Goal: Task Accomplishment & Management: Manage account settings

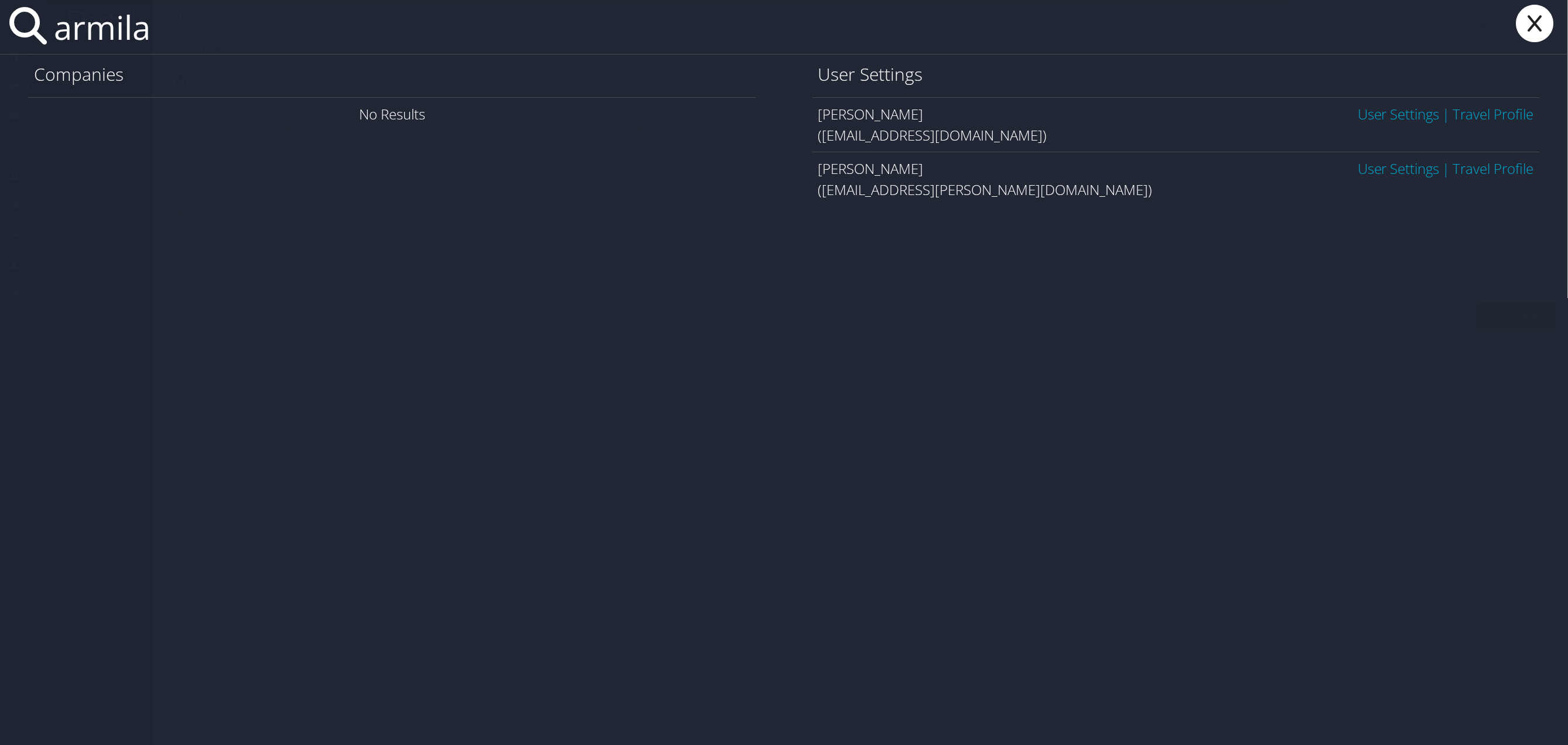
type input "armila"
click at [1416, 117] on link "User Settings" at bounding box center [1398, 114] width 82 height 20
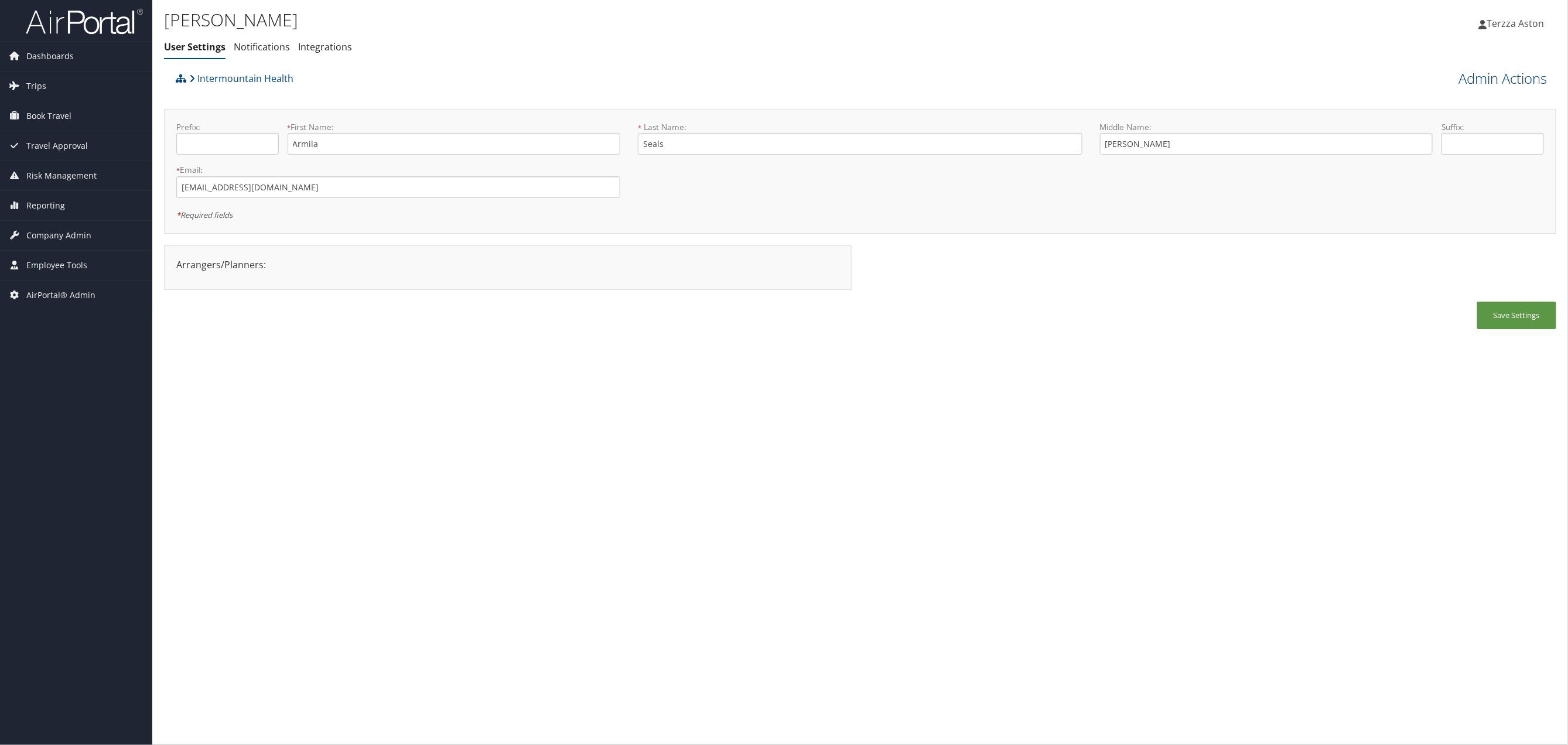
click at [1491, 79] on link "Admin Actions" at bounding box center [1503, 78] width 89 height 20
click at [1429, 117] on link "Reset User's Password" at bounding box center [1470, 120] width 154 height 20
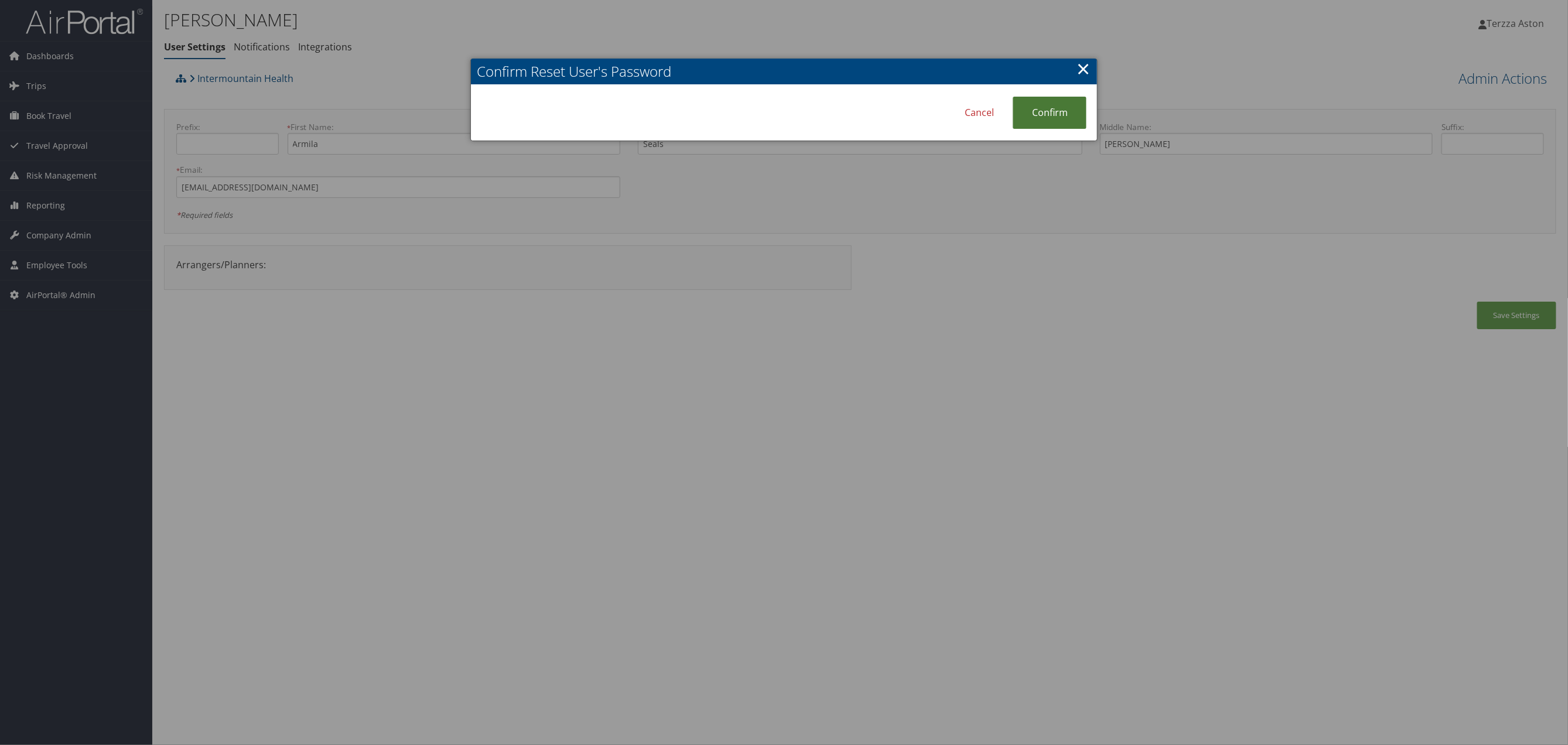
click at [1079, 119] on link "Confirm" at bounding box center [1050, 112] width 74 height 32
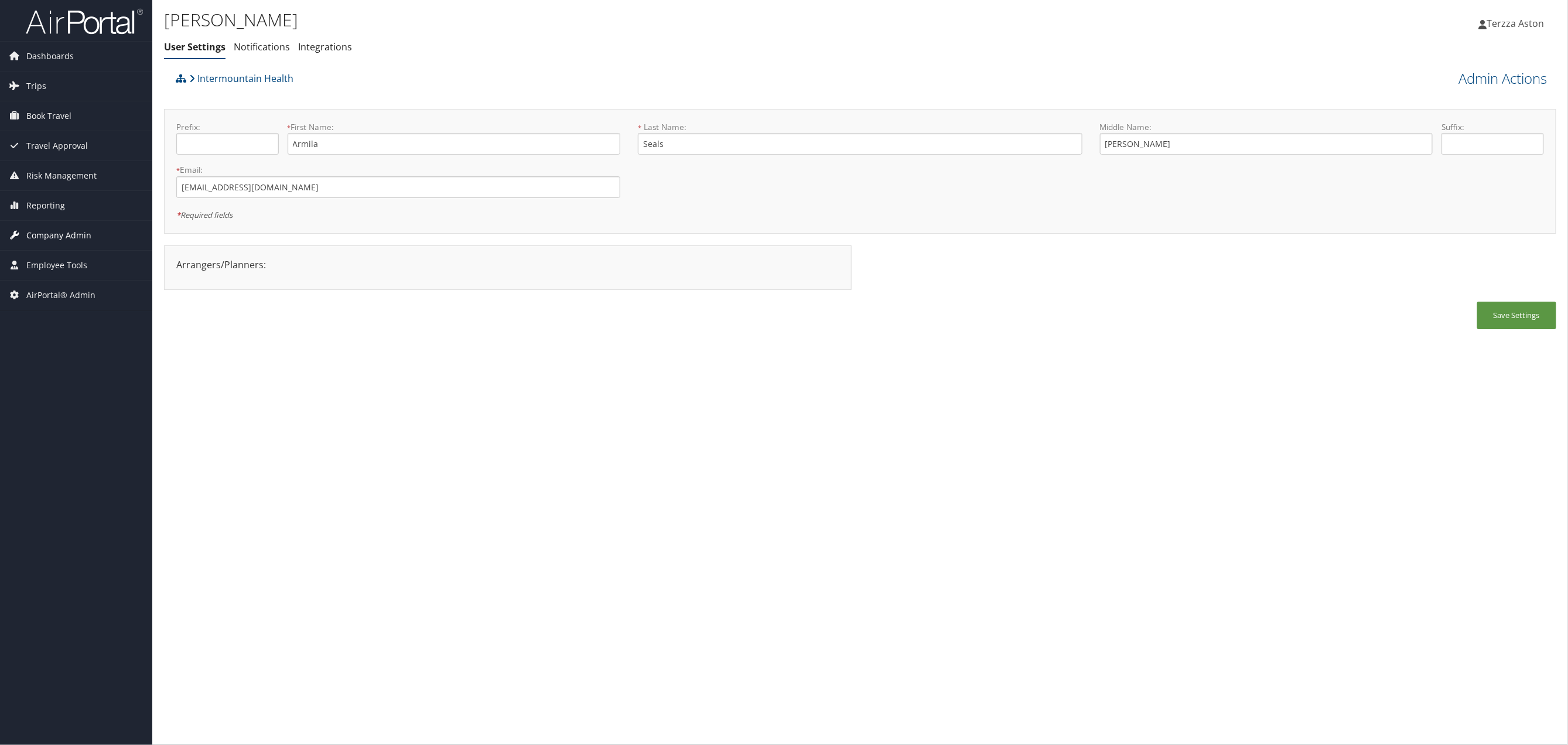
click at [66, 233] on span "Company Admin" at bounding box center [59, 235] width 65 height 29
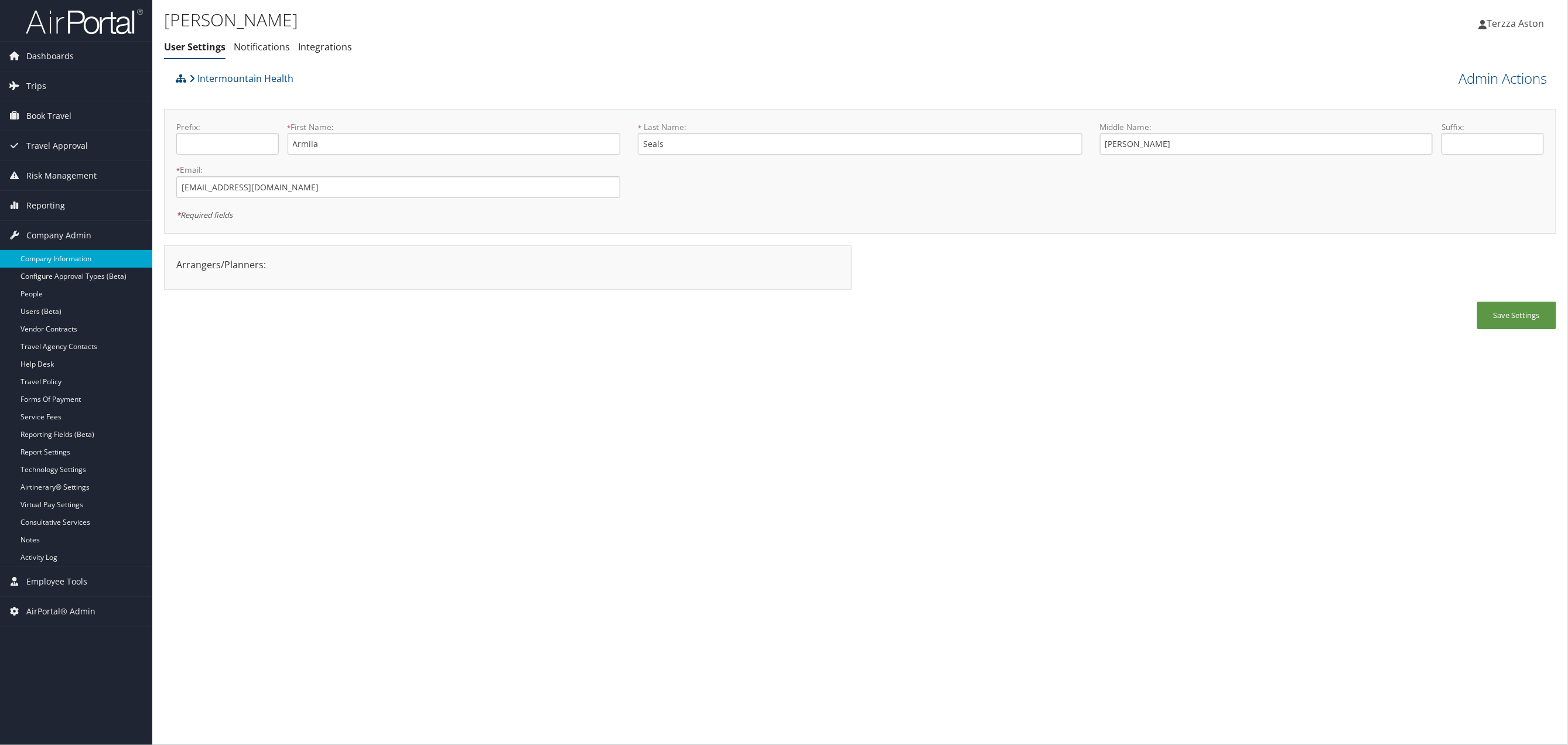
click at [68, 265] on link "Company Information" at bounding box center [76, 258] width 152 height 17
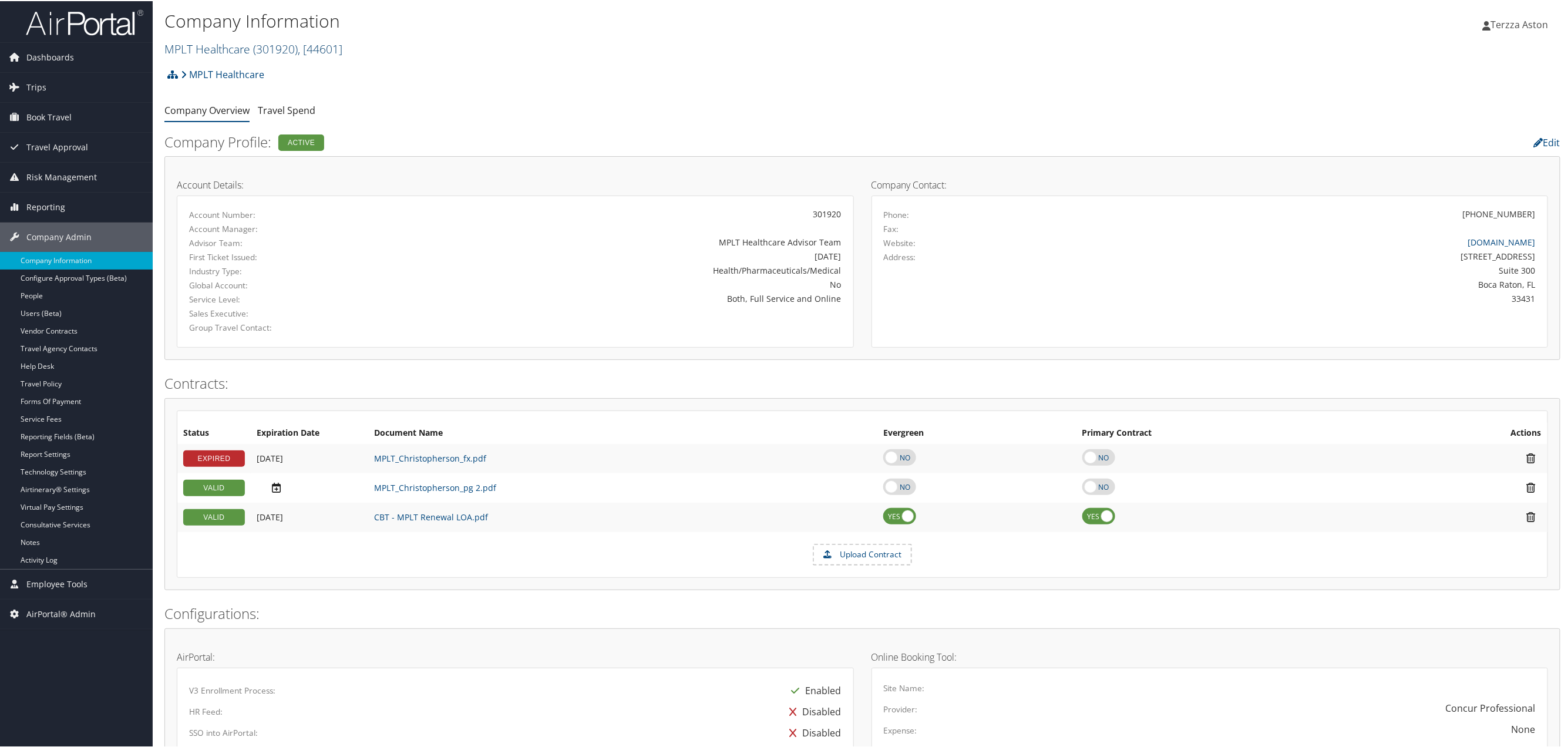
click at [238, 49] on link "MPLT Healthcare ( 301920 ) , [ 44601 ]" at bounding box center [254, 48] width 178 height 16
click at [202, 73] on input "search" at bounding box center [242, 69] width 155 height 22
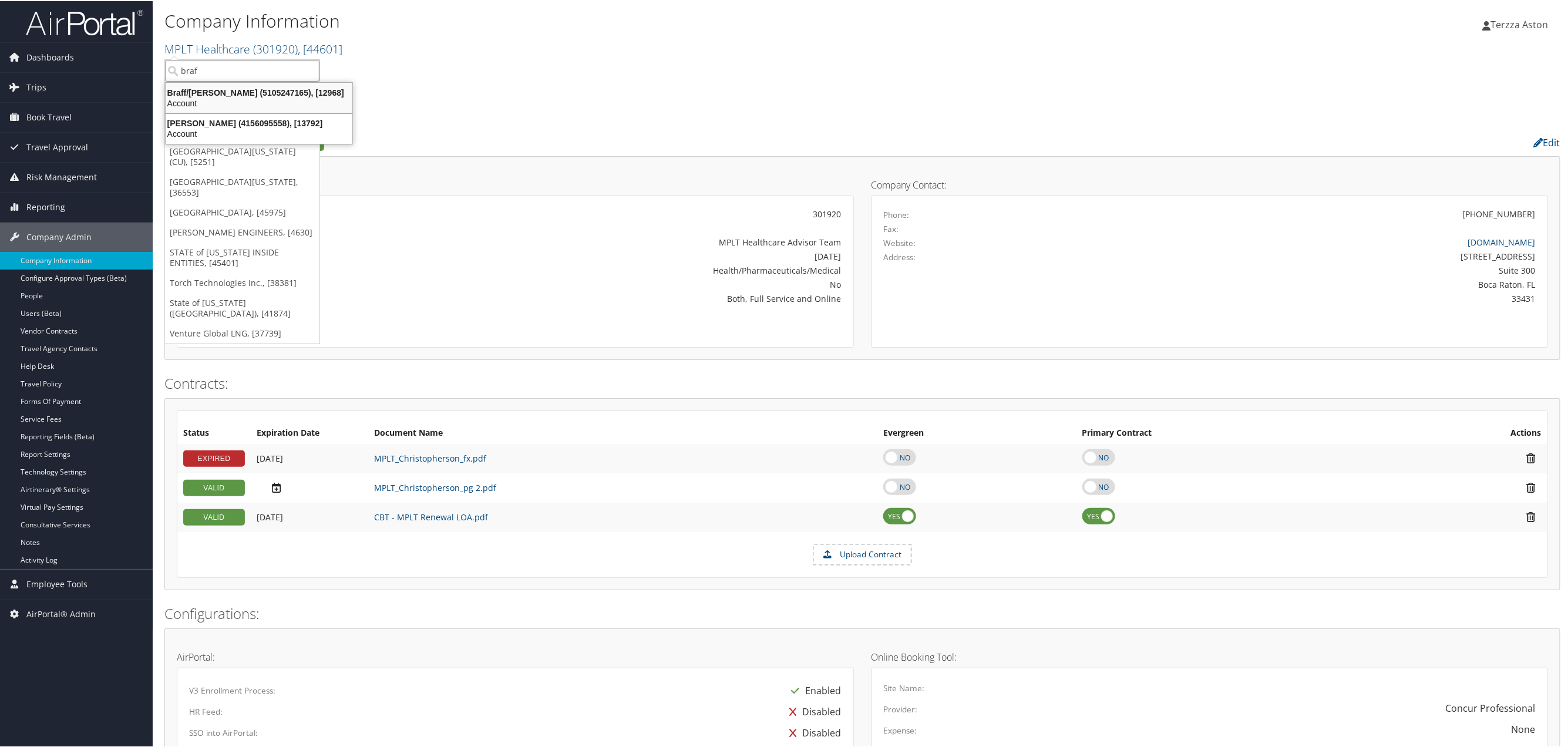
type input "braf"
click at [493, 67] on div "MPLT Healthcare Account Structure MPLT Healthcare (301920) ACTIVE Create Child …" at bounding box center [863, 77] width 1396 height 32
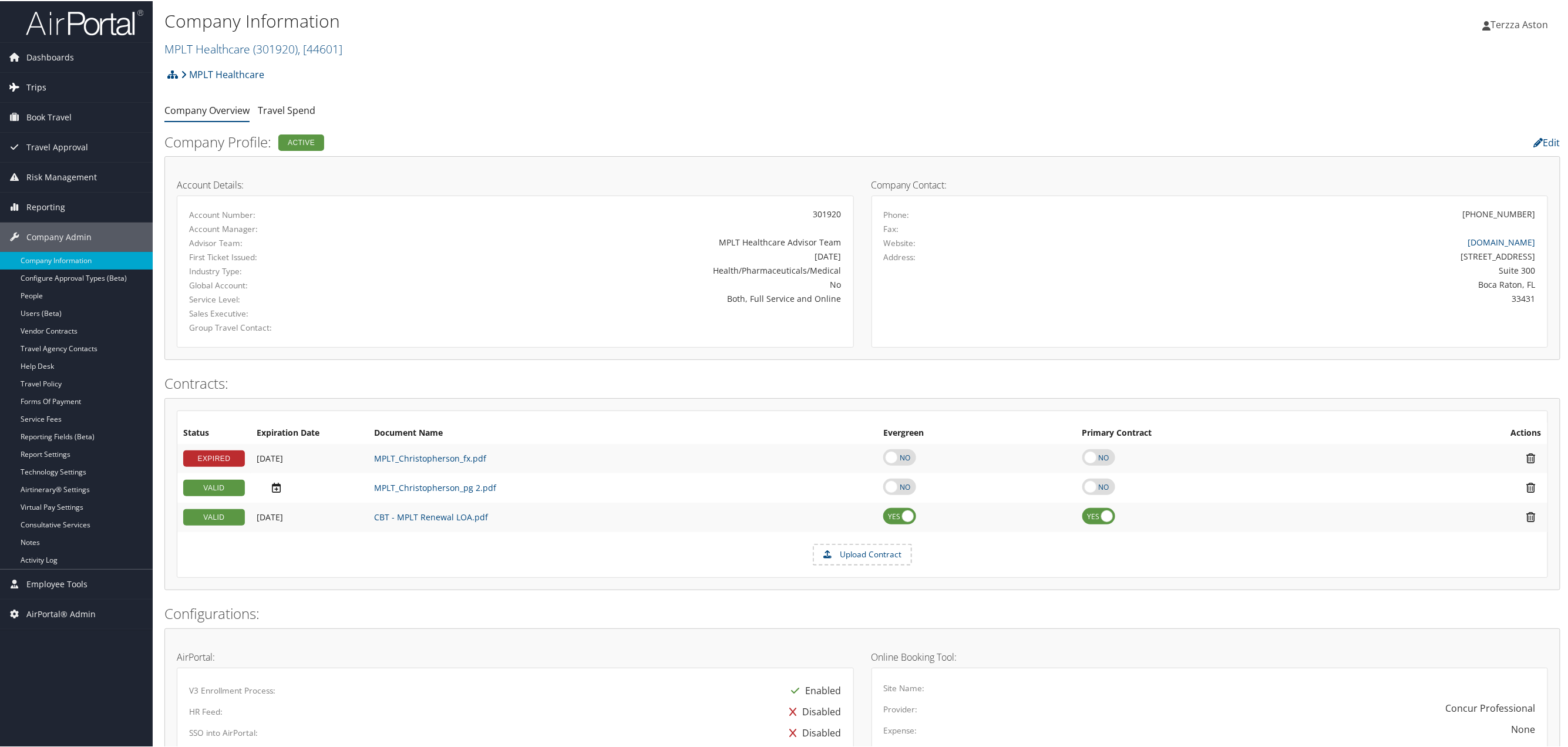
click at [46, 84] on link "Trips" at bounding box center [76, 86] width 153 height 29
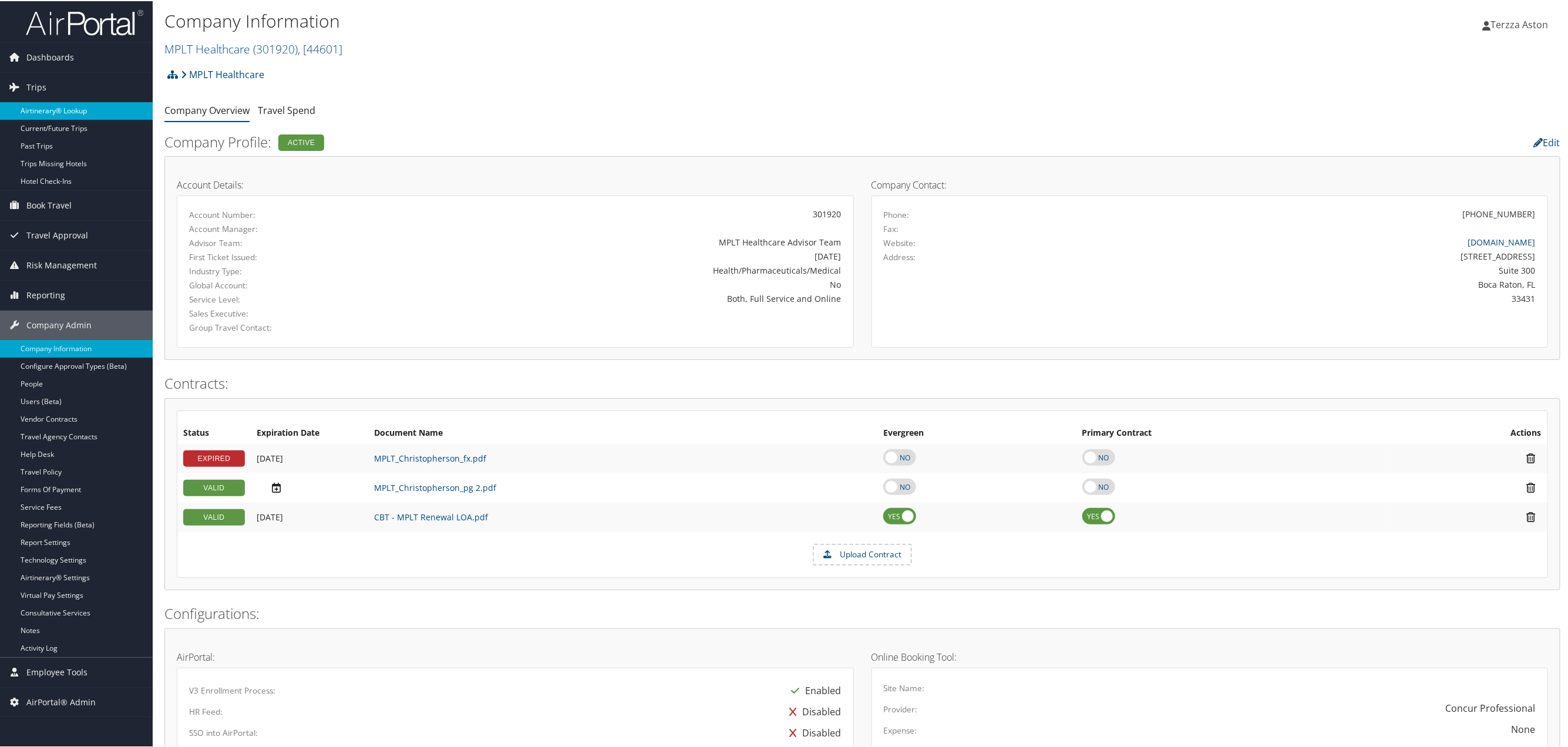
click at [56, 114] on link "Airtinerary® Lookup" at bounding box center [76, 109] width 153 height 18
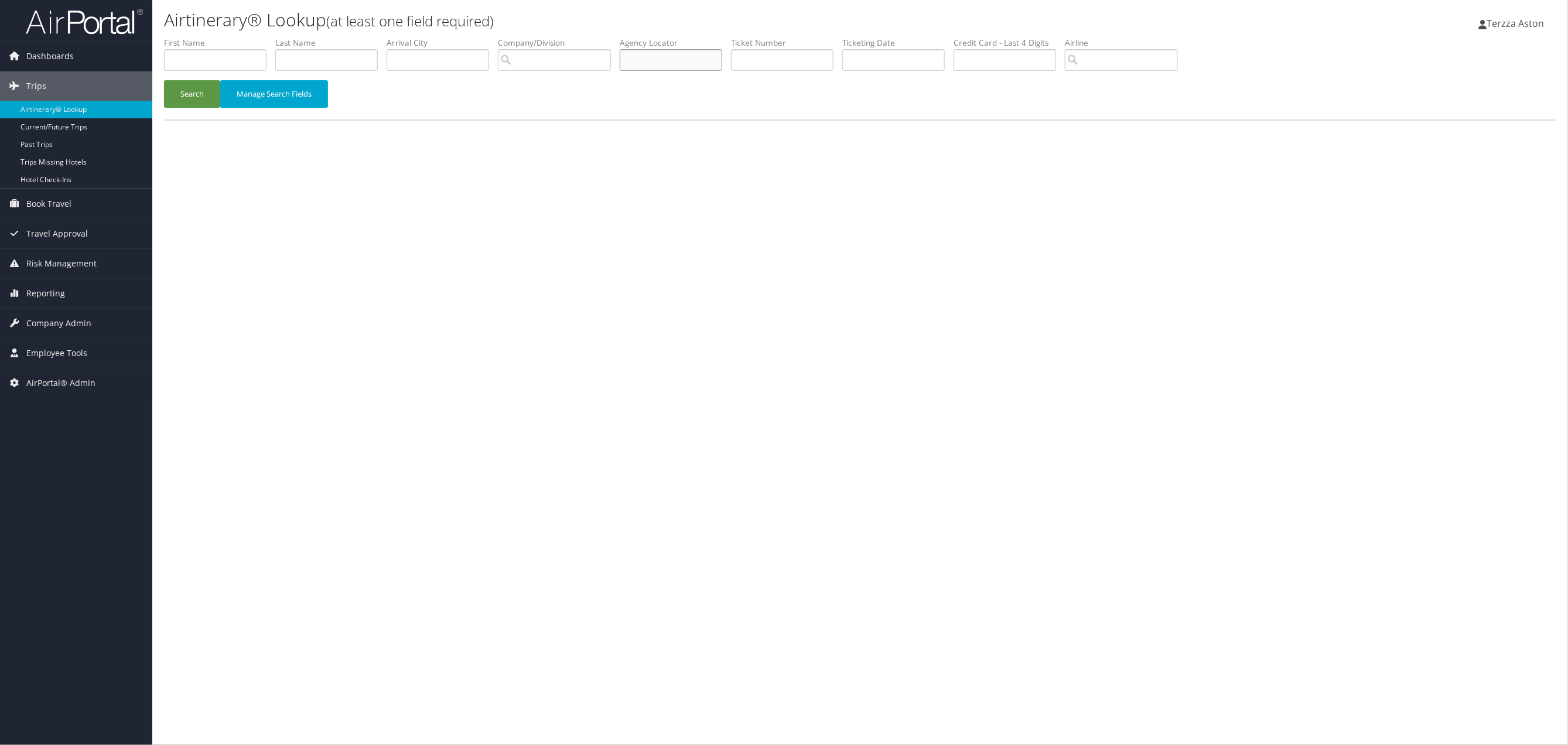
click at [666, 57] on input "text" at bounding box center [671, 59] width 103 height 22
type input "d3lfql"
click at [164, 80] on button "Search" at bounding box center [192, 94] width 57 height 27
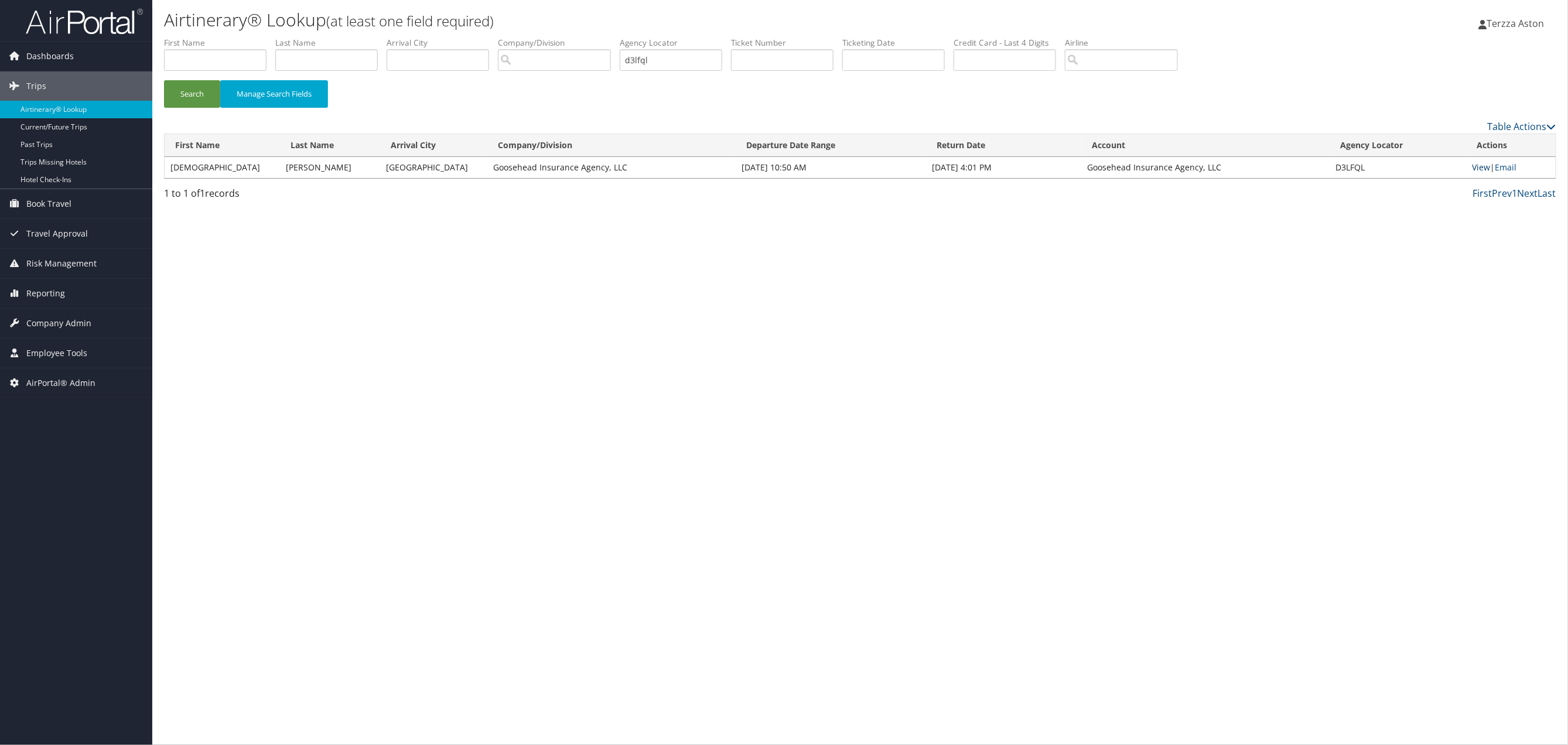
click at [1482, 167] on link "View" at bounding box center [1481, 167] width 18 height 11
click at [57, 325] on span "Company Admin" at bounding box center [59, 323] width 65 height 29
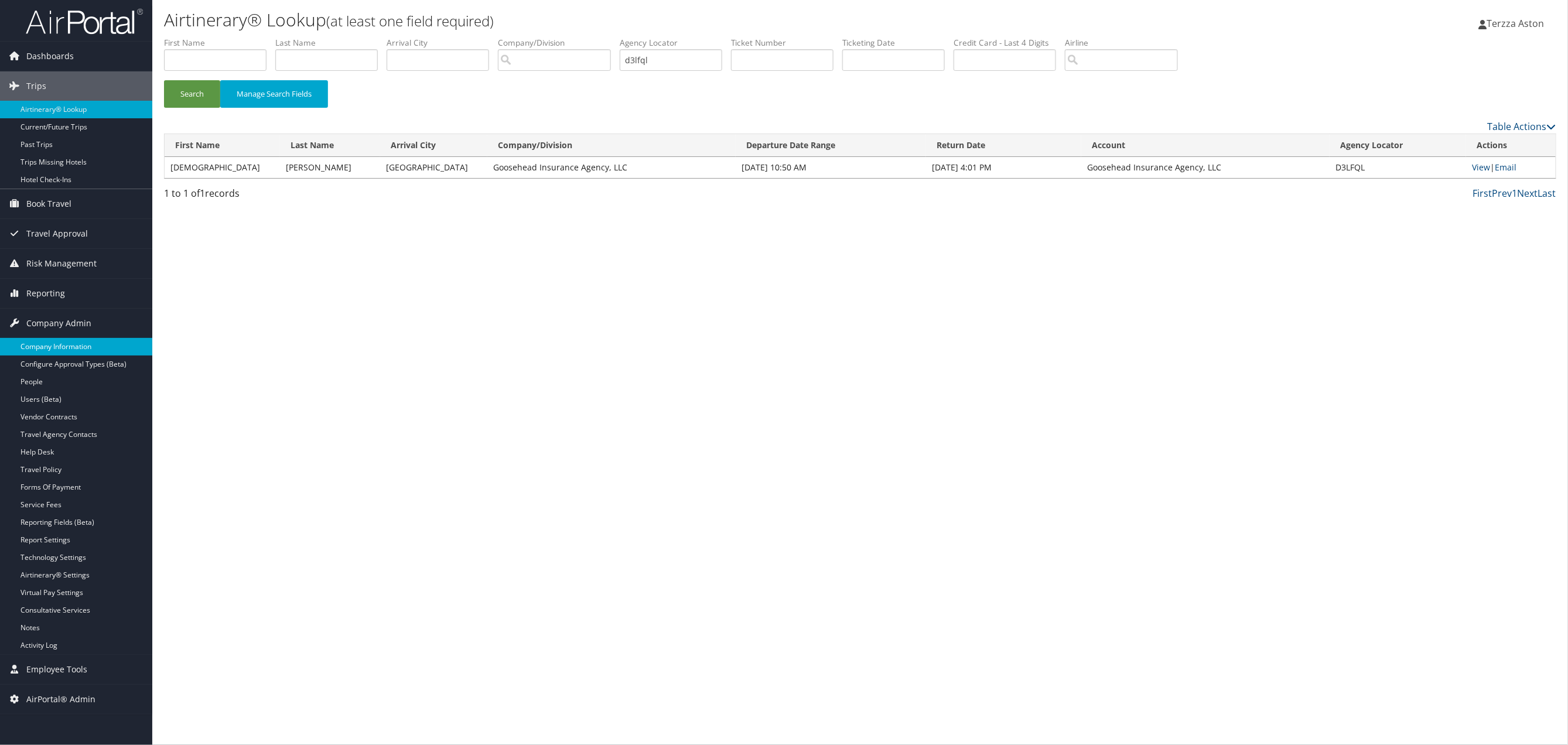
click at [68, 344] on link "Company Information" at bounding box center [76, 346] width 152 height 17
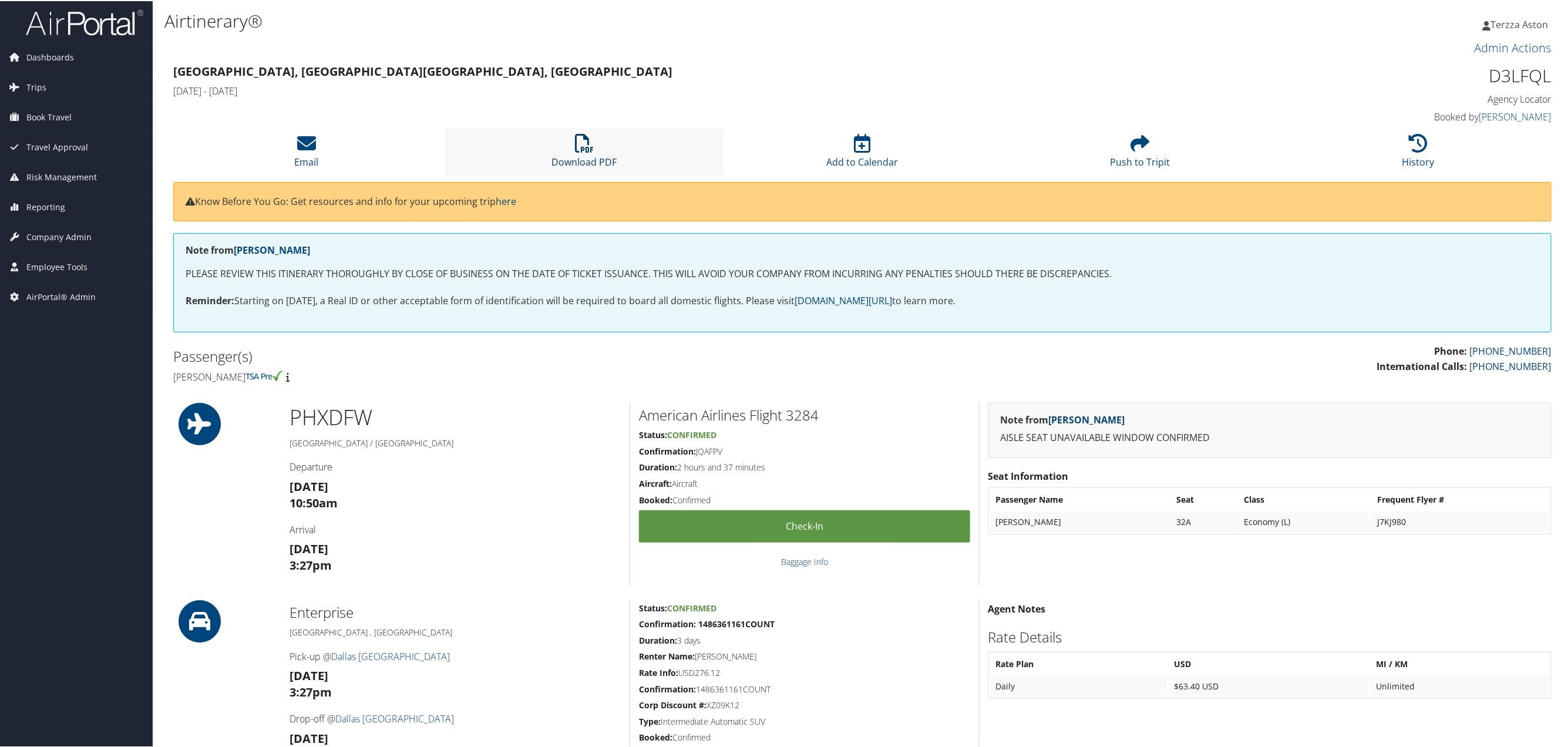
click at [578, 144] on icon at bounding box center [584, 142] width 19 height 19
click at [308, 153] on li "Email" at bounding box center [306, 151] width 278 height 48
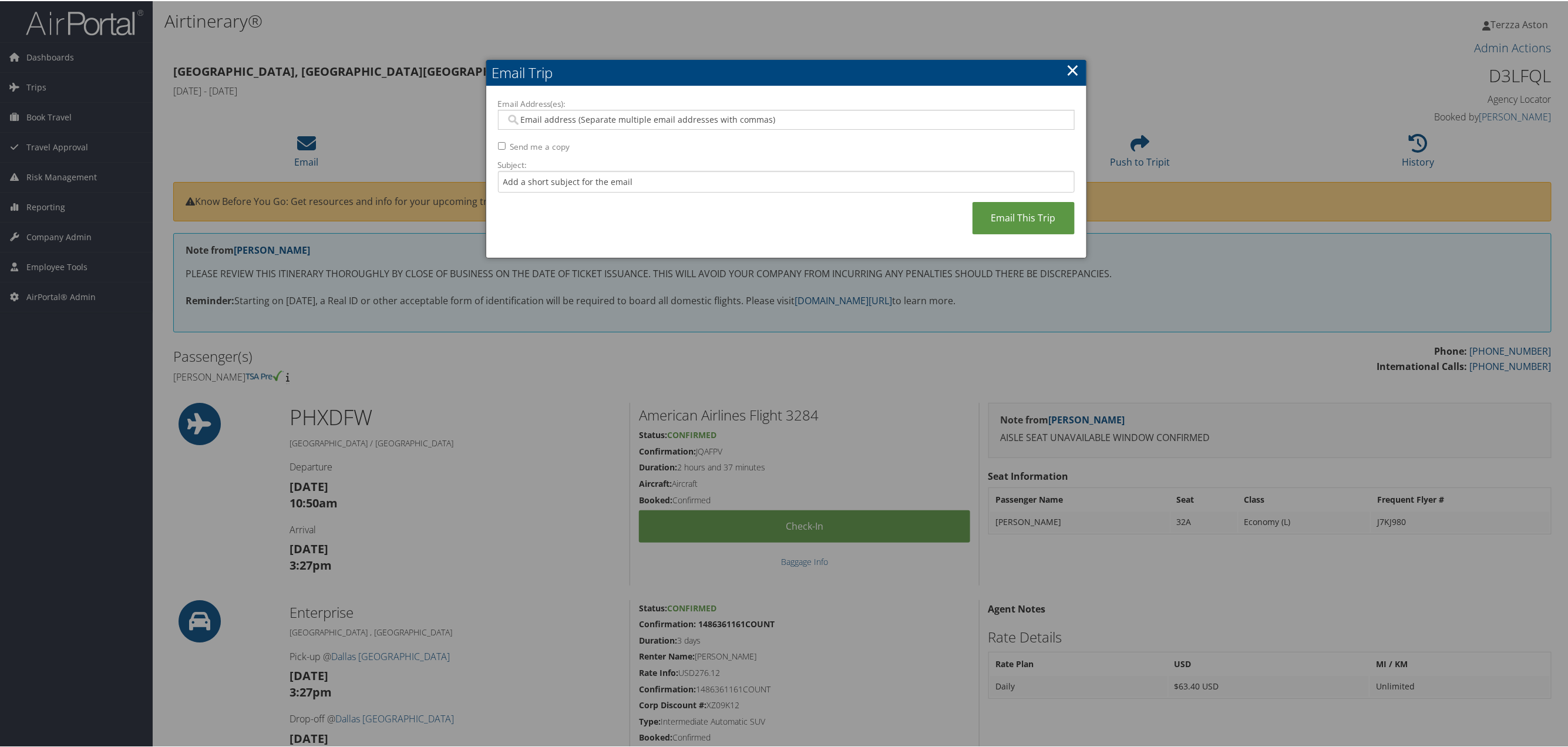
click at [534, 115] on input "Email Address(es):" at bounding box center [785, 118] width 560 height 12
type input "isiah.castella@goosehead.com"
click at [1004, 221] on link "Email This Trip" at bounding box center [1024, 217] width 102 height 32
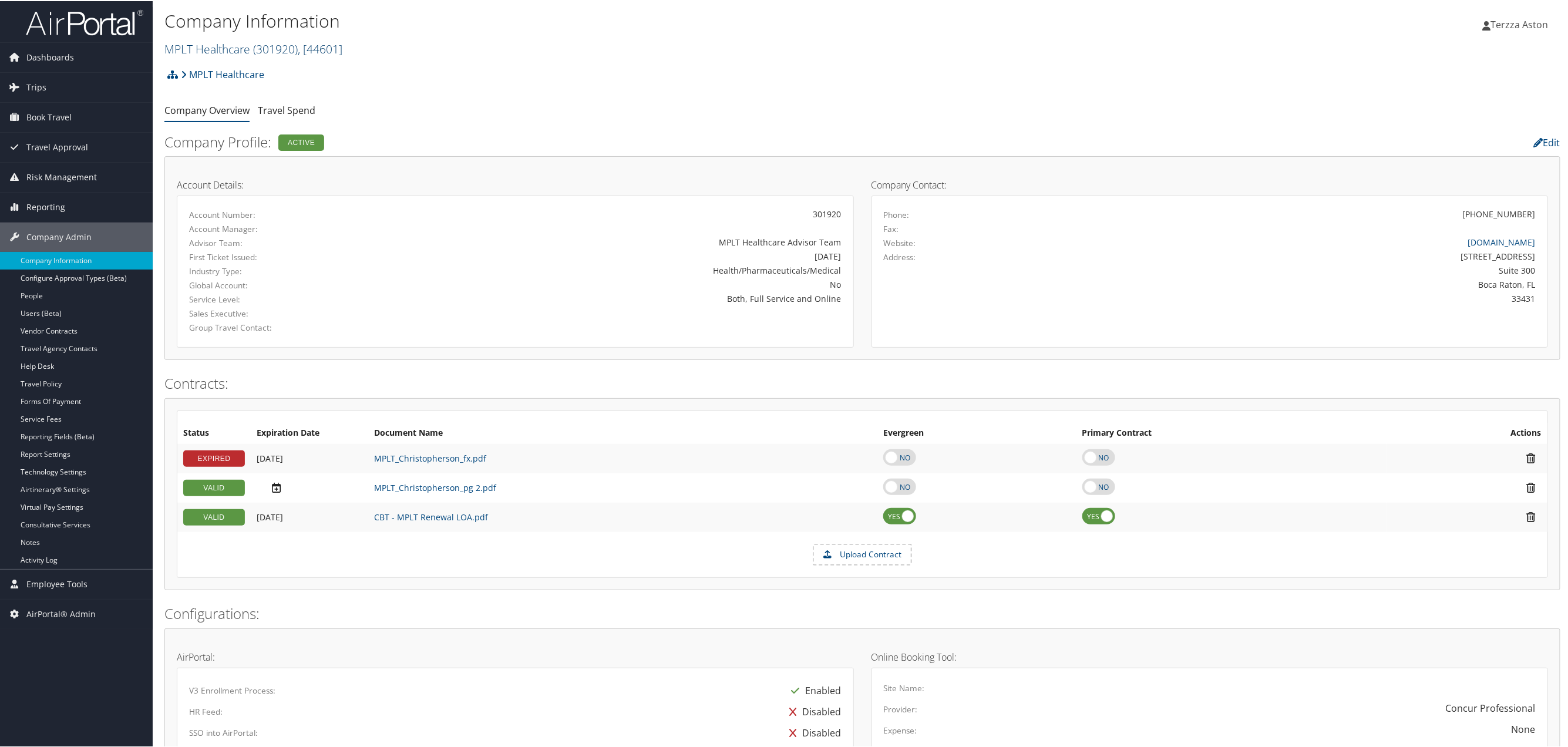
click at [233, 49] on link "MPLT Healthcare ( 301920 ) , [ 44601 ]" at bounding box center [254, 48] width 178 height 16
click at [239, 71] on input "search" at bounding box center [242, 69] width 155 height 22
type input "autoph"
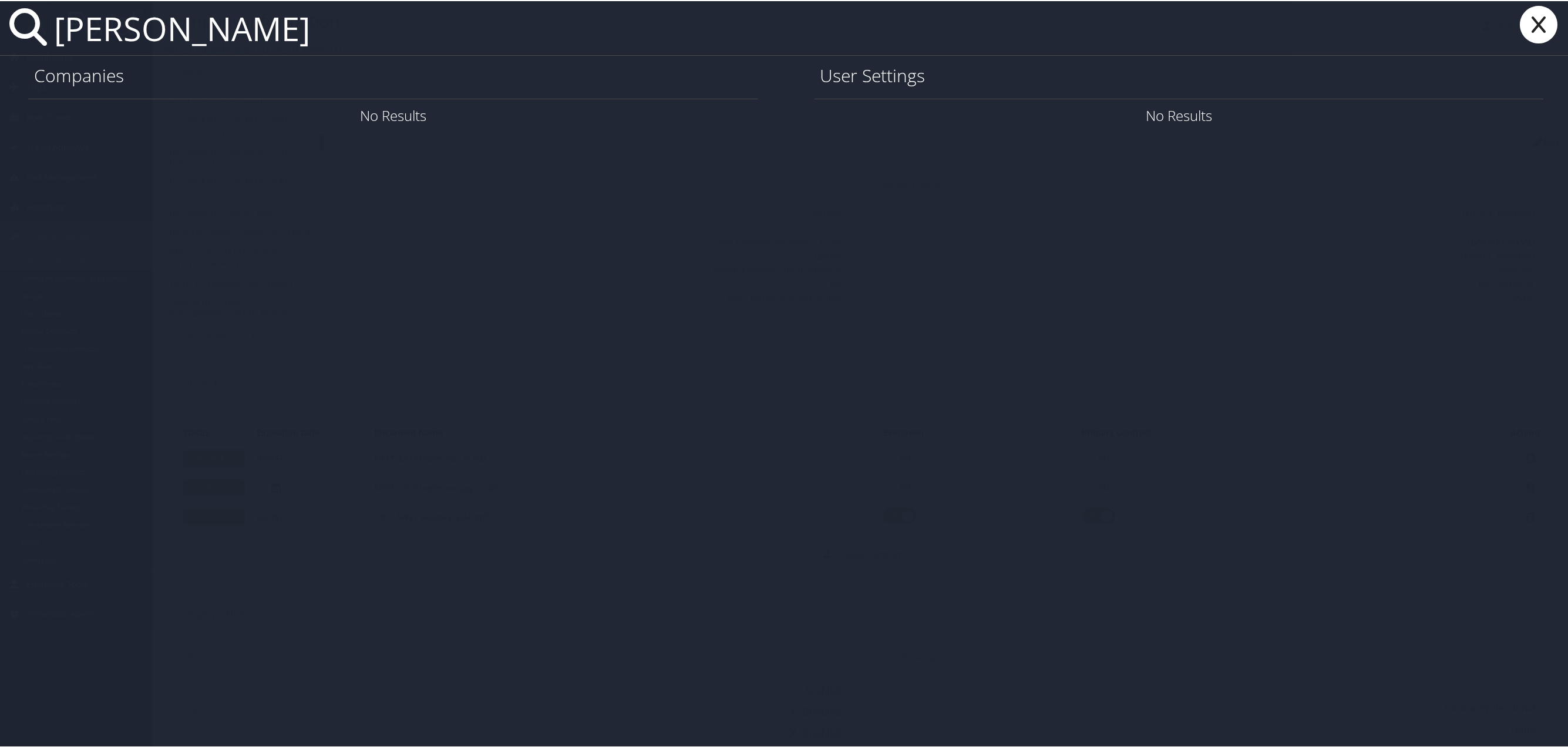
type input "ryanv@eu"
click at [1551, 25] on icon at bounding box center [1539, 24] width 47 height 38
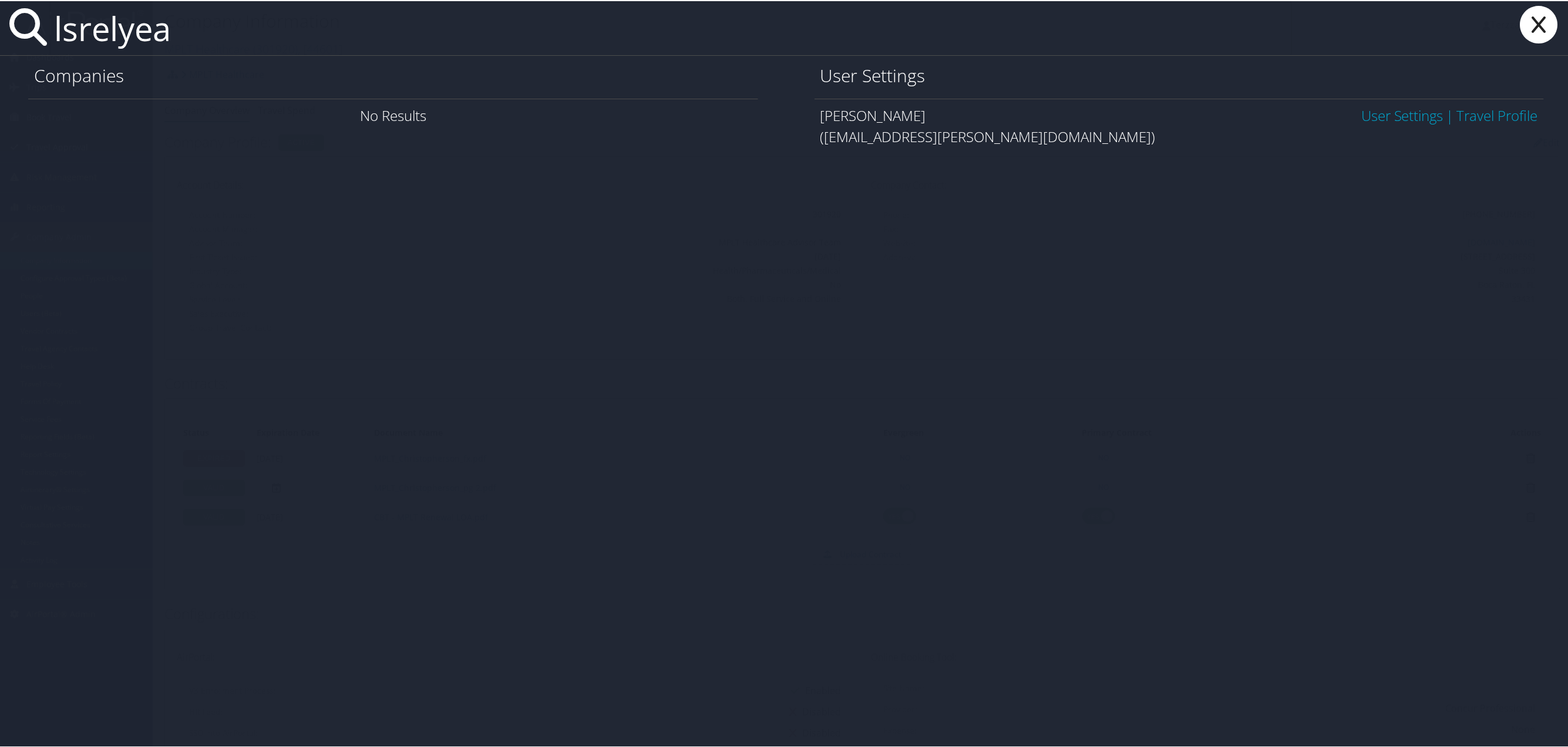
type input "lsrelyea"
click at [1403, 118] on link "User Settings" at bounding box center [1402, 114] width 82 height 20
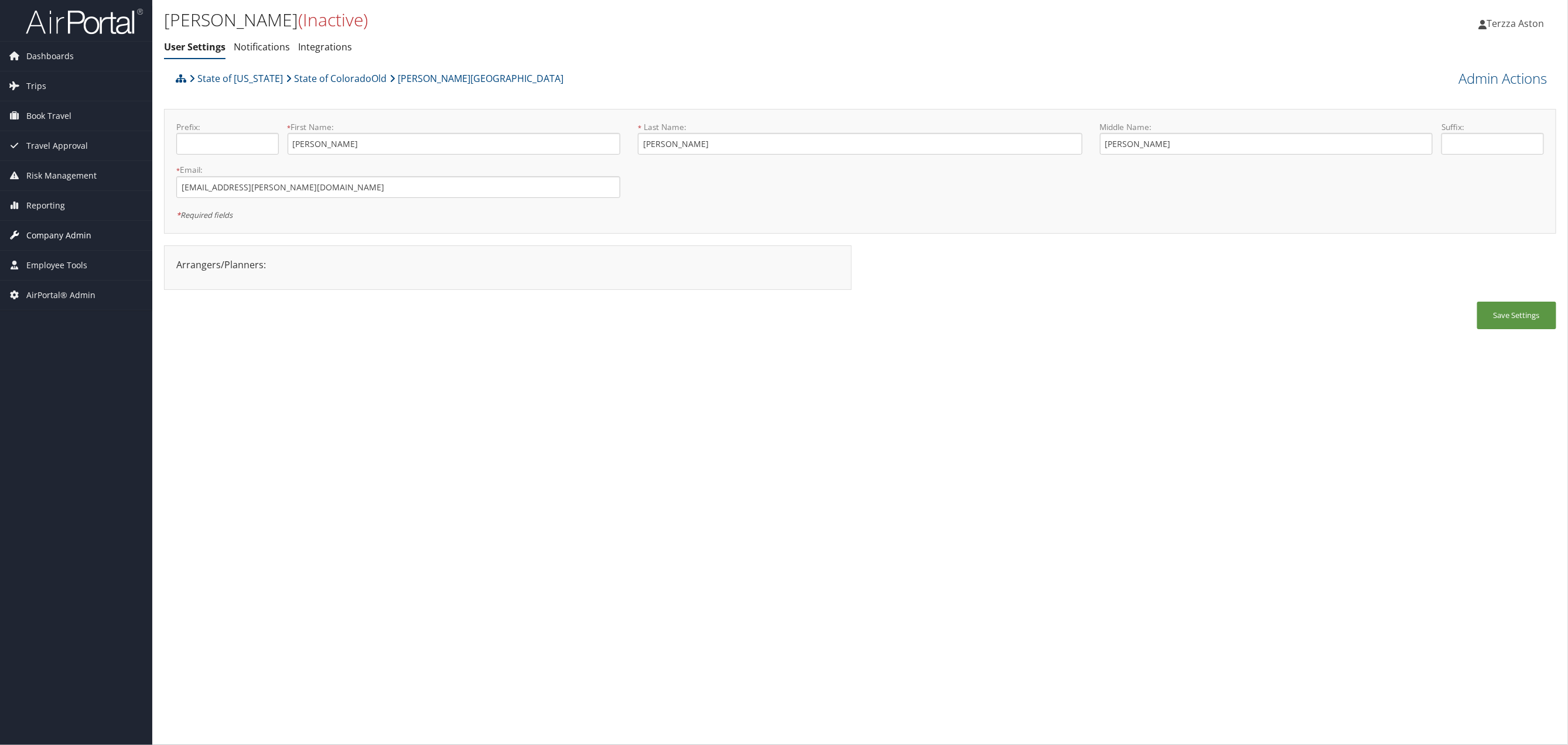
click at [58, 240] on span "Company Admin" at bounding box center [59, 235] width 65 height 29
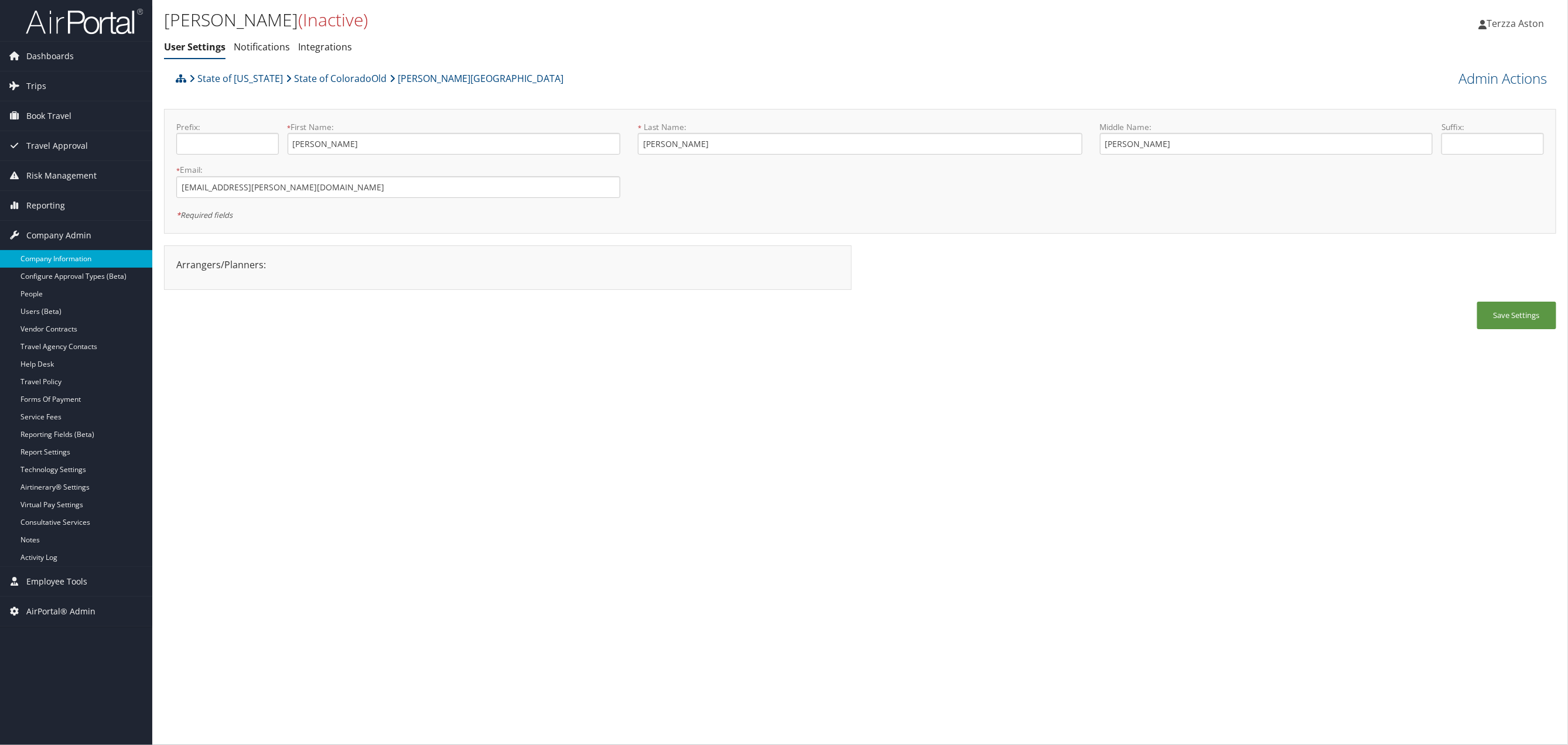
click at [76, 260] on link "Company Information" at bounding box center [76, 258] width 152 height 17
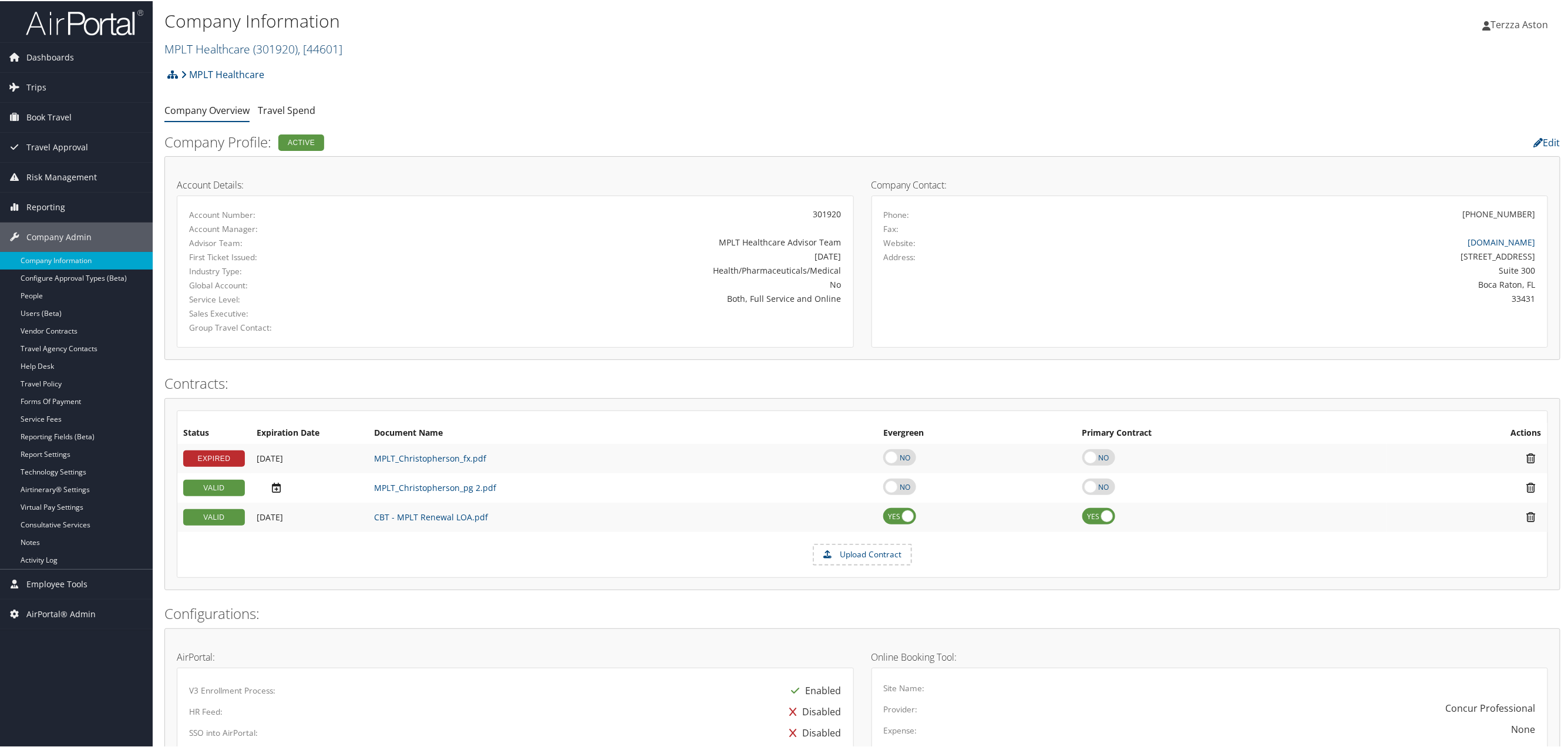
click at [230, 46] on link "MPLT Healthcare ( 301920 ) , [ 44601 ]" at bounding box center [254, 48] width 178 height 16
click at [204, 75] on input "search" at bounding box center [242, 69] width 155 height 22
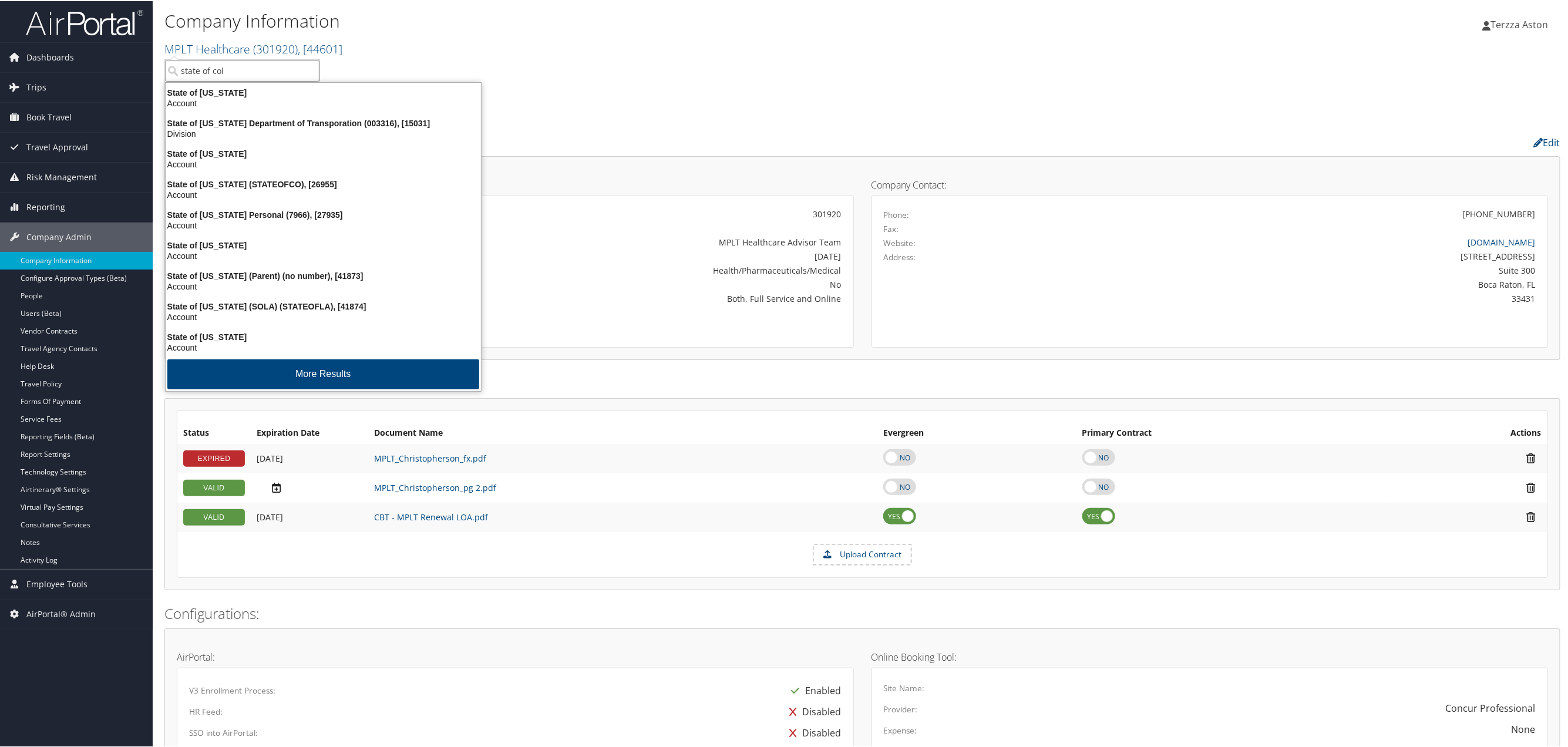
type input "state of colo"
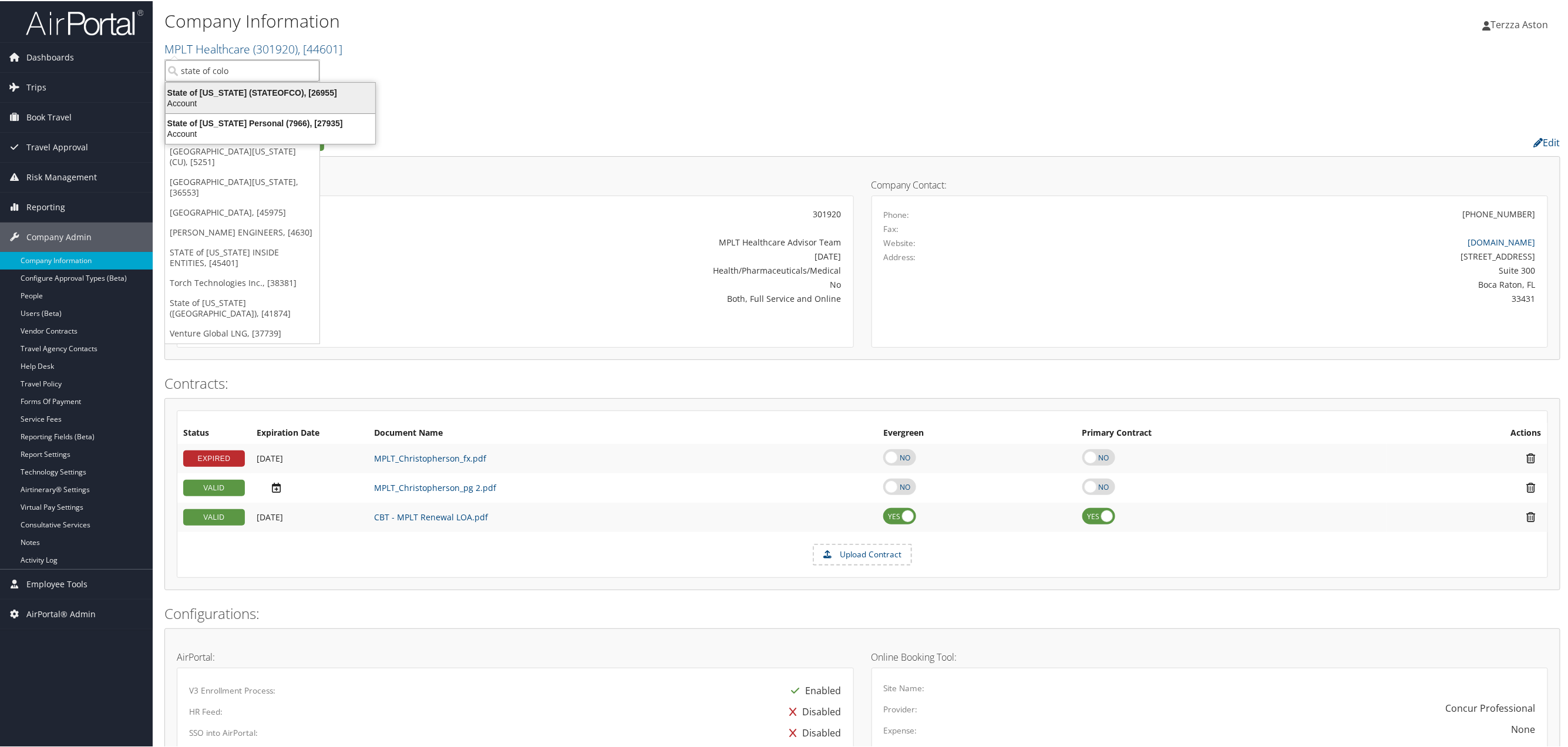
click at [214, 92] on div "State of [US_STATE] (STATEOFCO), [26955]" at bounding box center [270, 91] width 224 height 11
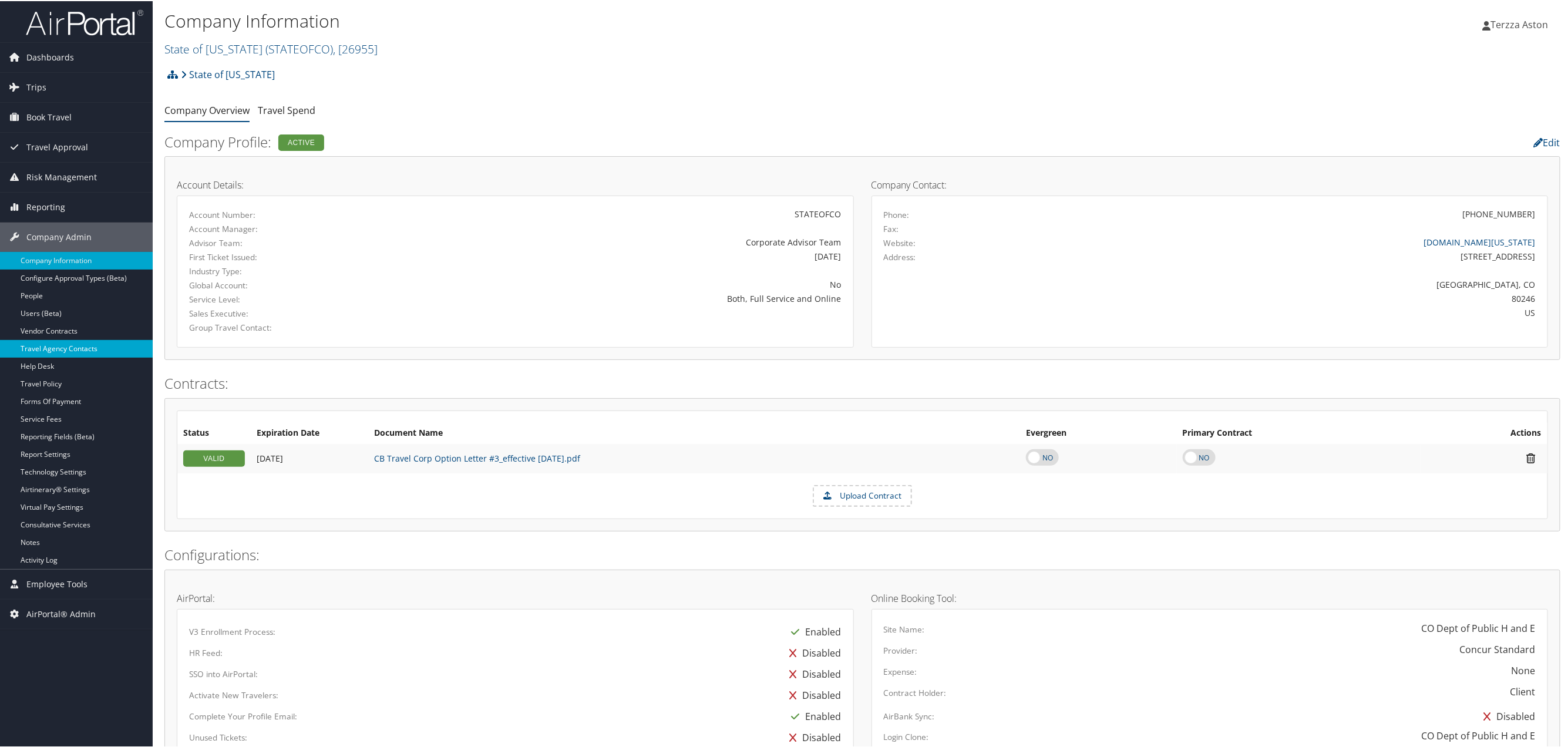
click at [64, 342] on link "Travel Agency Contacts" at bounding box center [76, 347] width 153 height 18
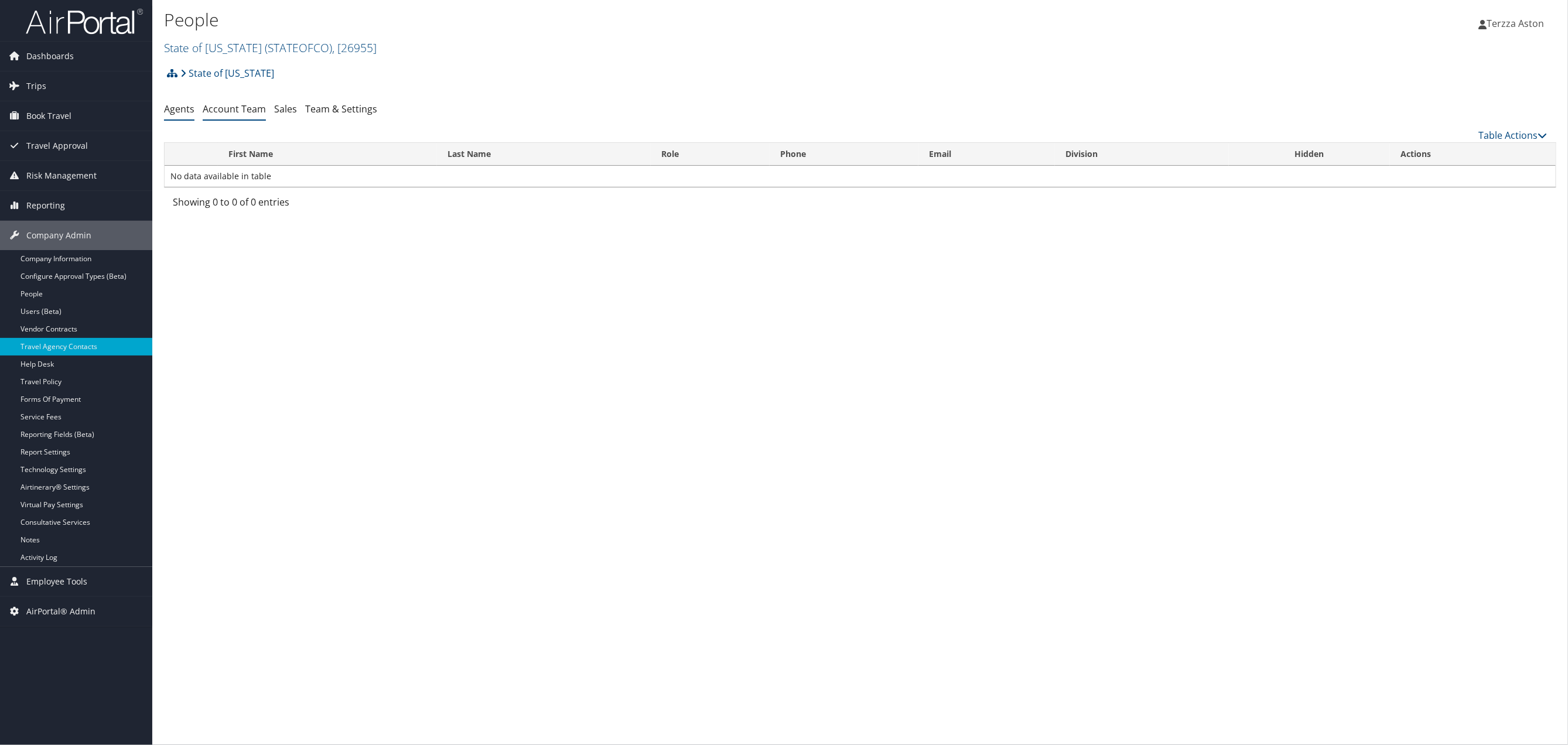
click at [229, 112] on link "Account Team" at bounding box center [234, 109] width 64 height 13
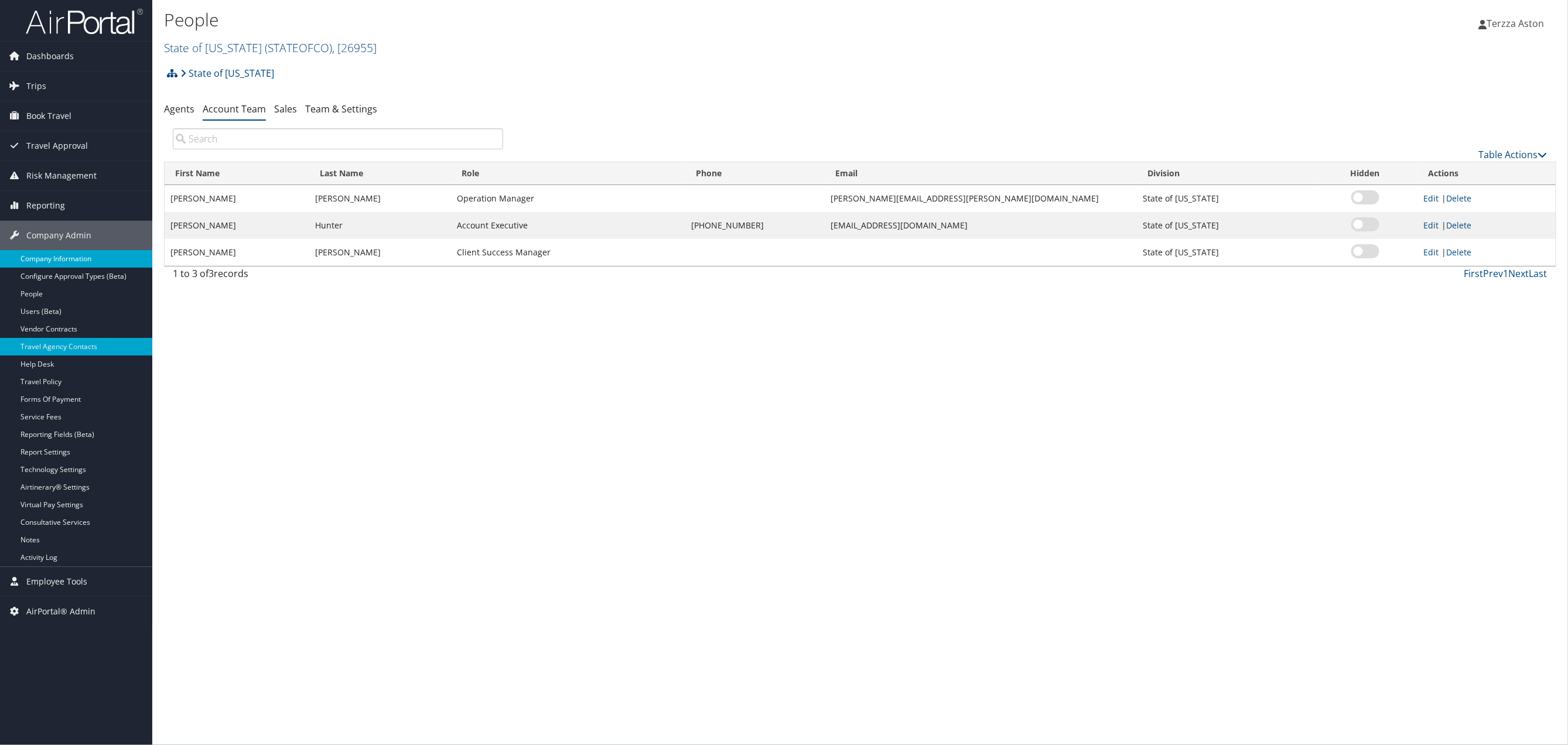
click at [60, 260] on link "Company Information" at bounding box center [76, 258] width 152 height 17
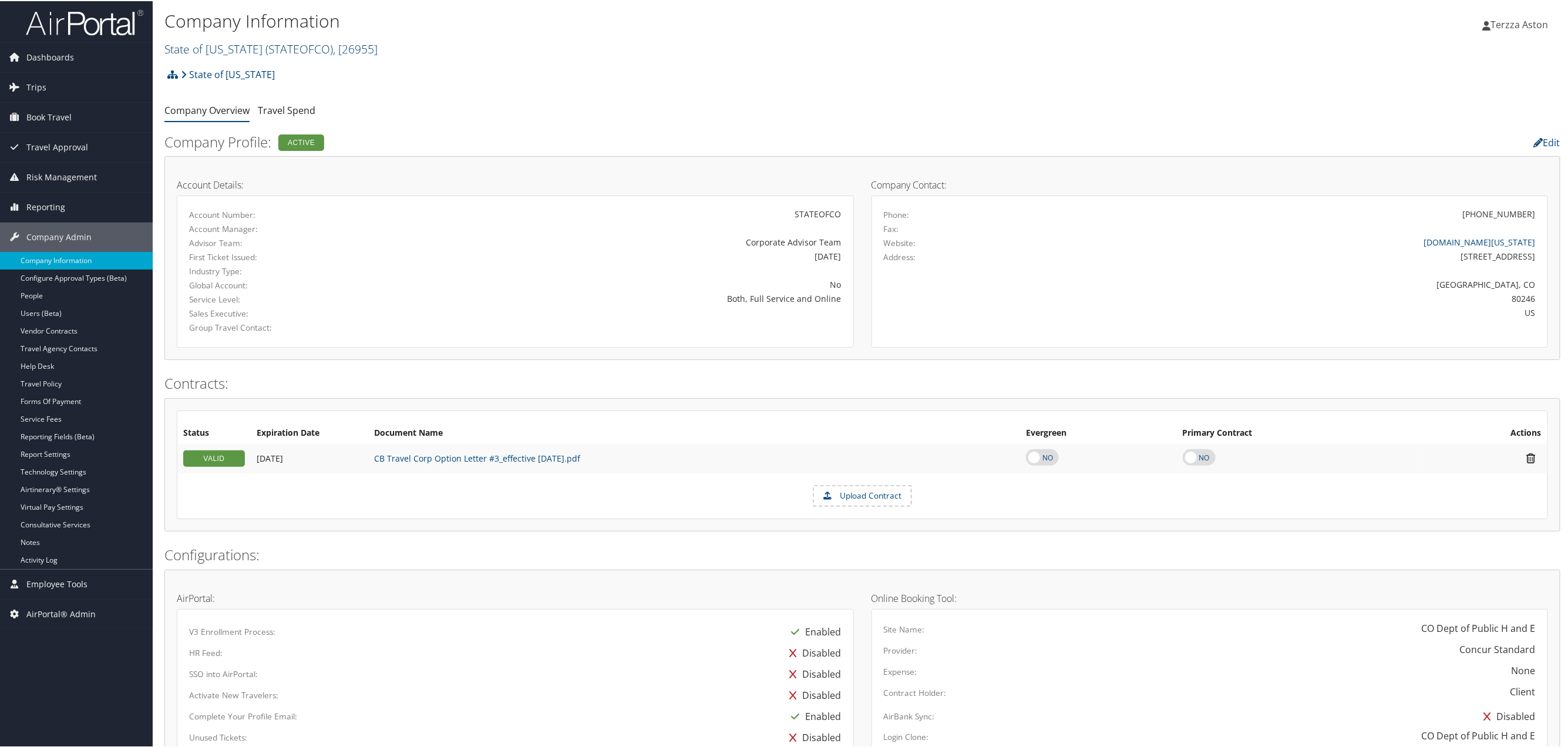
click at [283, 45] on span "( STATEOFCO )" at bounding box center [299, 48] width 67 height 16
click at [231, 74] on input "search" at bounding box center [242, 69] width 155 height 22
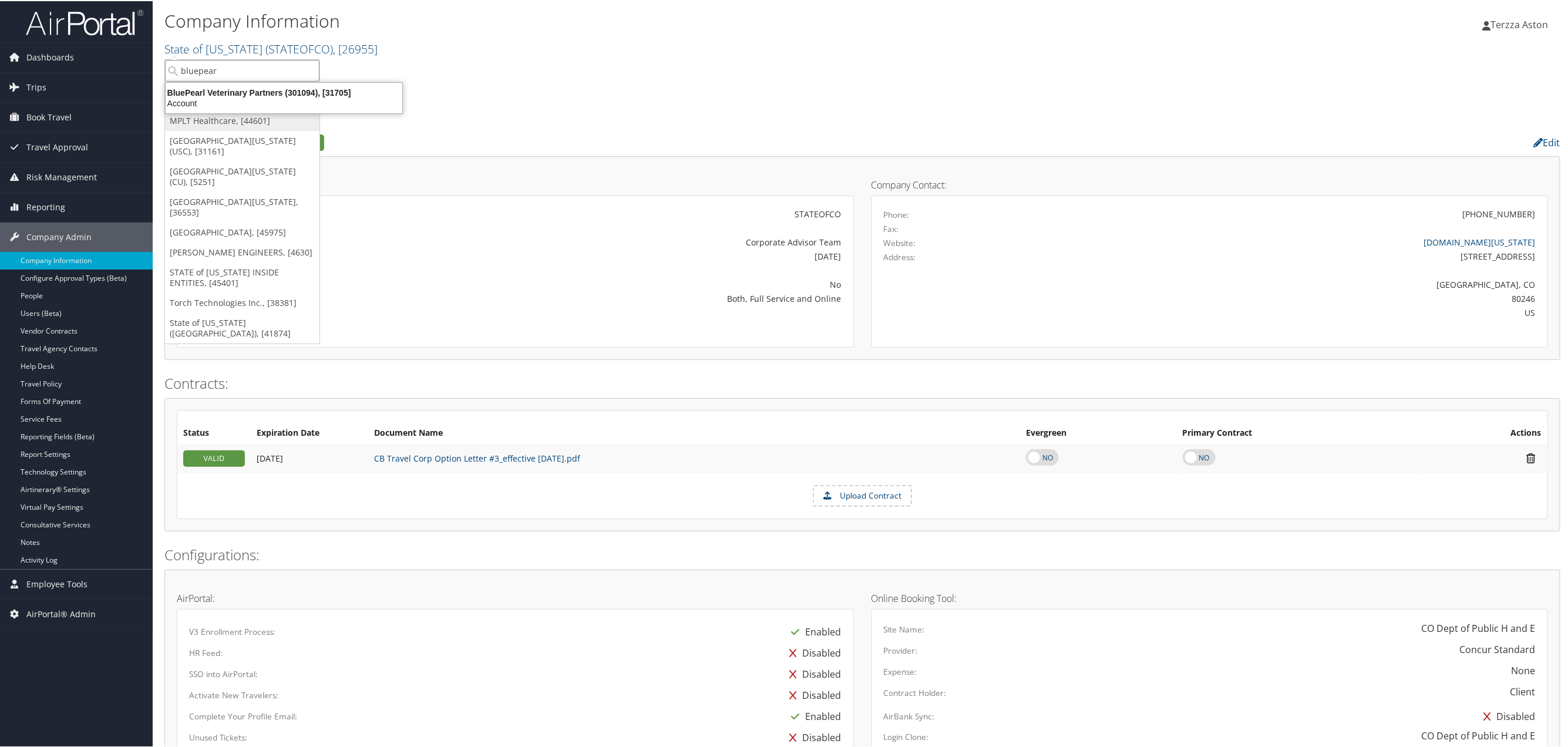
type input "bluepearl"
click at [241, 88] on div "BluePearl Veterinary Partners (301094), [31705]" at bounding box center [284, 91] width 251 height 11
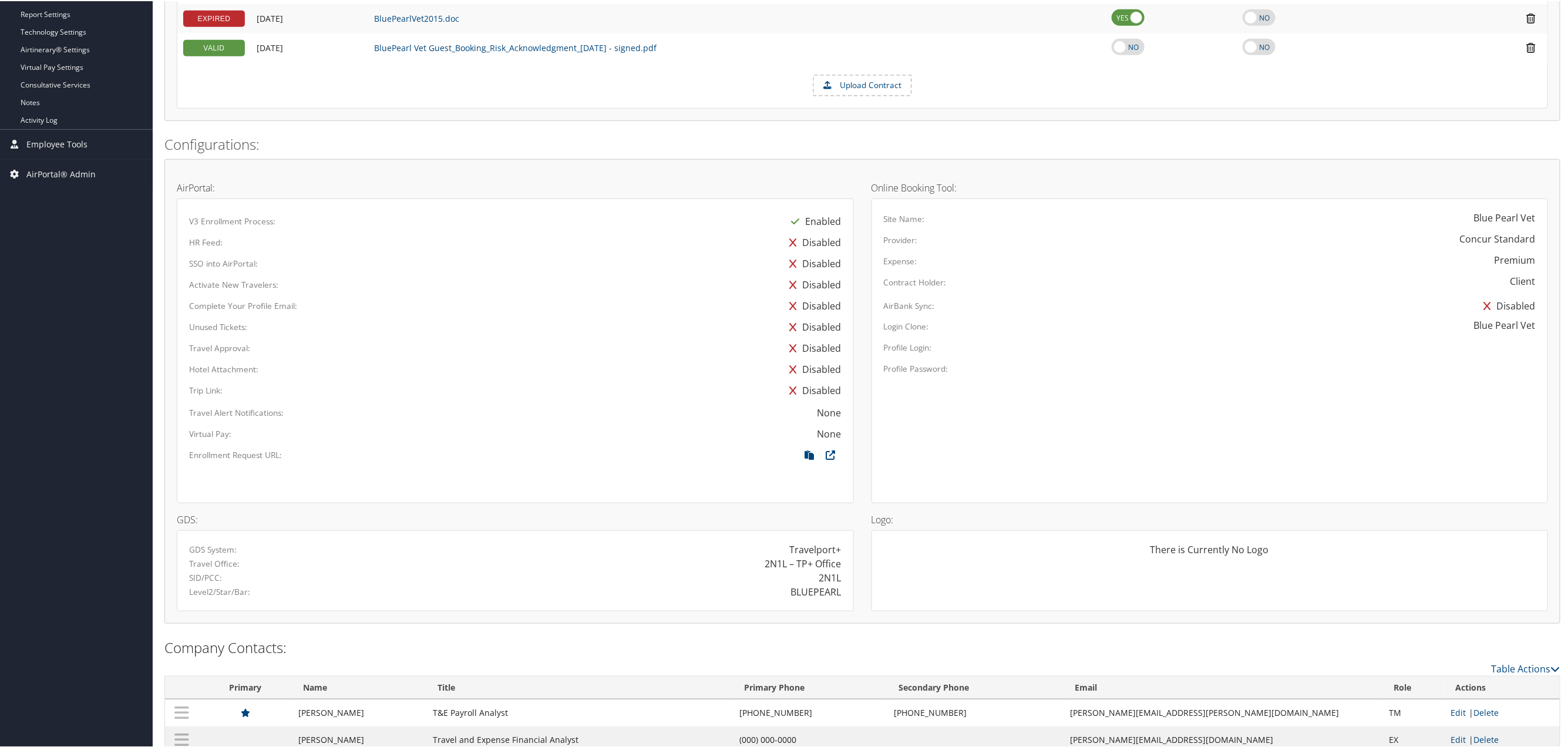
scroll to position [468, 0]
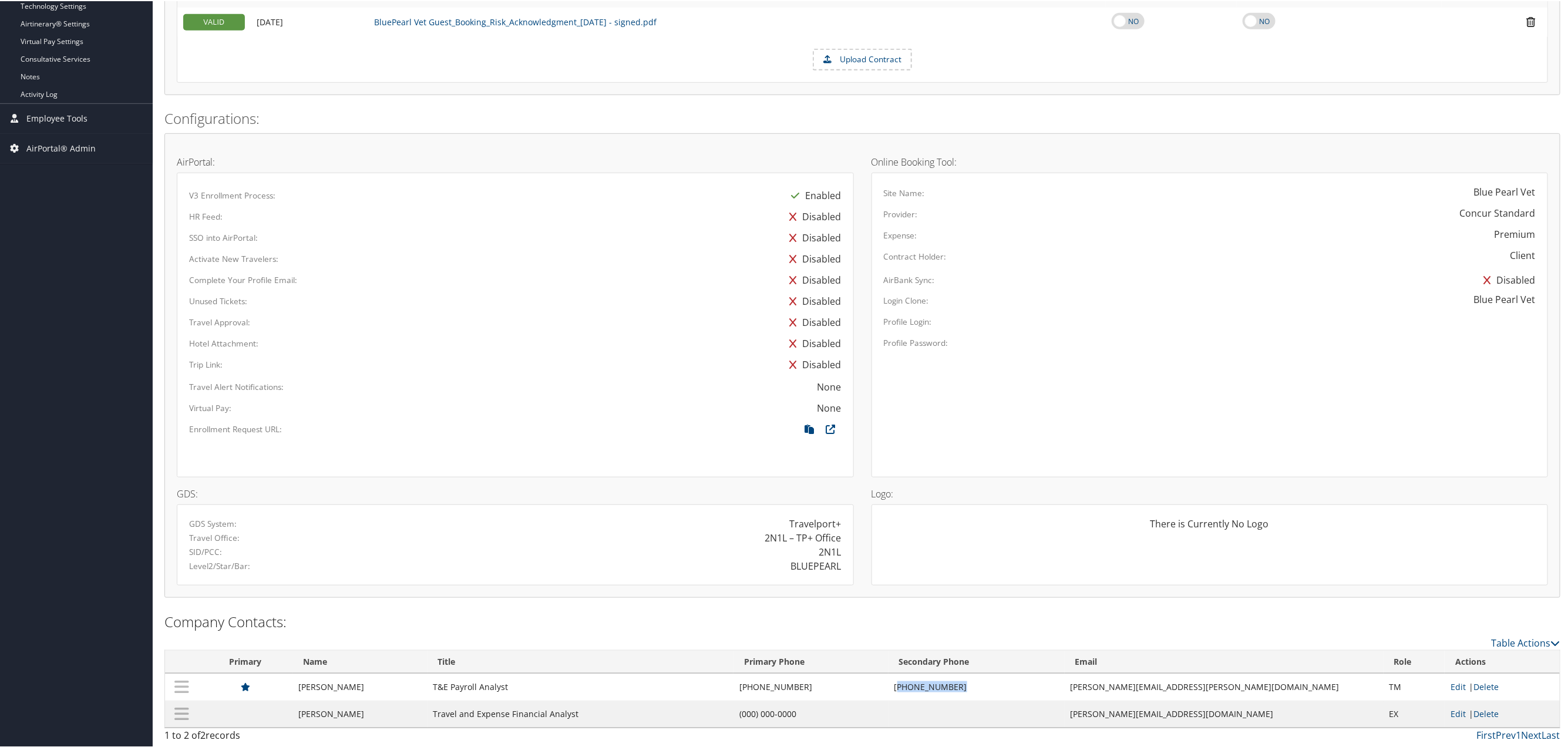
drag, startPoint x: 910, startPoint y: 684, endPoint x: 971, endPoint y: 678, distance: 61.3
click at [971, 678] on td "[PHONE_NUMBER]" at bounding box center [977, 685] width 176 height 27
click at [665, 526] on div "Travelport+" at bounding box center [683, 522] width 335 height 14
drag, startPoint x: 907, startPoint y: 681, endPoint x: 969, endPoint y: 680, distance: 62.0
click at [969, 680] on td "(954) 812-7446" at bounding box center [977, 685] width 176 height 27
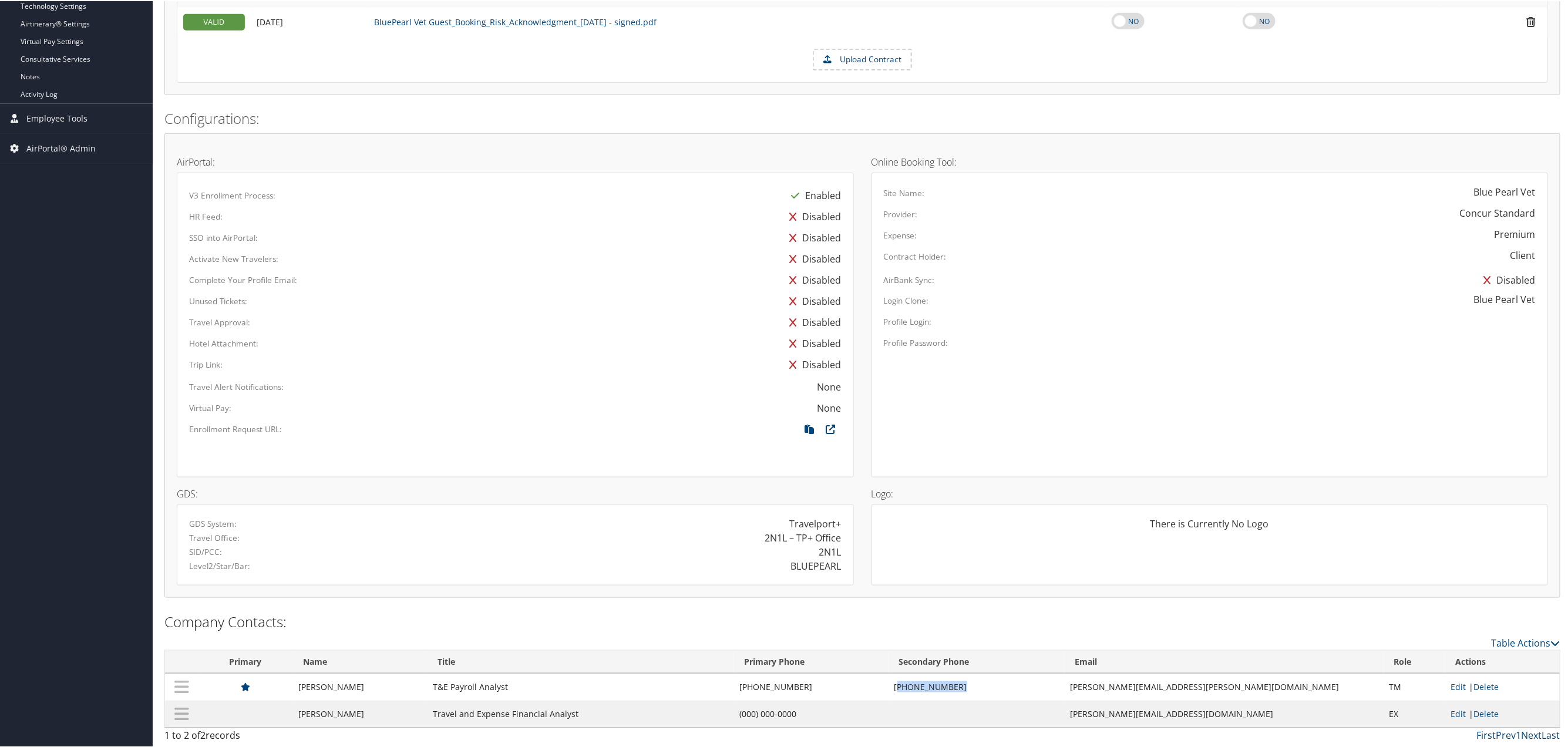
copy td "954) 812-7446"
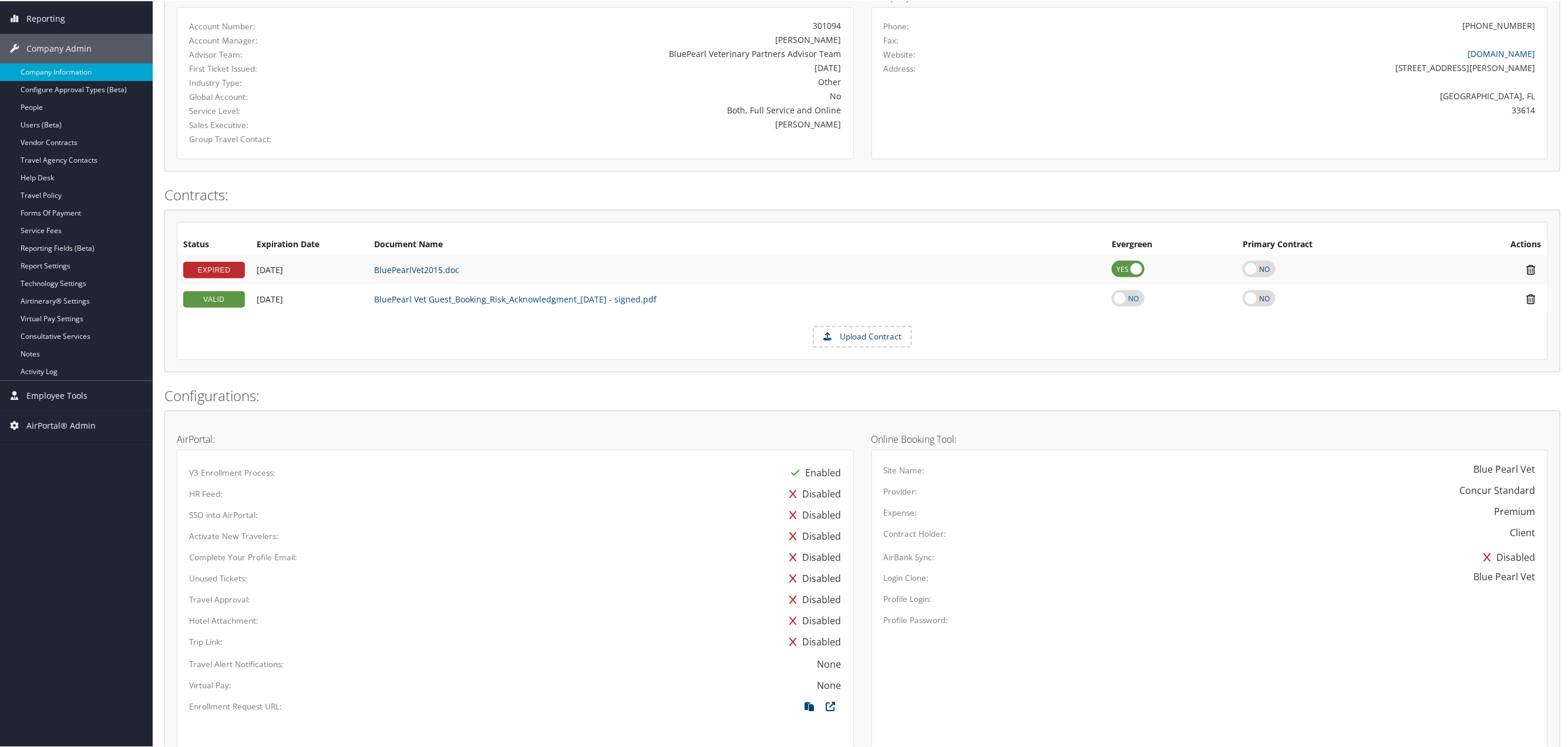
scroll to position [0, 0]
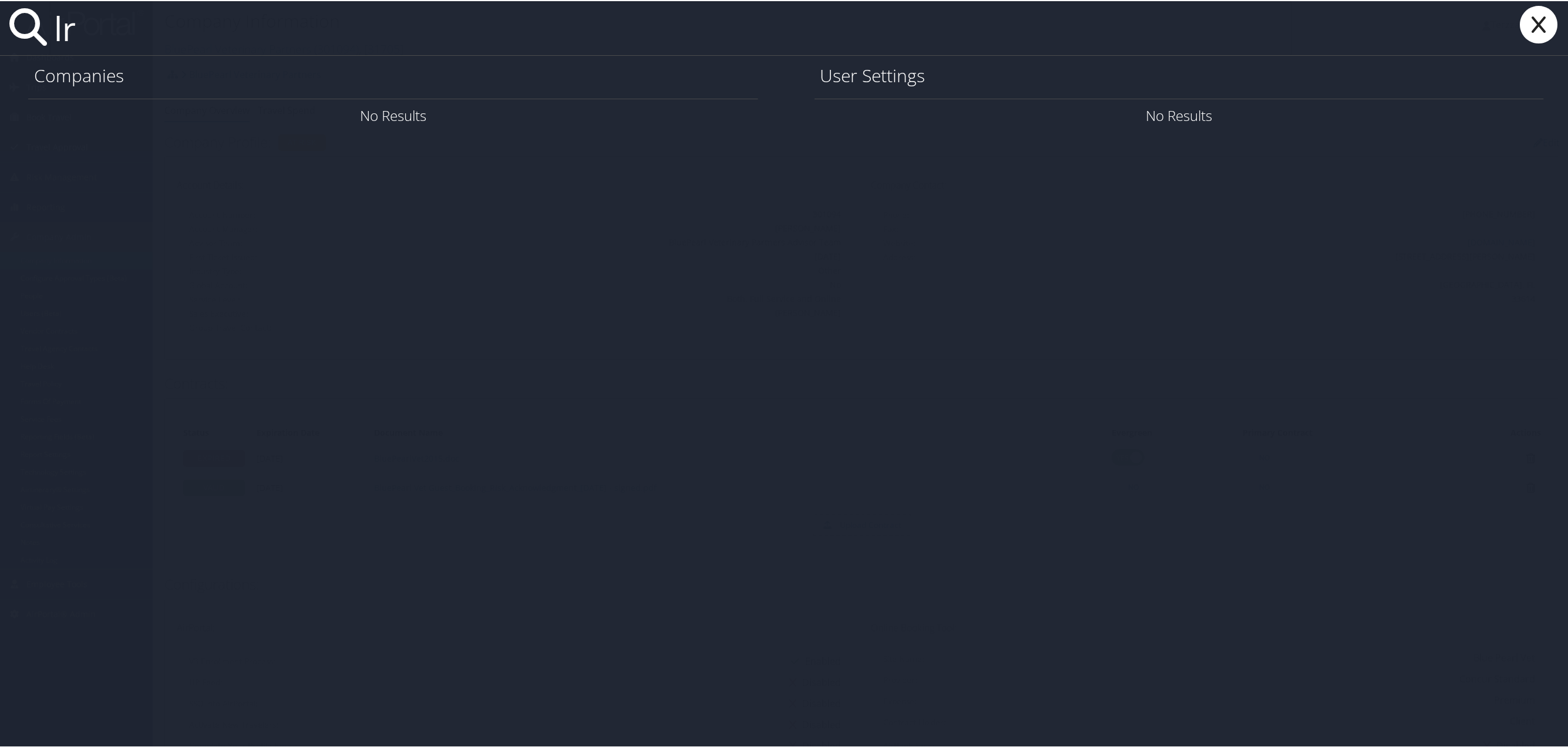
type input "l"
click at [1533, 22] on icon at bounding box center [1539, 24] width 47 height 38
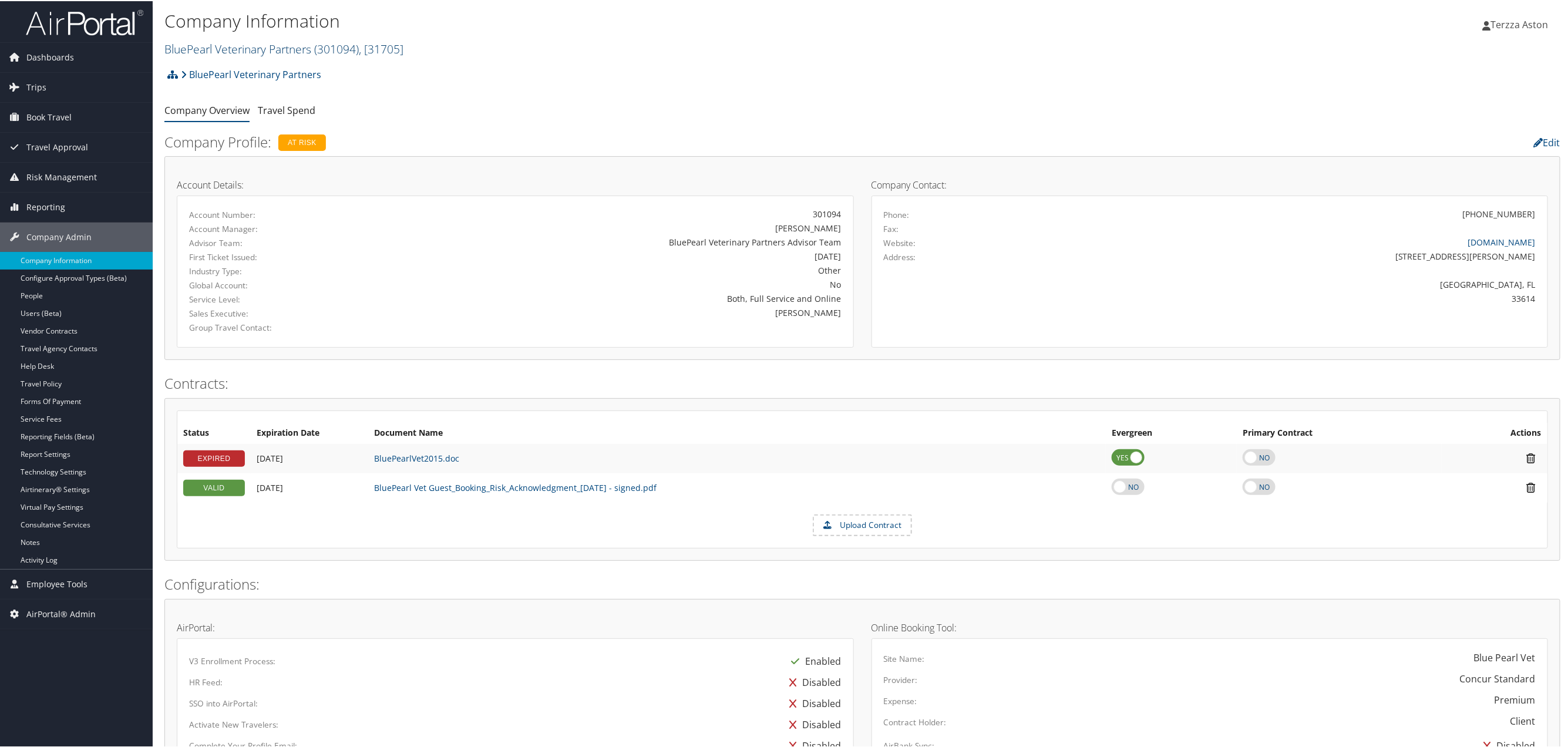
click at [197, 46] on link "BluePearl Veterinary Partners ( 301094 ) , [ 31705 ]" at bounding box center [284, 48] width 239 height 16
click at [204, 69] on input "search" at bounding box center [242, 69] width 155 height 22
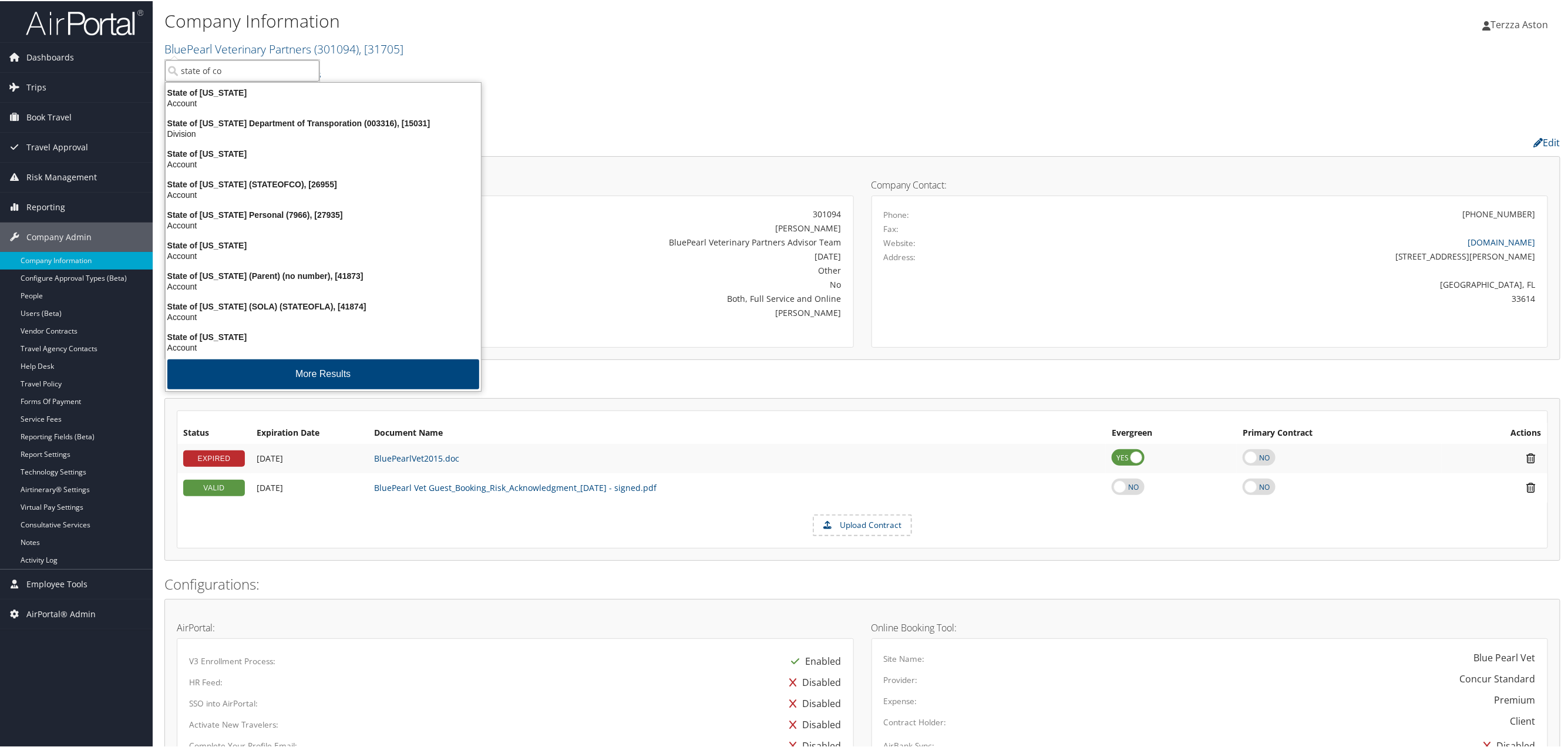
type input "state of col"
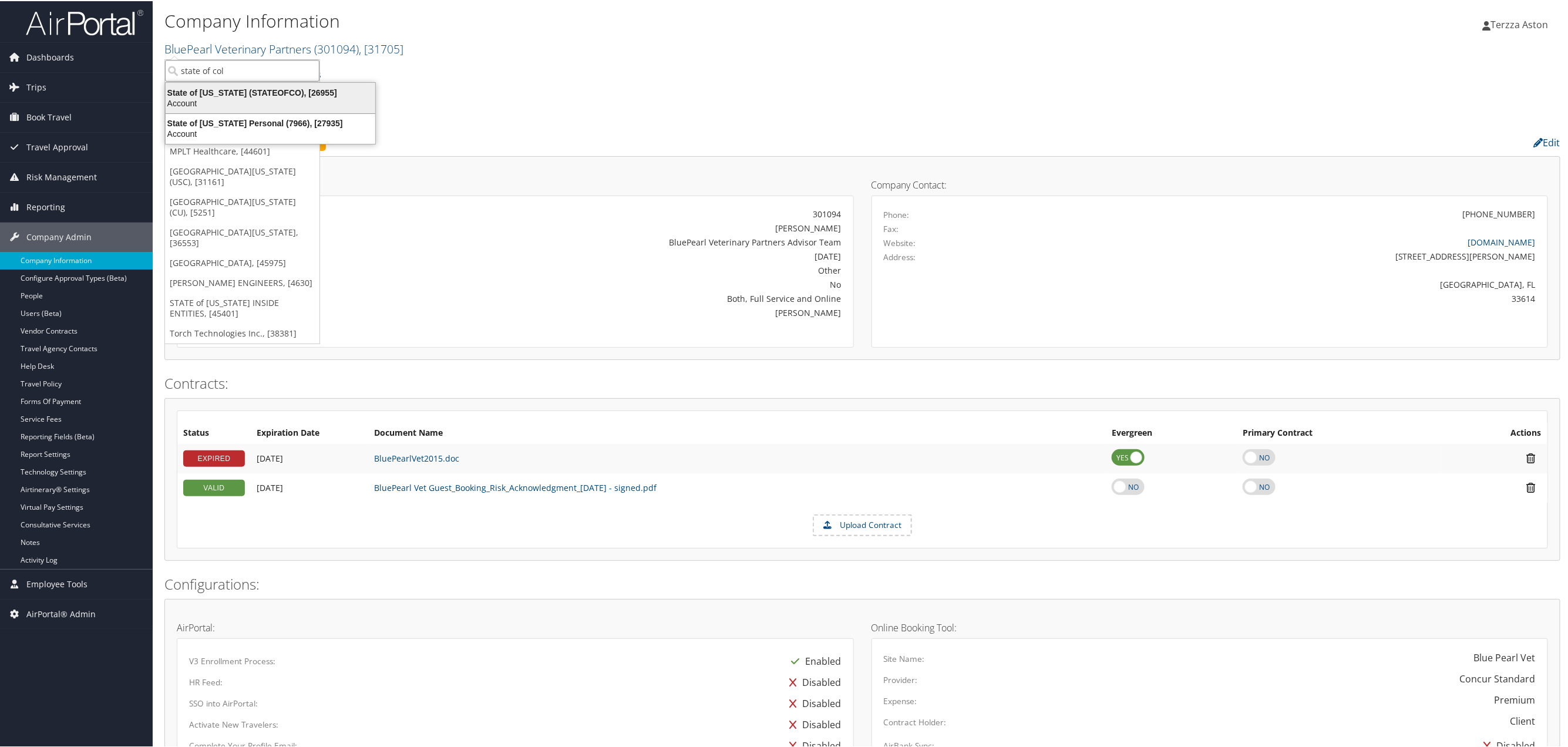
click at [224, 94] on div "State of Colorado (STATEOFCO), [26955]" at bounding box center [270, 91] width 224 height 11
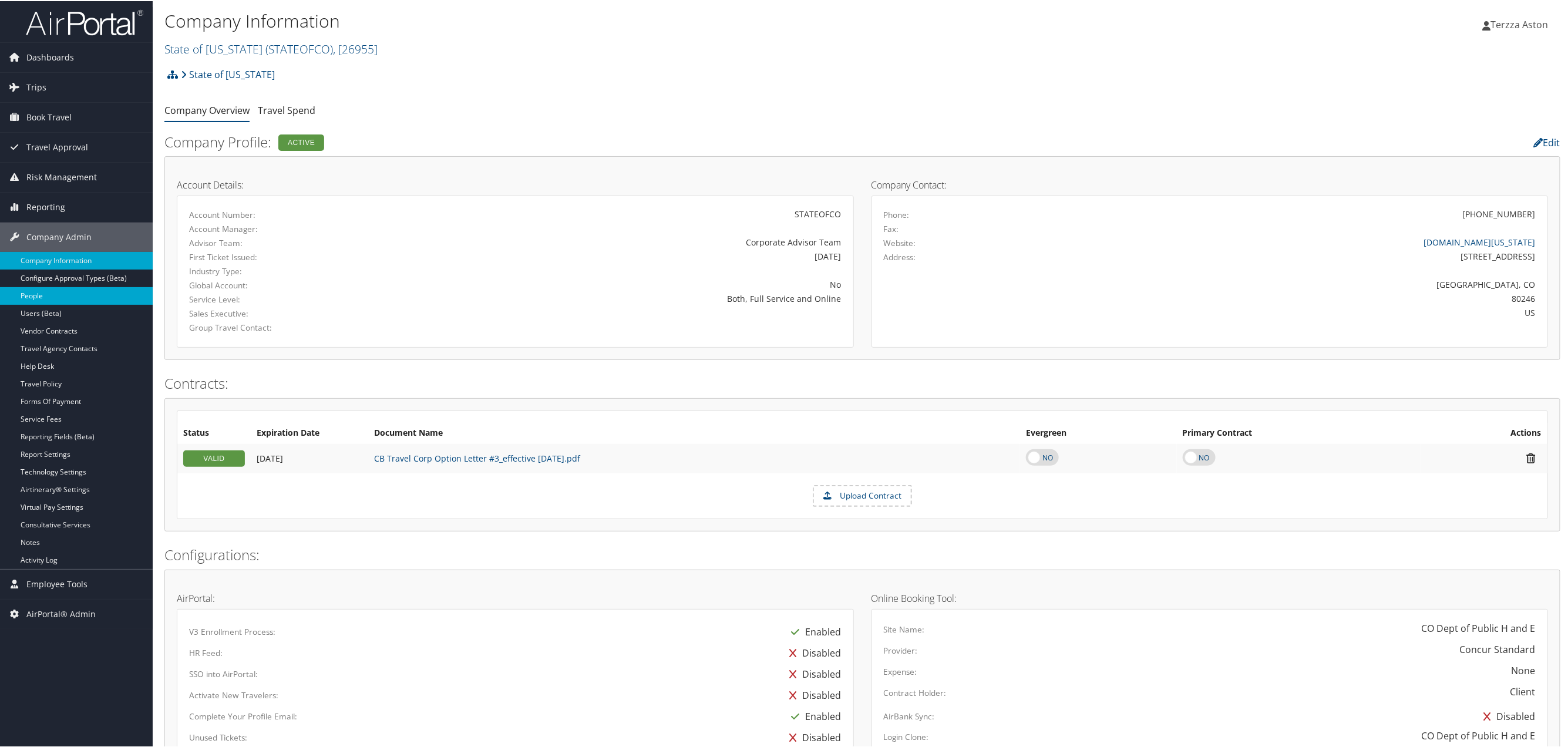
click at [39, 297] on link "People" at bounding box center [76, 294] width 153 height 18
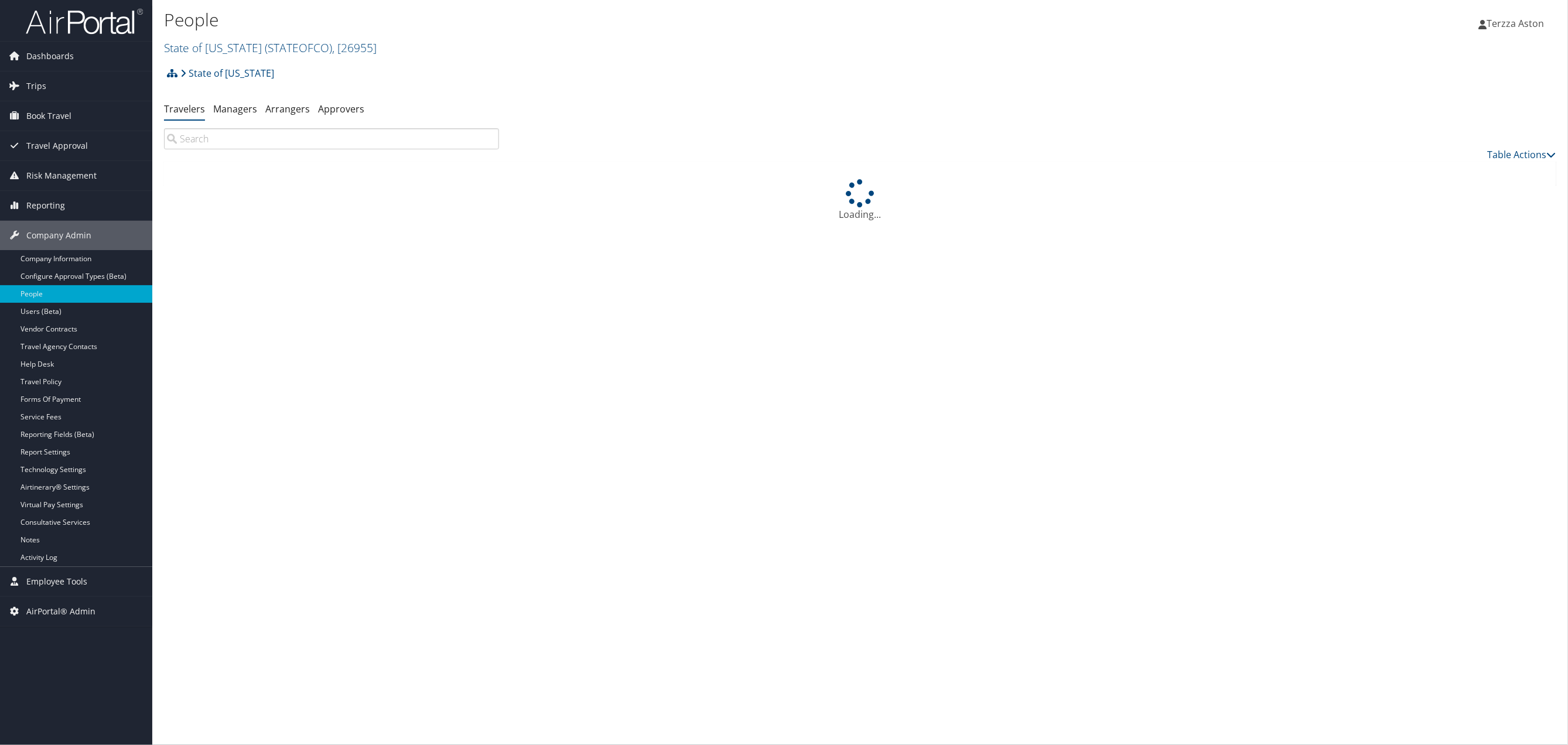
click at [240, 145] on input "search" at bounding box center [332, 139] width 335 height 21
type input "l"
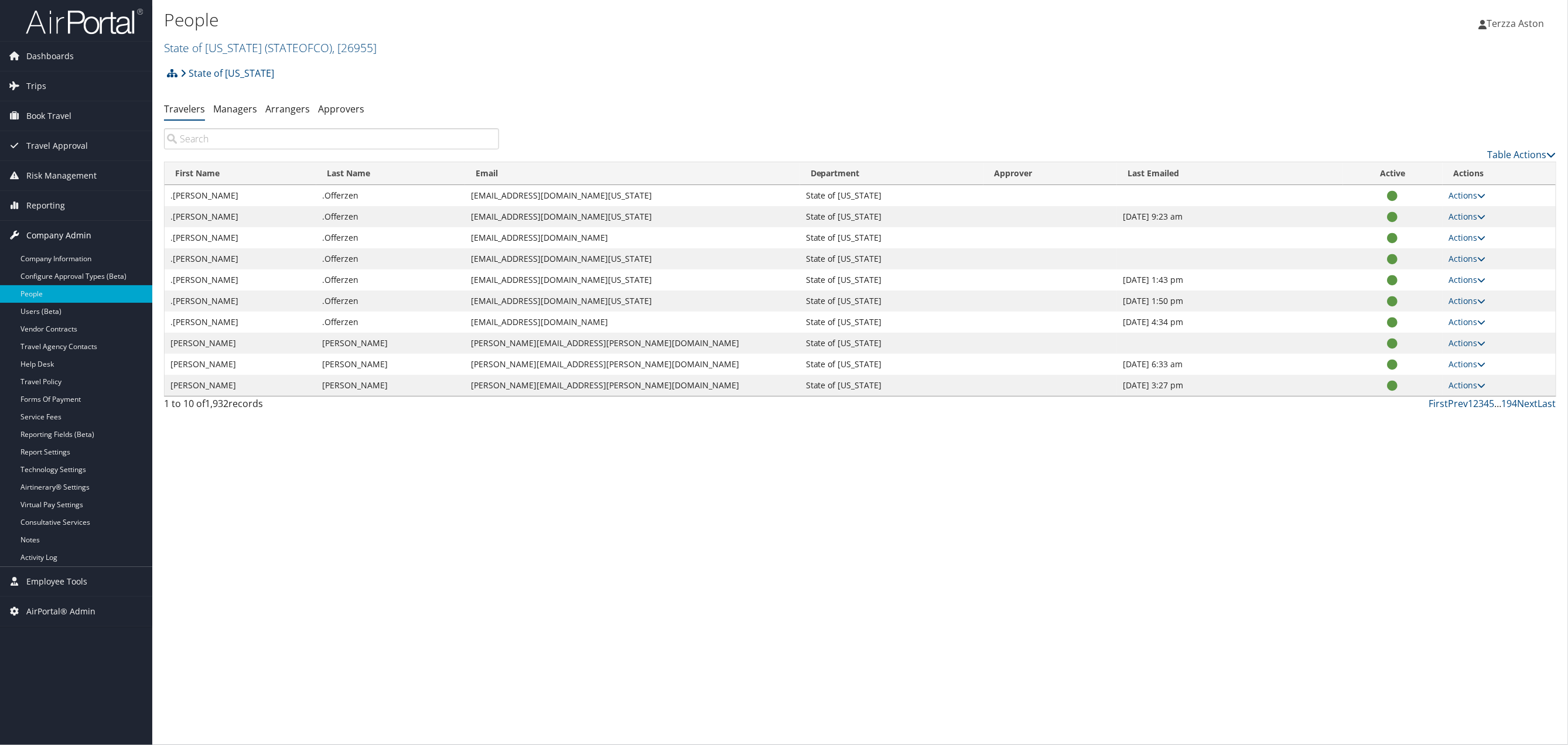
click at [70, 233] on span "Company Admin" at bounding box center [59, 235] width 65 height 29
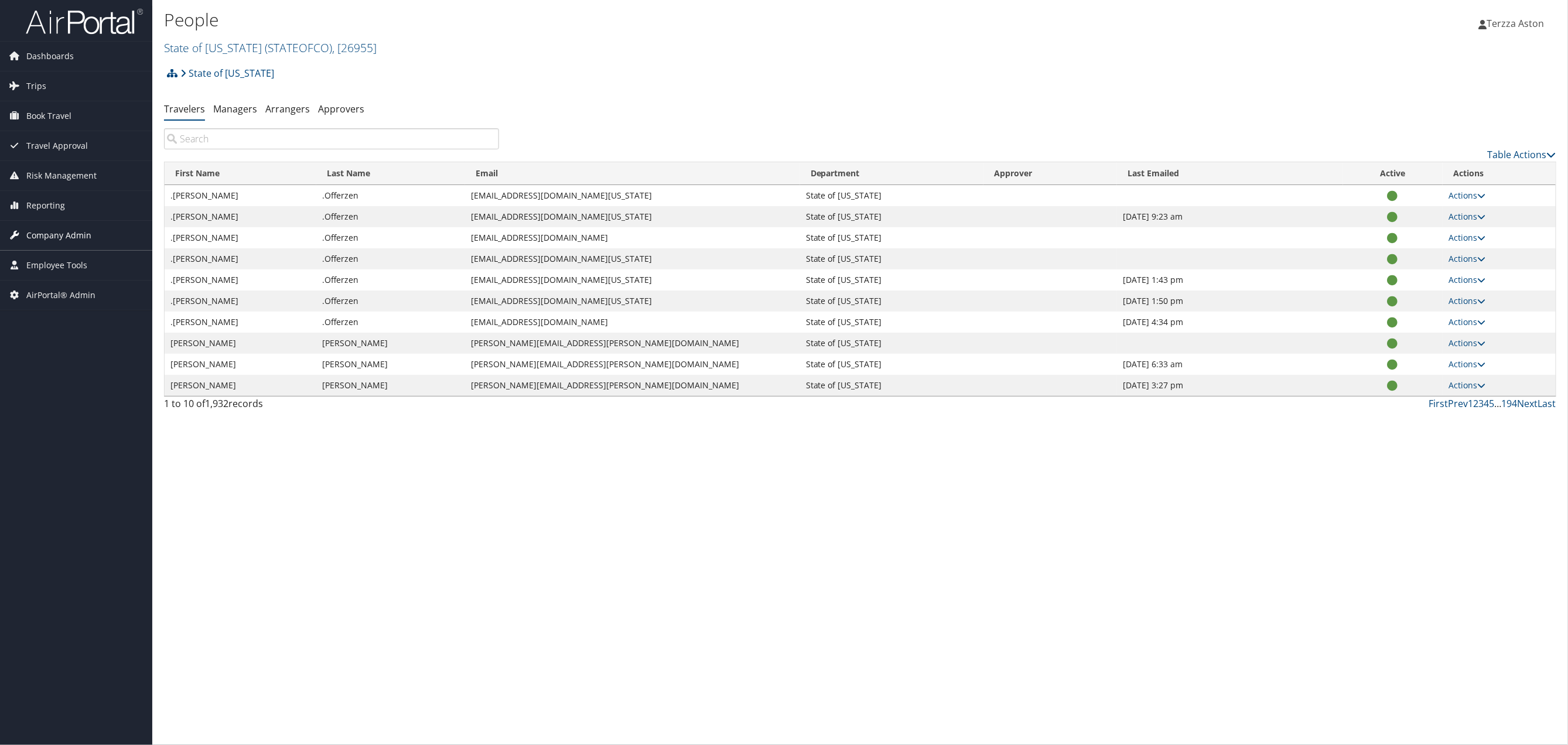
click at [75, 239] on span "Company Admin" at bounding box center [59, 235] width 65 height 29
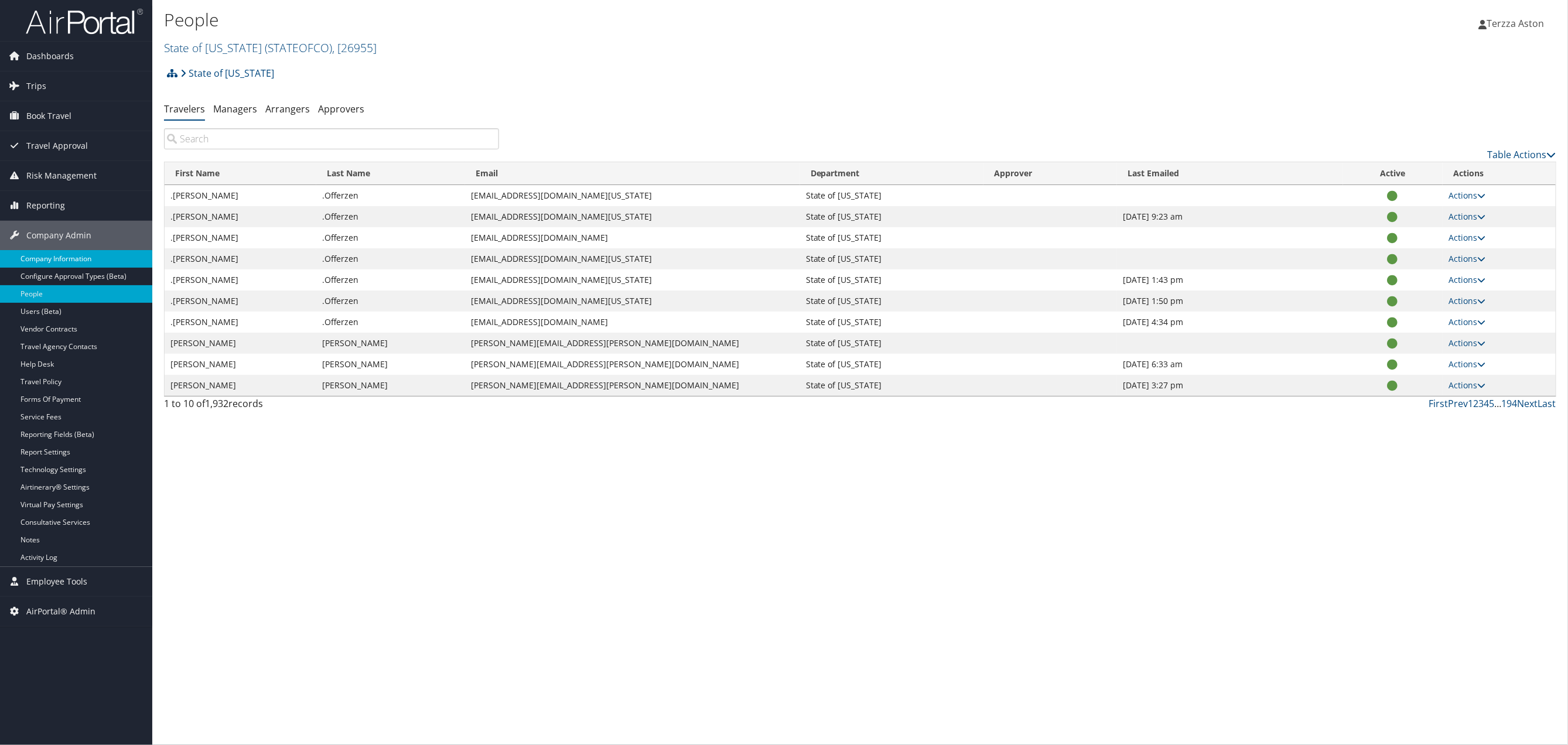
click at [80, 261] on link "Company Information" at bounding box center [76, 258] width 152 height 17
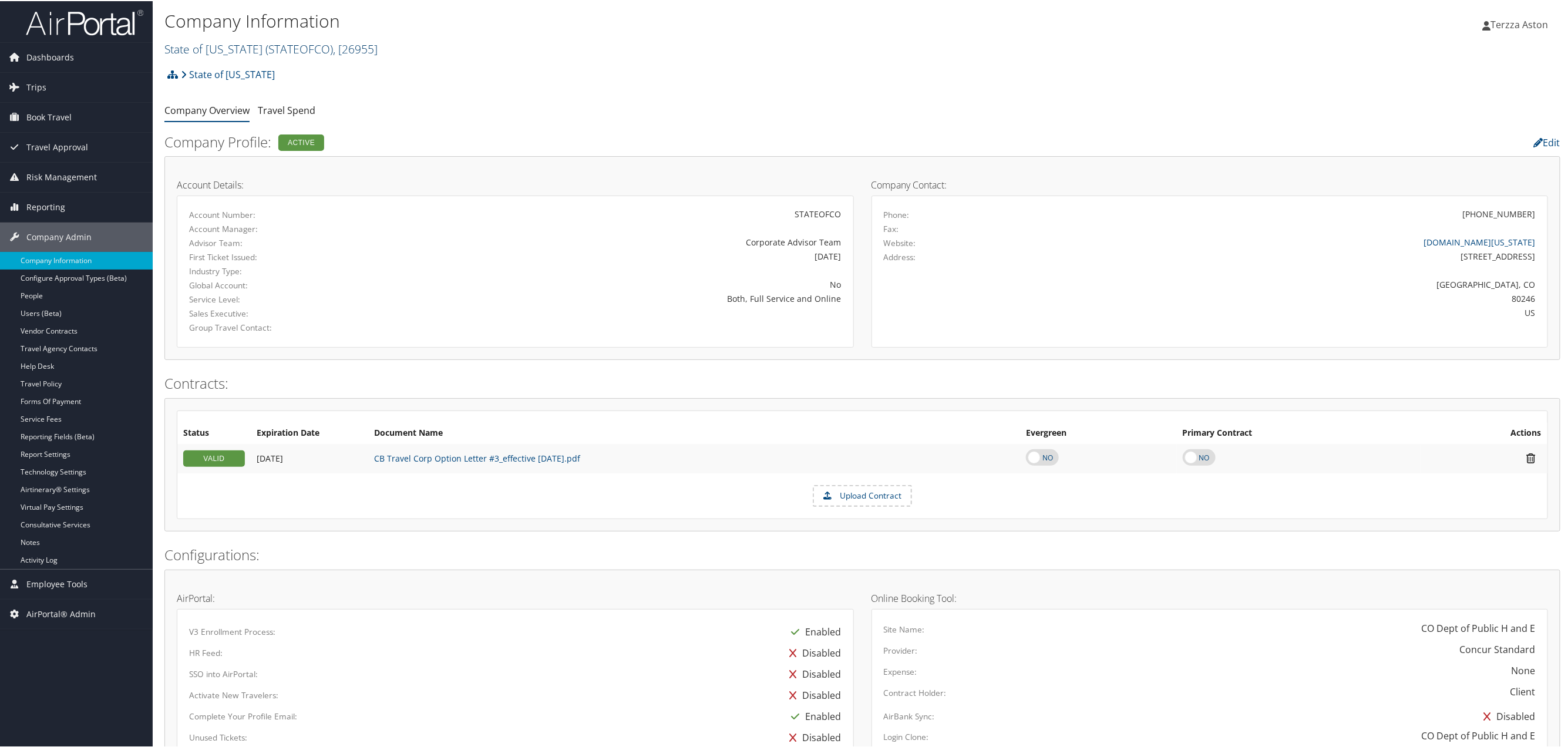
click at [272, 44] on span "( STATEOFCO )" at bounding box center [299, 48] width 67 height 16
click at [212, 70] on input "search" at bounding box center [242, 69] width 155 height 22
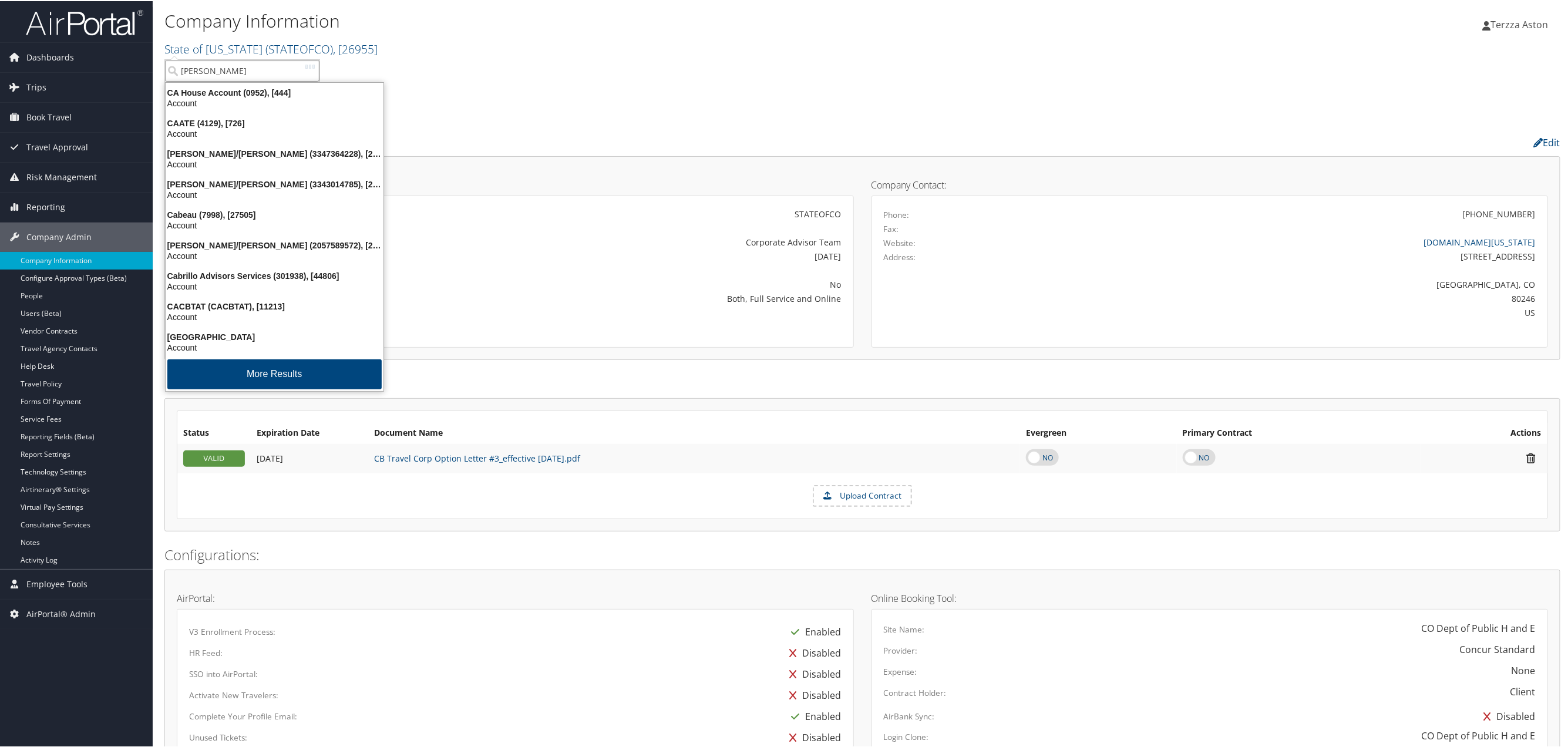
type input "caroll"
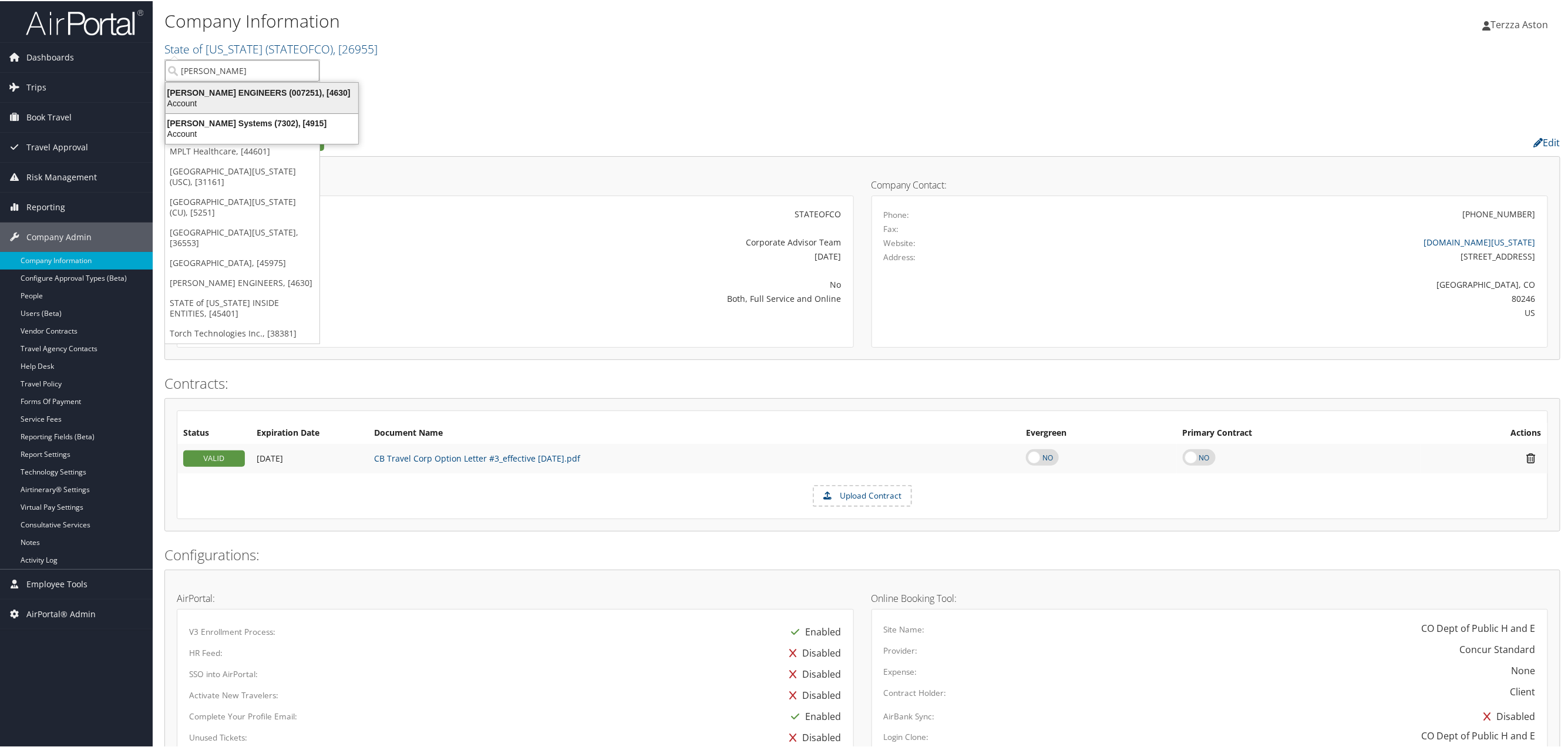
click at [235, 86] on div "CAROLLO ENGINEERS (007251), [4630]" at bounding box center [261, 91] width 207 height 11
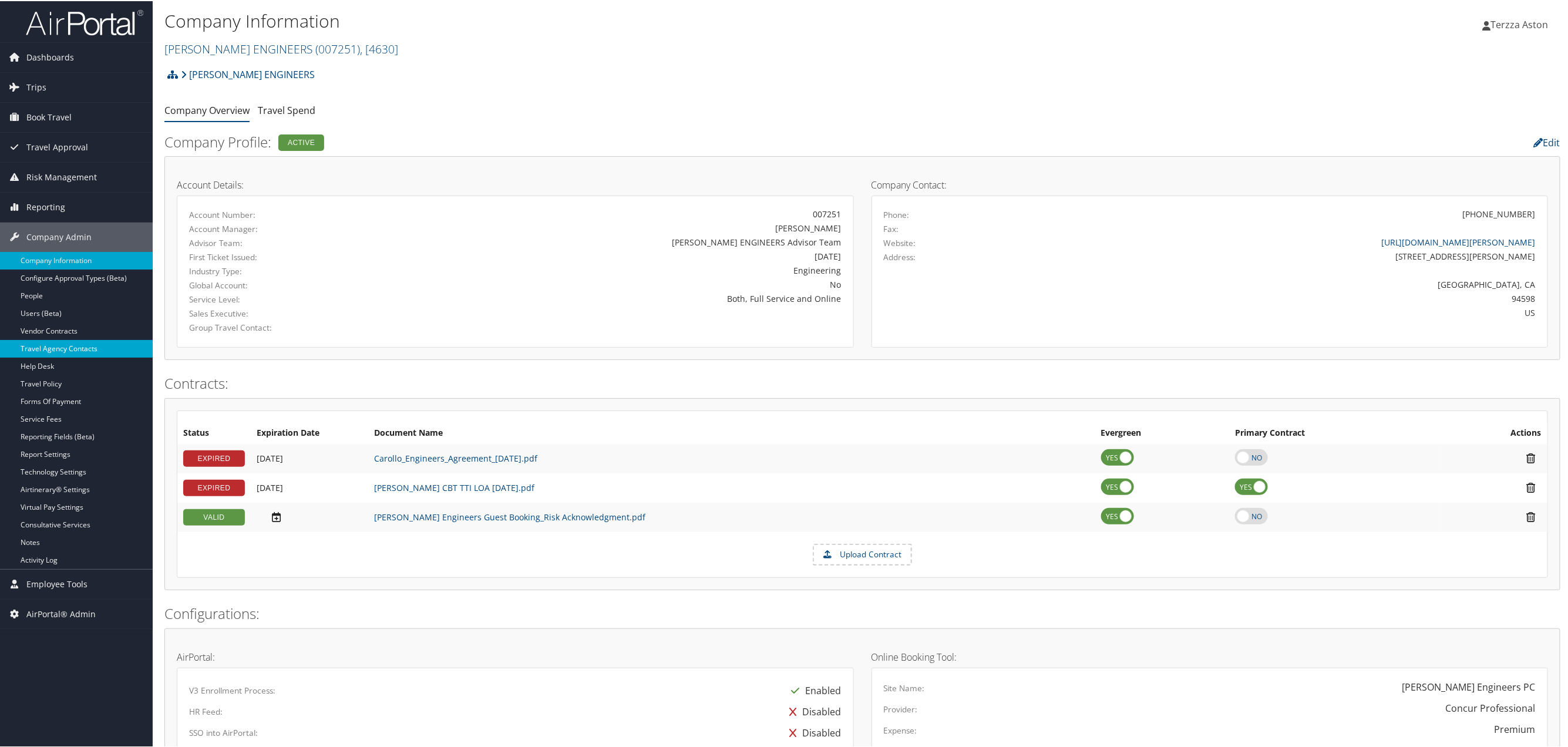
click at [73, 348] on link "Travel Agency Contacts" at bounding box center [76, 347] width 153 height 18
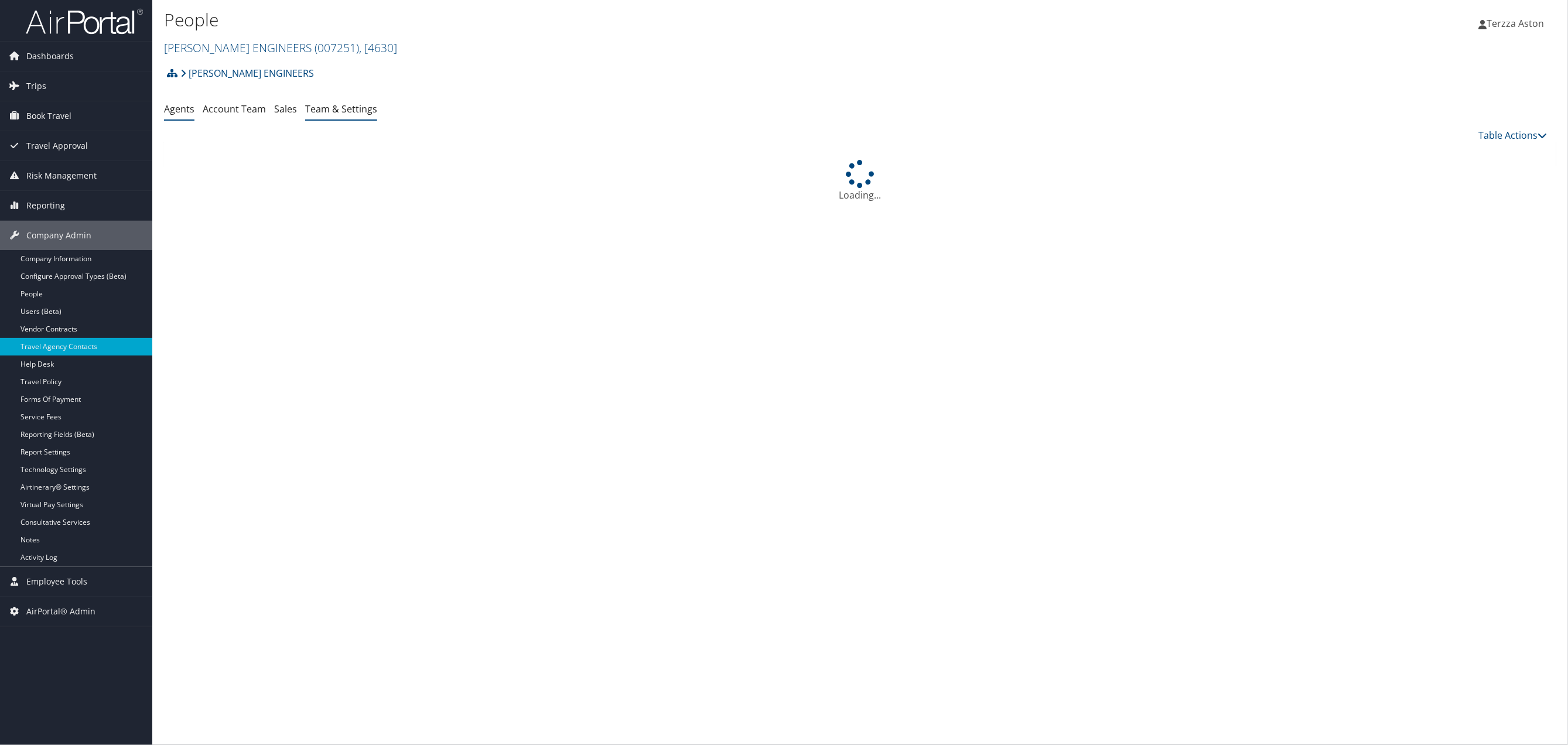
click at [328, 112] on link "Team & Settings" at bounding box center [341, 109] width 72 height 13
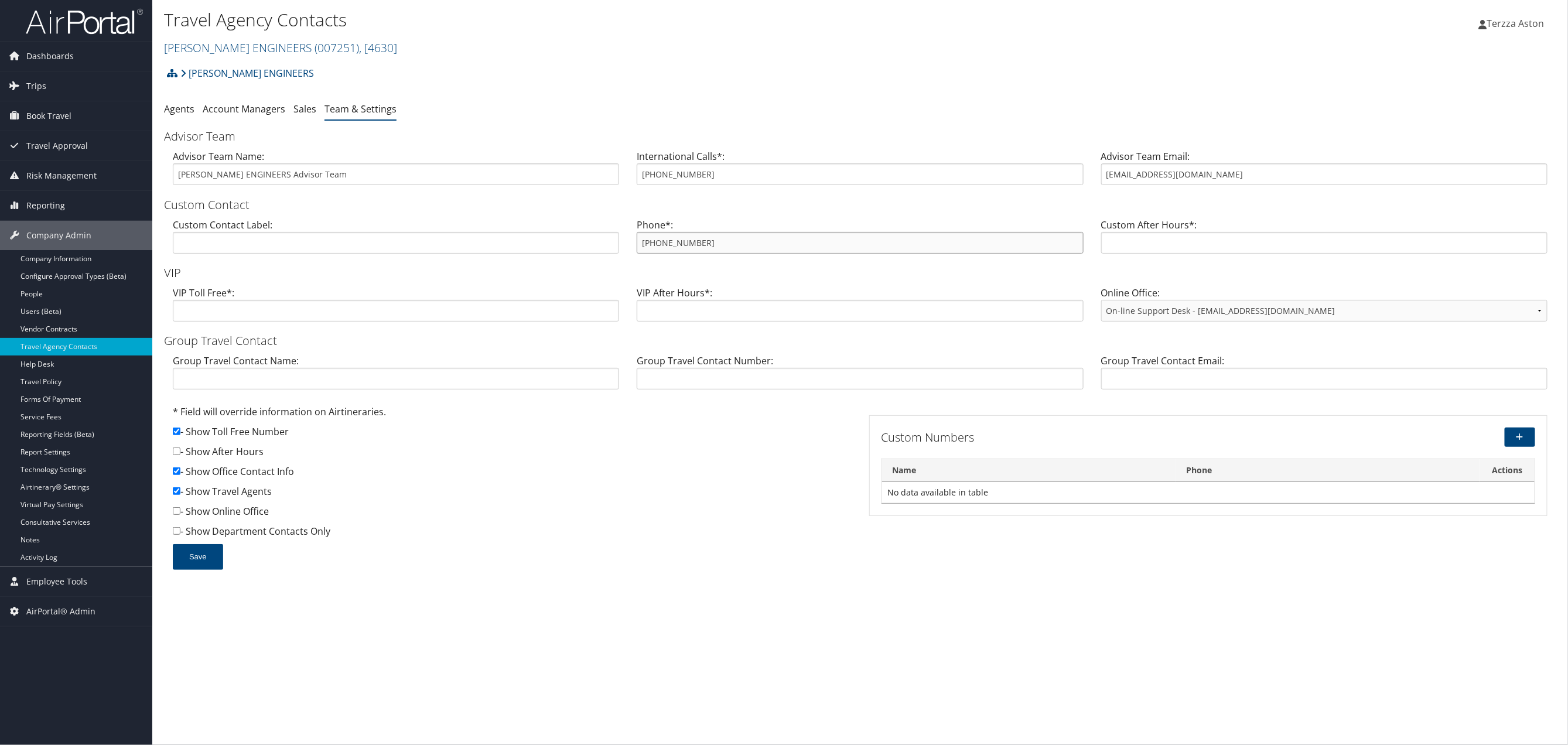
drag, startPoint x: 643, startPoint y: 245, endPoint x: 714, endPoint y: 241, distance: 71.1
click at [714, 241] on input "888-616-2446" at bounding box center [860, 242] width 446 height 22
click at [196, 52] on link "CAROLLO ENGINEERS ( 007251 ) , [ 4630 ]" at bounding box center [281, 47] width 233 height 16
click at [207, 67] on input "search" at bounding box center [242, 69] width 154 height 22
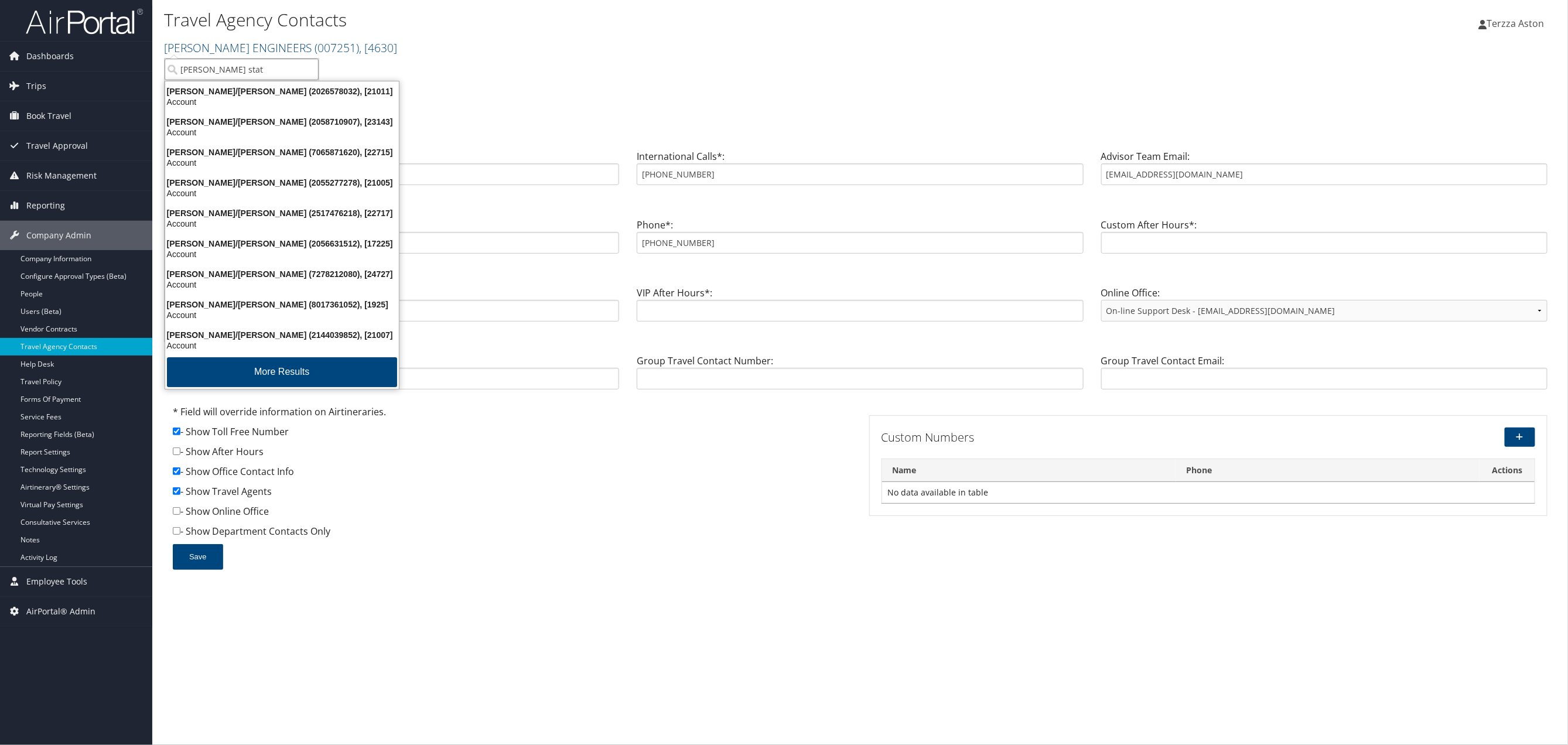
type input "adams state"
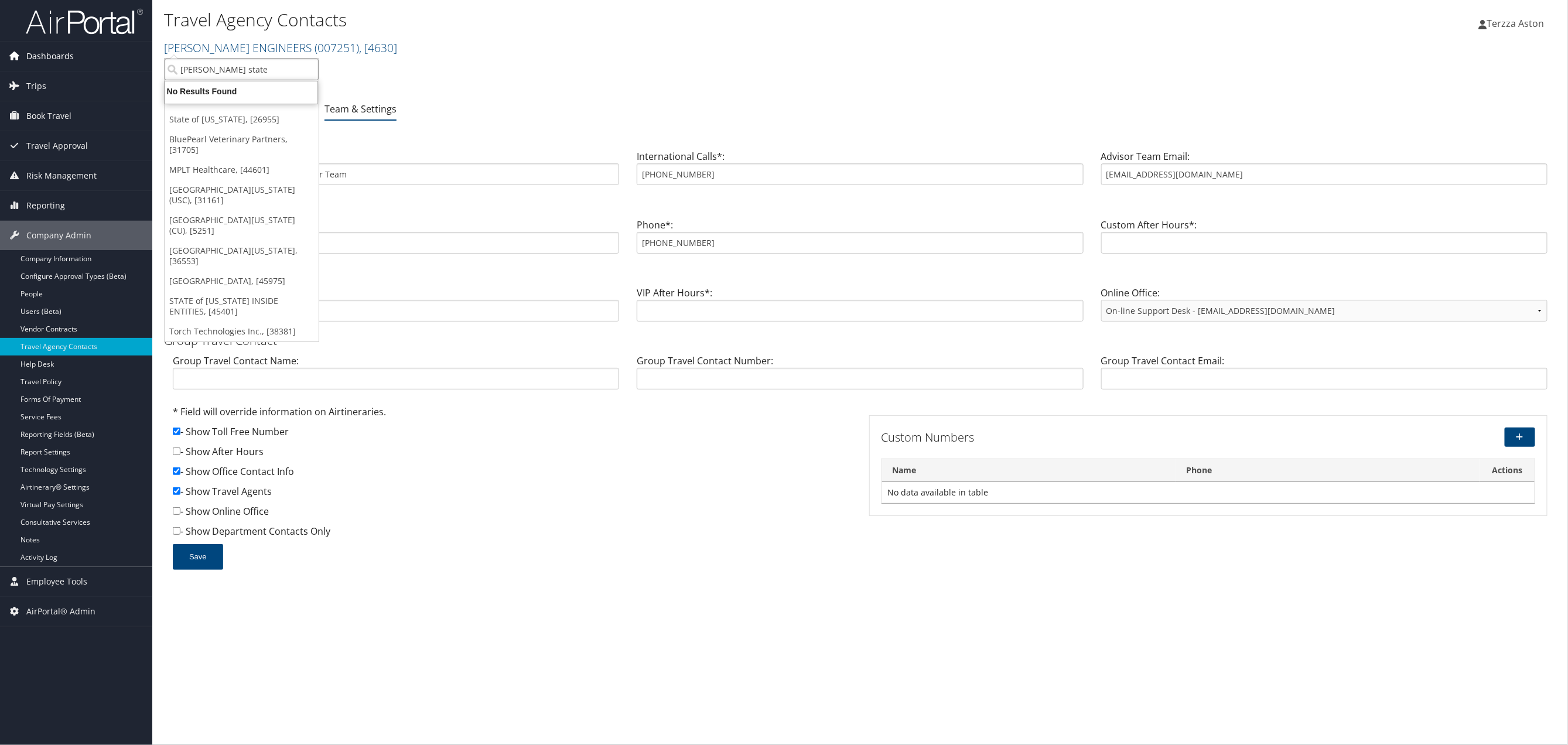
drag, startPoint x: 252, startPoint y: 70, endPoint x: 107, endPoint y: 68, distance: 145.0
click at [107, 68] on div "Dashboards AirPortal 360™ (Manager) AirPortal 360™ (Agent) My Travel Dashboard …" at bounding box center [784, 372] width 1568 height 745
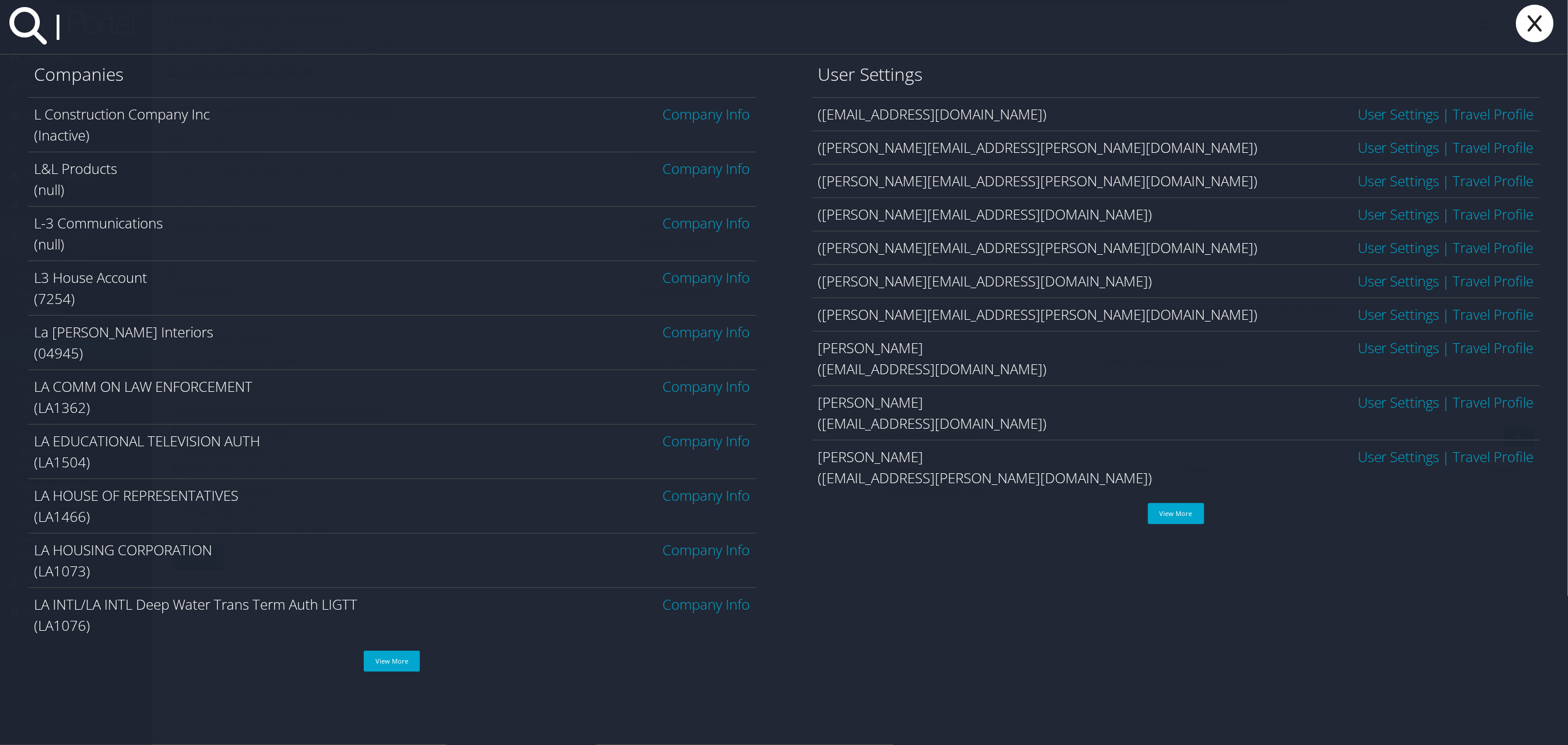
type input "l"
click at [1534, 17] on icon at bounding box center [1535, 24] width 47 height 38
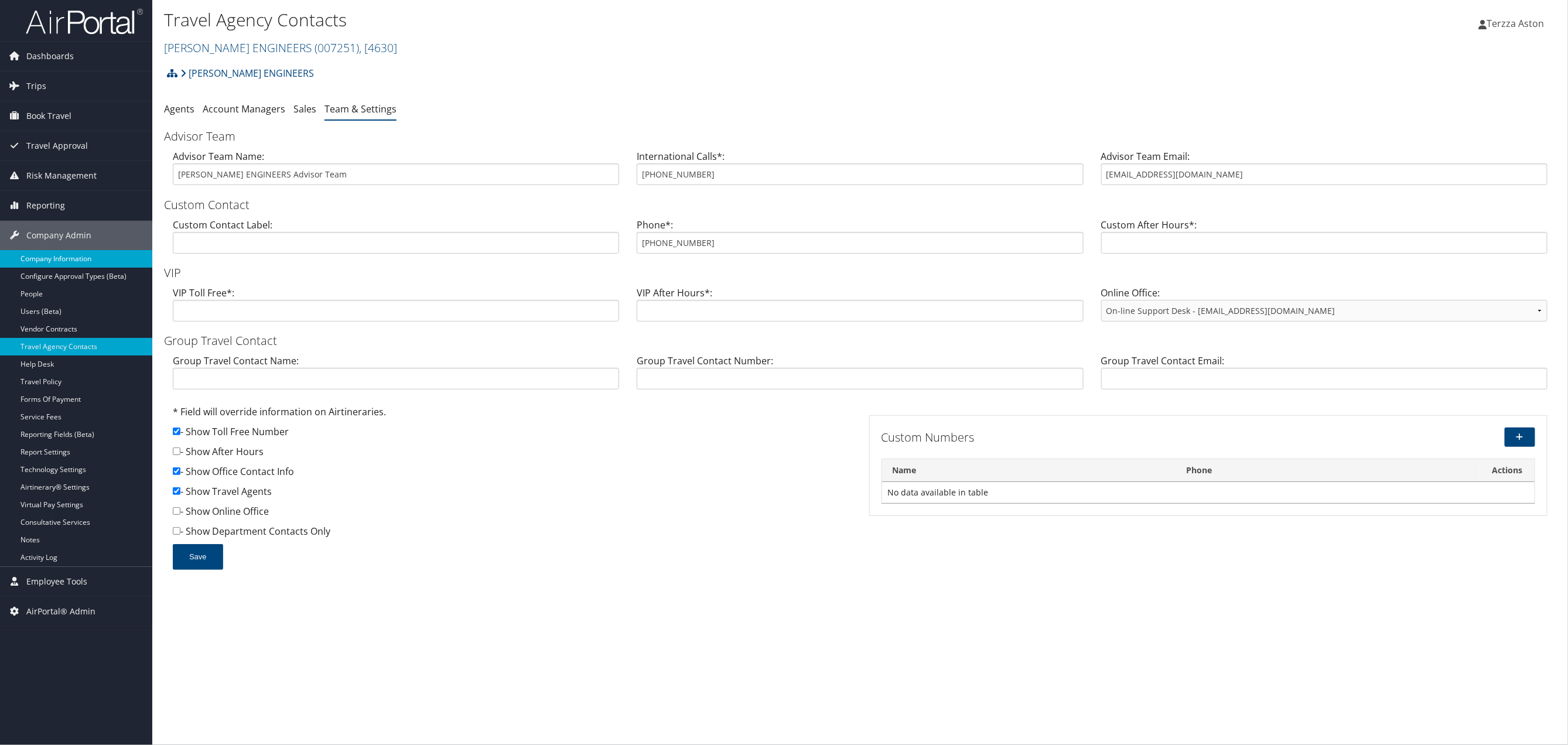
click at [72, 256] on link "Company Information" at bounding box center [76, 258] width 152 height 17
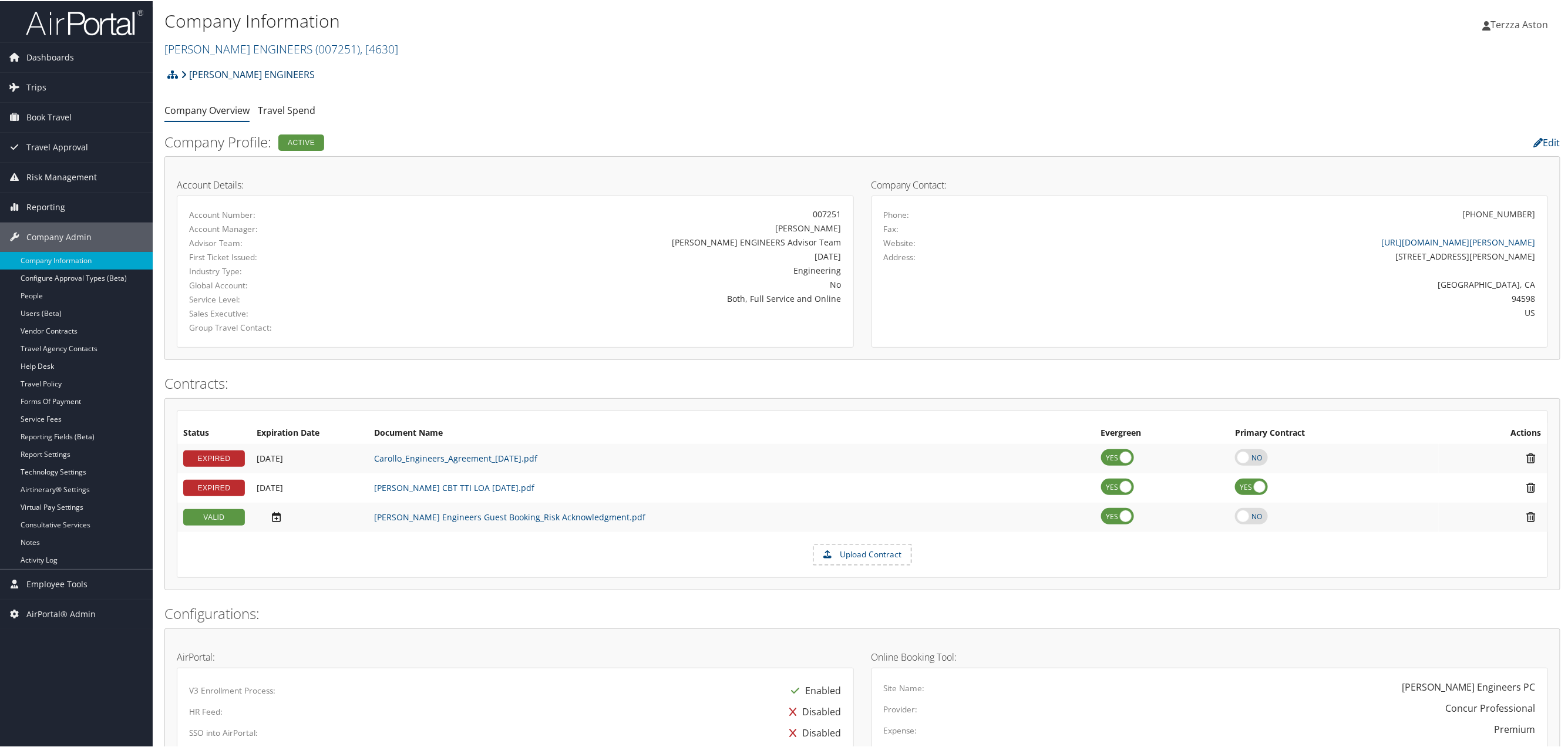
click at [220, 74] on link "[PERSON_NAME] ENGINEERS" at bounding box center [247, 74] width 134 height 24
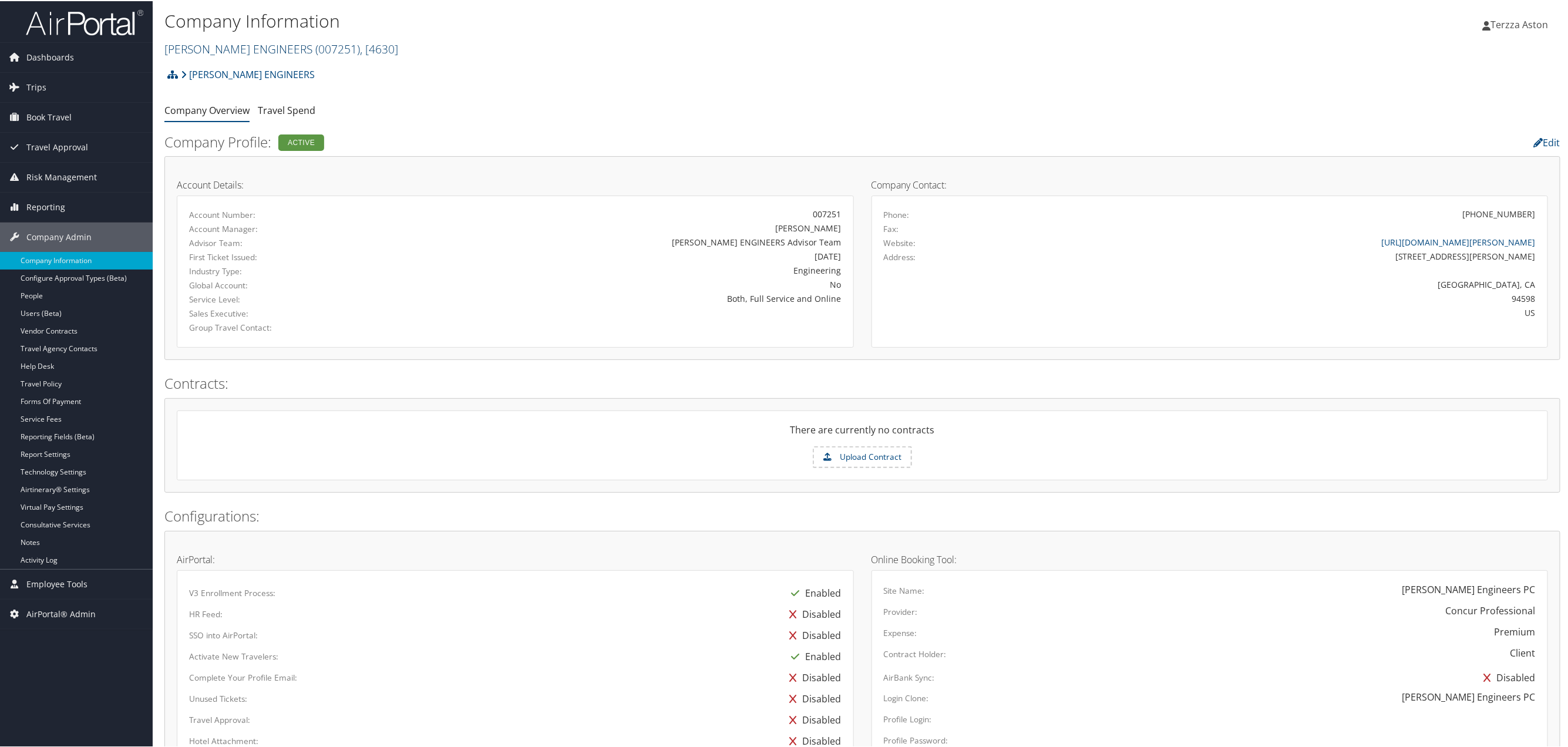
click at [230, 44] on link "CAROLLO ENGINEERS ( 007251 ) , [ 4630 ]" at bounding box center [282, 48] width 234 height 16
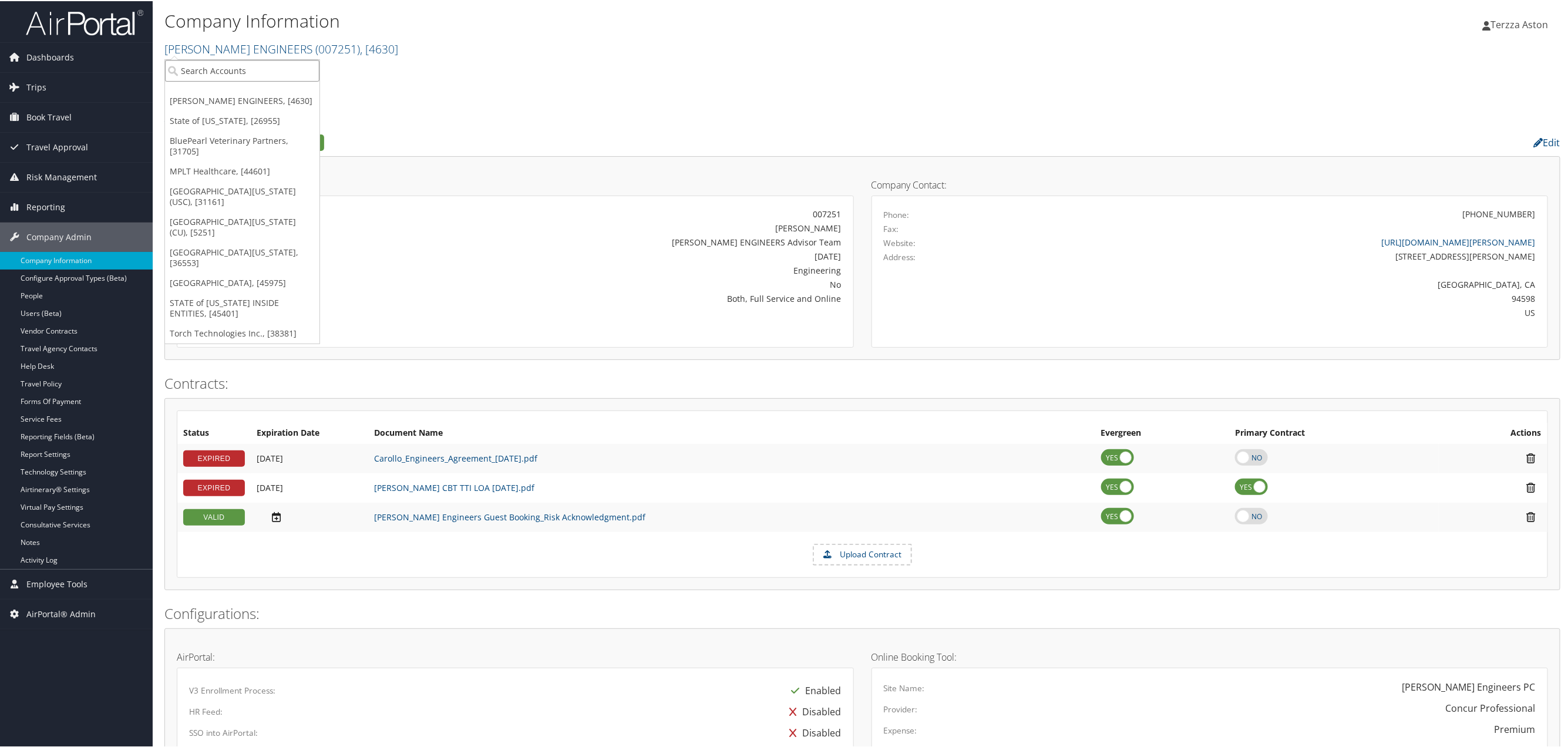
click at [223, 65] on input "search" at bounding box center [242, 69] width 155 height 22
type input "croc"
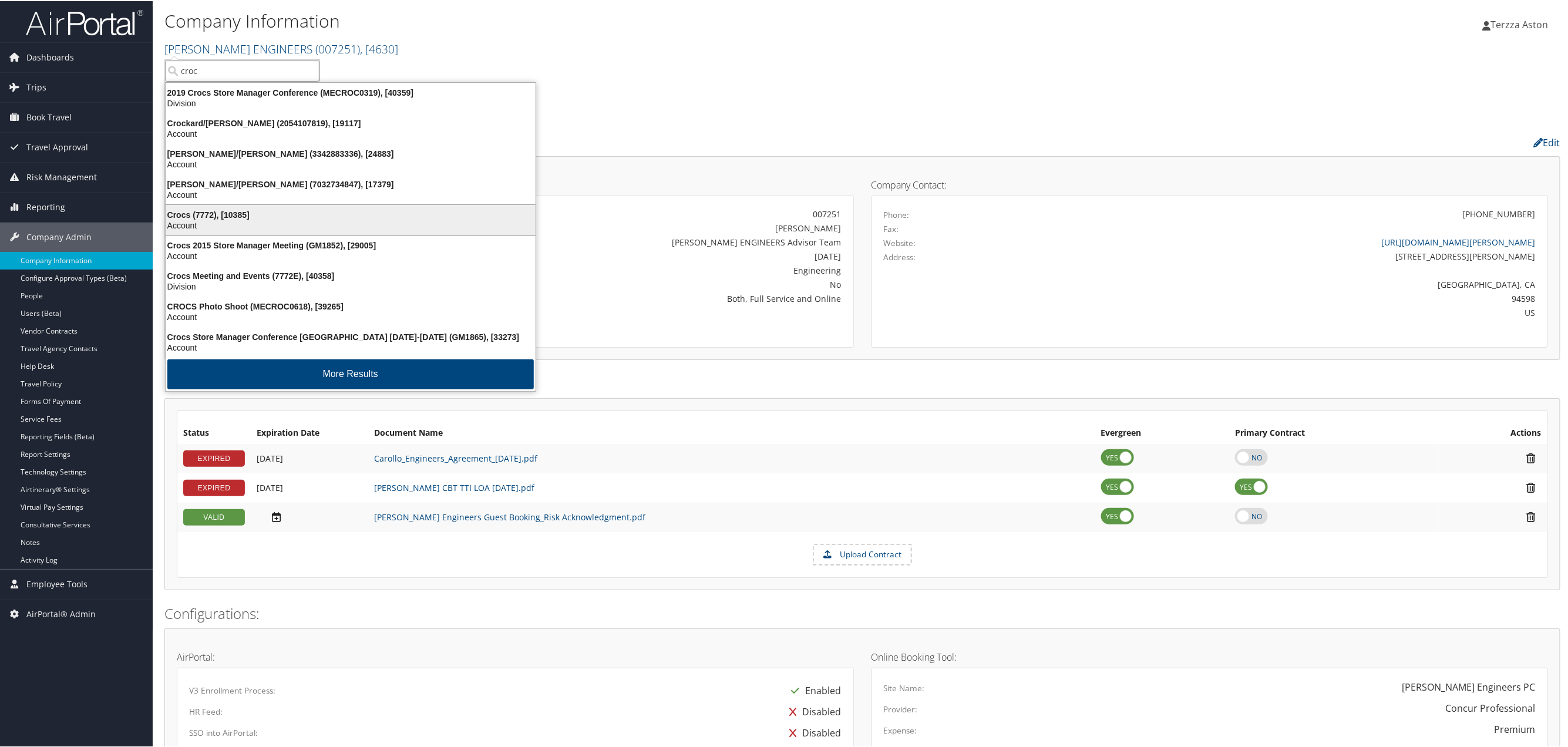
click at [188, 216] on div "Crocs (7772), [10385]" at bounding box center [350, 214] width 384 height 11
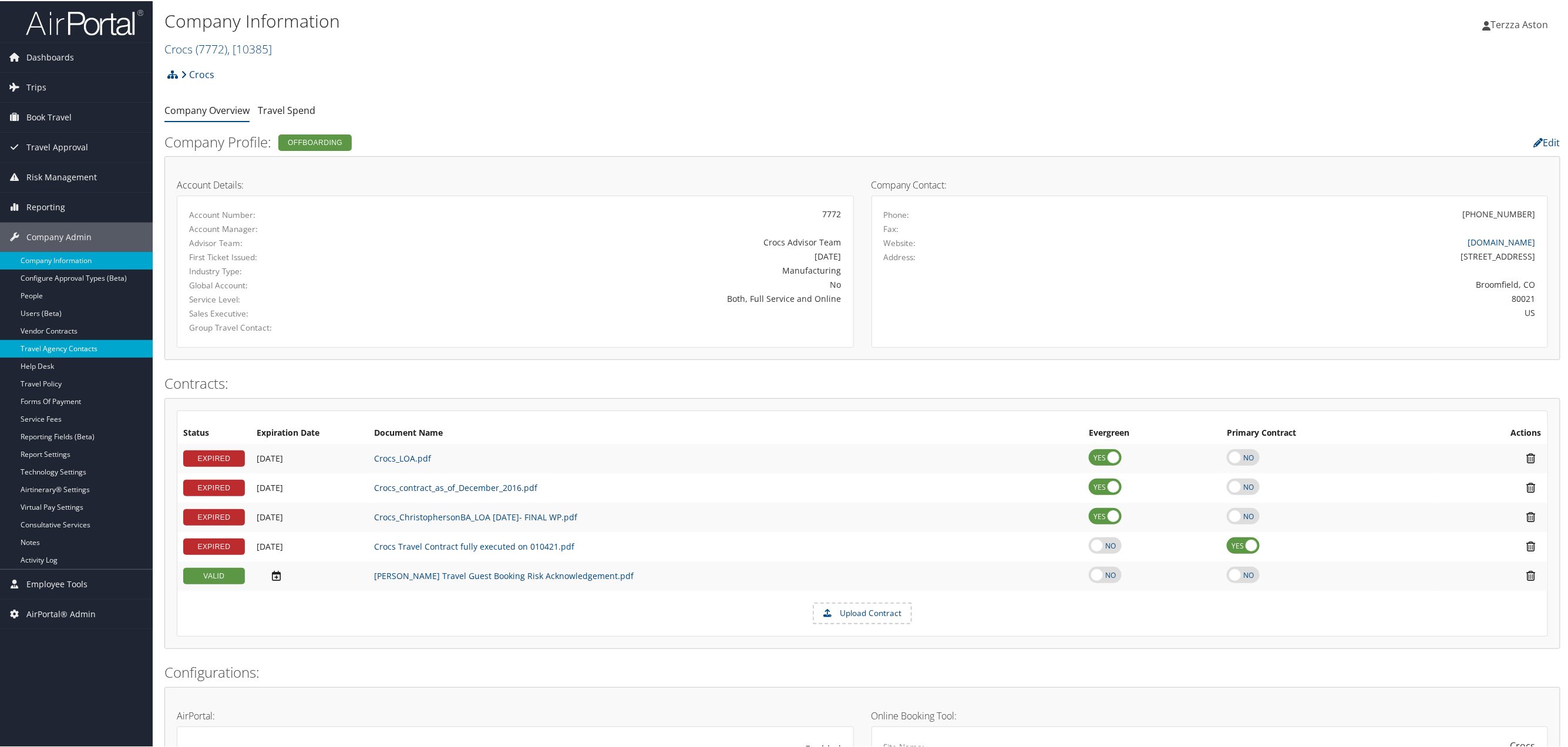
click at [71, 341] on link "Travel Agency Contacts" at bounding box center [76, 347] width 153 height 18
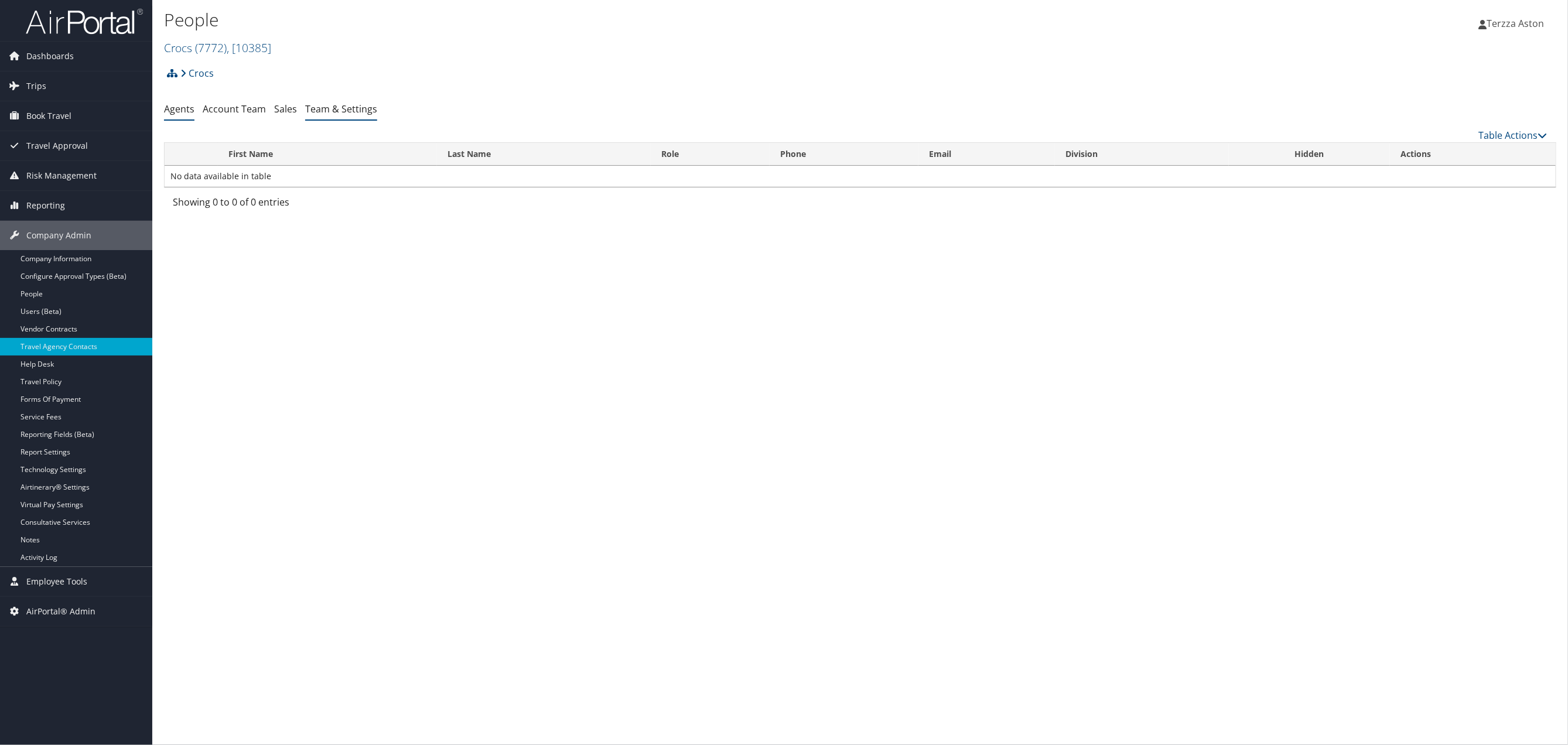
click at [326, 107] on link "Team & Settings" at bounding box center [341, 109] width 72 height 13
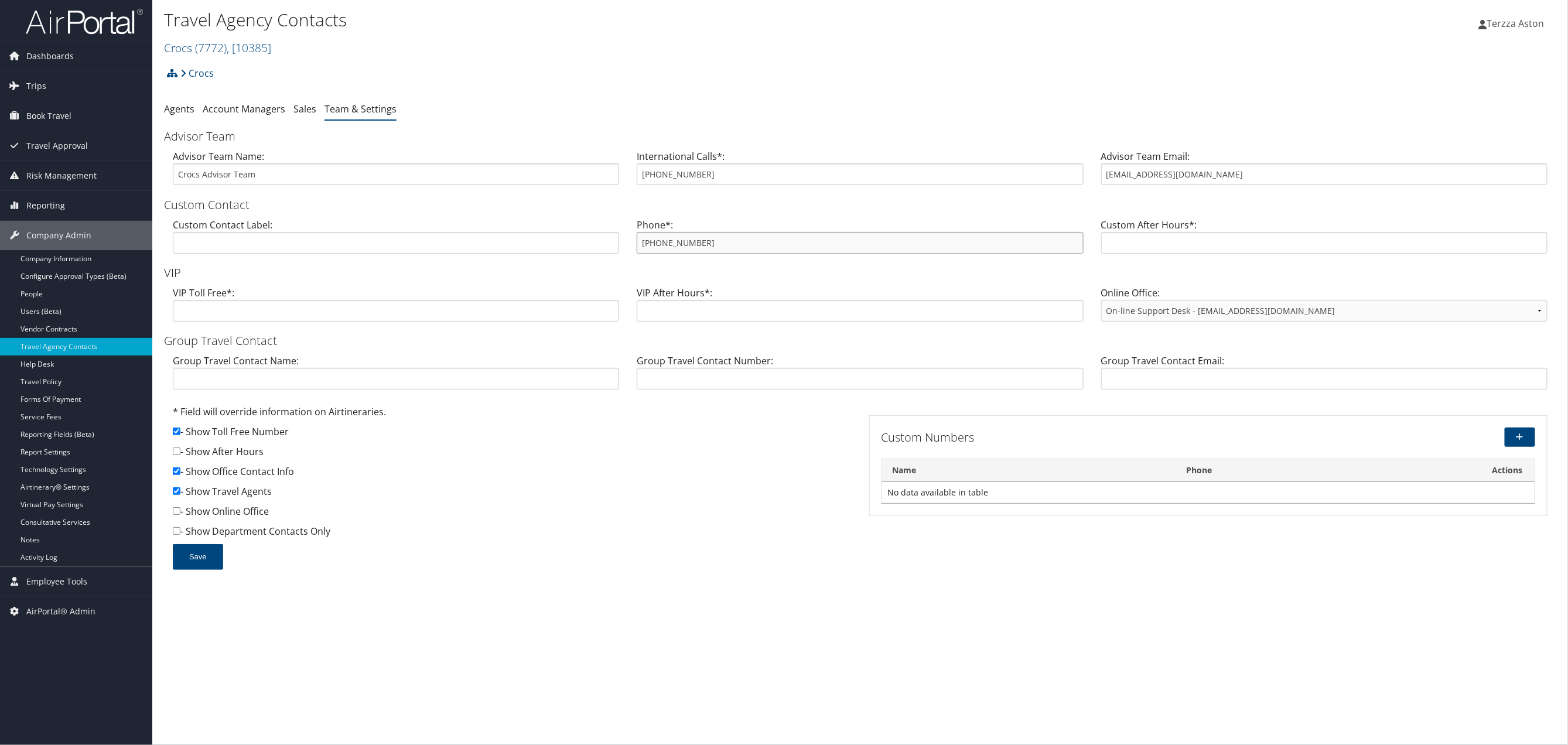
drag, startPoint x: 636, startPoint y: 238, endPoint x: 715, endPoint y: 233, distance: 79.2
click at [715, 233] on input "800-395-2870" at bounding box center [860, 242] width 446 height 22
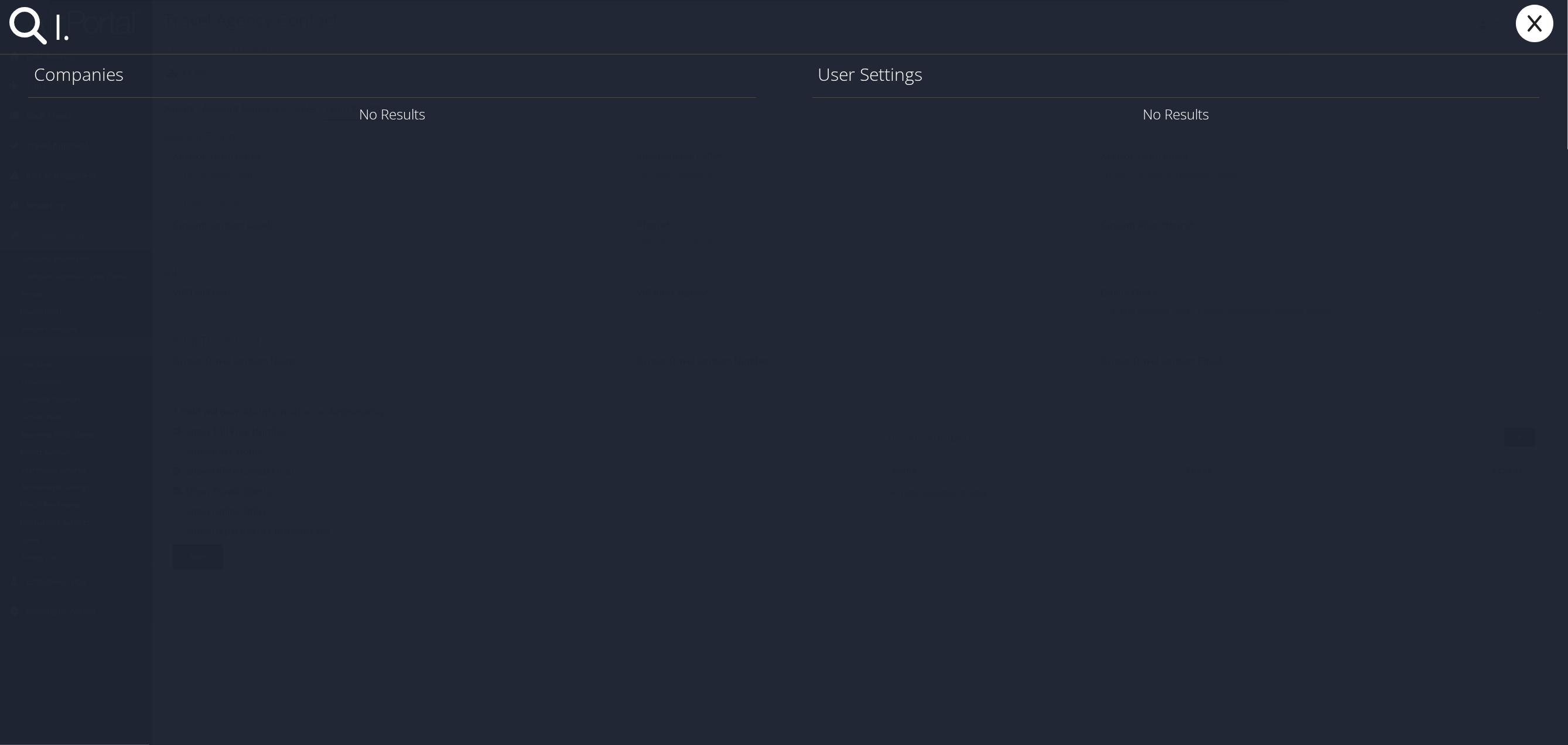
type input "l"
click at [1546, 22] on icon at bounding box center [1535, 24] width 47 height 38
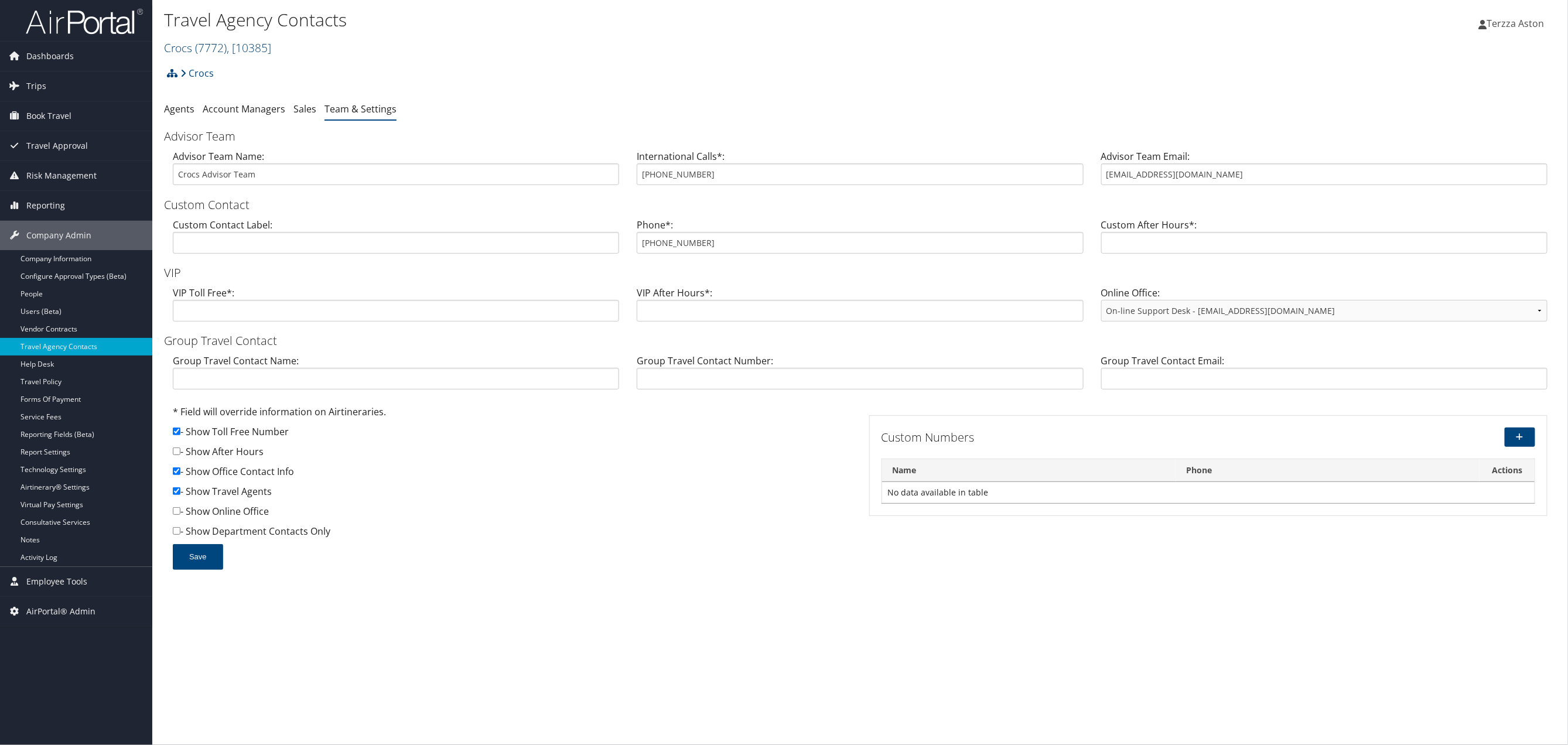
click at [184, 43] on link "Crocs ( 7772 ) , [ 10385 ]" at bounding box center [217, 47] width 107 height 16
click at [219, 144] on link "State of [US_STATE], [26955]" at bounding box center [242, 139] width 154 height 20
click at [175, 75] on icon at bounding box center [172, 73] width 10 height 9
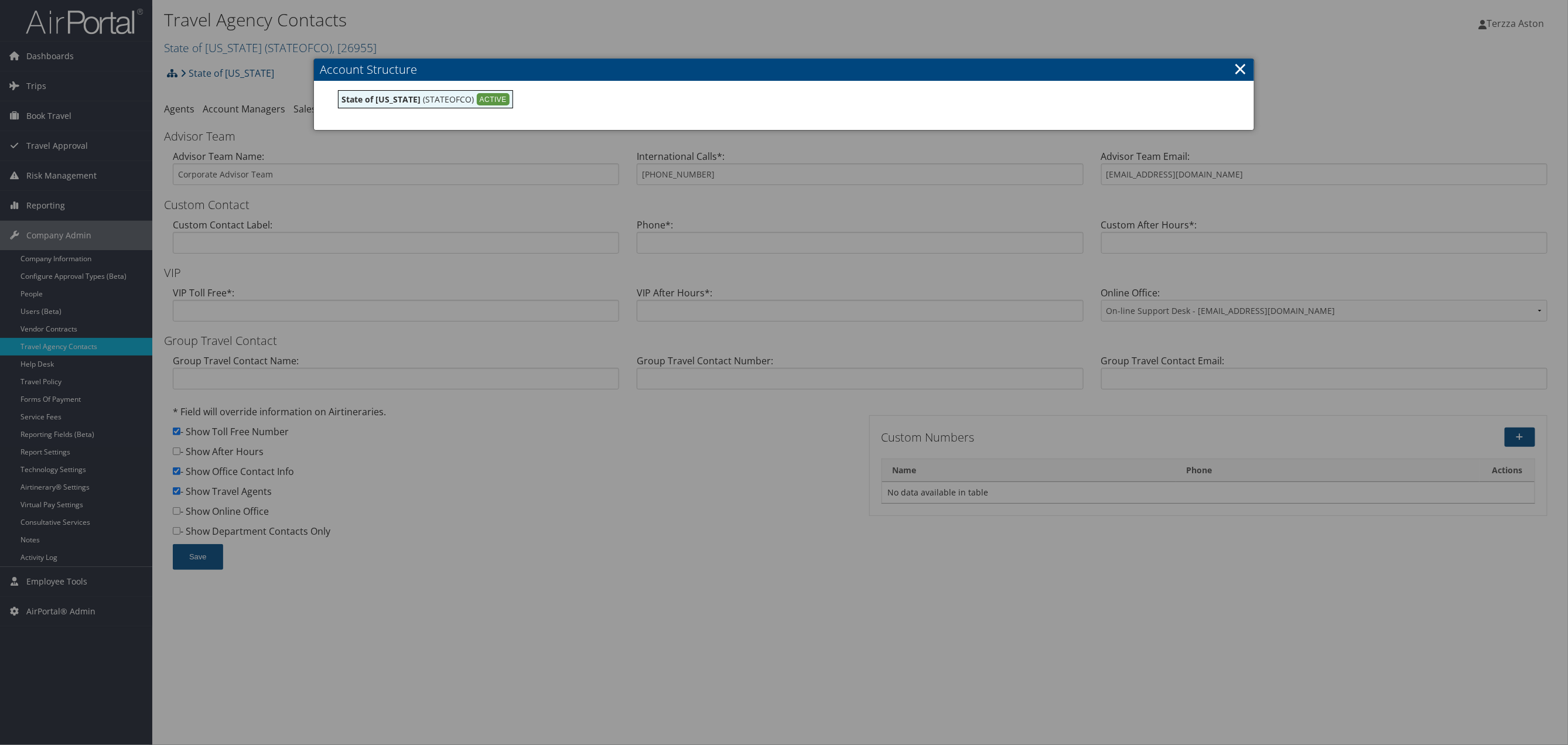
click at [175, 75] on div at bounding box center [784, 372] width 1568 height 745
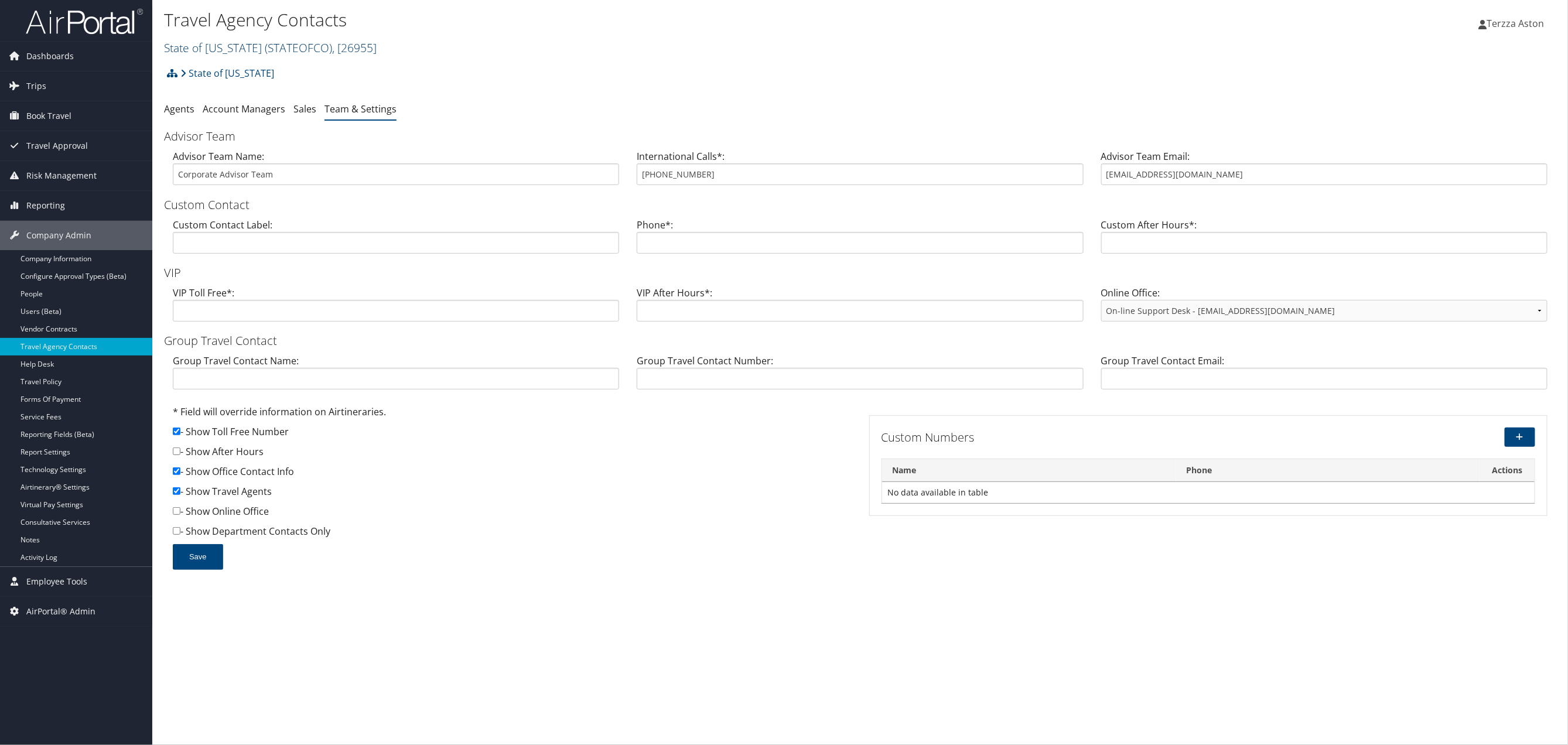
click at [210, 40] on link "State of [US_STATE] ( STATEOFCO ) , [ 26955 ]" at bounding box center [270, 47] width 212 height 16
click at [224, 71] on input "search" at bounding box center [242, 69] width 154 height 22
type input "eut"
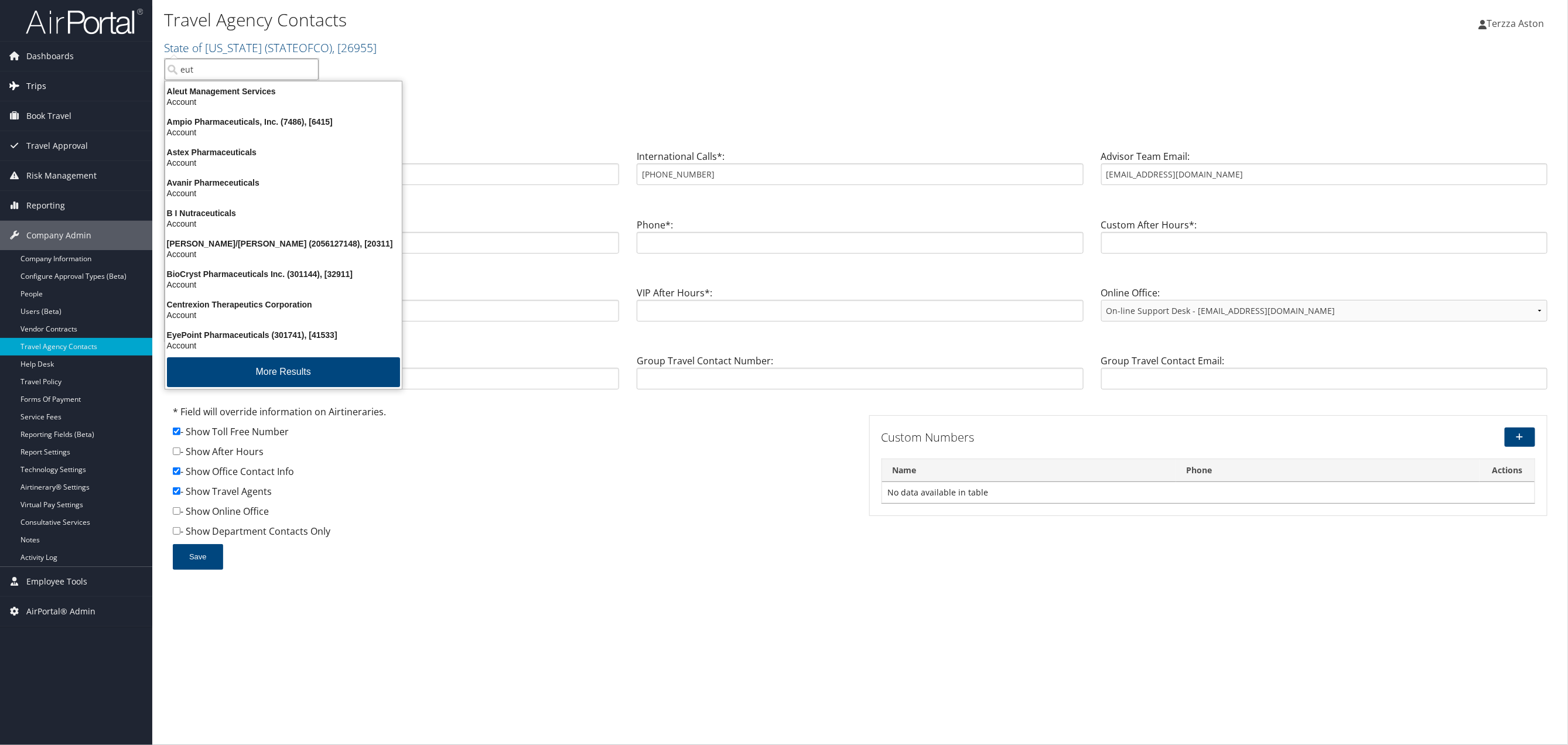
drag, startPoint x: 234, startPoint y: 67, endPoint x: 121, endPoint y: 86, distance: 114.6
click at [121, 86] on div "Dashboards AirPortal 360™ (Manager) AirPortal 360™ (Agent) My Travel Dashboard …" at bounding box center [784, 372] width 1568 height 745
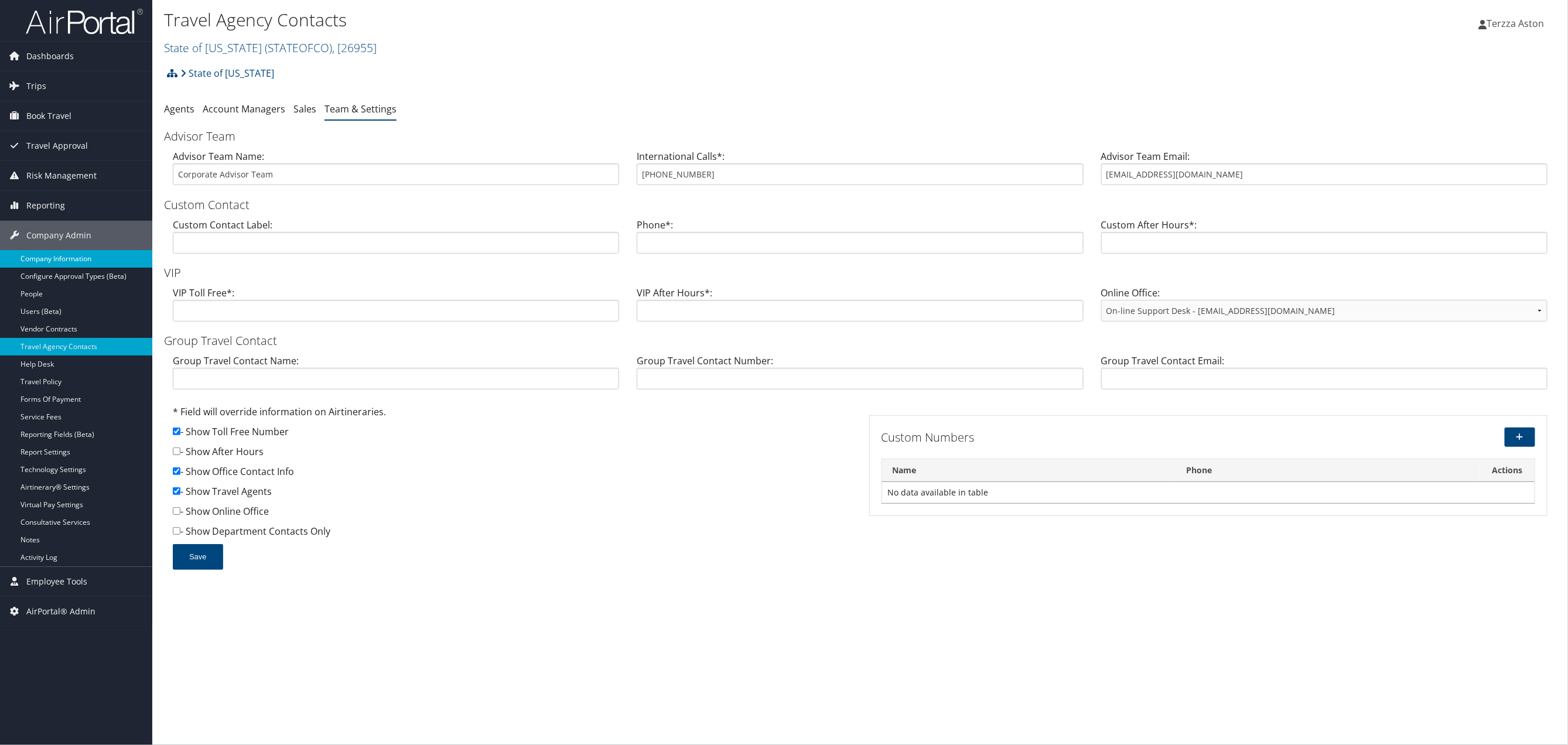
click at [64, 253] on link "Company Information" at bounding box center [76, 258] width 152 height 17
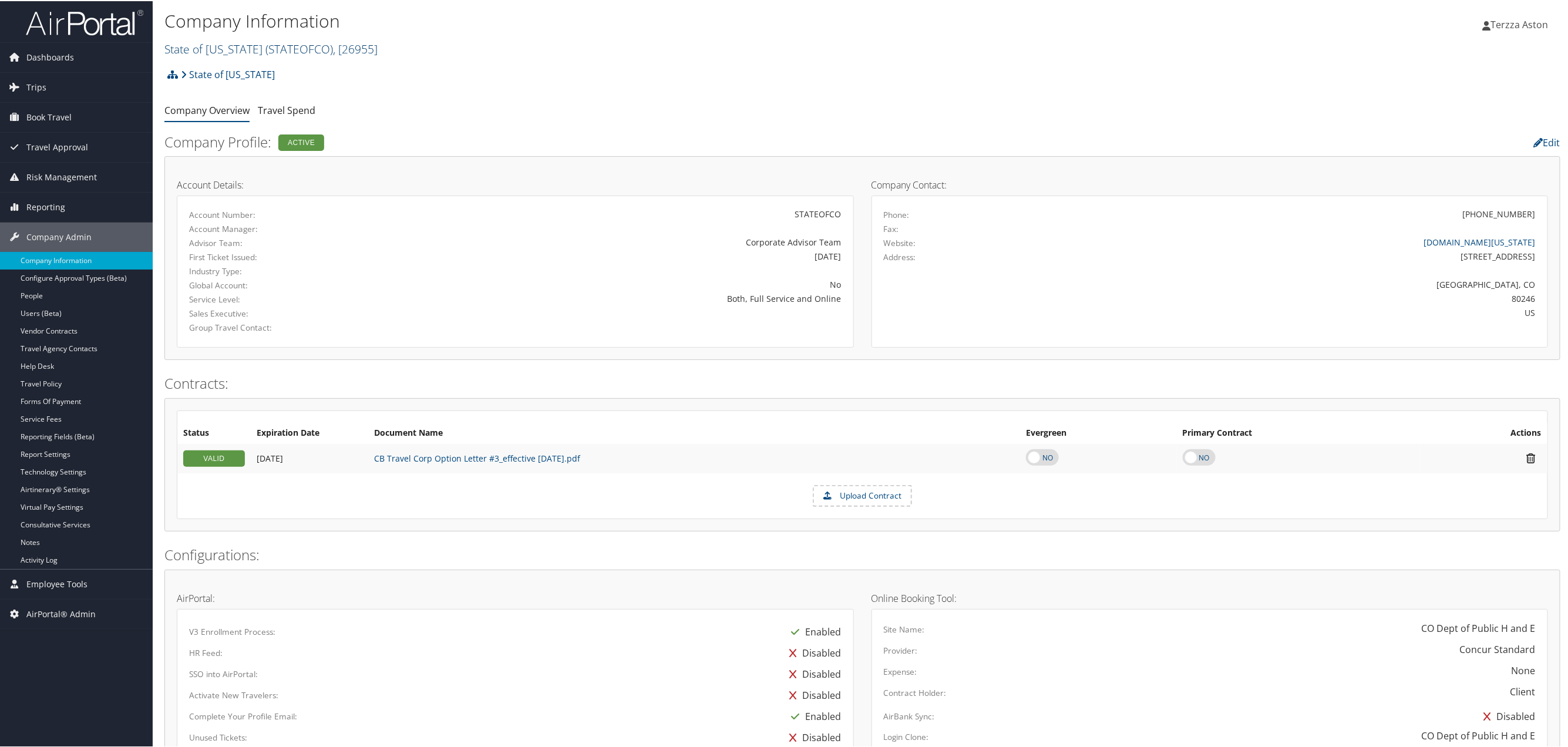
click at [226, 46] on link "State of [US_STATE] ( STATEOFCO ) , [ 26955 ]" at bounding box center [271, 48] width 213 height 16
click at [227, 61] on input "search" at bounding box center [242, 69] width 155 height 22
type input "eutroph"
drag, startPoint x: 250, startPoint y: 64, endPoint x: 118, endPoint y: 69, distance: 132.1
click at [118, 69] on div "Dashboards AirPortal 360™ (Manager) AirPortal 360™ (Agent) My Travel Dashboard …" at bounding box center [786, 699] width 1572 height 1399
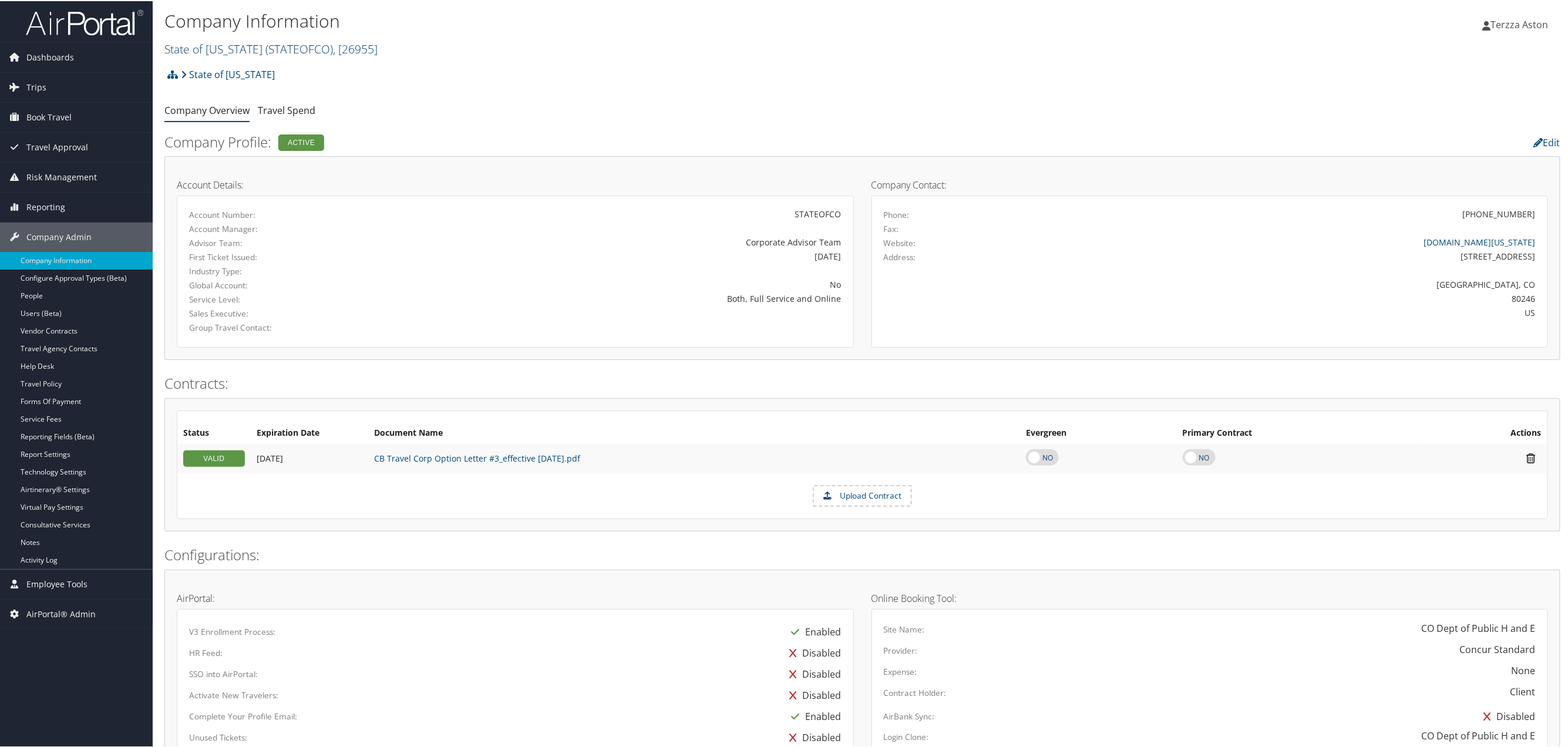
click at [197, 48] on link "State of Colorado ( STATEOFCO ) , [ 26955 ]" at bounding box center [271, 48] width 213 height 16
drag, startPoint x: 242, startPoint y: 67, endPoint x: 43, endPoint y: 67, distance: 199.0
click at [43, 67] on div "Dashboards AirPortal 360™ (Manager) AirPortal 360™ (Agent) My Travel Dashboard …" at bounding box center [786, 699] width 1572 height 1399
click at [239, 42] on link "State of Colorado ( STATEOFCO ) , [ 26955 ]" at bounding box center [271, 48] width 213 height 16
click at [308, 78] on input "eutroph" at bounding box center [242, 69] width 155 height 22
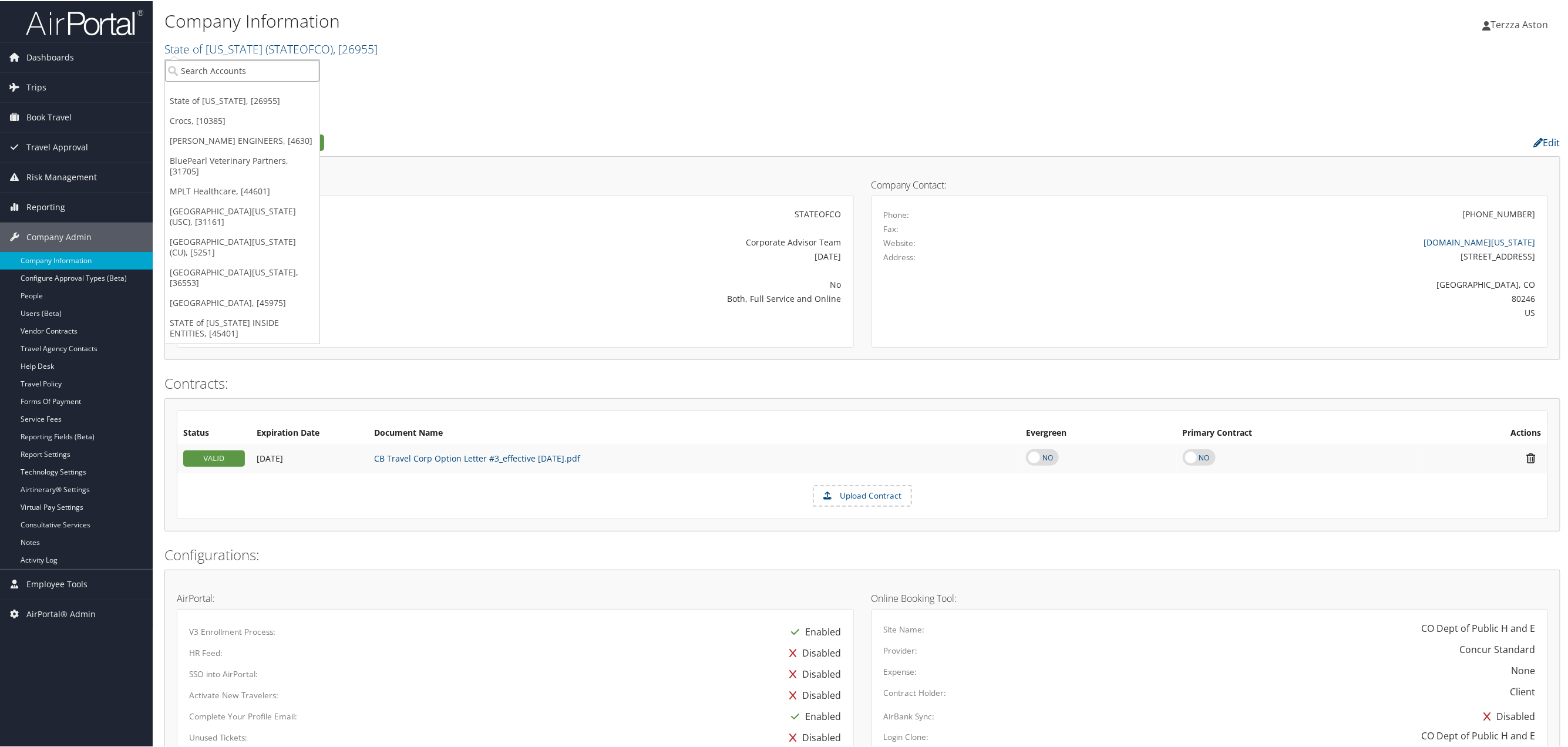
click at [300, 74] on input "search" at bounding box center [242, 69] width 155 height 22
type input "areas"
click at [181, 88] on div "AREAS (301209), [35019]" at bounding box center [242, 91] width 167 height 11
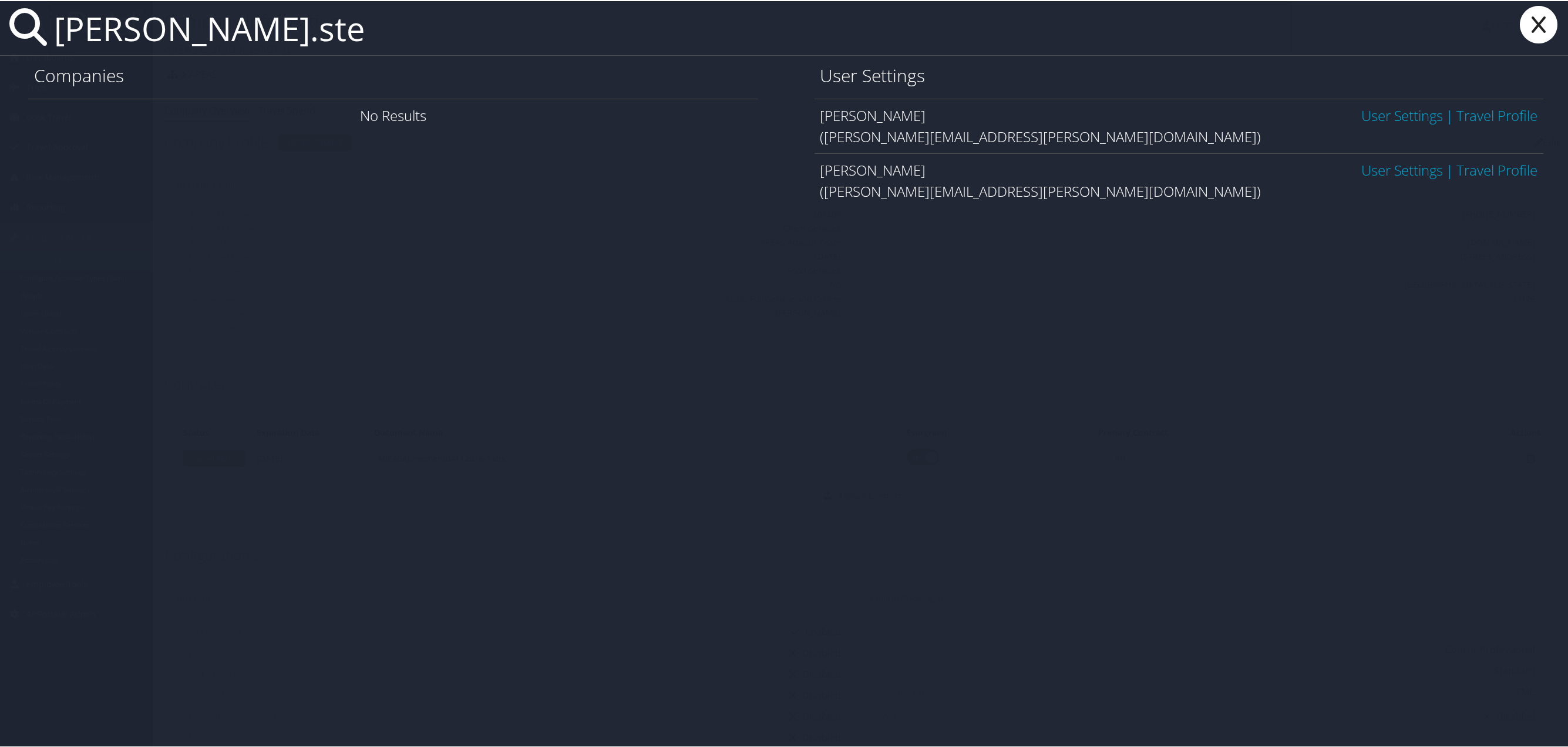
type input "[PERSON_NAME].ste"
click at [1376, 120] on link "User Settings" at bounding box center [1402, 114] width 82 height 20
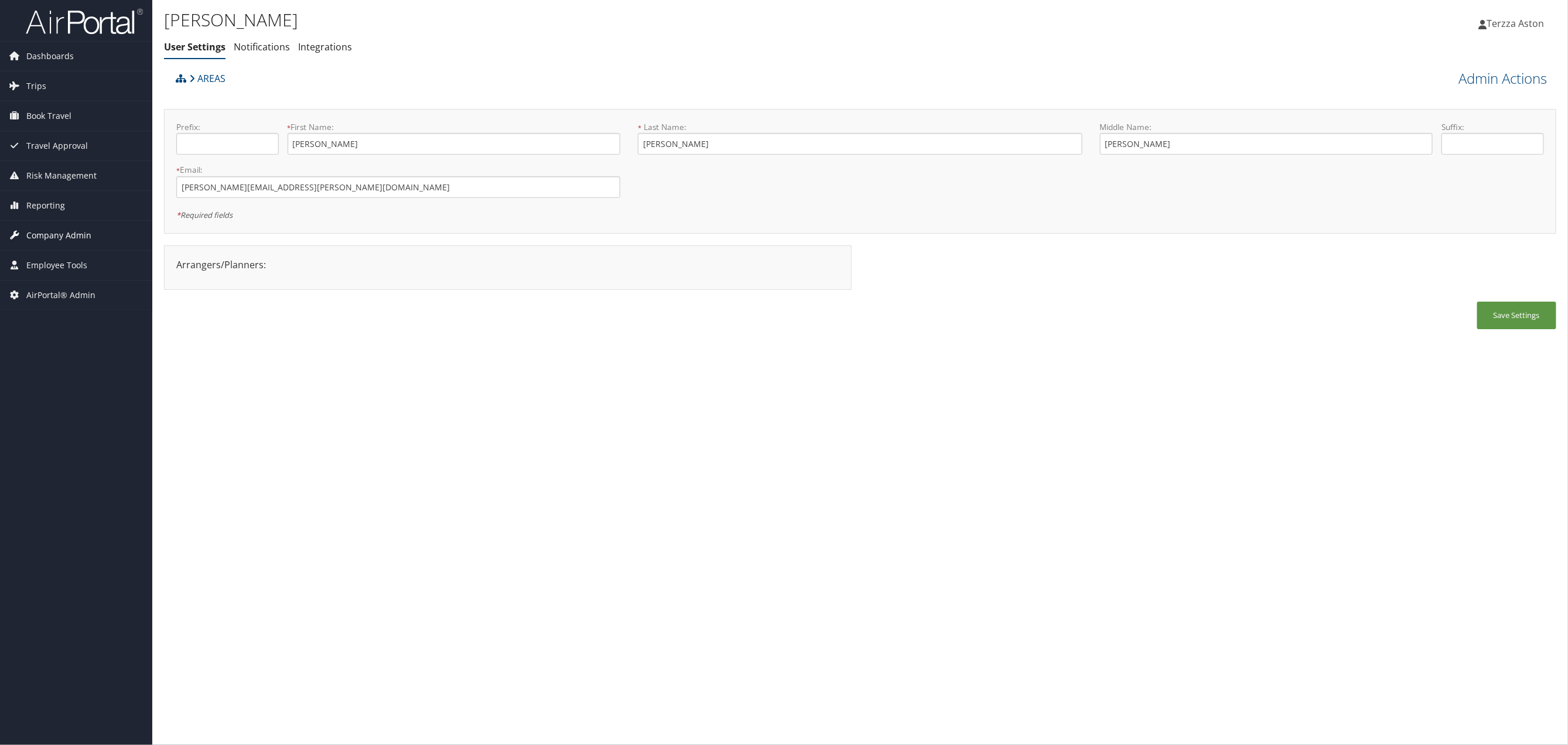
click at [52, 235] on span "Company Admin" at bounding box center [59, 235] width 65 height 29
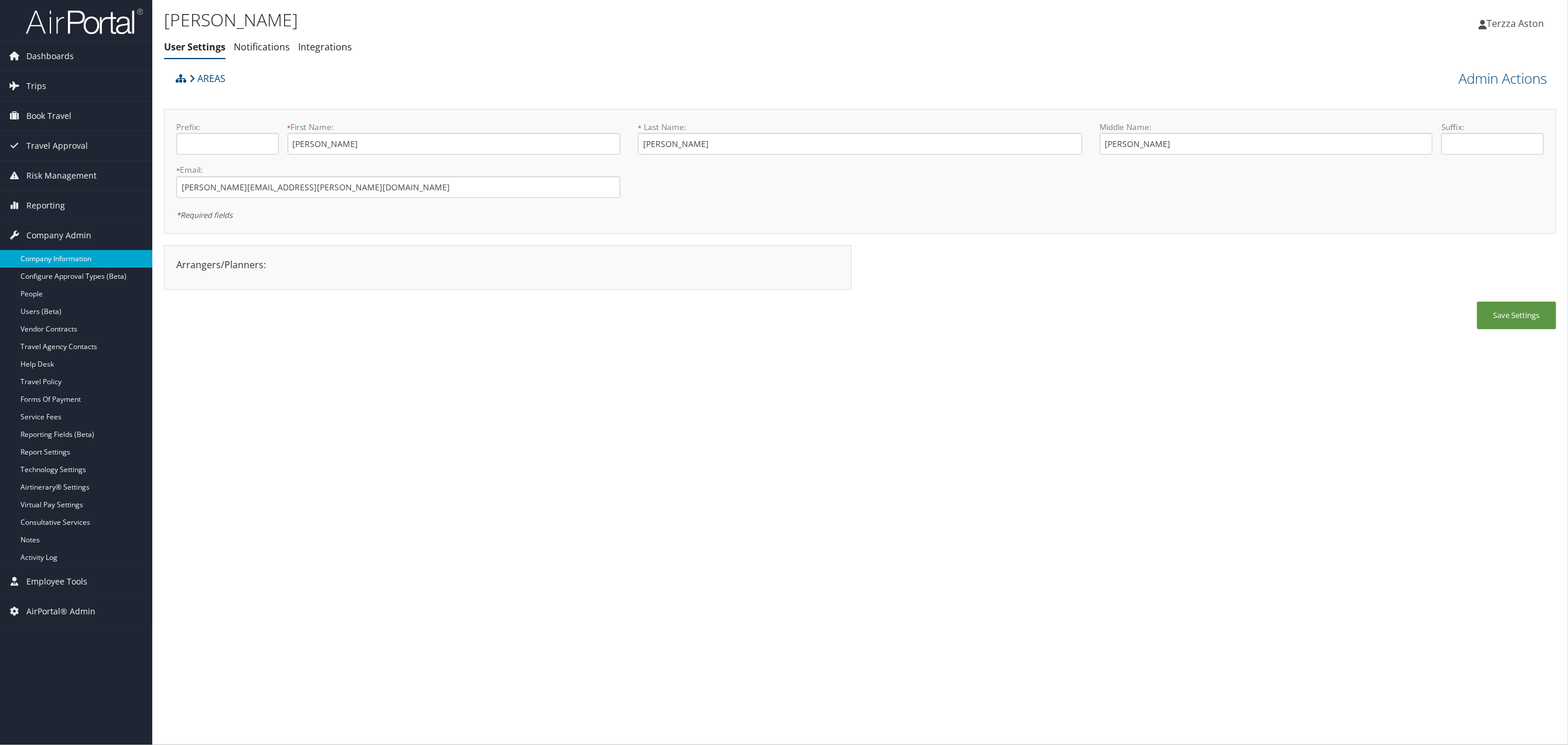
click at [77, 259] on link "Company Information" at bounding box center [76, 258] width 152 height 17
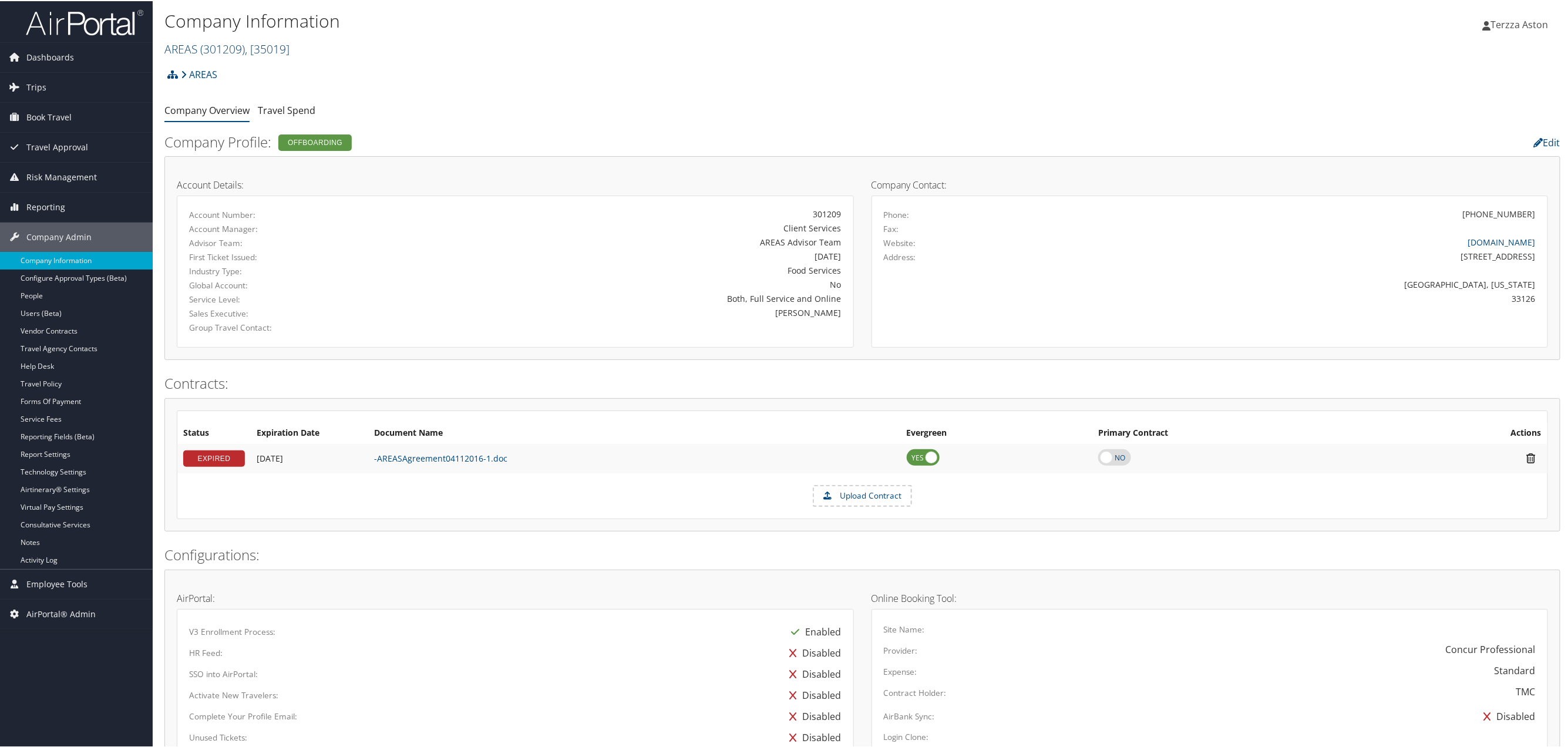
click at [193, 47] on link "AREAS ( 301209 ) , [ 35019 ]" at bounding box center [227, 48] width 125 height 16
click at [206, 71] on input "search" at bounding box center [242, 69] width 155 height 22
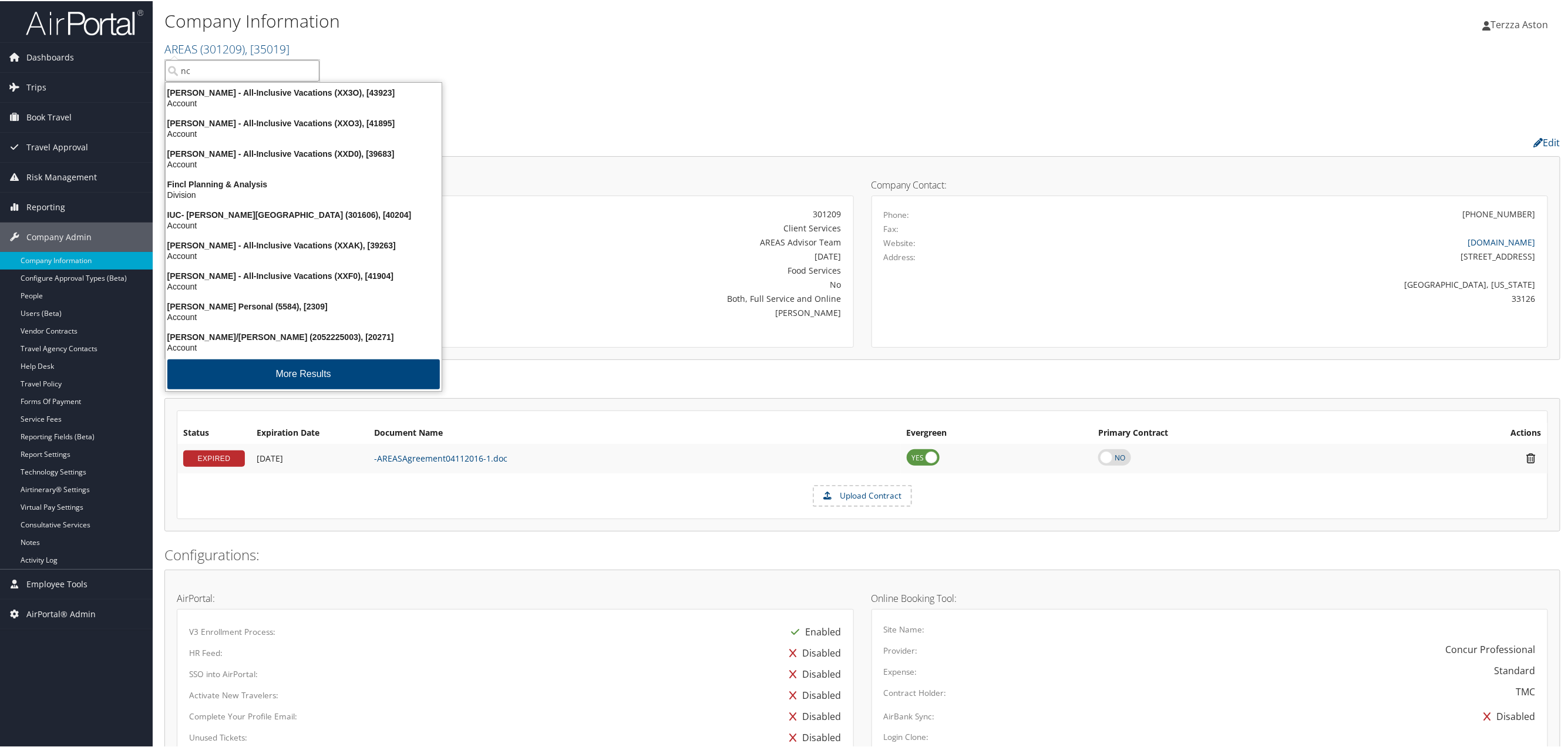
type input "n"
type input "national conf"
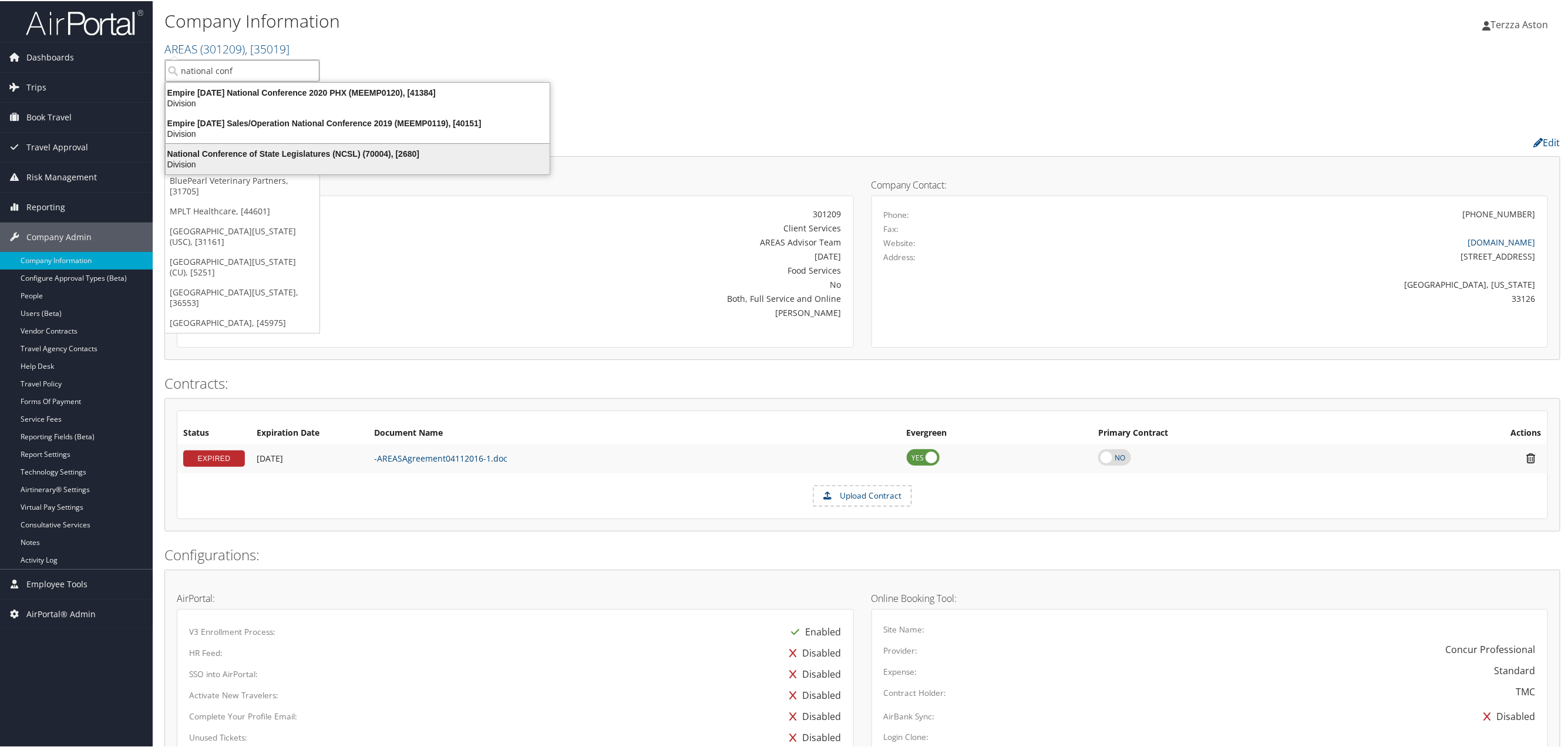
click at [298, 151] on div "National Conference of State Legislatures (NCSL) (70004), [2680]" at bounding box center [357, 153] width 398 height 11
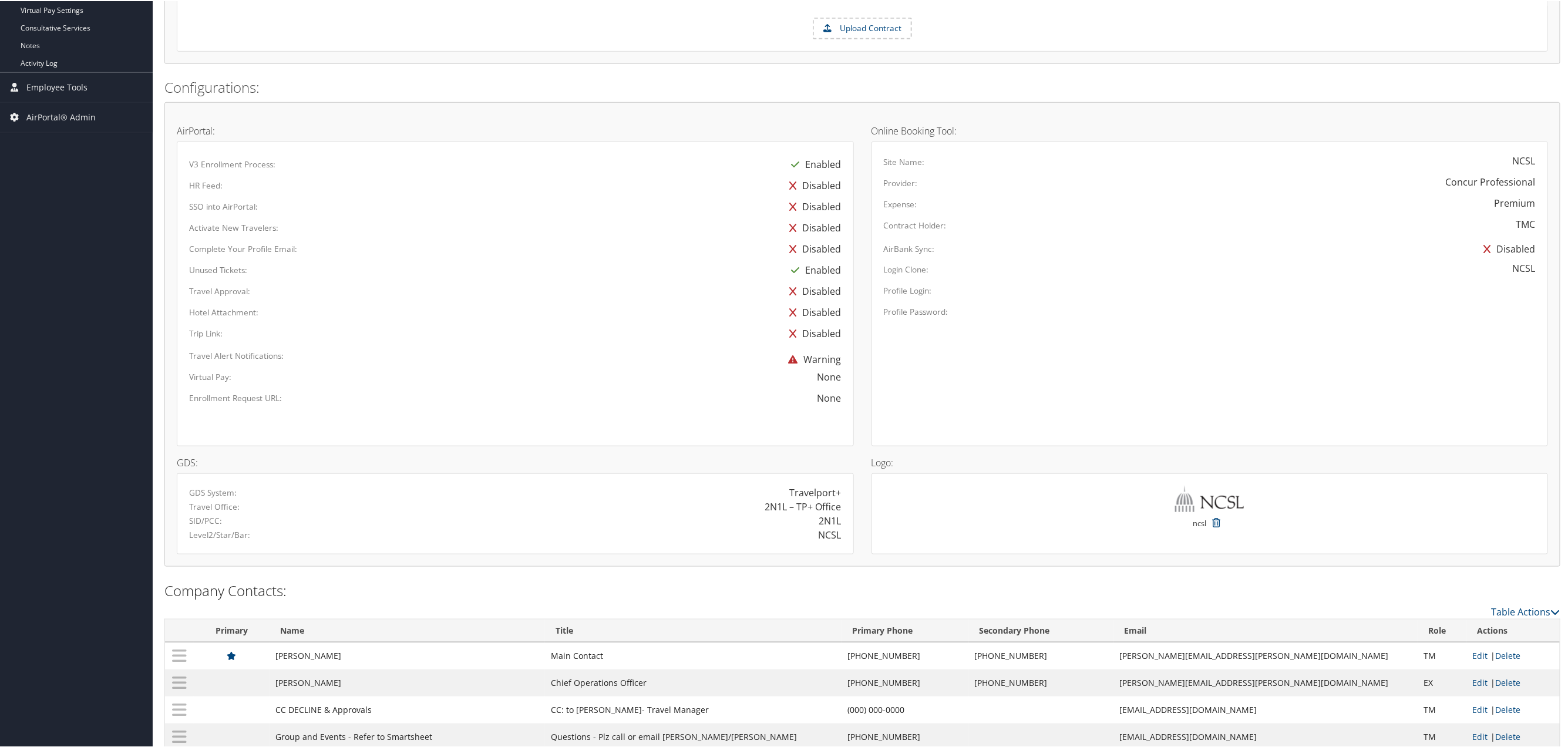
scroll to position [521, 0]
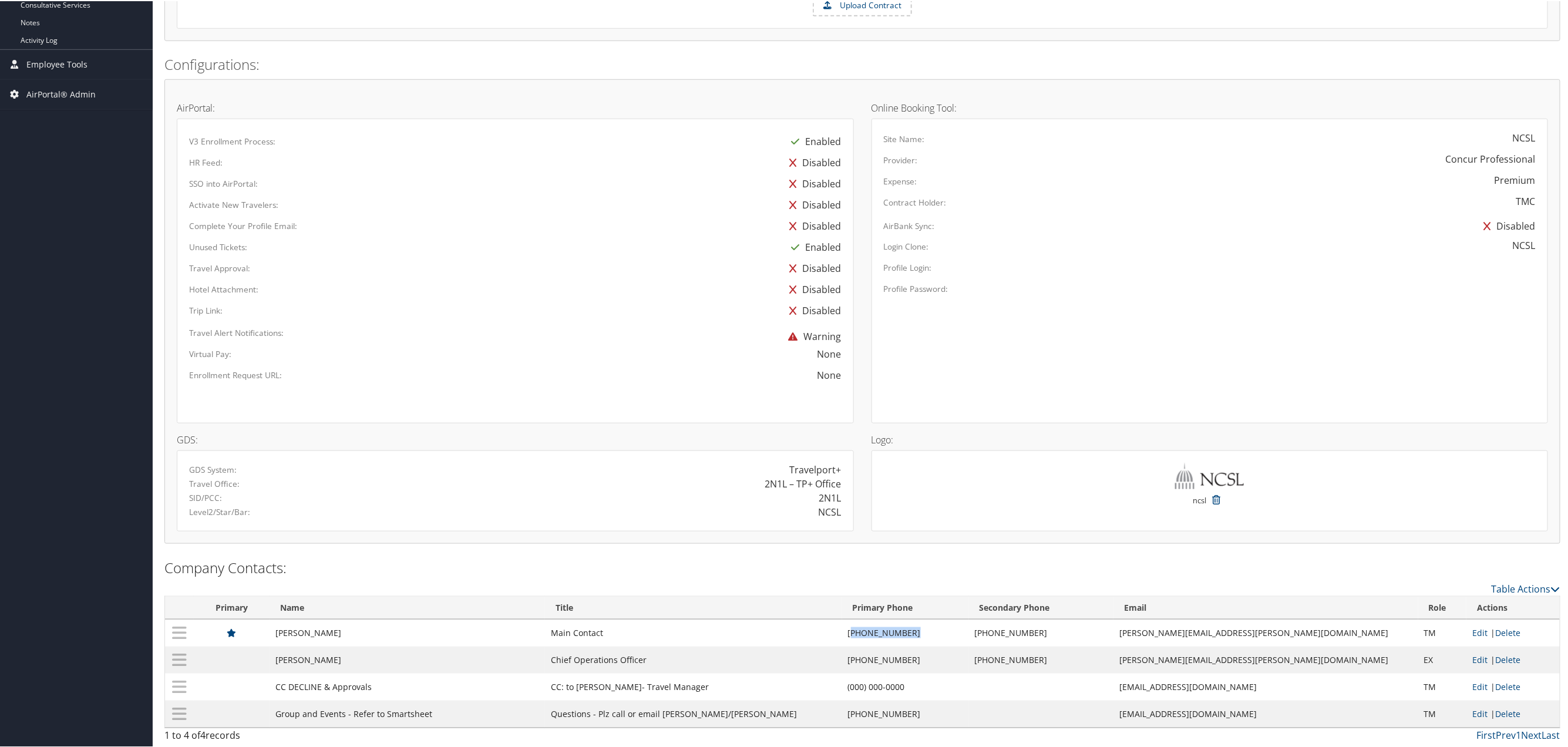
drag, startPoint x: 890, startPoint y: 631, endPoint x: 954, endPoint y: 627, distance: 64.1
click at [954, 627] on td "(303) 856-1540" at bounding box center [906, 631] width 127 height 27
copy td "303) 856-1540"
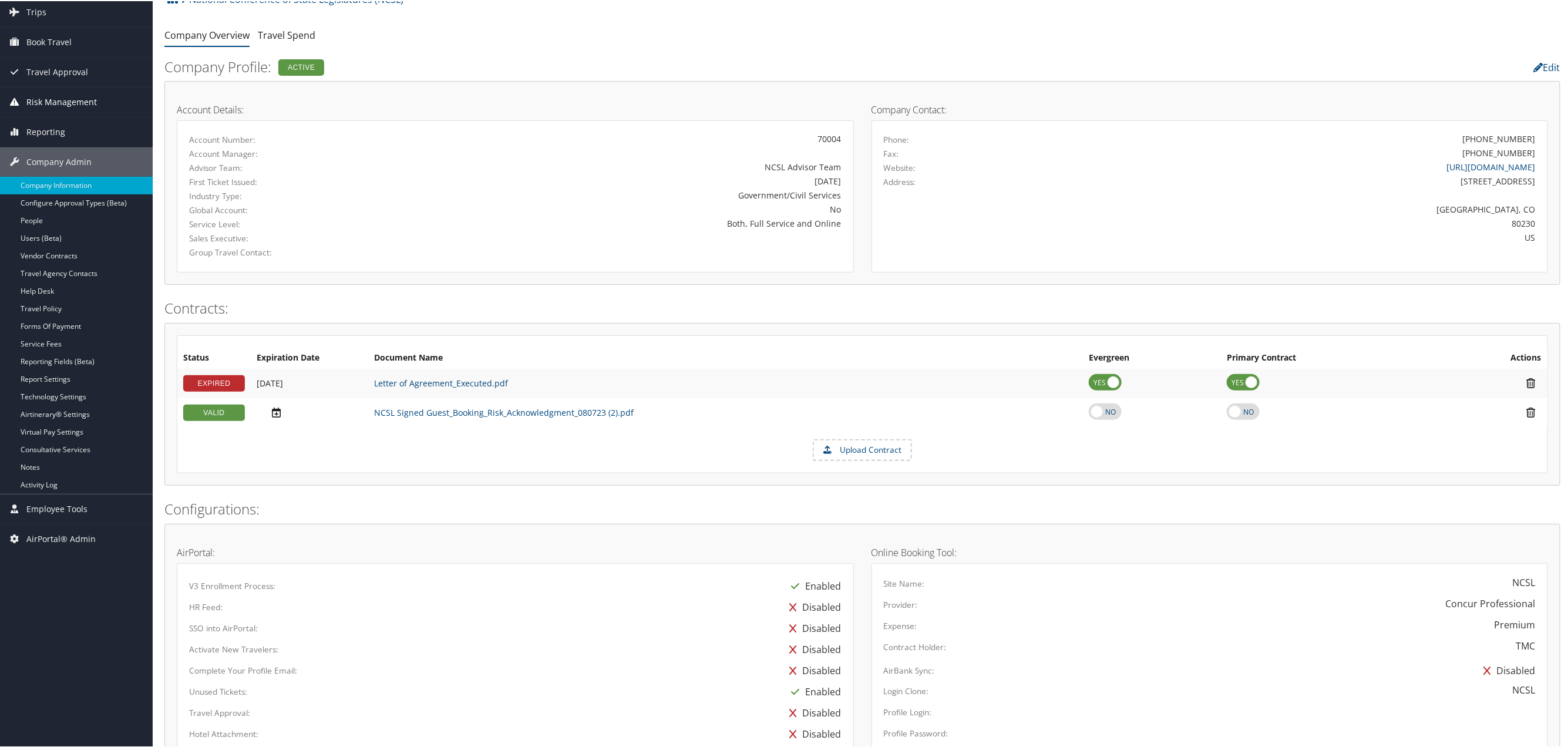
scroll to position [0, 0]
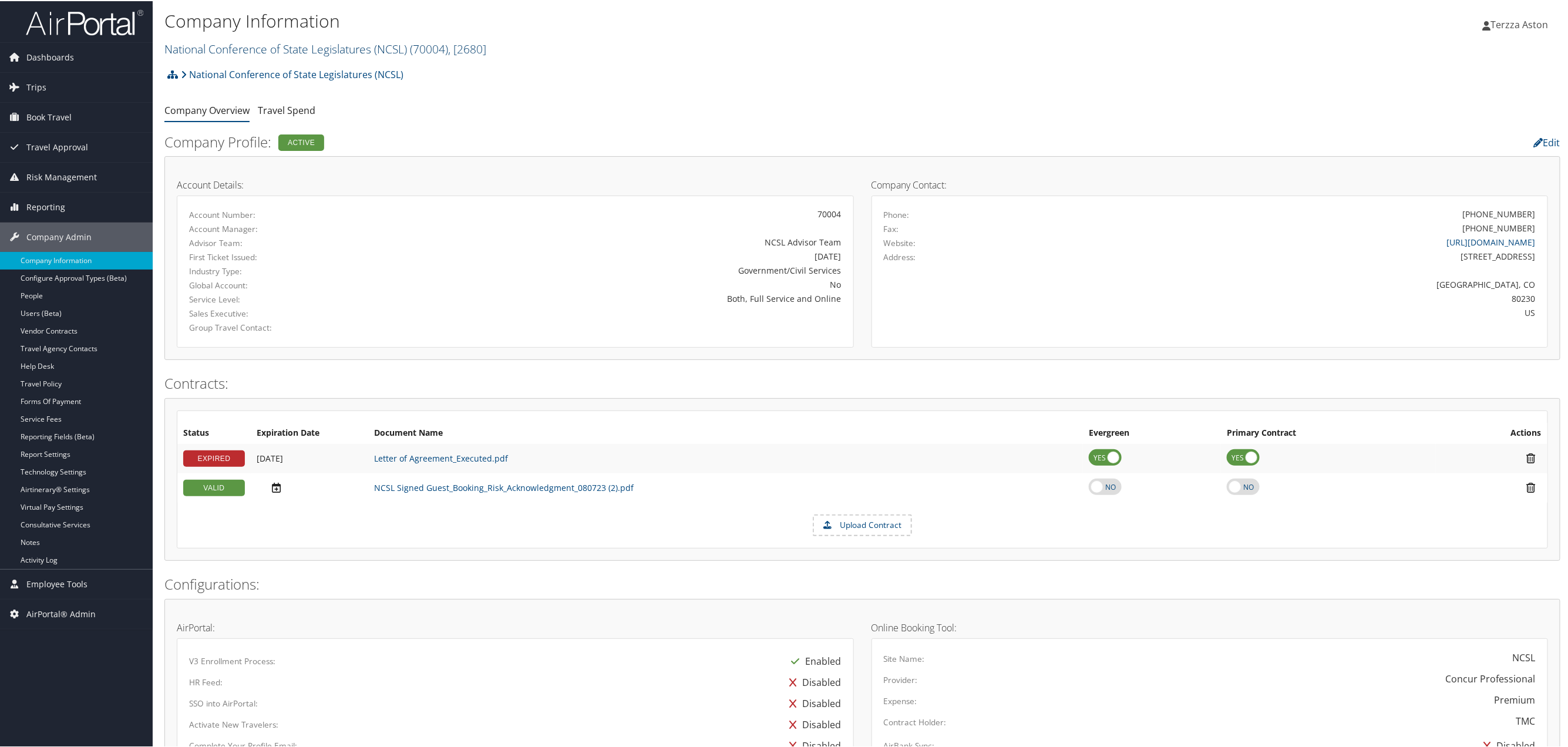
click at [205, 45] on link "National Conference of State Legislatures (NCSL) ( 70004 ) , [ 2680 ]" at bounding box center [326, 48] width 322 height 16
click at [195, 74] on input "search" at bounding box center [242, 69] width 155 height 22
type input "siris"
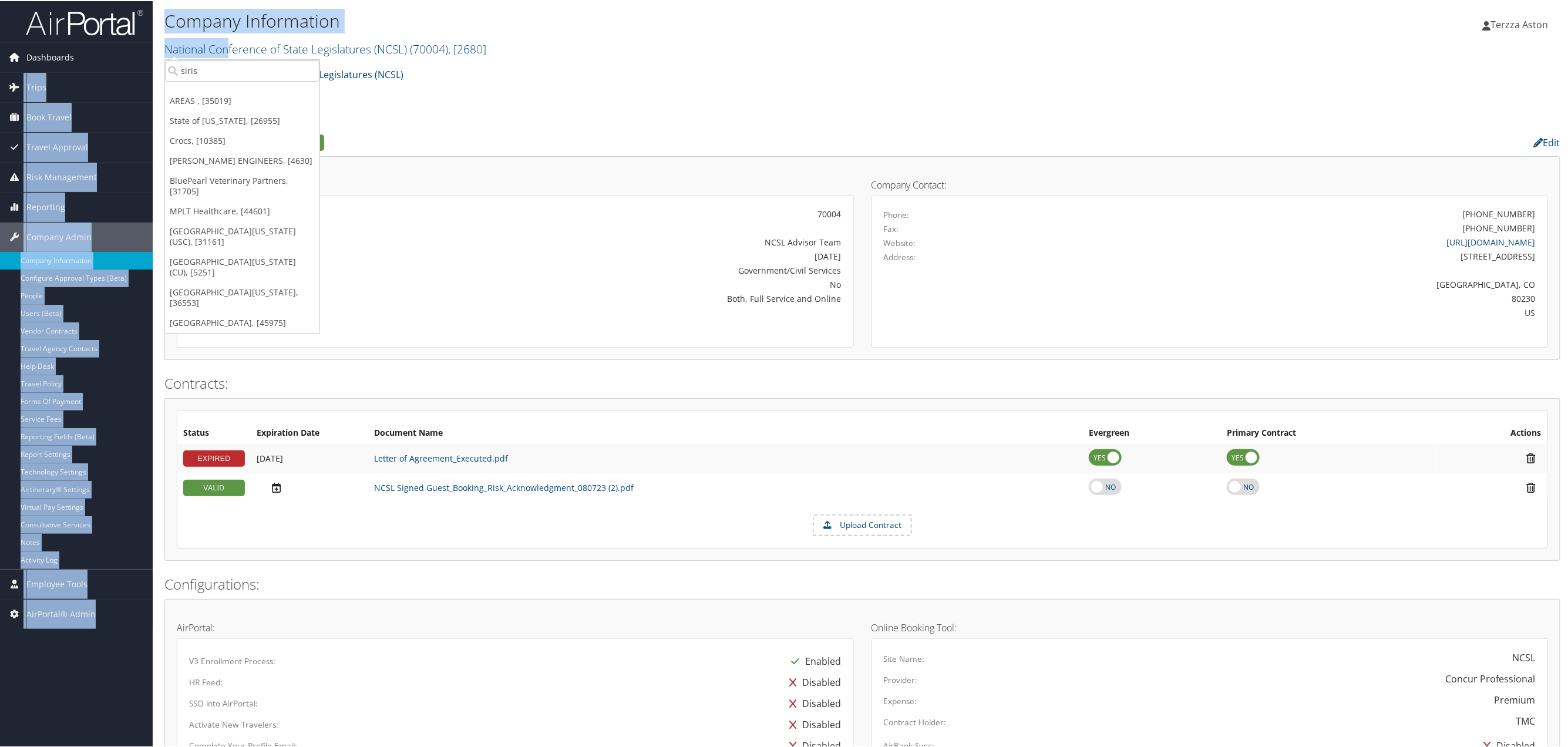
drag, startPoint x: 230, startPoint y: 57, endPoint x: 128, endPoint y: 71, distance: 103.0
click at [128, 71] on div "Dashboards AirPortal 360™ (Manager) AirPortal 360™ (Agent) My Travel Dashboard …" at bounding box center [786, 633] width 1572 height 1266
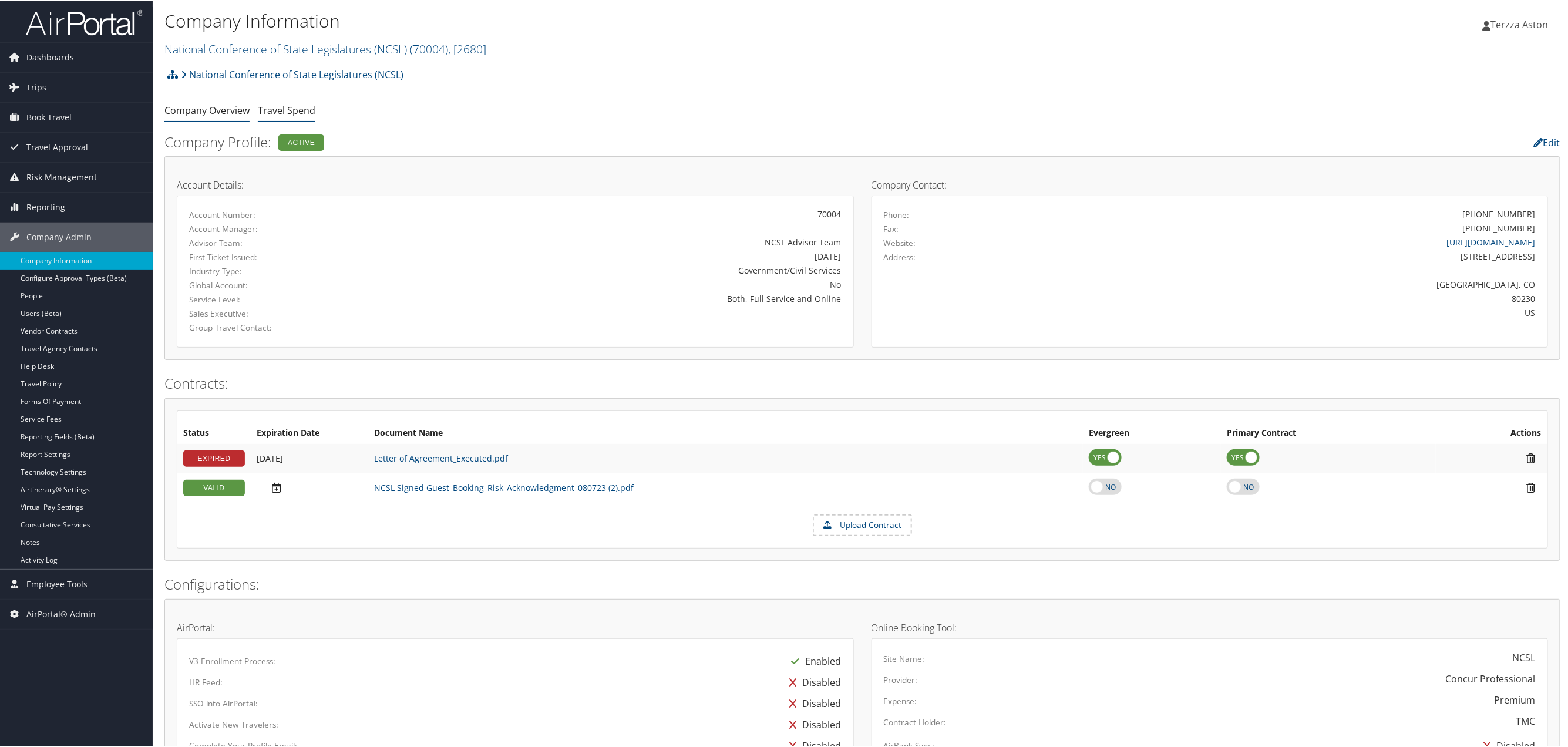
drag, startPoint x: 526, startPoint y: 89, endPoint x: 286, endPoint y: 116, distance: 241.5
click at [526, 89] on div "National Conference of State Legislatures (NCSL) Account Structure National Con…" at bounding box center [863, 77] width 1396 height 32
click at [206, 70] on link "National Conference of State Legislatures (NCSL)" at bounding box center [292, 74] width 223 height 24
click at [218, 43] on link "National Conference of State Legislatures (NCSL) ( 70004 ) , [ 2680 ]" at bounding box center [326, 48] width 322 height 16
click at [209, 70] on input "search" at bounding box center [242, 69] width 155 height 22
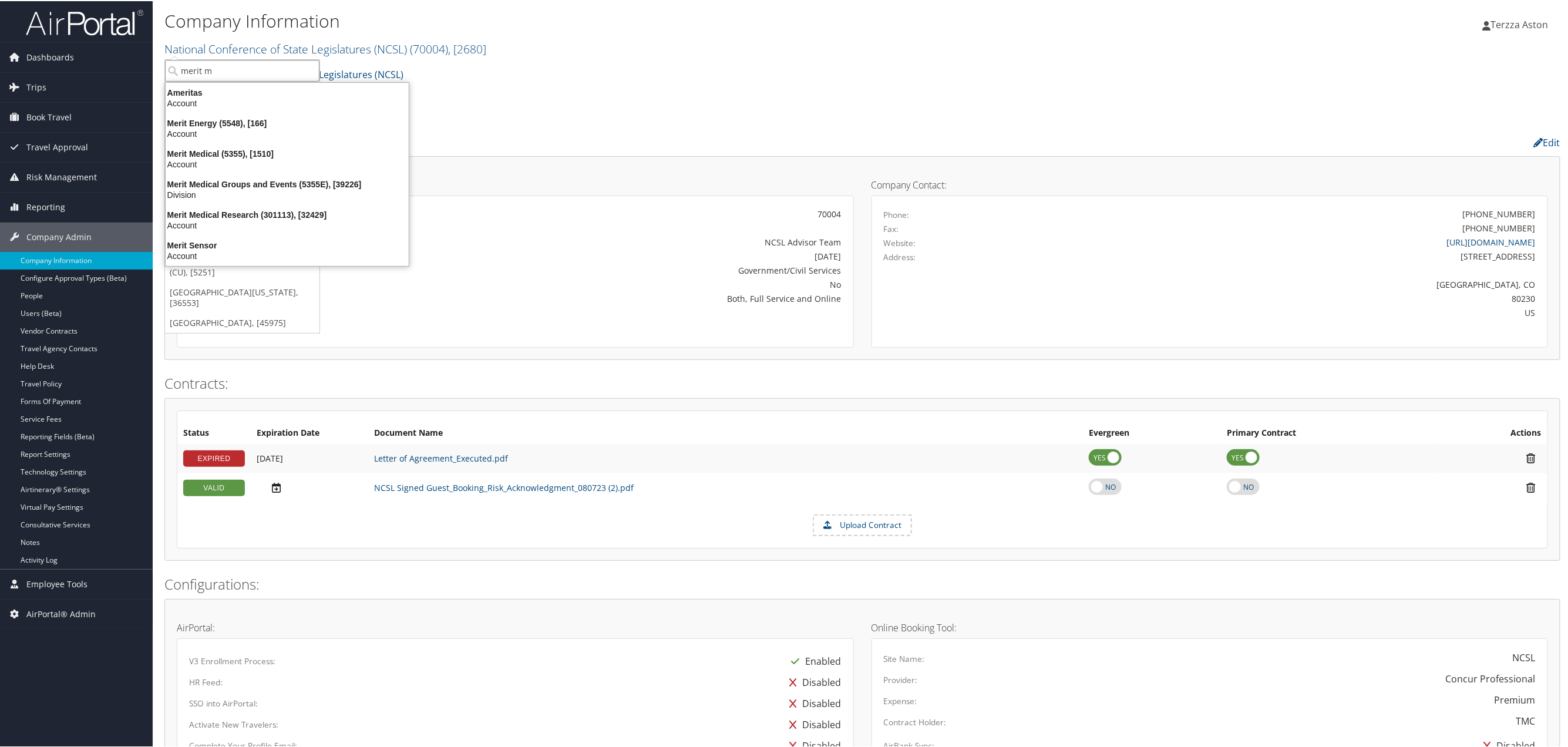
type input "merit me"
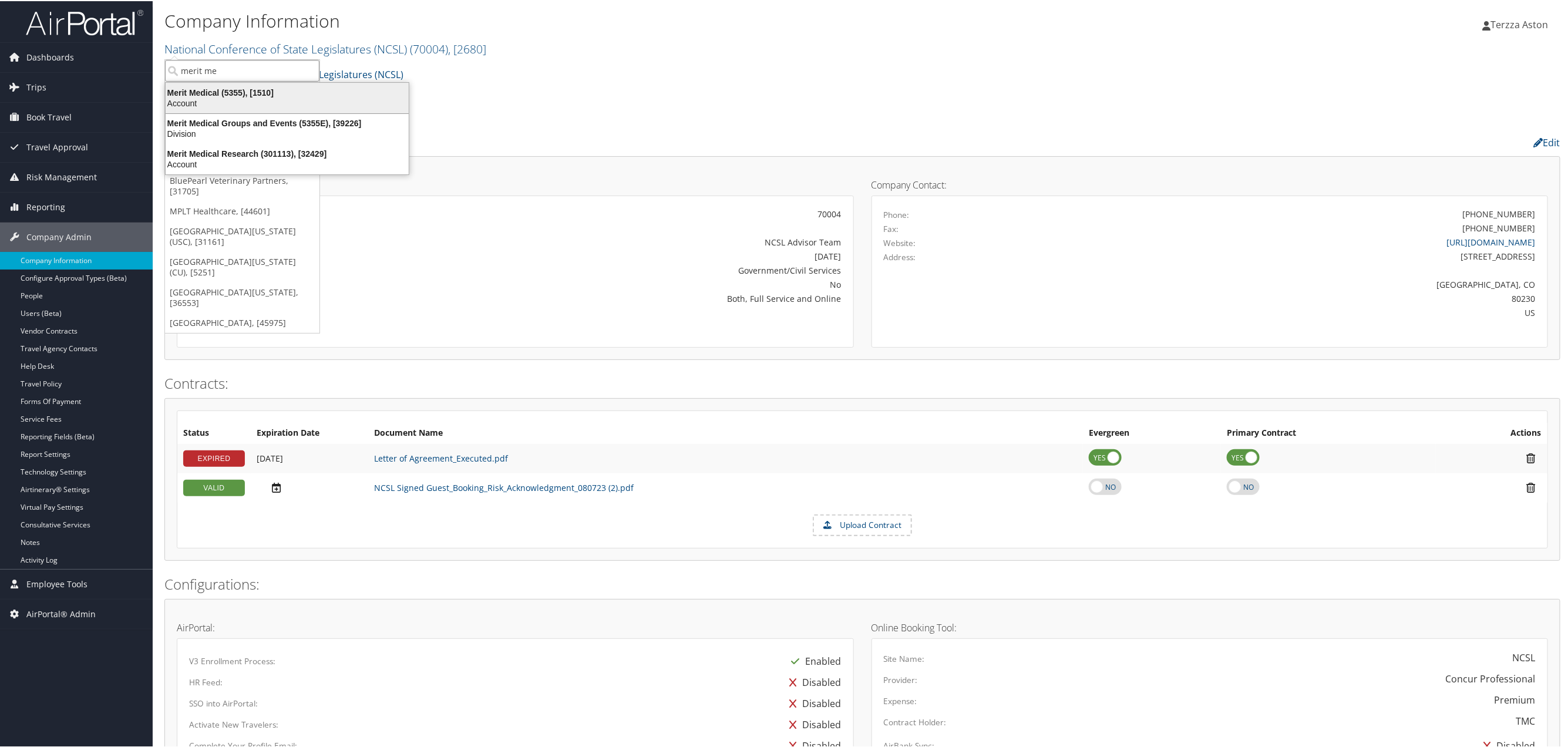
click at [209, 90] on div "Merit Medical (5355), [1510]" at bounding box center [286, 91] width 257 height 11
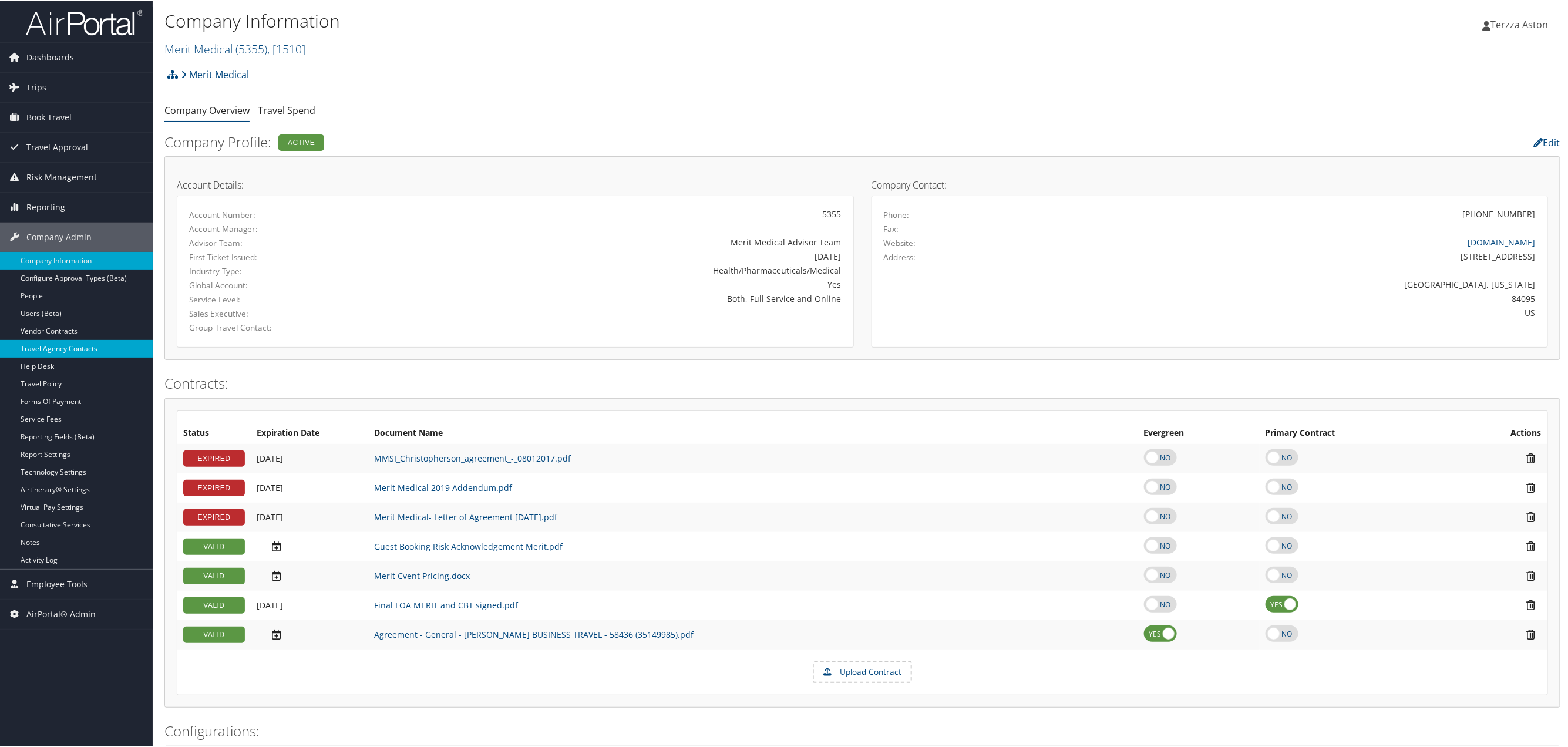
click at [60, 349] on link "Travel Agency Contacts" at bounding box center [76, 347] width 153 height 18
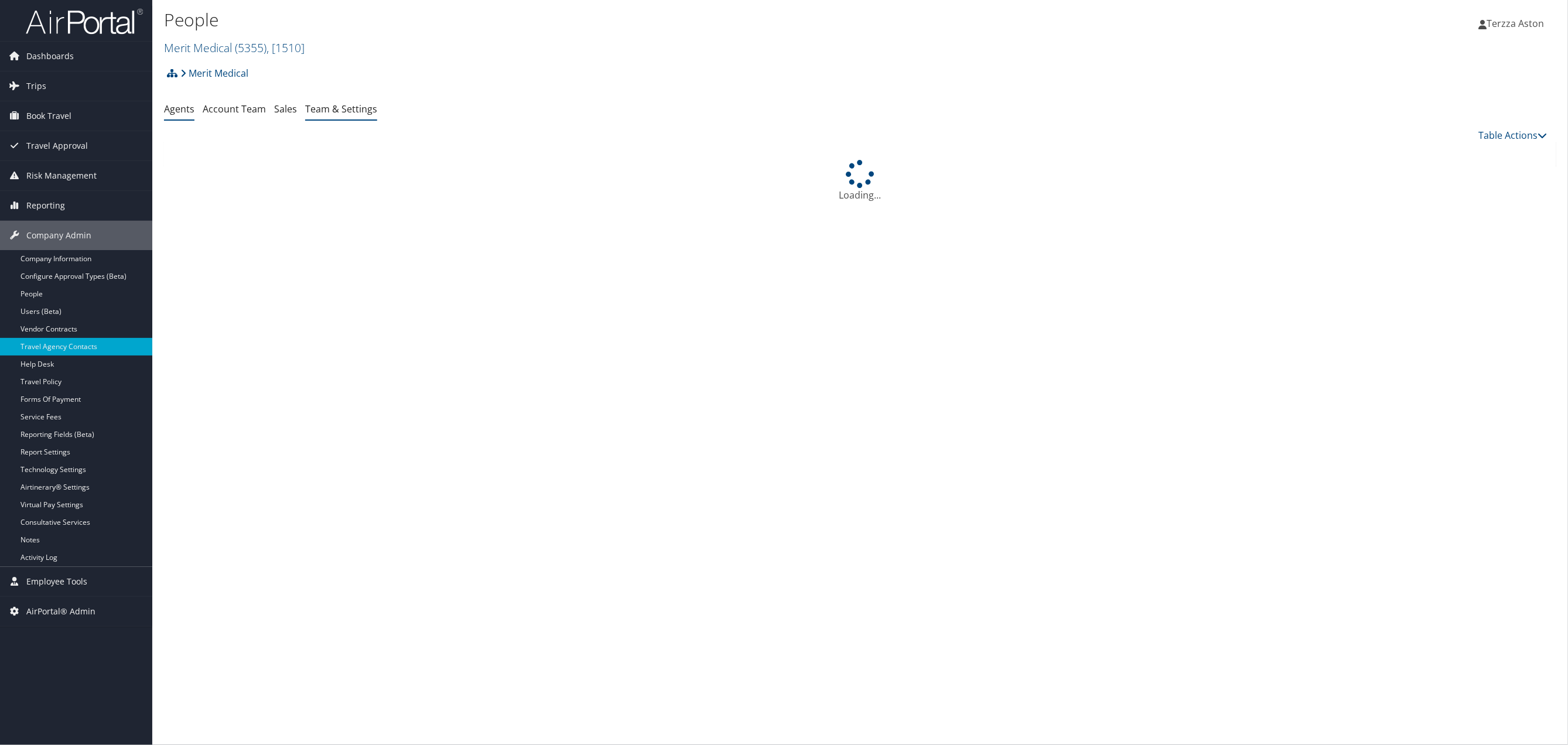
click at [346, 114] on link "Team & Settings" at bounding box center [341, 109] width 72 height 13
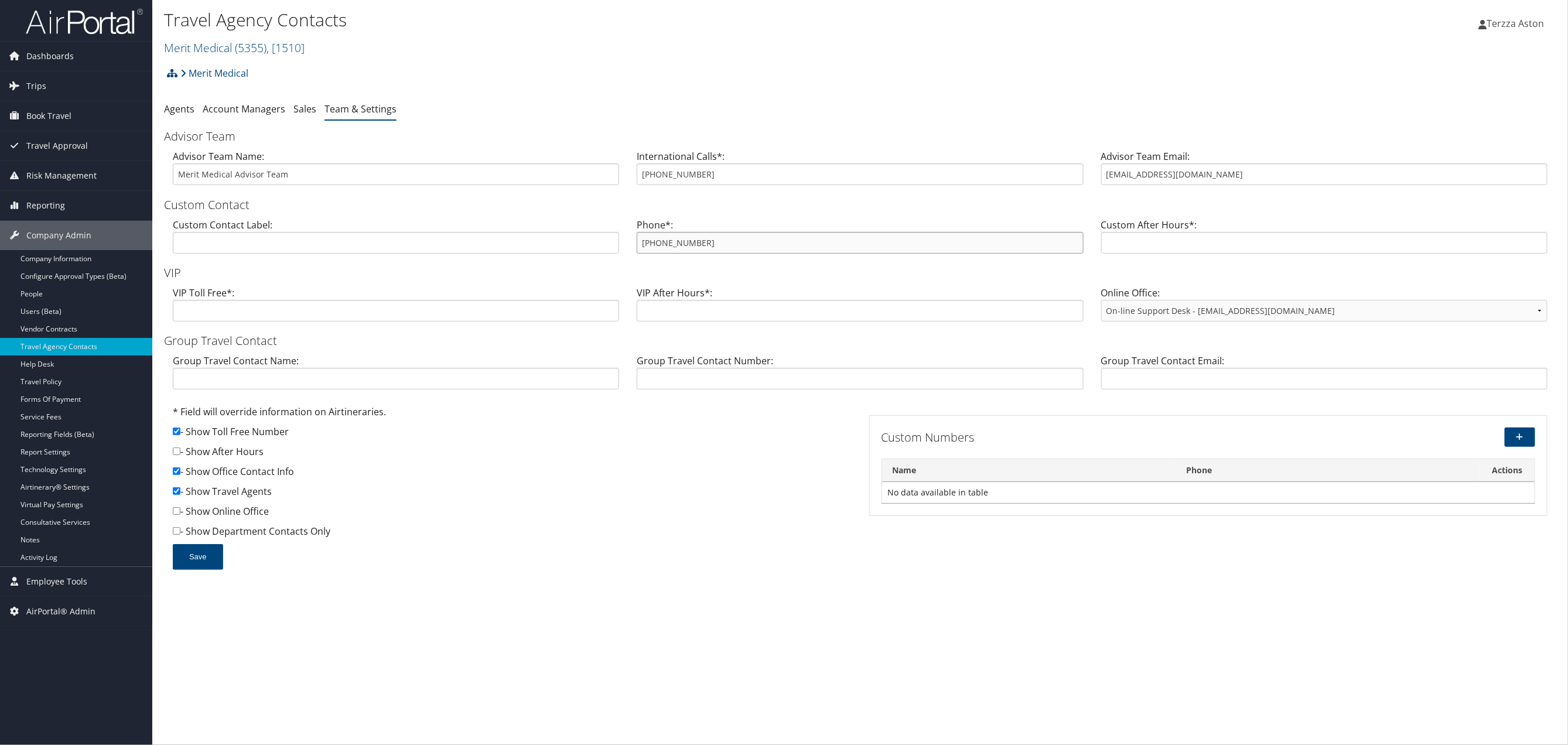
drag, startPoint x: 640, startPoint y: 242, endPoint x: 706, endPoint y: 238, distance: 66.1
click at [706, 238] on input "[PHONE_NUMBER]" at bounding box center [860, 242] width 446 height 22
click at [73, 256] on link "Company Information" at bounding box center [76, 258] width 152 height 17
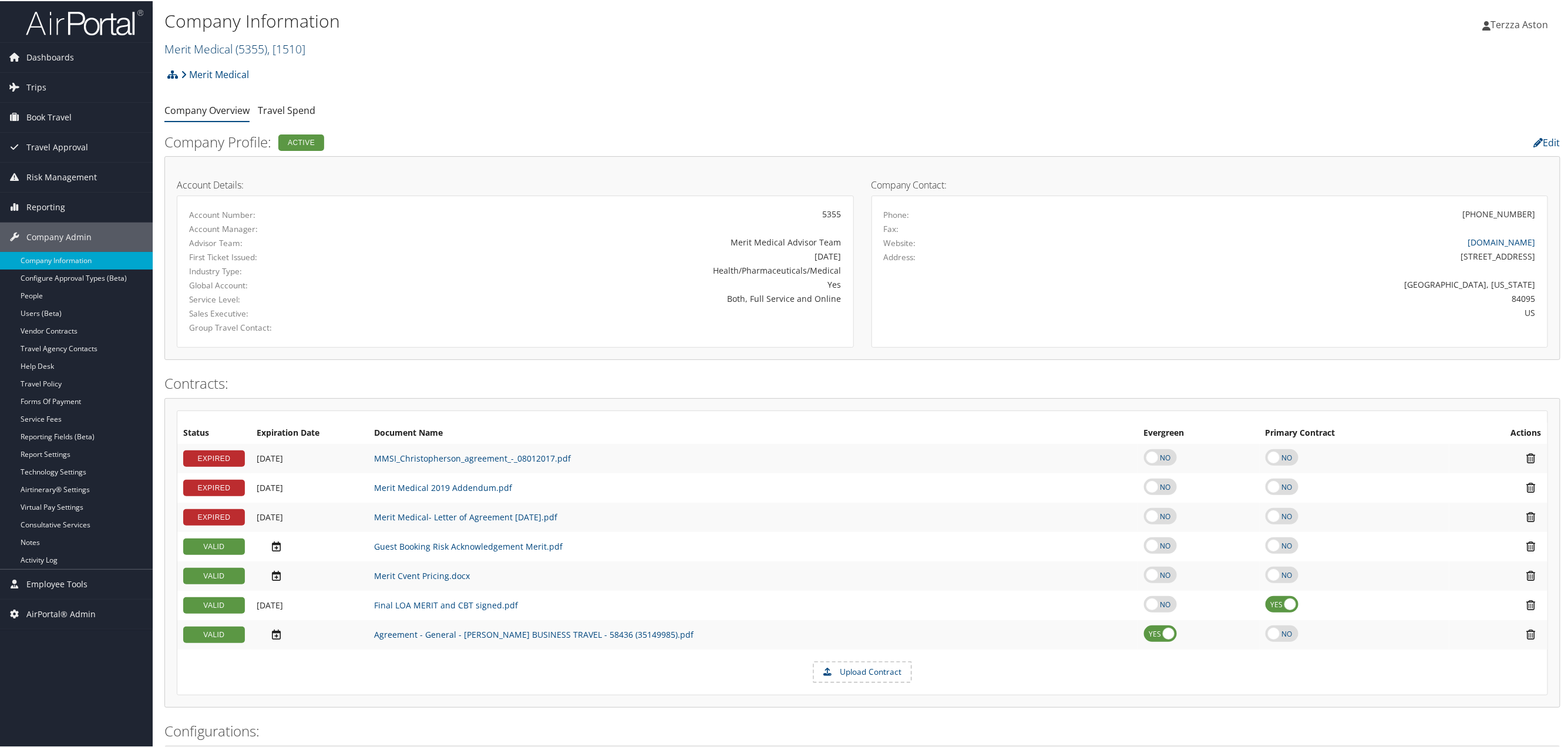
click at [259, 48] on span "( 5355 )" at bounding box center [251, 48] width 32 height 16
click at [195, 74] on input "search" at bounding box center [242, 69] width 155 height 22
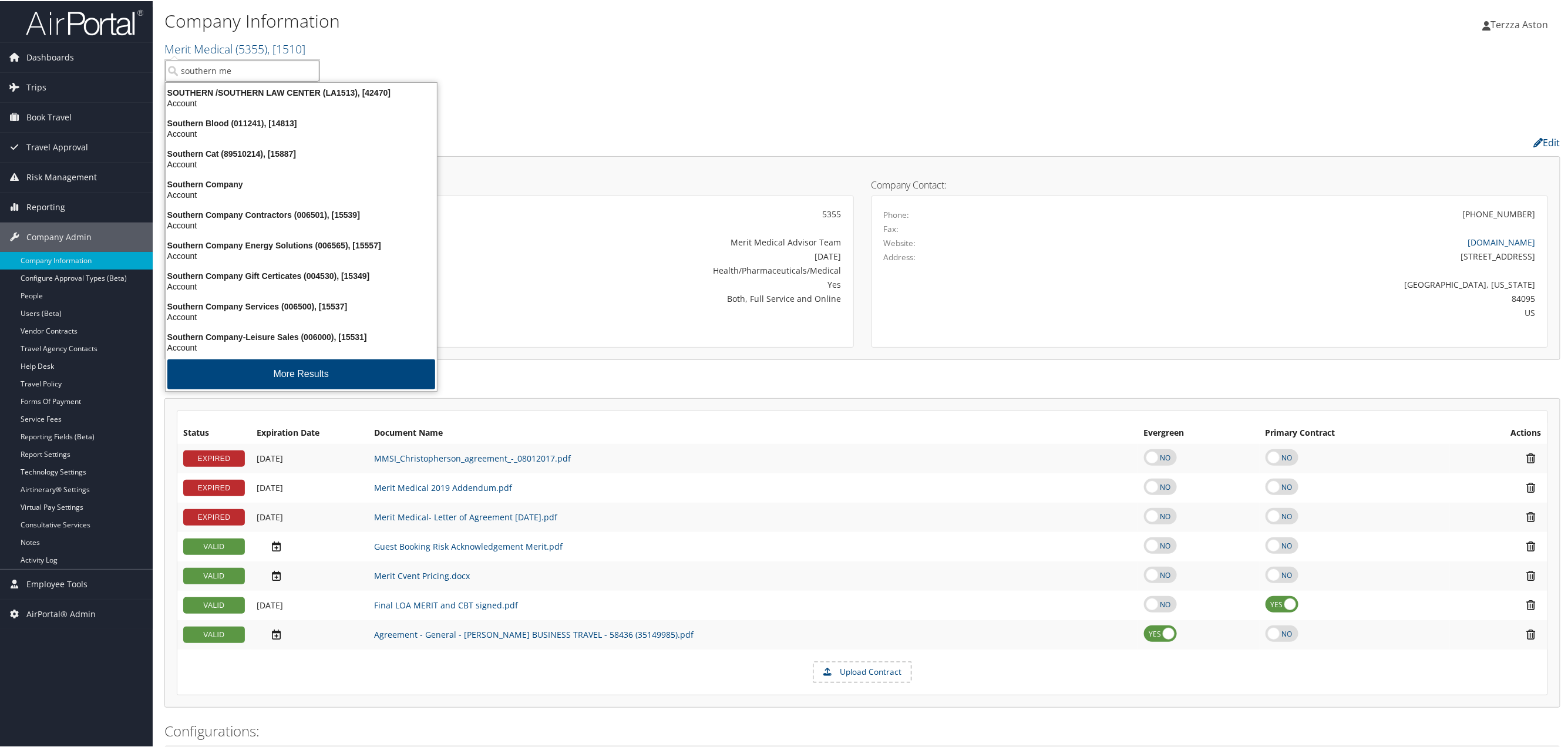
type input "southern met"
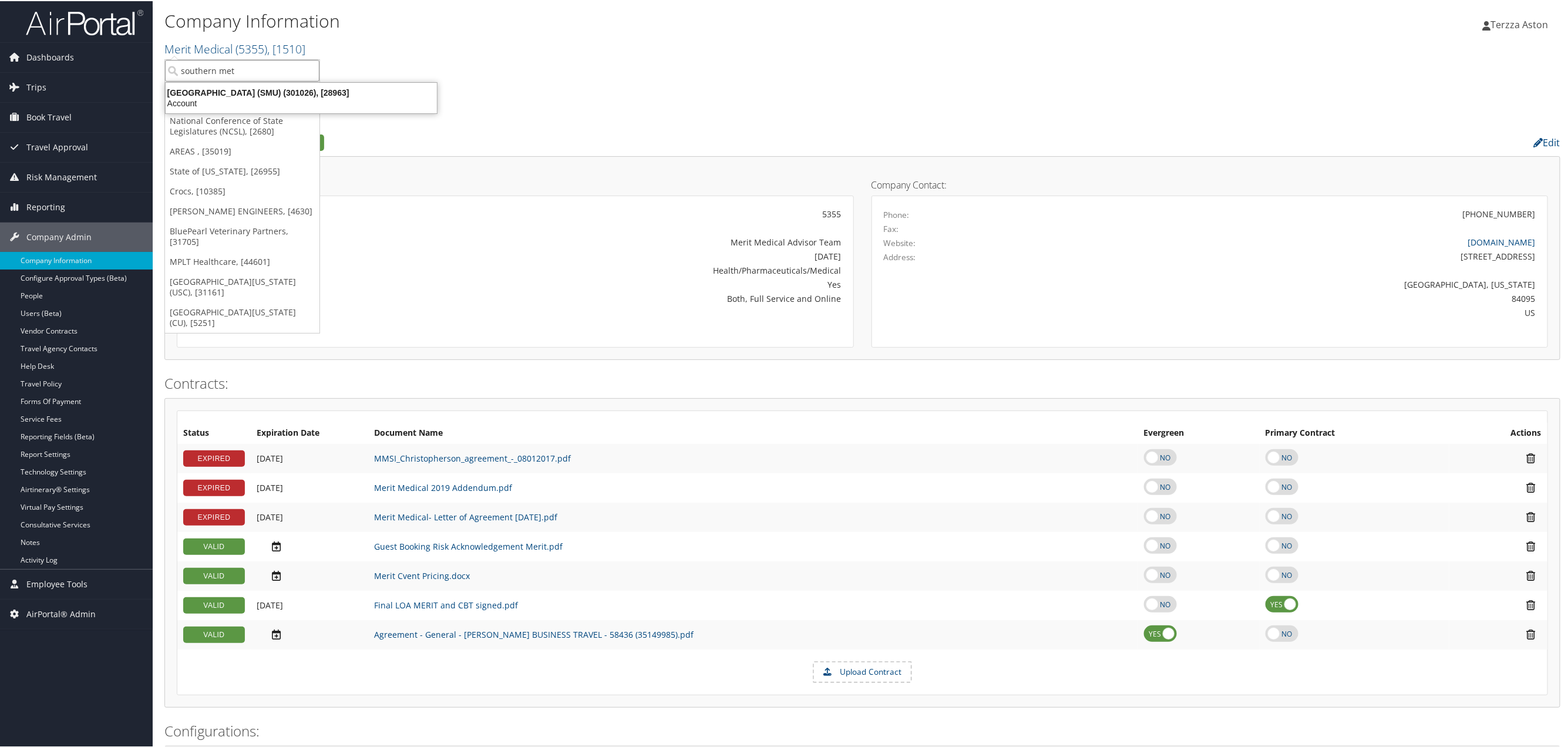
click at [209, 95] on div "Southern Methodist University (SMU) (301026), [28963]" at bounding box center [301, 91] width 286 height 11
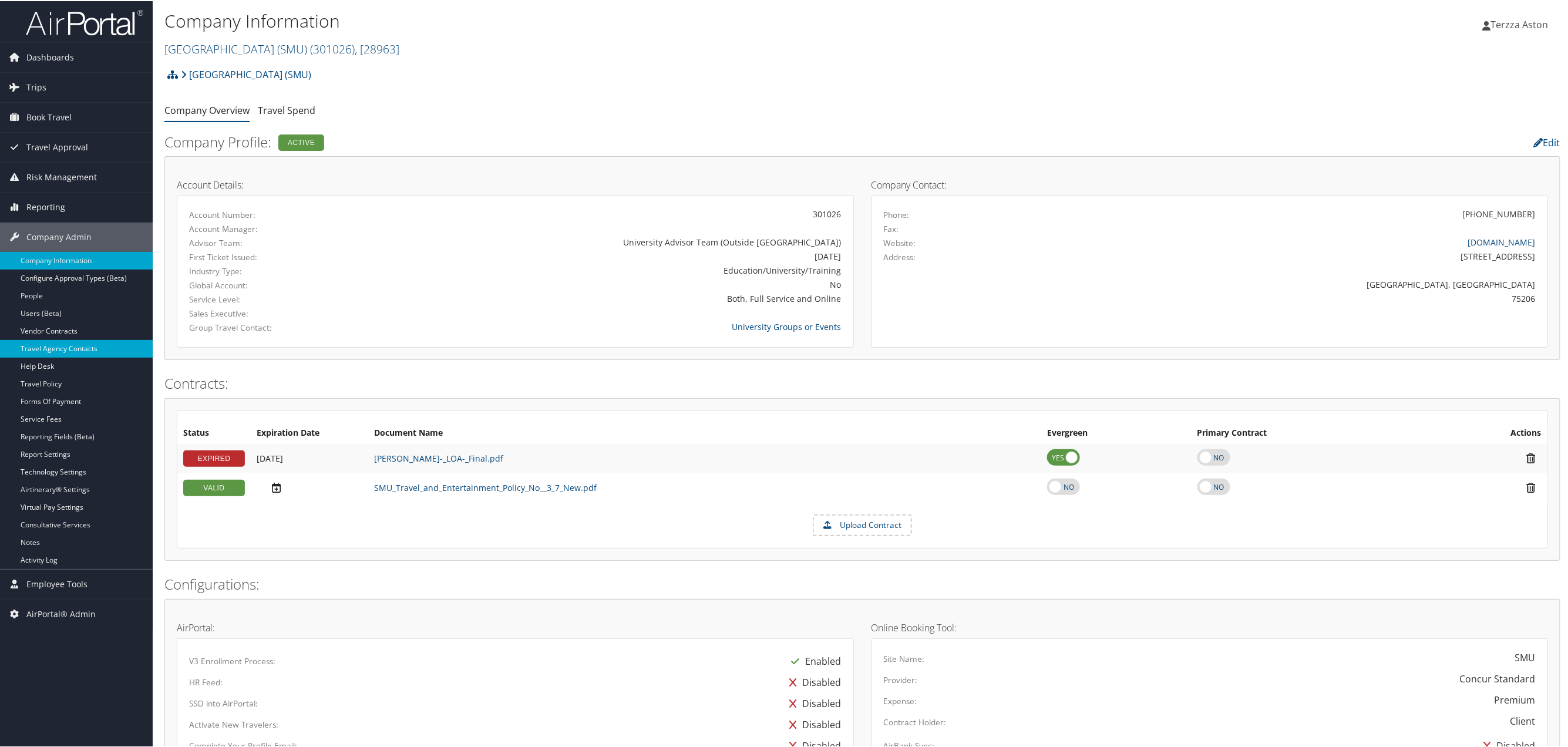
click at [76, 344] on link "Travel Agency Contacts" at bounding box center [76, 347] width 153 height 18
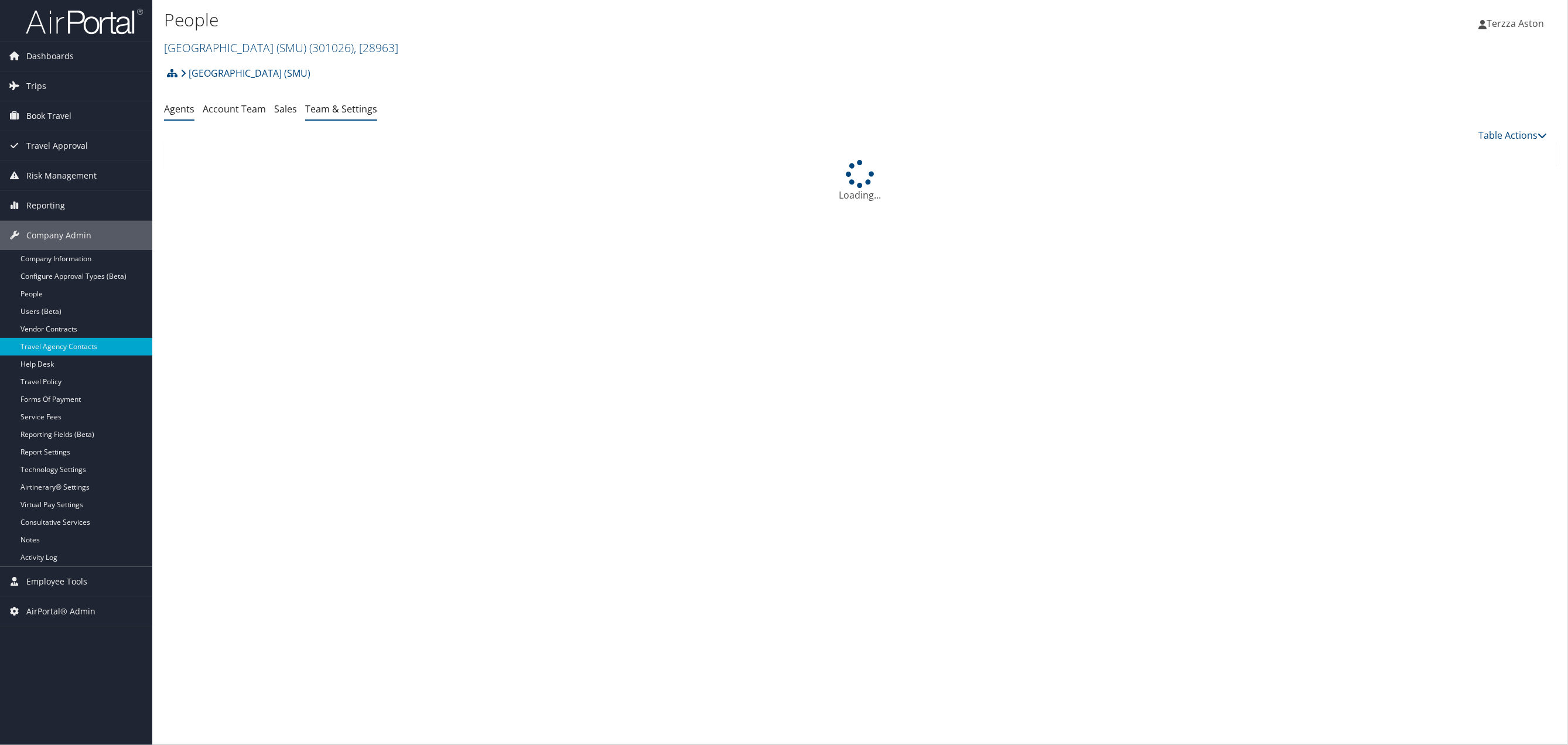
click at [335, 115] on link "Team & Settings" at bounding box center [341, 109] width 72 height 13
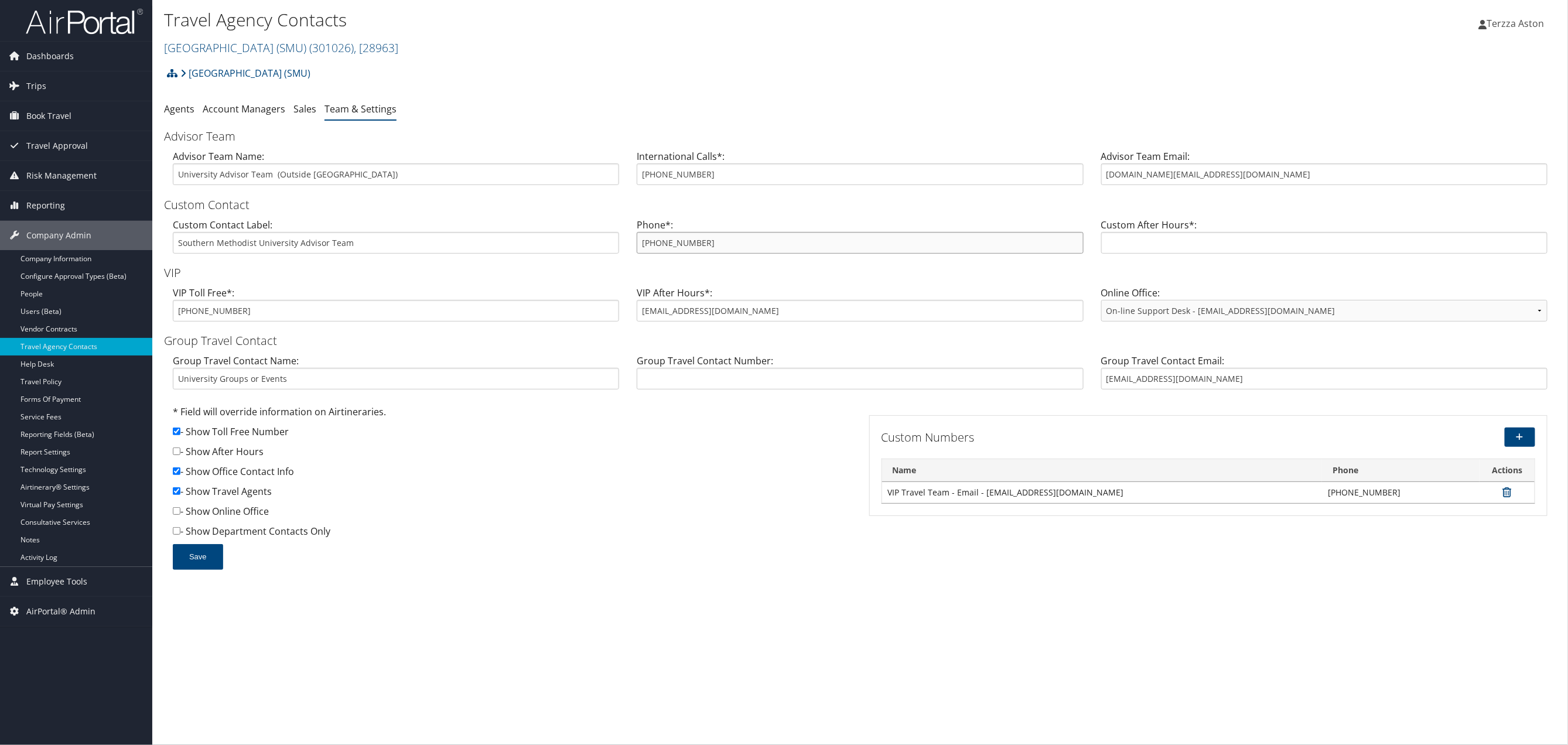
drag, startPoint x: 638, startPoint y: 239, endPoint x: 749, endPoint y: 252, distance: 111.8
click at [749, 252] on input "800-285-3603" at bounding box center [860, 242] width 446 height 22
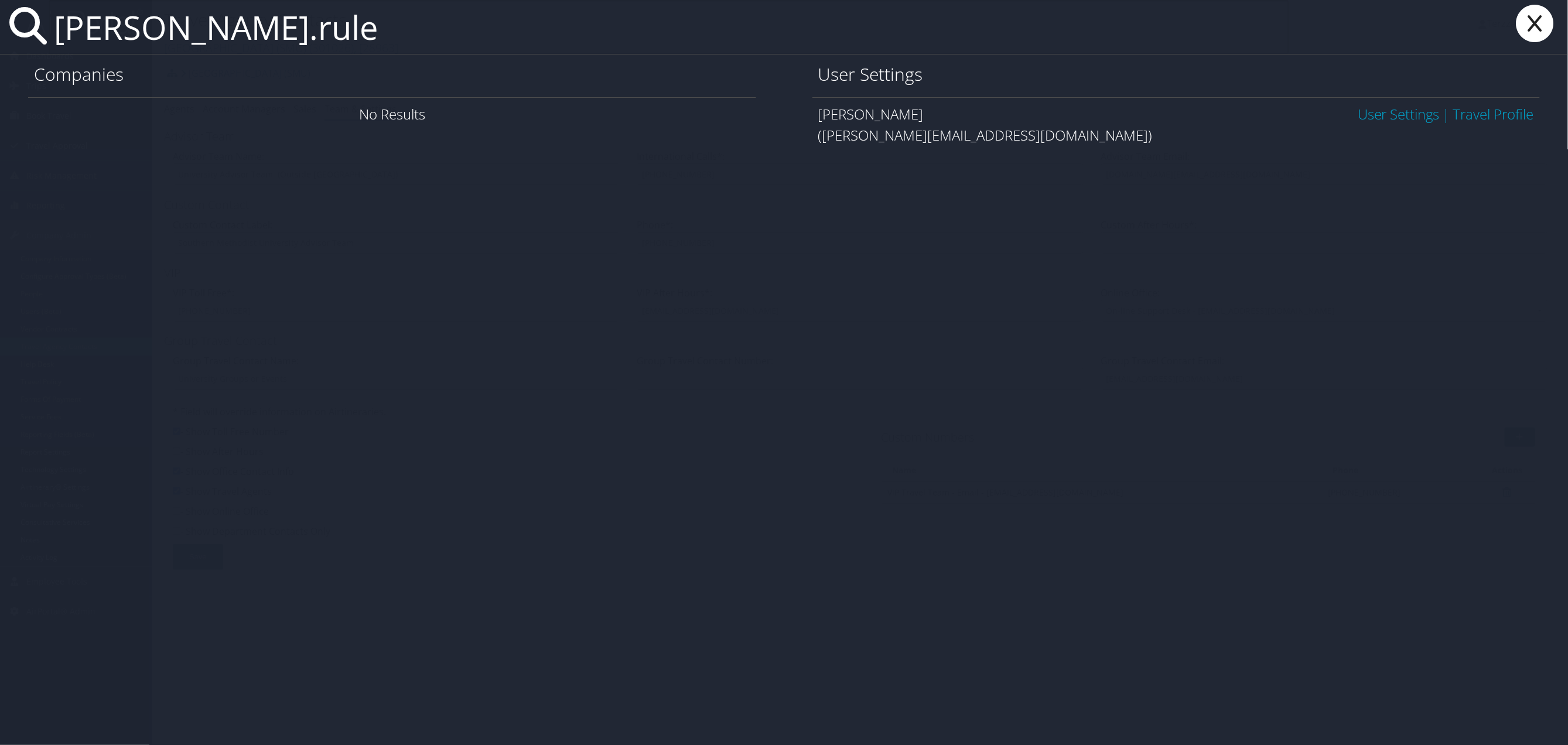
type input "alicia.rule"
click at [1419, 117] on link "User Settings" at bounding box center [1398, 114] width 82 height 20
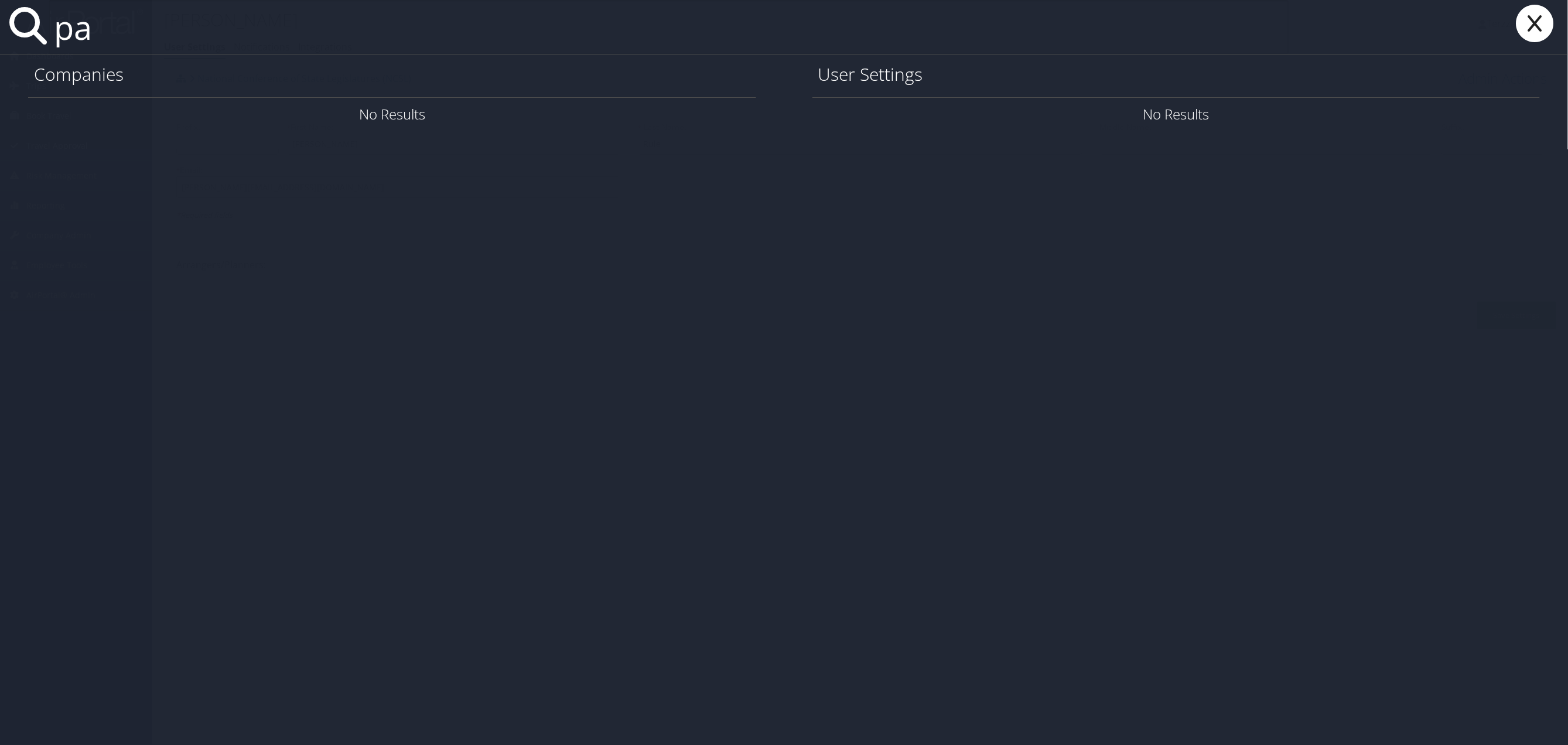
type input "p"
click at [1533, 29] on icon at bounding box center [1535, 24] width 47 height 38
type input "lsrel"
click at [1389, 110] on link "User Settings" at bounding box center [1398, 114] width 82 height 20
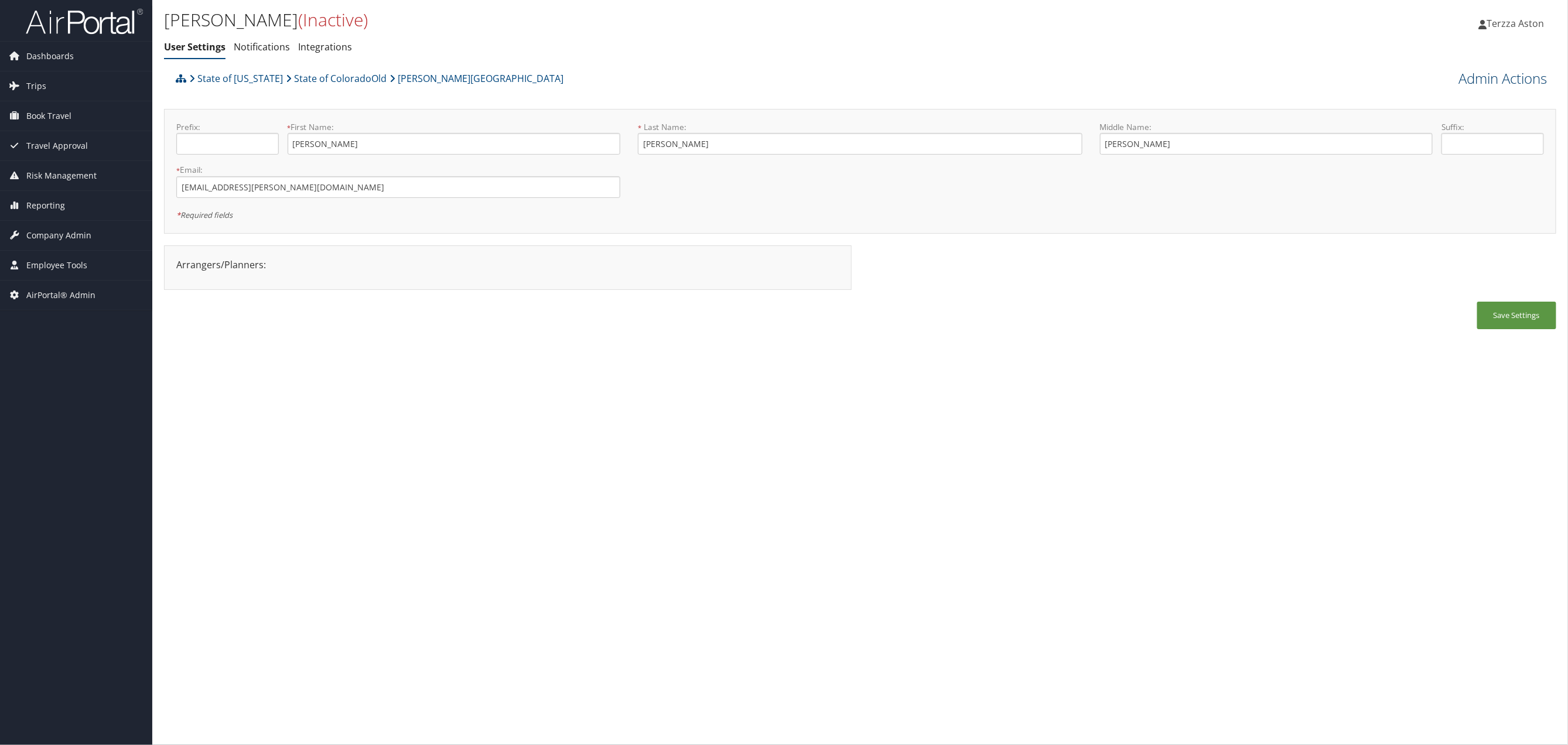
click at [1493, 73] on link "Admin Actions" at bounding box center [1503, 78] width 89 height 20
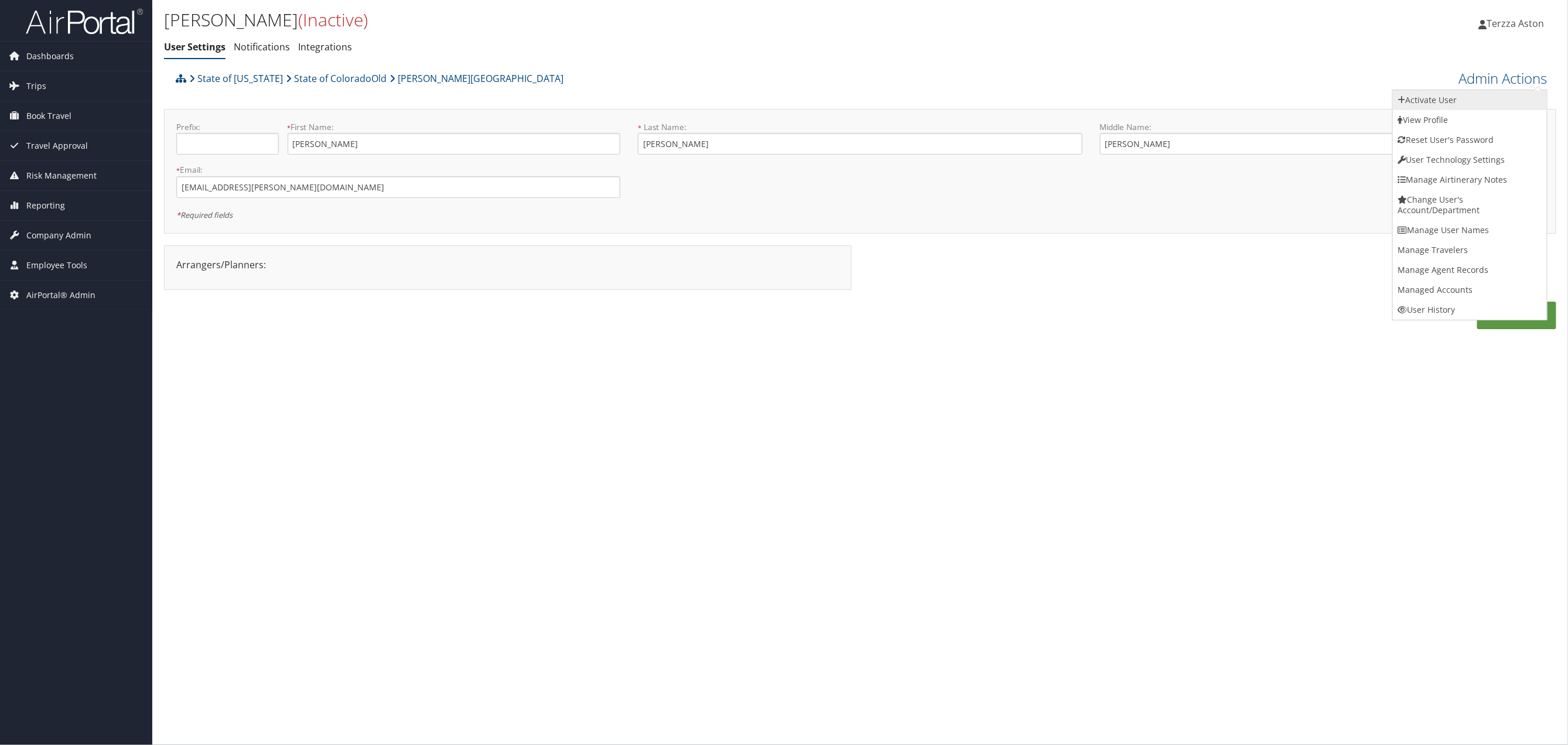
click at [1444, 101] on link "Activate User" at bounding box center [1470, 100] width 154 height 20
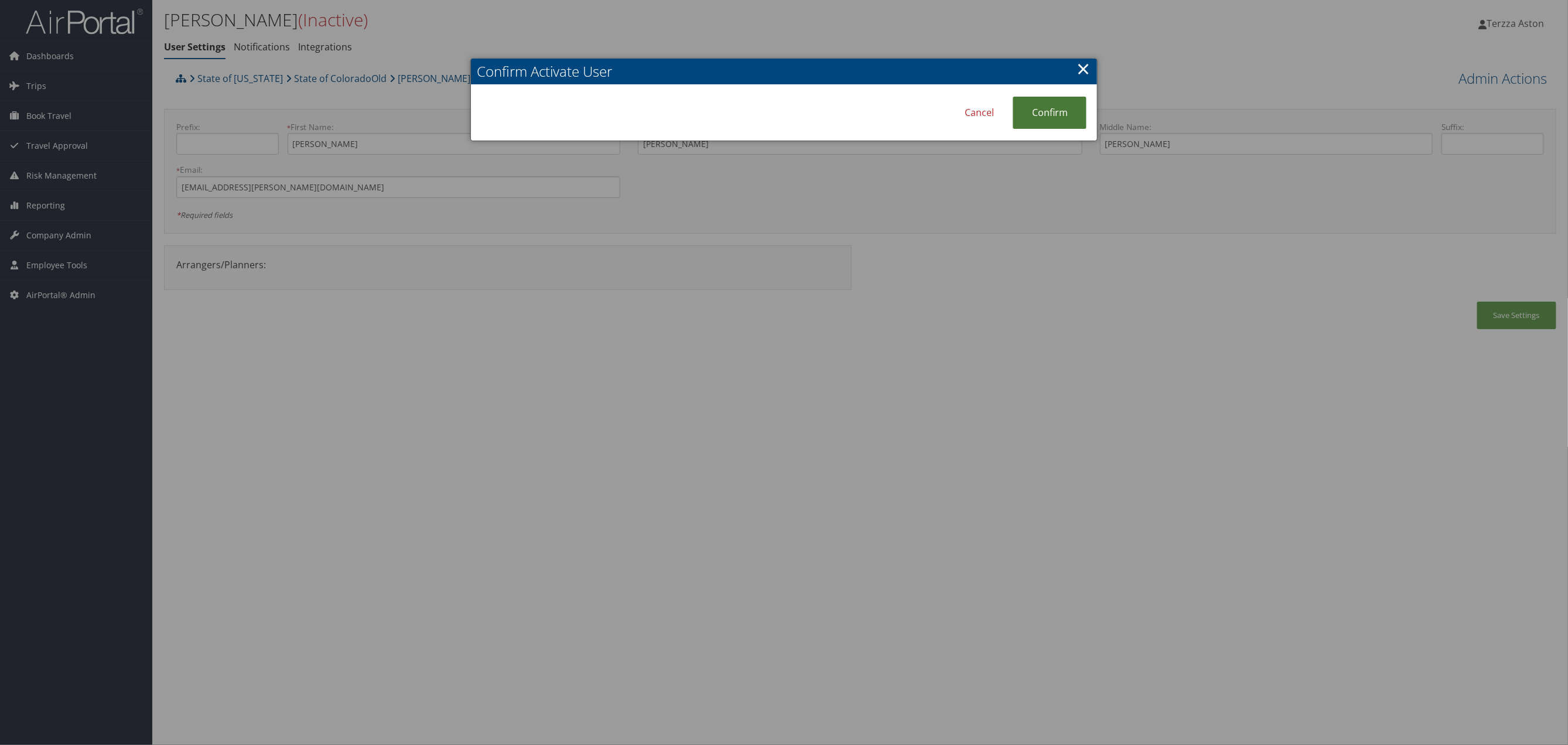
click at [1059, 112] on link "Confirm" at bounding box center [1050, 112] width 74 height 32
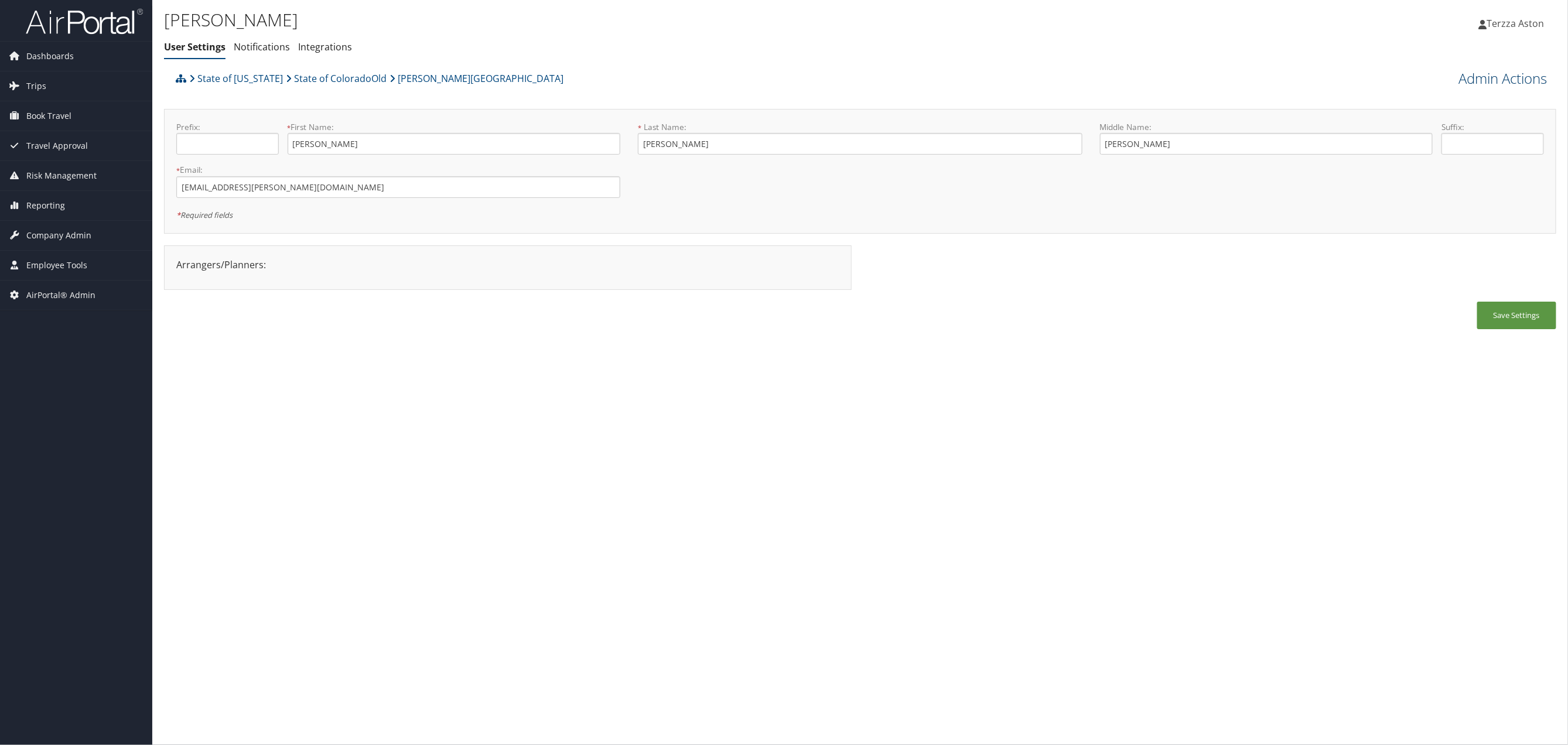
click at [1517, 74] on link "Admin Actions" at bounding box center [1503, 78] width 89 height 20
click at [1440, 143] on link "User Technology Settings" at bounding box center [1470, 140] width 154 height 20
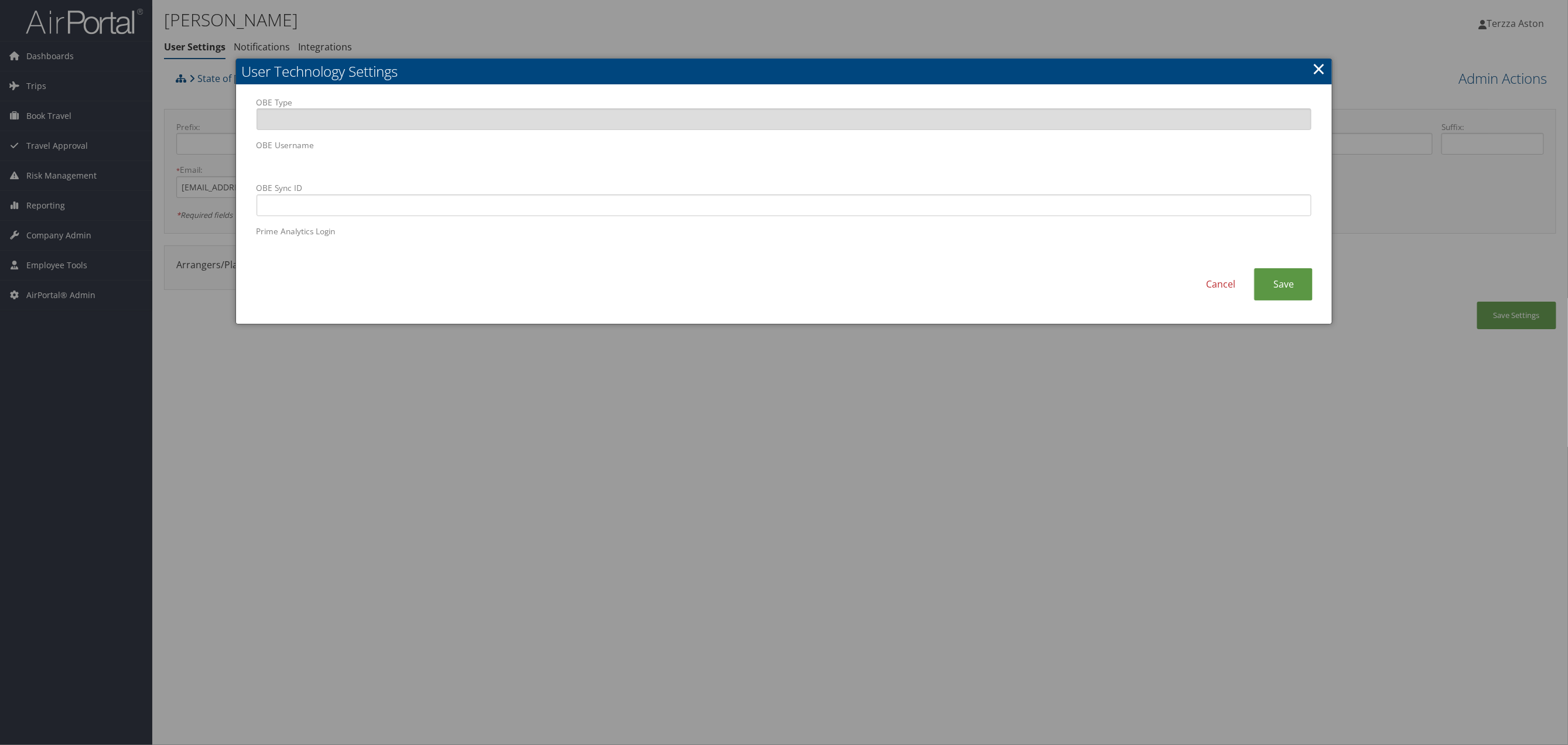
click at [508, 190] on label "OBE Sync ID" at bounding box center [784, 199] width 1055 height 34
click at [508, 194] on input "OBE Sync ID" at bounding box center [784, 205] width 1055 height 22
paste input "lsrelyea@adams.edu"
type input "lsrelyea@adams.edu"
click at [1278, 283] on link "Save" at bounding box center [1284, 284] width 59 height 32
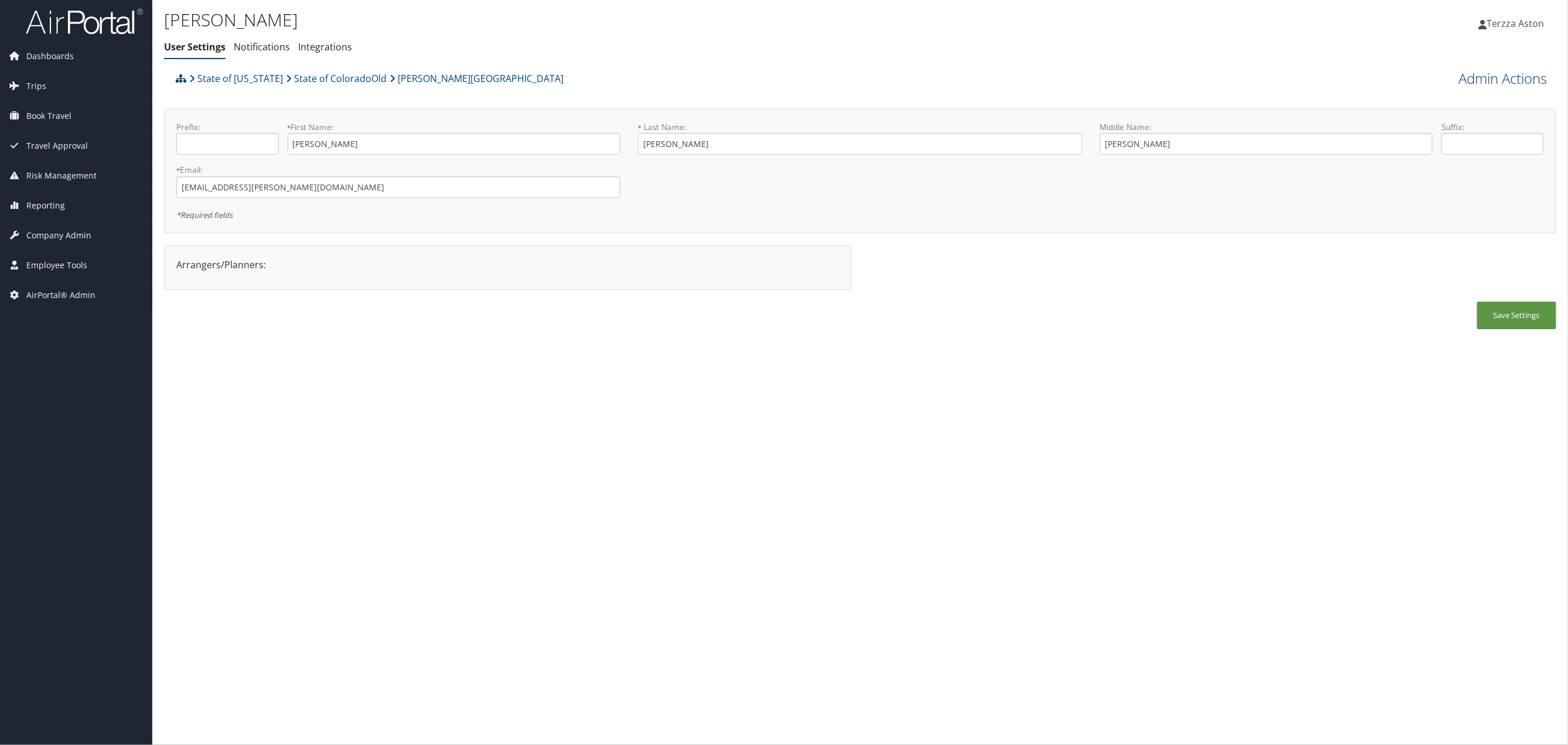
click at [1482, 75] on link "Admin Actions" at bounding box center [1503, 78] width 89 height 20
click at [1458, 124] on link "Reset User's Password" at bounding box center [1470, 120] width 154 height 20
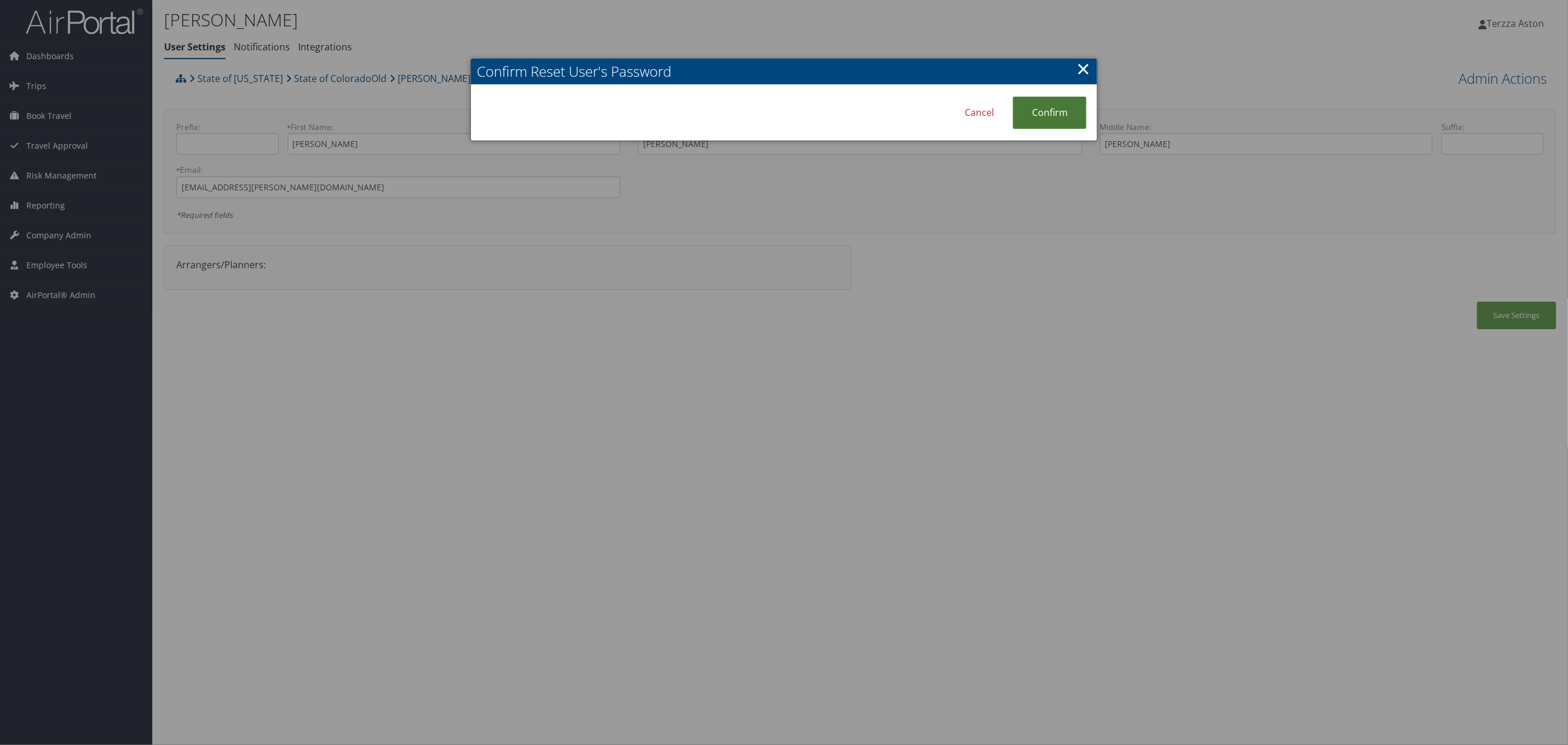
click at [1057, 118] on link "Confirm" at bounding box center [1050, 112] width 74 height 32
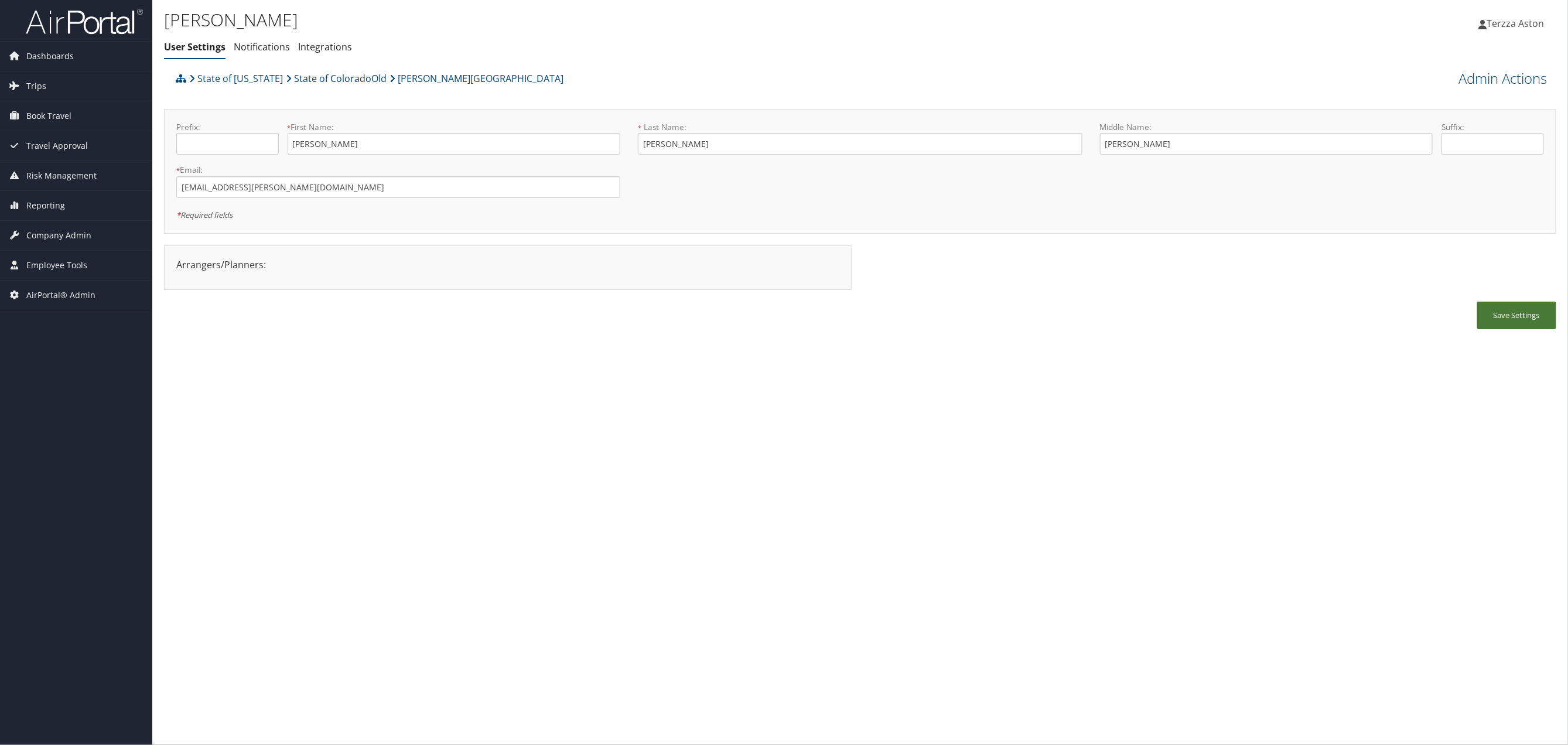
click at [1535, 314] on button "Save Settings" at bounding box center [1516, 315] width 79 height 27
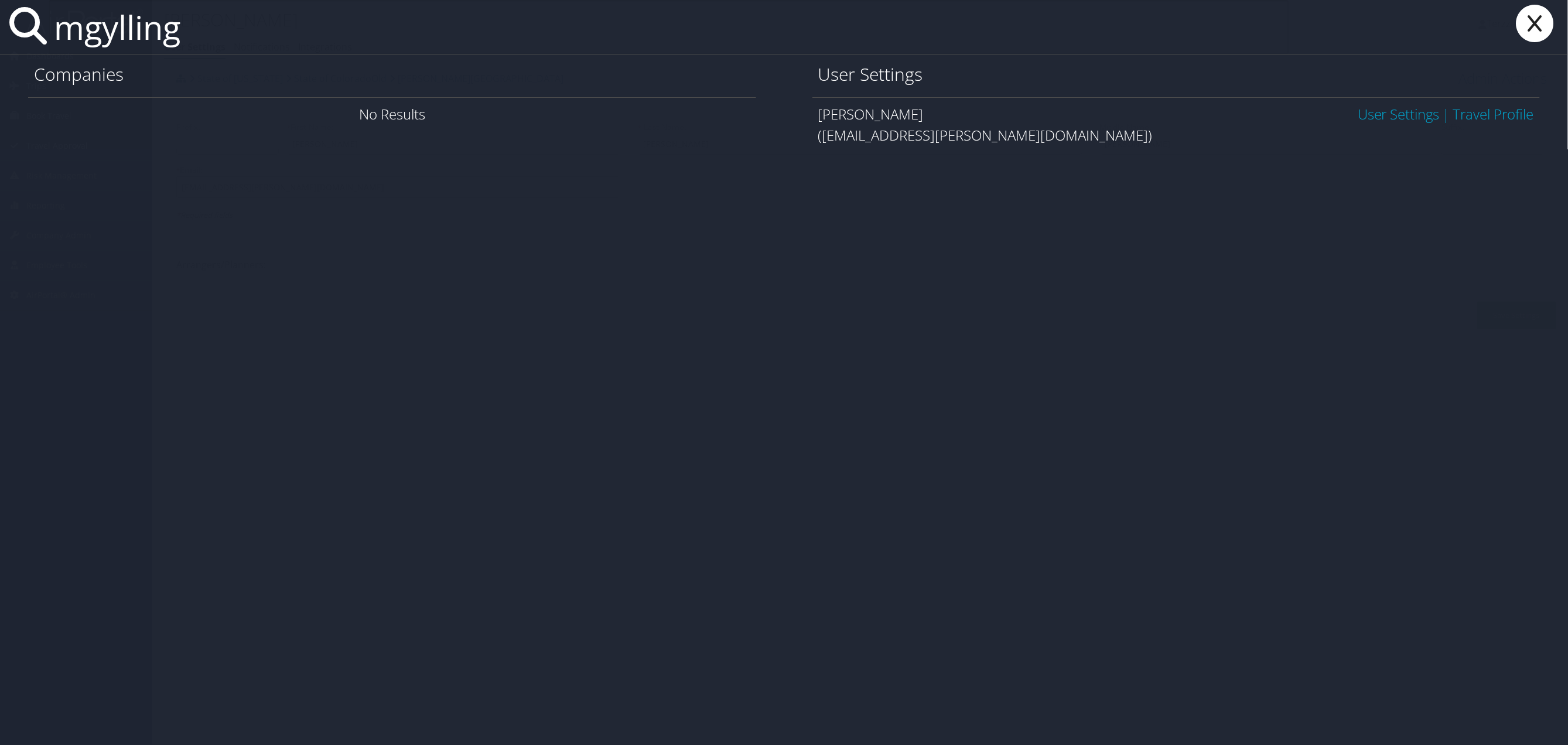
type input "mgylling"
click at [1378, 116] on link "User Settings" at bounding box center [1398, 114] width 82 height 20
type input "m"
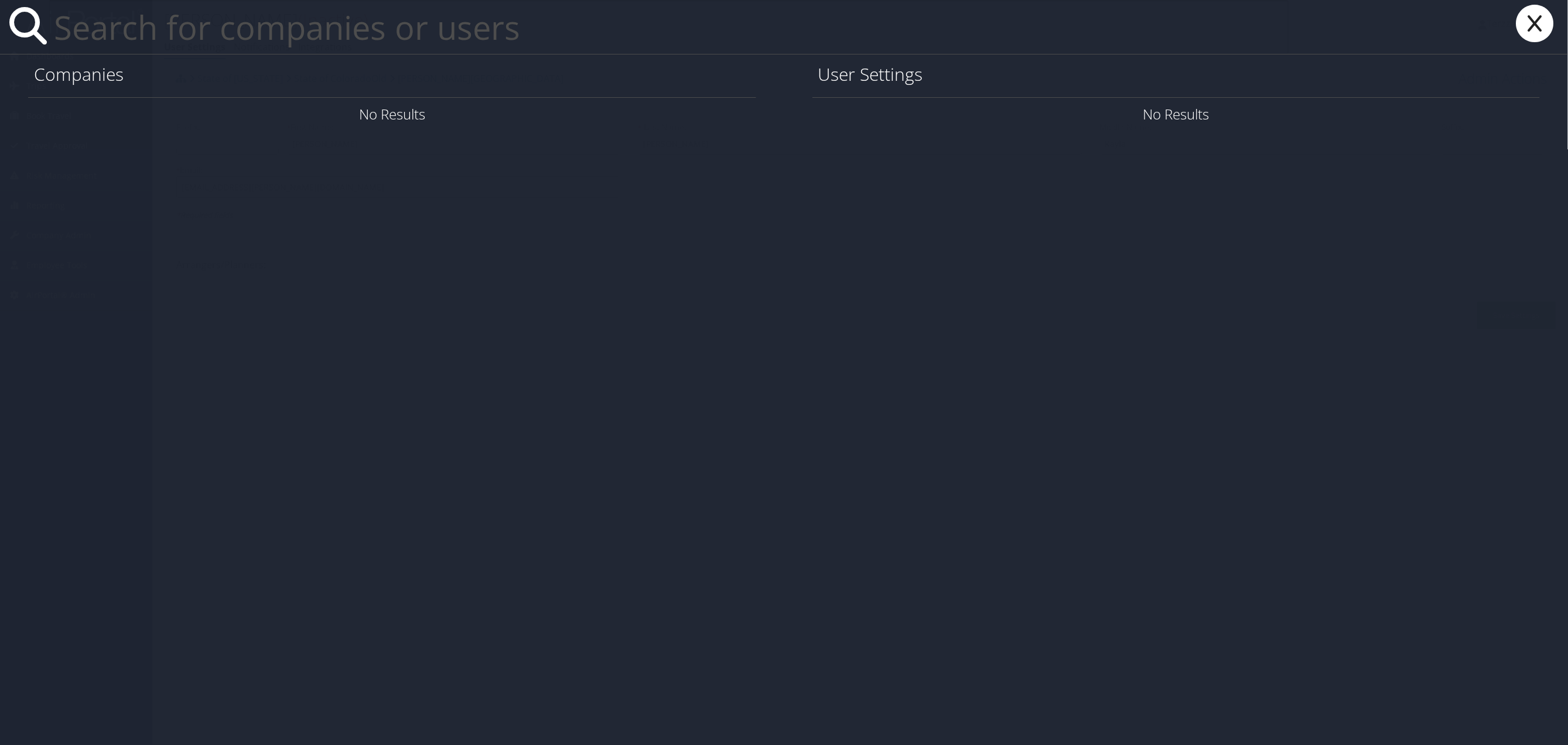
click at [1539, 26] on icon at bounding box center [1535, 24] width 47 height 38
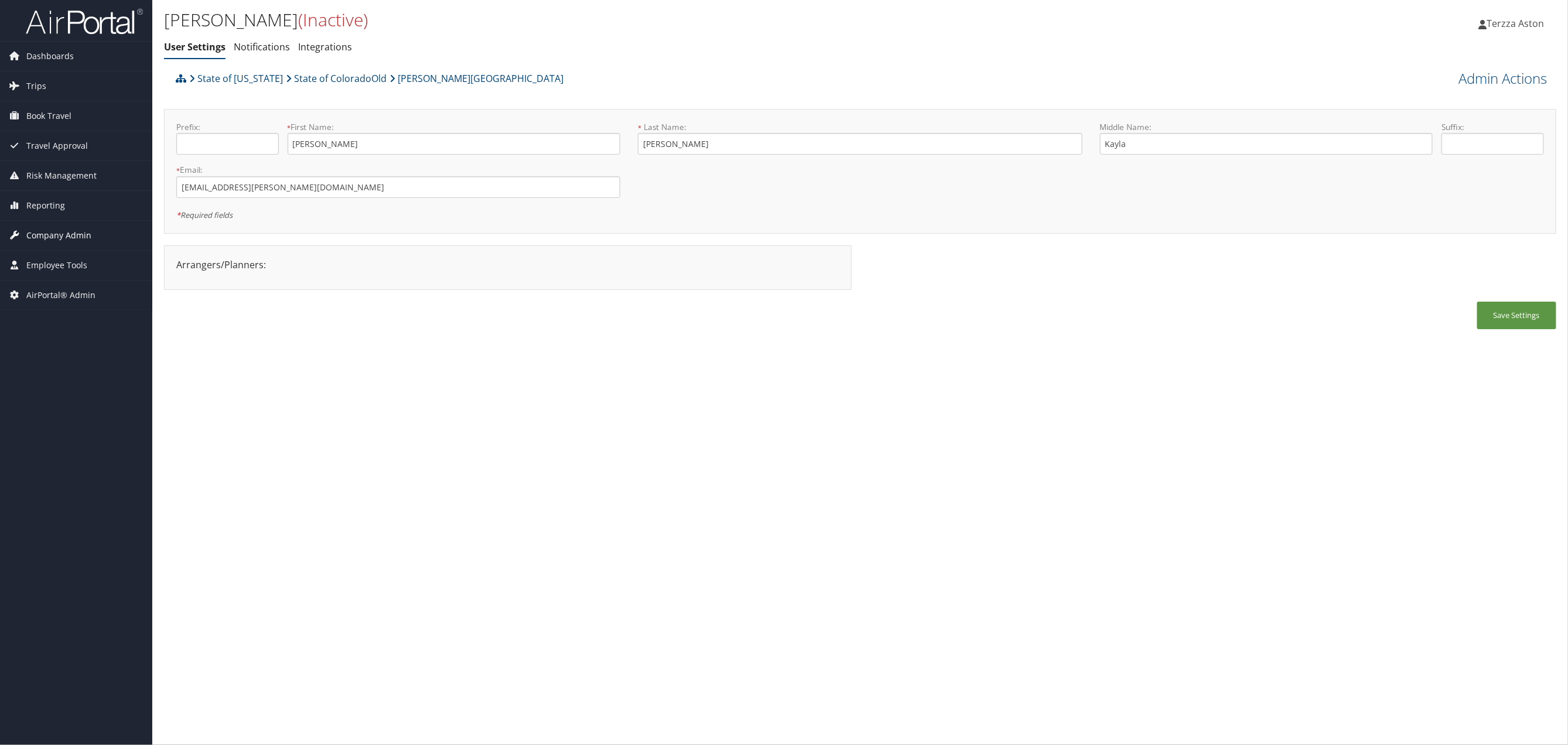
click at [64, 230] on span "Company Admin" at bounding box center [59, 235] width 65 height 29
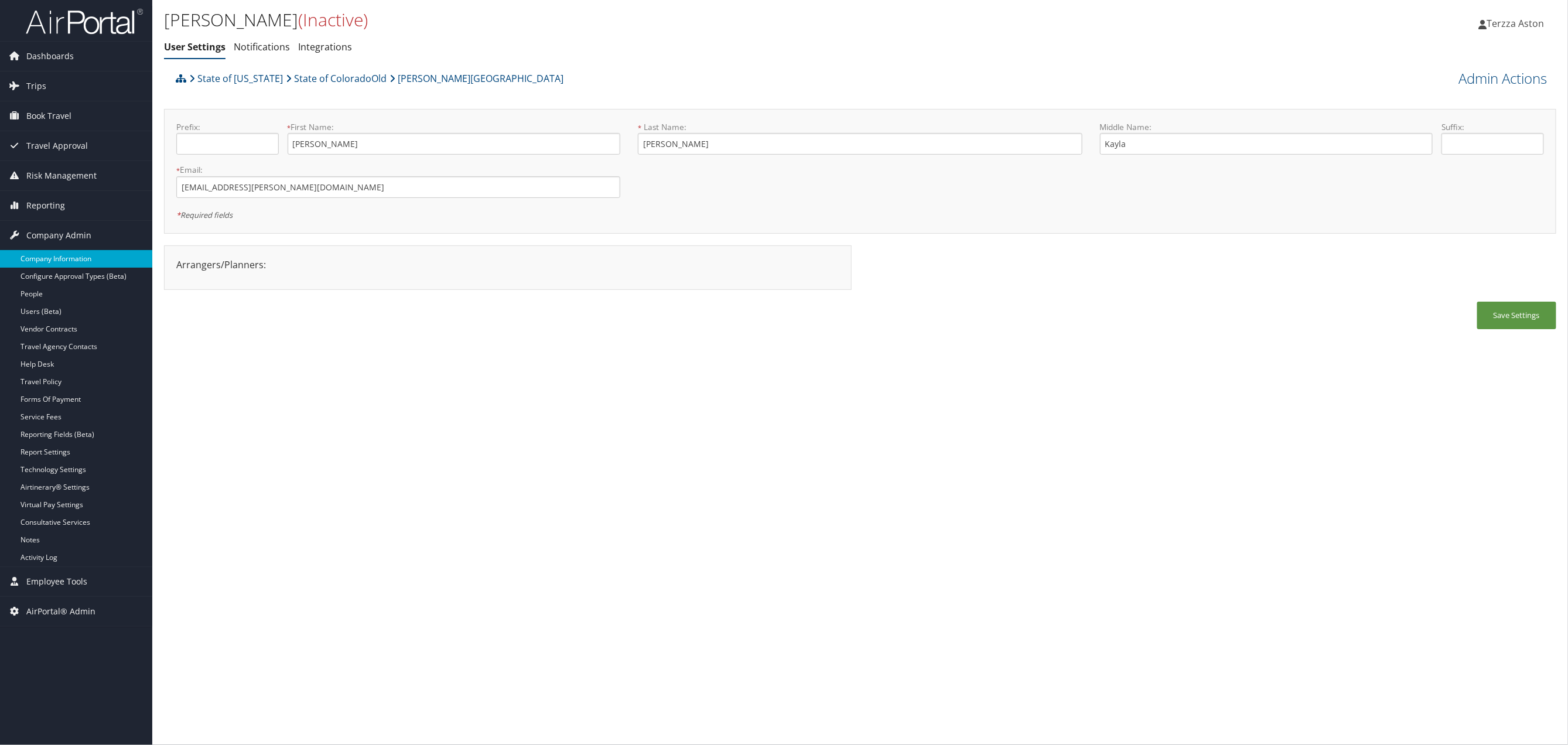
click at [81, 259] on link "Company Information" at bounding box center [76, 258] width 152 height 17
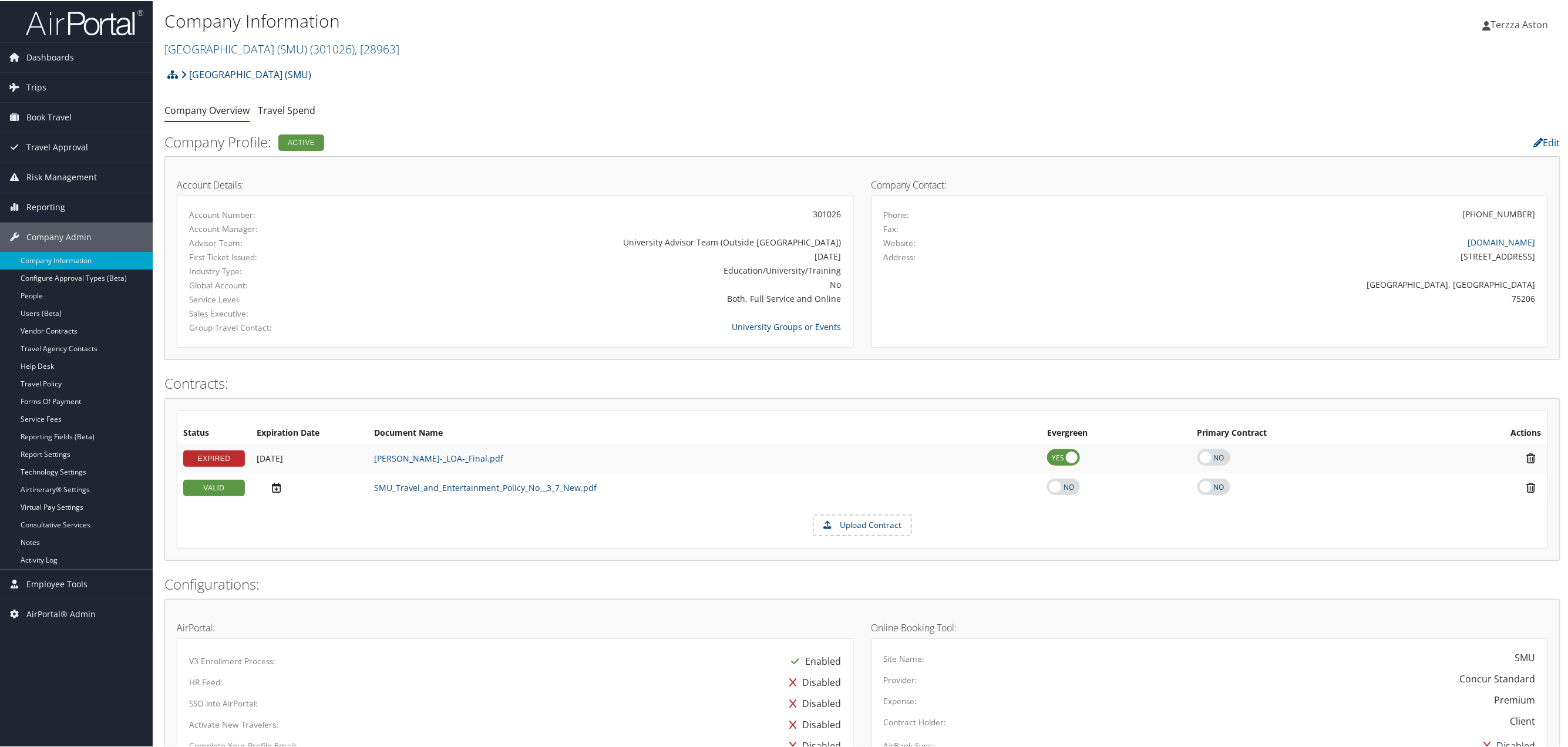
click at [258, 78] on link "[GEOGRAPHIC_DATA] (SMU)" at bounding box center [246, 74] width 130 height 24
click at [240, 47] on link "[GEOGRAPHIC_DATA] (SMU) ( 301026 ) , [ 28963 ]" at bounding box center [282, 48] width 235 height 16
click at [191, 67] on input "search" at bounding box center [242, 69] width 155 height 22
type input "usc"
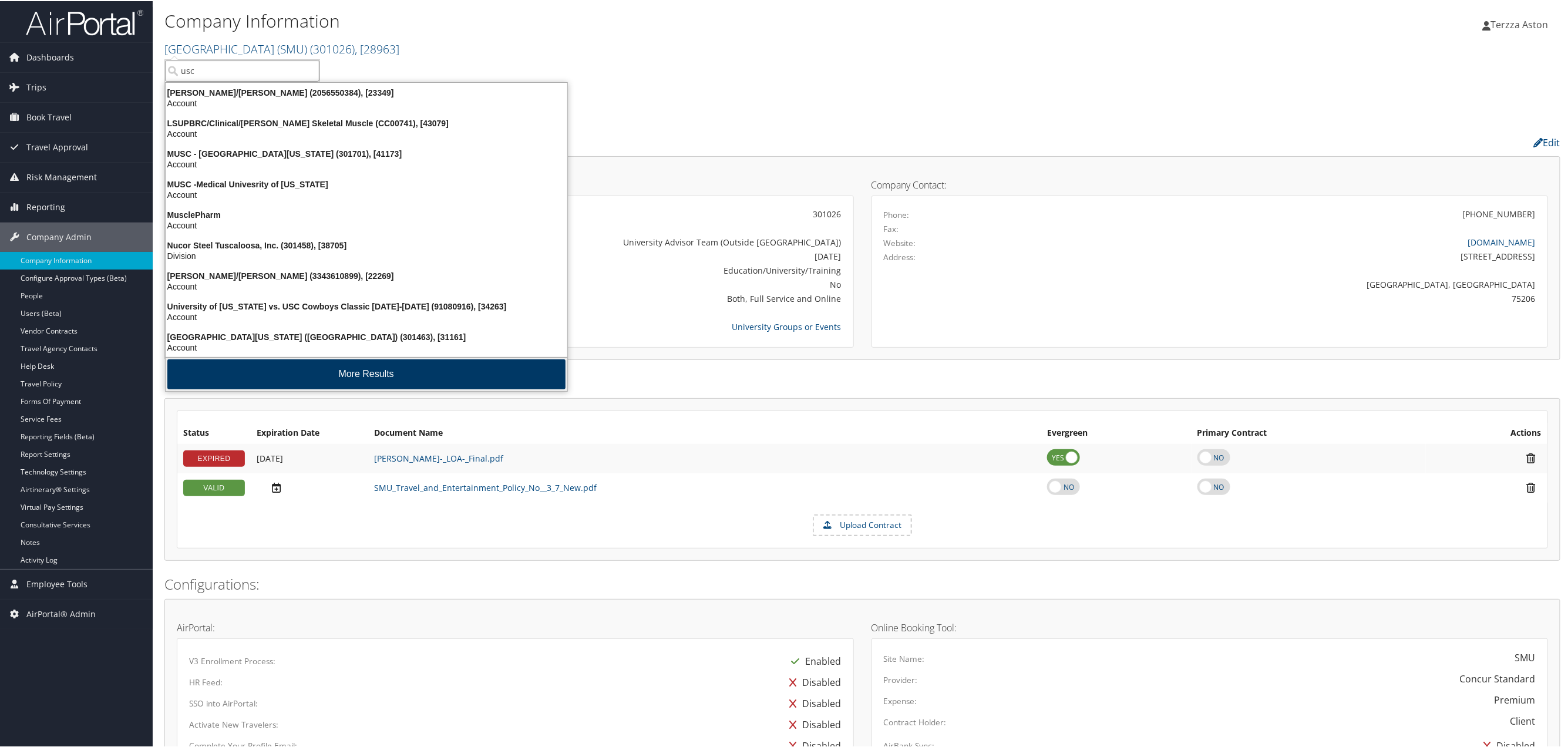
click at [335, 371] on button "More Results" at bounding box center [366, 373] width 398 height 30
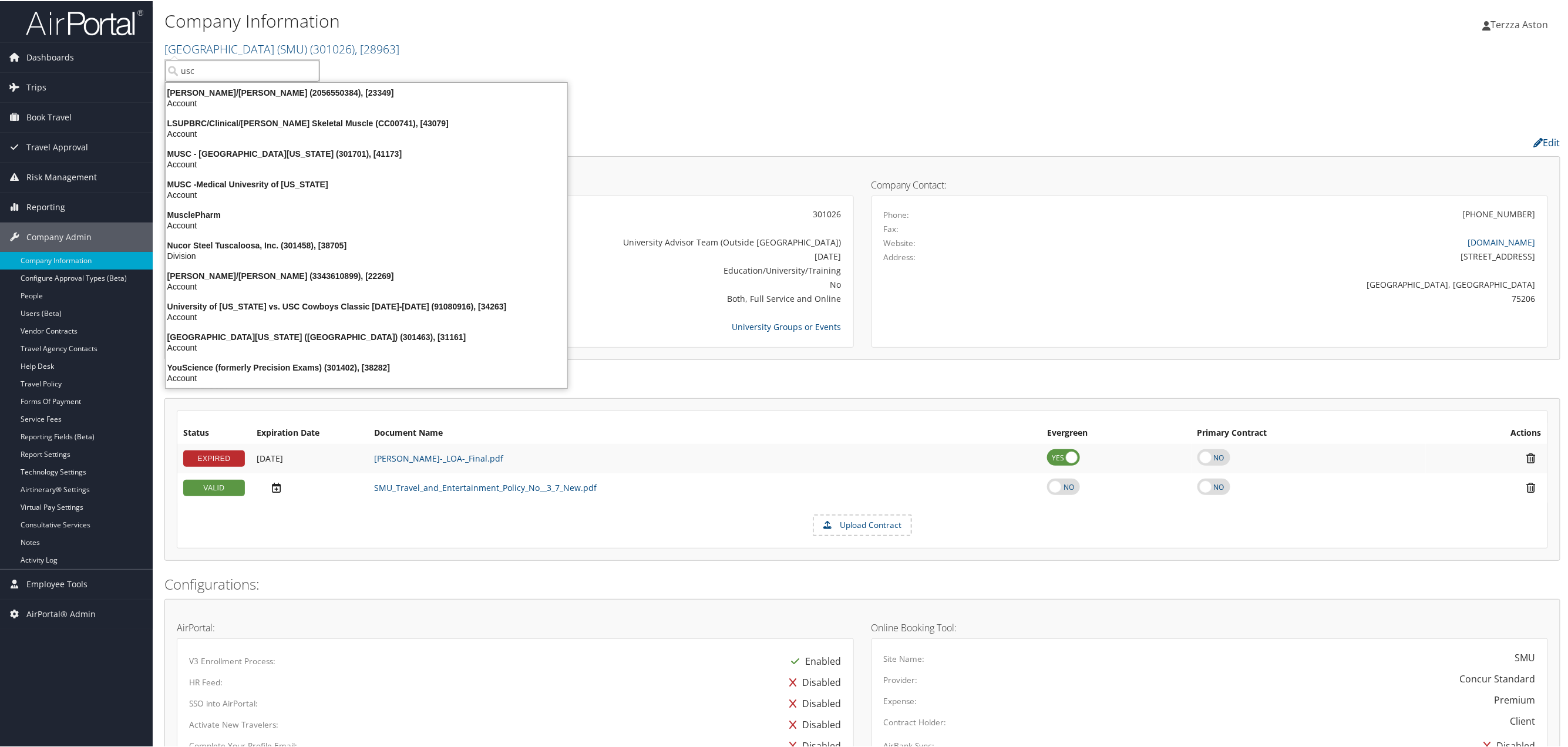
drag, startPoint x: 206, startPoint y: 65, endPoint x: 166, endPoint y: 65, distance: 40.0
click at [166, 65] on input "usc" at bounding box center [242, 69] width 155 height 22
type input "university of sout"
click at [269, 342] on div "Account" at bounding box center [366, 346] width 416 height 11
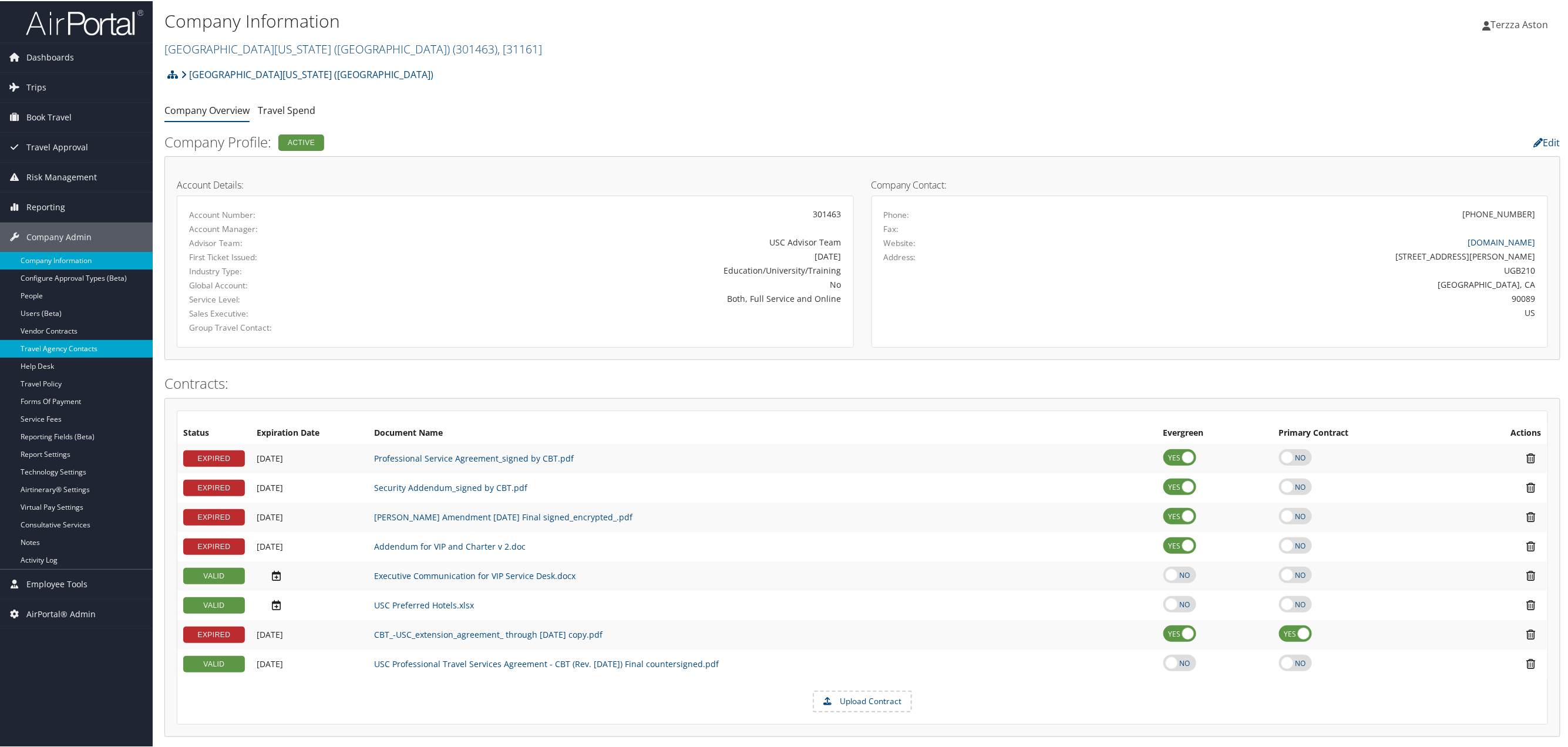
click at [62, 351] on link "Travel Agency Contacts" at bounding box center [76, 347] width 153 height 18
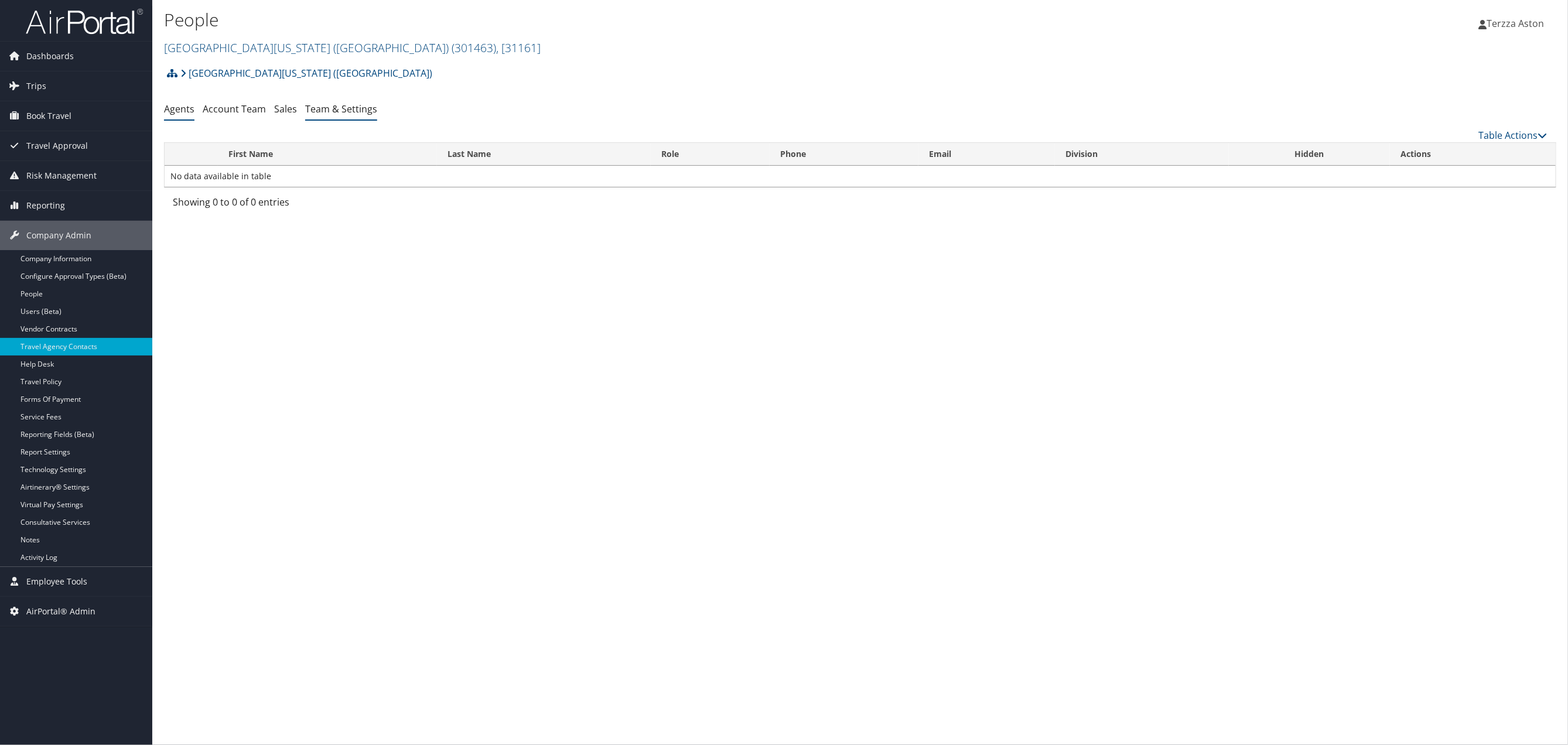
click at [328, 103] on link "Team & Settings" at bounding box center [341, 109] width 72 height 13
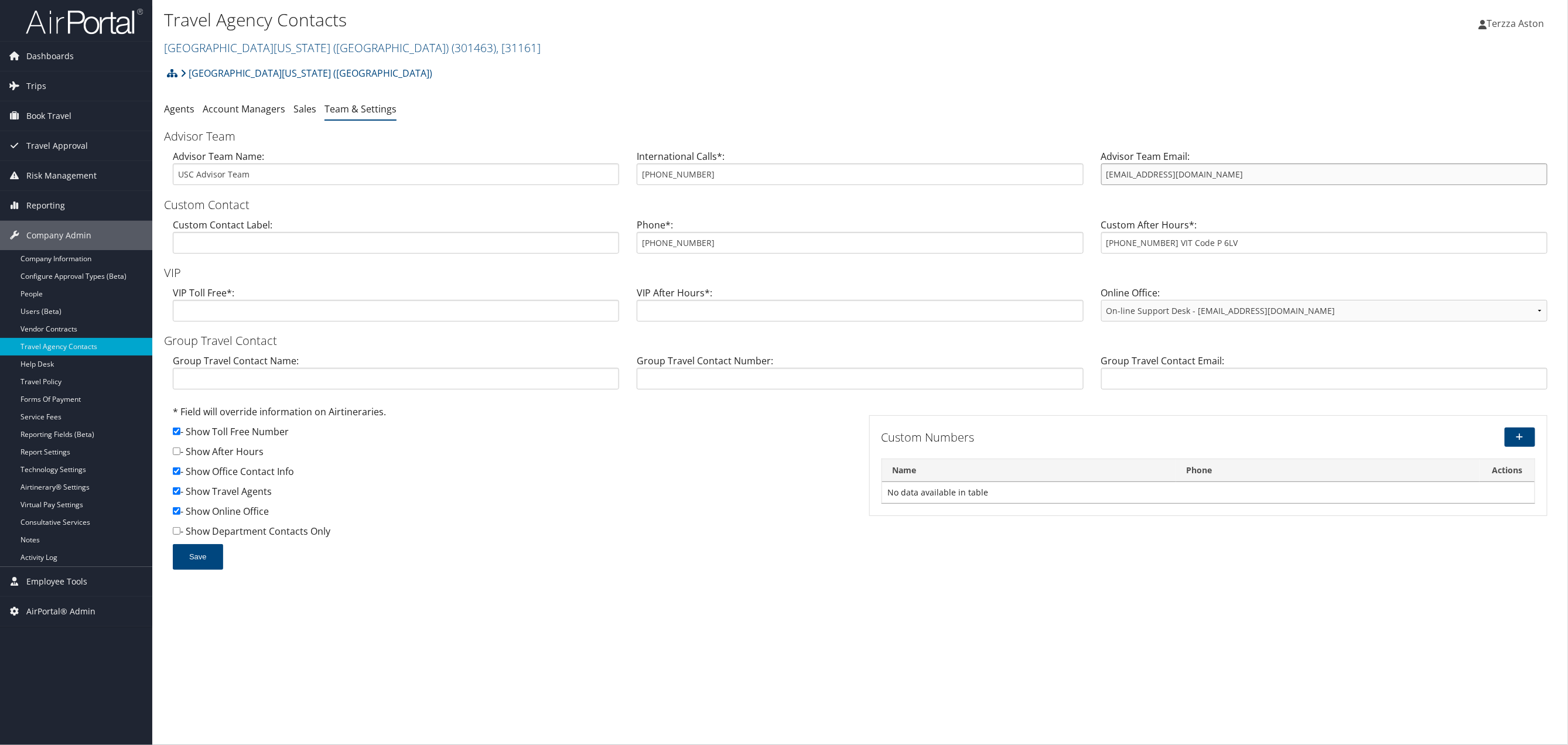
drag, startPoint x: 1106, startPoint y: 169, endPoint x: 1193, endPoint y: 175, distance: 87.2
click at [1193, 175] on input "[EMAIL_ADDRESS][DOMAIN_NAME]" at bounding box center [1324, 174] width 446 height 22
drag, startPoint x: 640, startPoint y: 244, endPoint x: 735, endPoint y: 253, distance: 95.4
click at [735, 253] on div "Phone*: 866-390-5131" at bounding box center [860, 240] width 464 height 45
drag, startPoint x: 735, startPoint y: 253, endPoint x: 714, endPoint y: 202, distance: 55.2
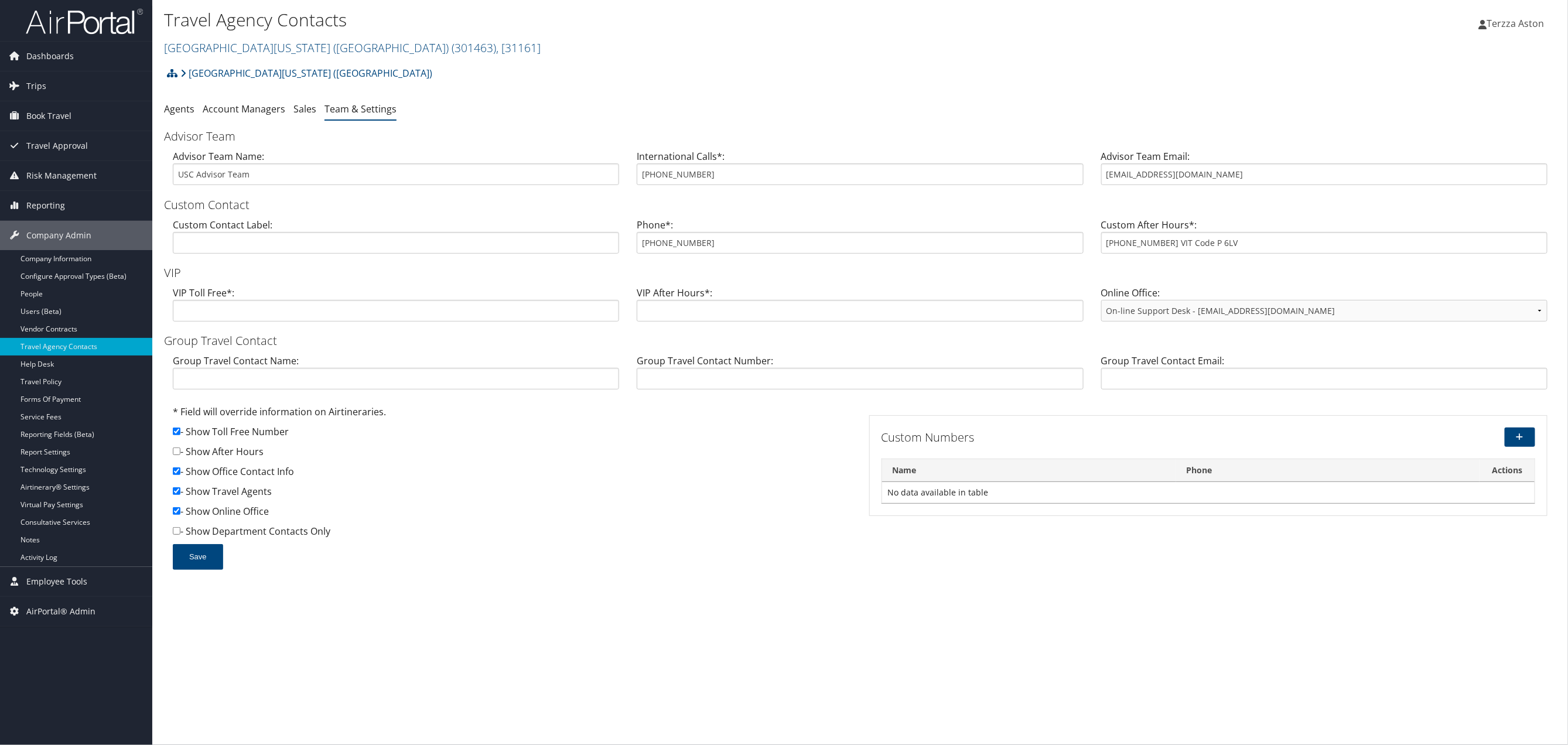
click at [714, 202] on h3 "Custom Contact" at bounding box center [860, 205] width 1393 height 16
drag, startPoint x: 640, startPoint y: 244, endPoint x: 763, endPoint y: 256, distance: 123.6
click at [763, 256] on div "Phone*: 866-390-5131" at bounding box center [860, 240] width 464 height 45
drag, startPoint x: 763, startPoint y: 256, endPoint x: 715, endPoint y: 187, distance: 84.1
click at [715, 187] on div "International Calls*: 801-784-3009" at bounding box center [860, 172] width 464 height 45
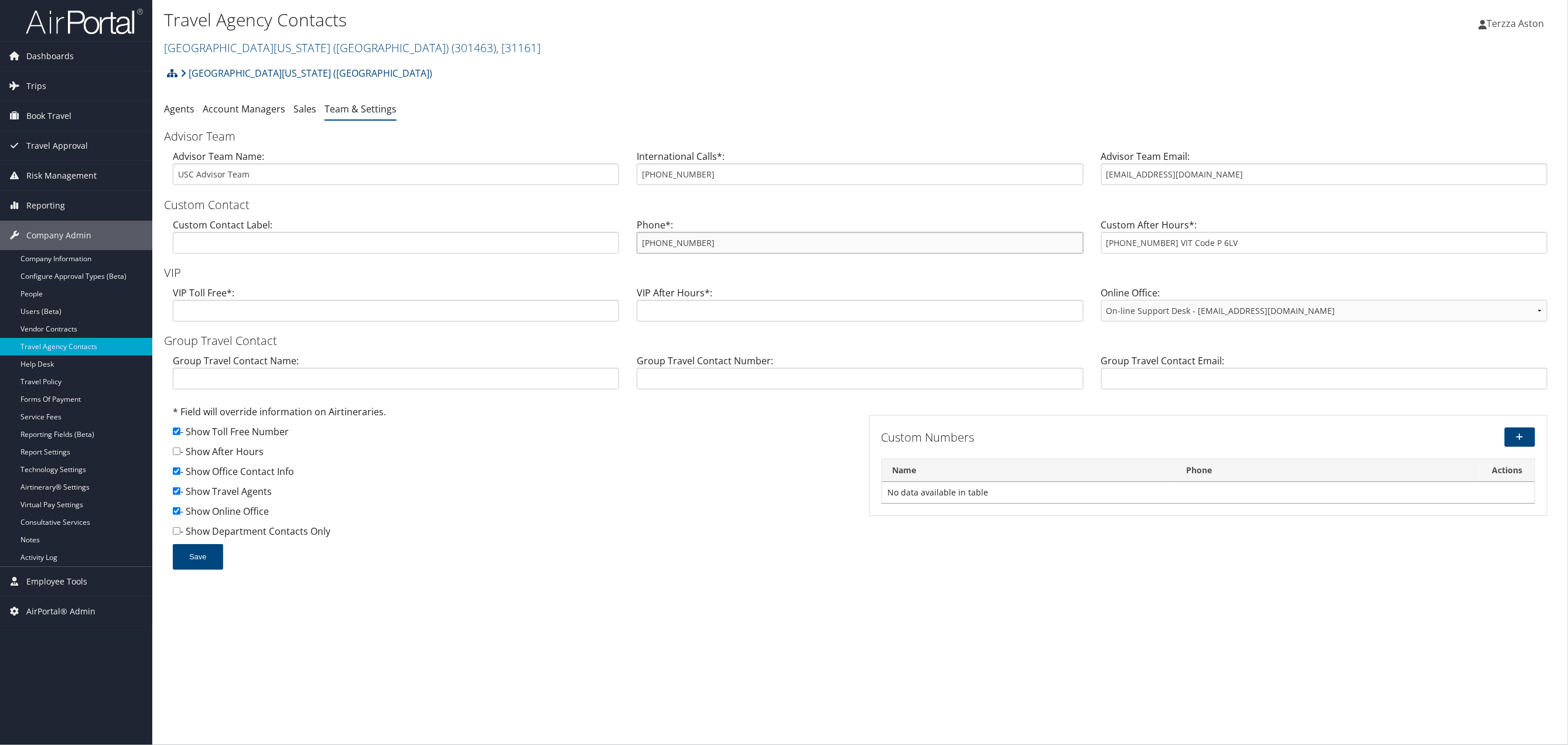
drag, startPoint x: 640, startPoint y: 243, endPoint x: 725, endPoint y: 239, distance: 85.1
click at [725, 239] on input "866-390-5131" at bounding box center [860, 242] width 446 height 22
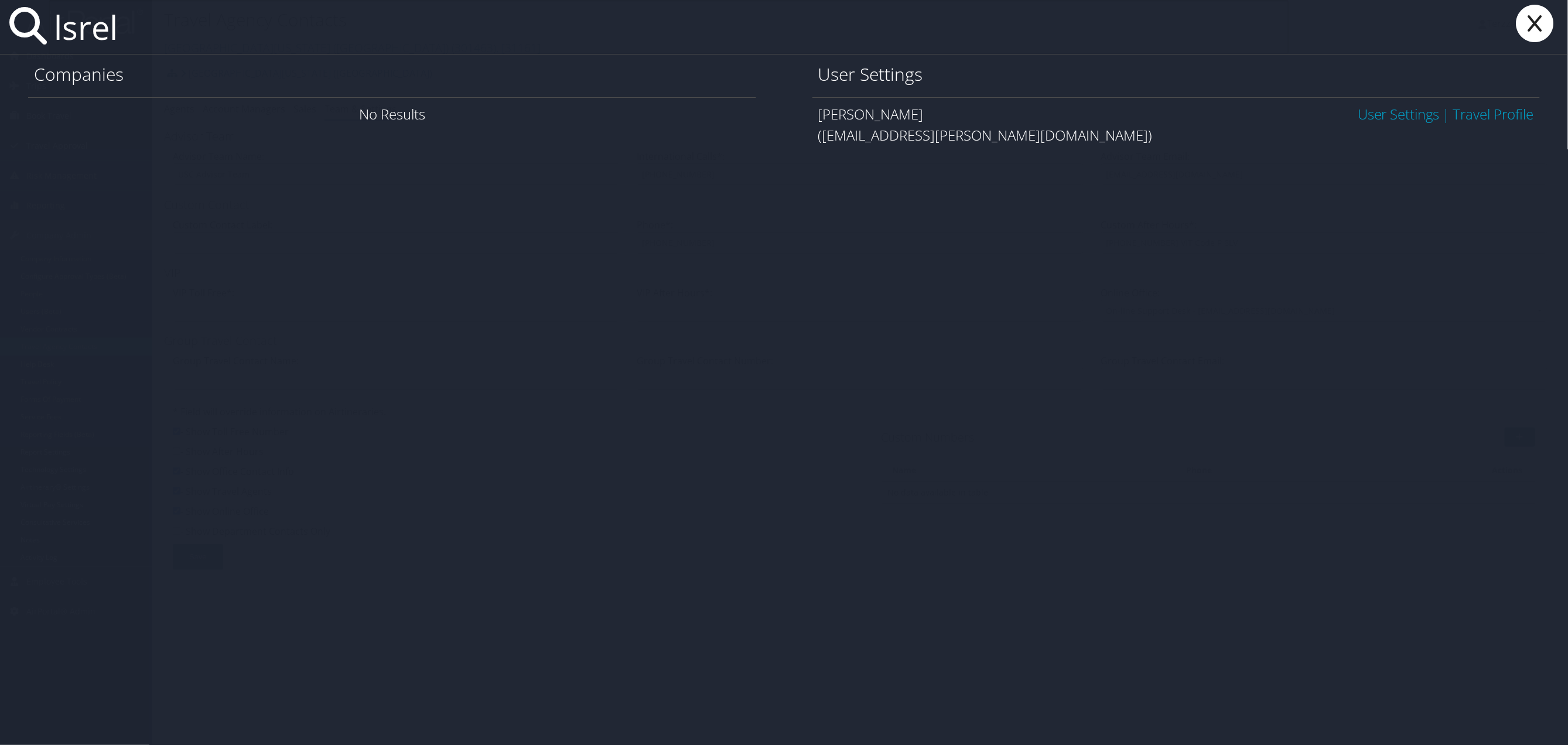
type input "lsrel"
click at [1382, 116] on link "User Settings" at bounding box center [1398, 114] width 82 height 20
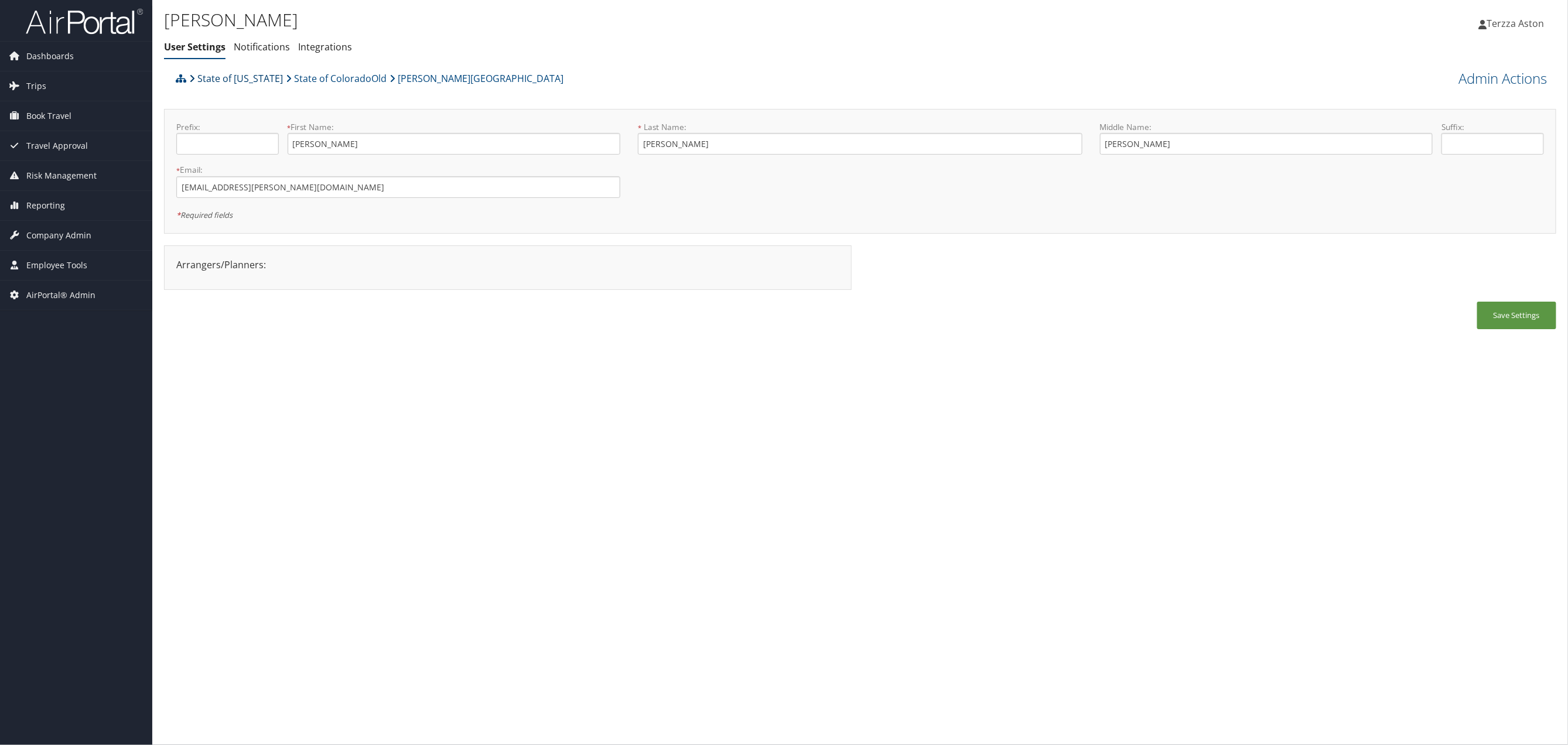
click at [238, 78] on link "State of [US_STATE]" at bounding box center [236, 79] width 94 height 24
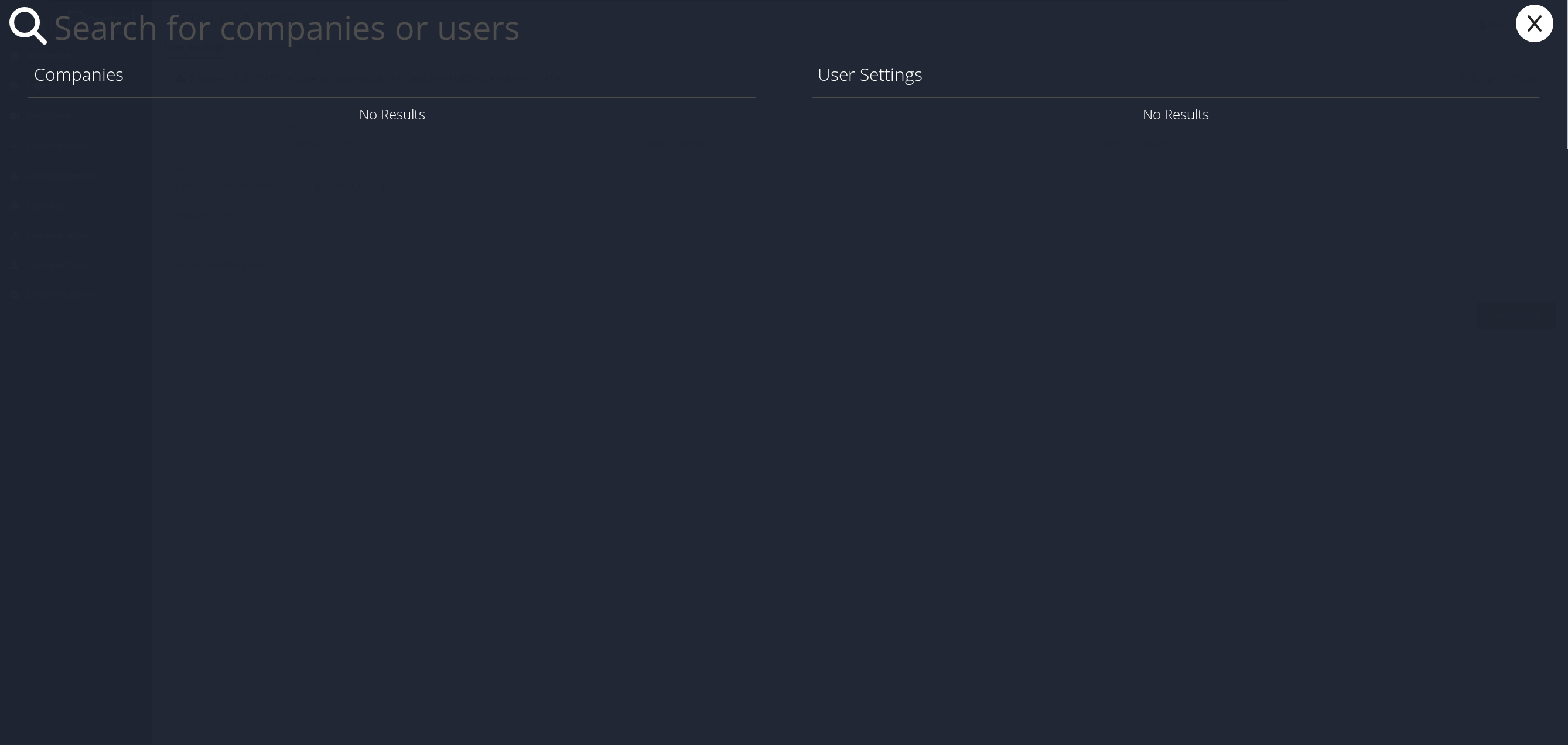
click at [1538, 16] on icon at bounding box center [1535, 24] width 47 height 38
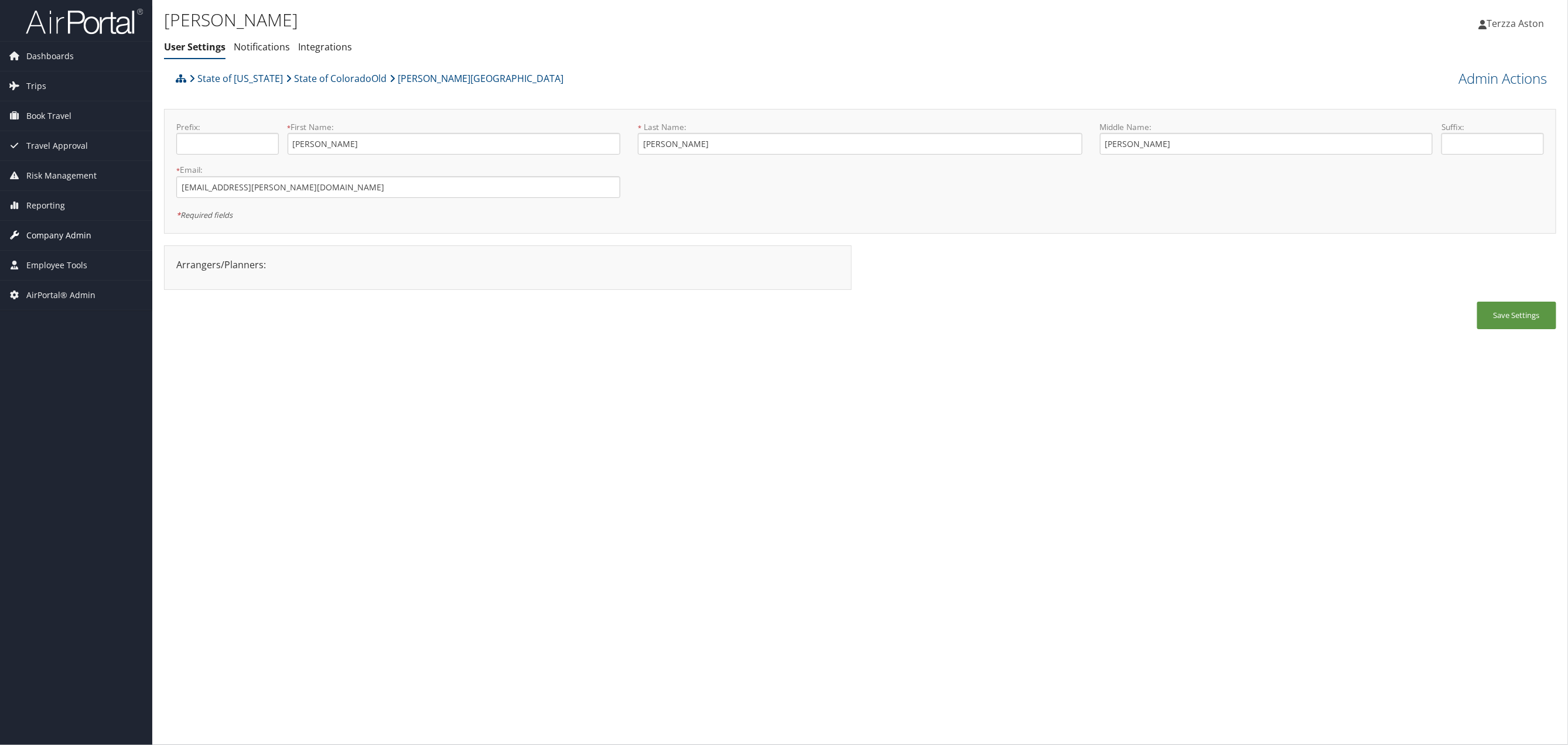
click at [60, 235] on span "Company Admin" at bounding box center [59, 235] width 65 height 29
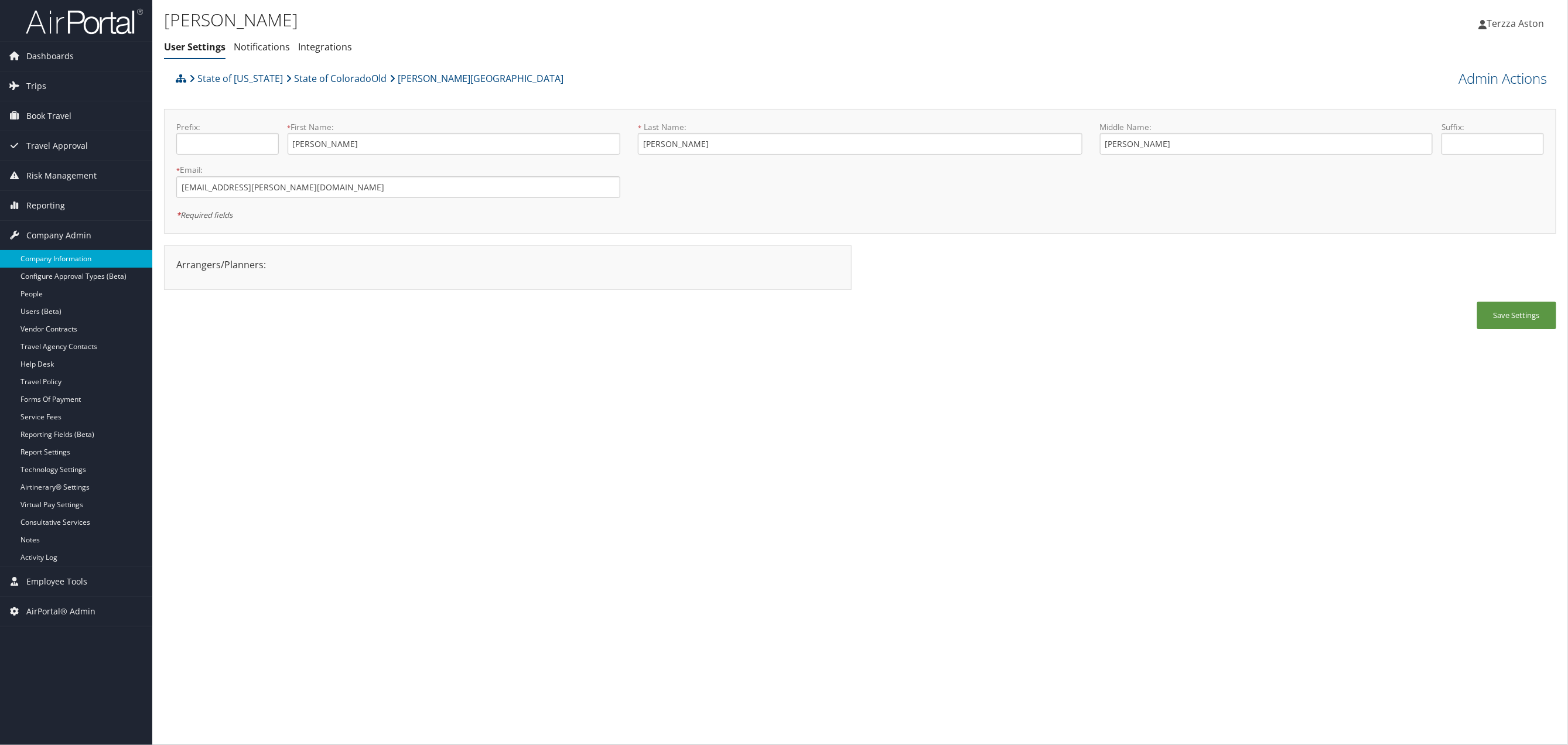
click at [56, 252] on link "Company Information" at bounding box center [76, 258] width 152 height 17
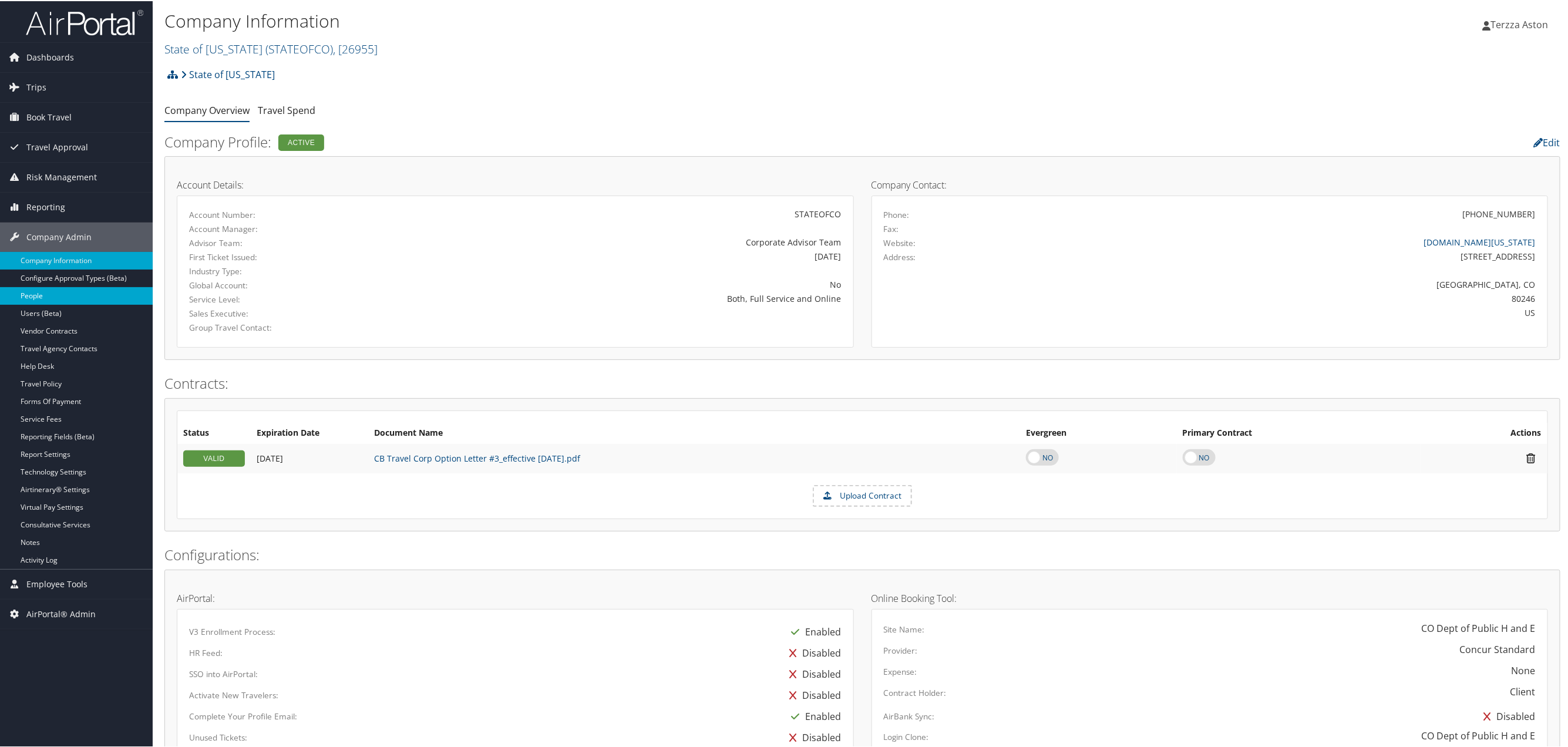
click at [60, 290] on link "People" at bounding box center [76, 294] width 153 height 18
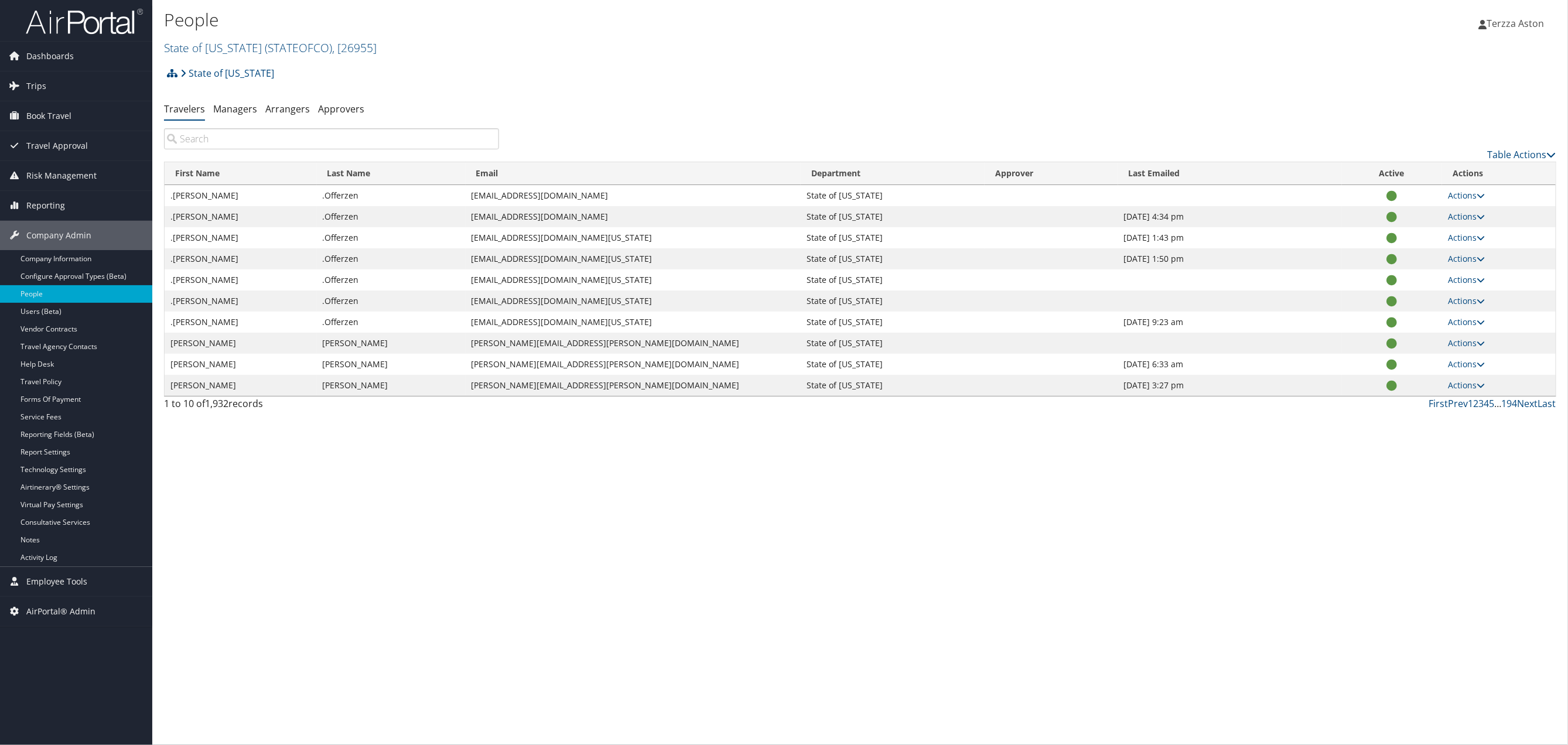
click at [216, 137] on input "search" at bounding box center [332, 139] width 335 height 21
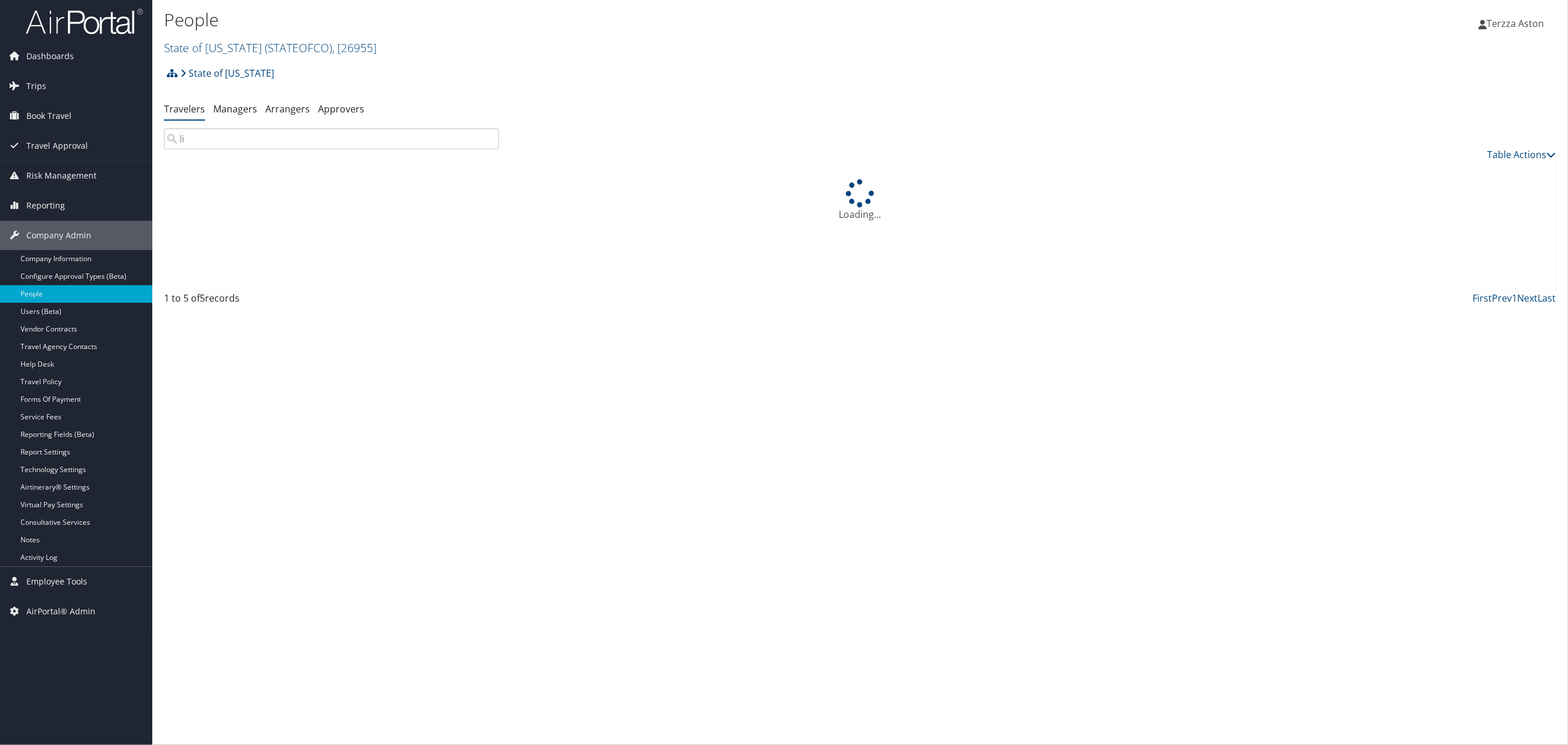
type input "l"
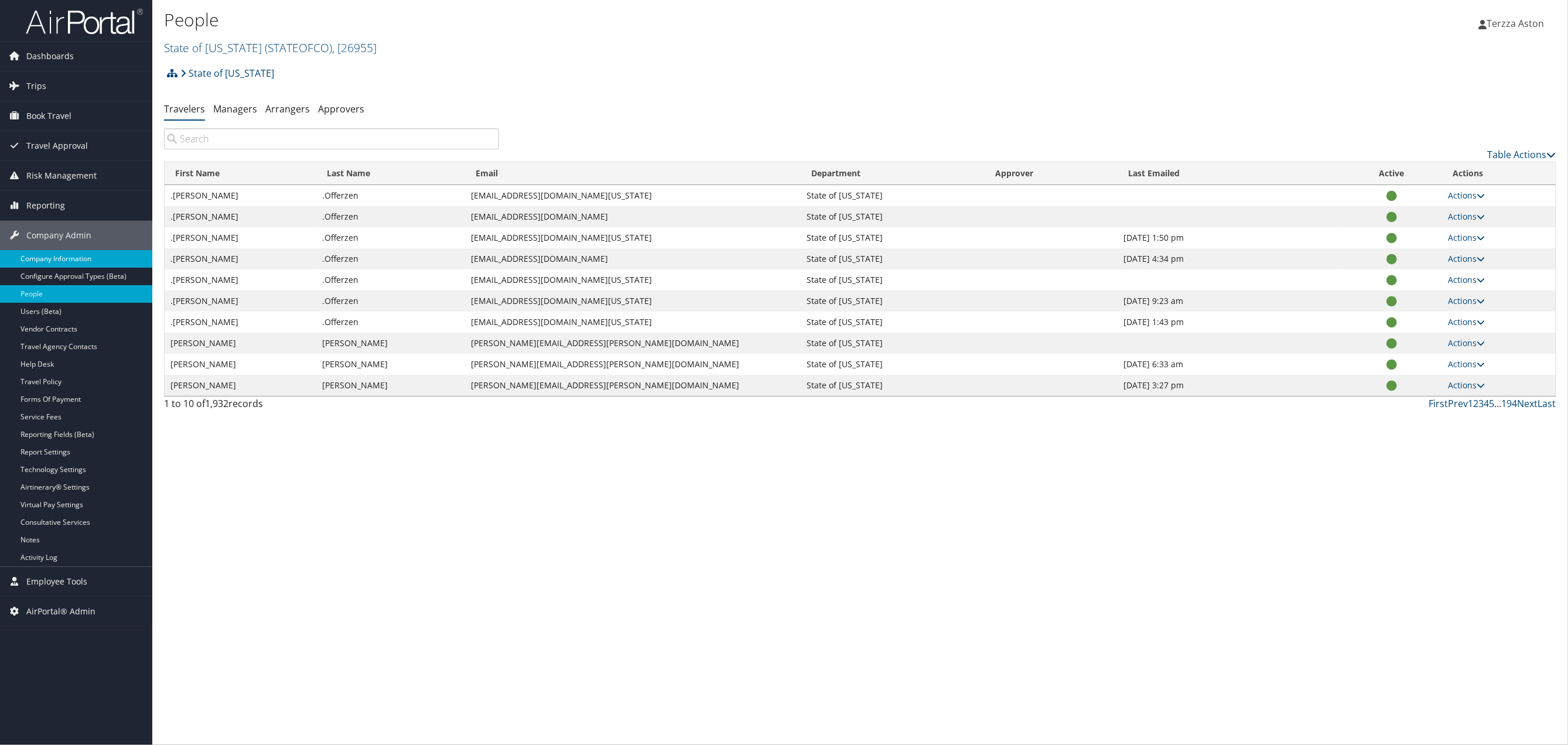
click at [78, 262] on link "Company Information" at bounding box center [76, 258] width 152 height 17
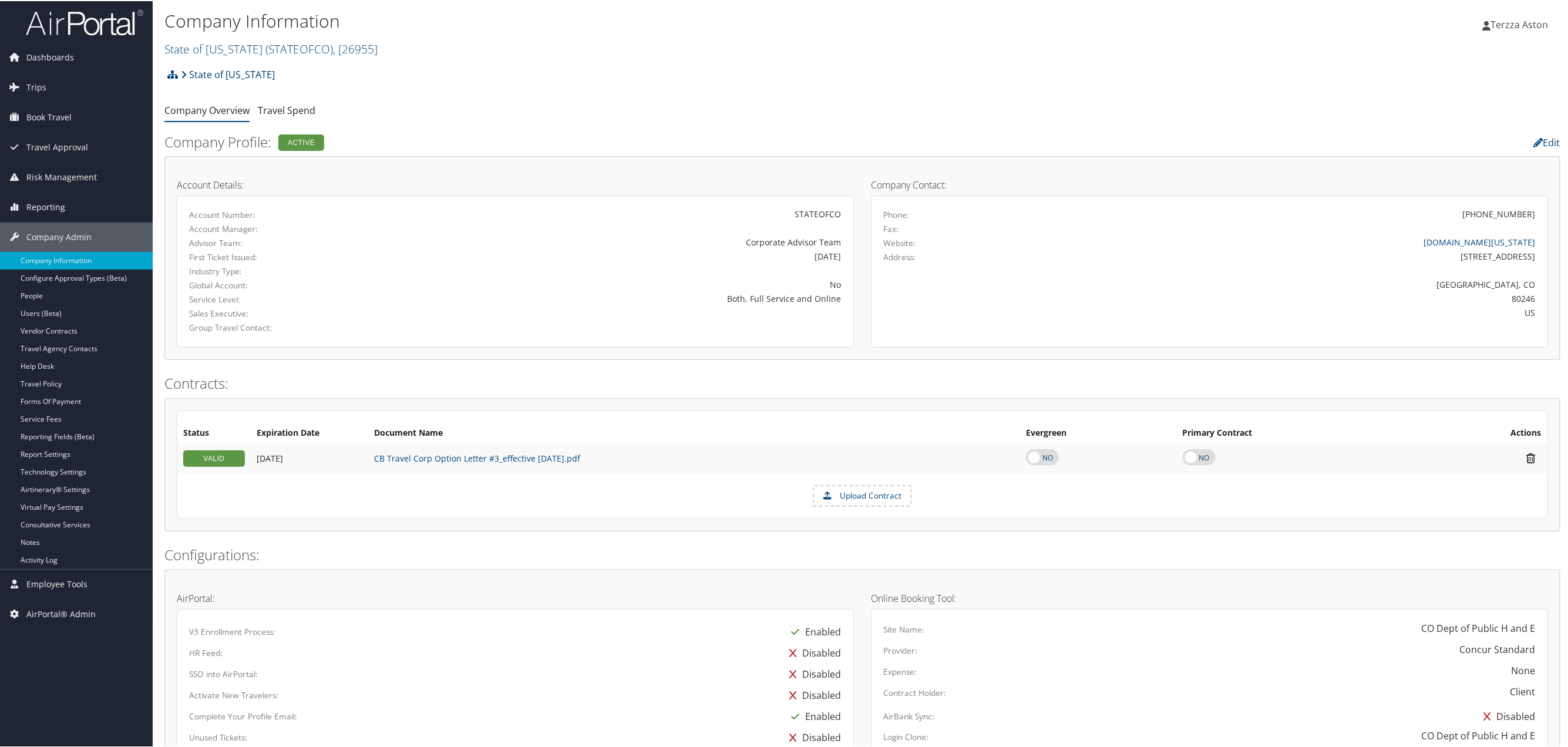
click at [221, 69] on link "State of [US_STATE]" at bounding box center [228, 74] width 94 height 24
click at [214, 48] on link "State of Colorado ( STATEOFCO ) , [ 26955 ]" at bounding box center [271, 48] width 213 height 16
click at [189, 63] on input "search" at bounding box center [242, 69] width 155 height 22
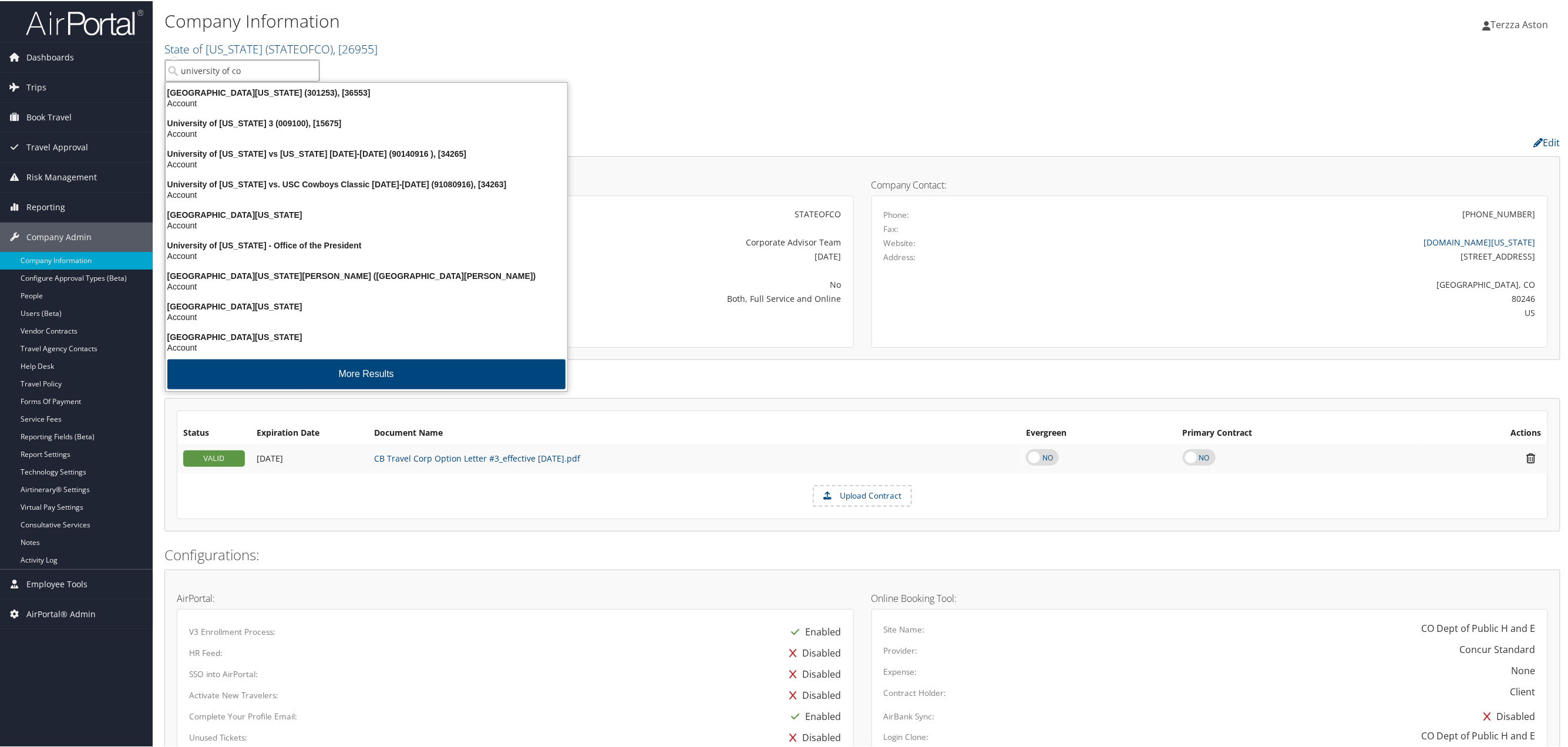
type input "university of col"
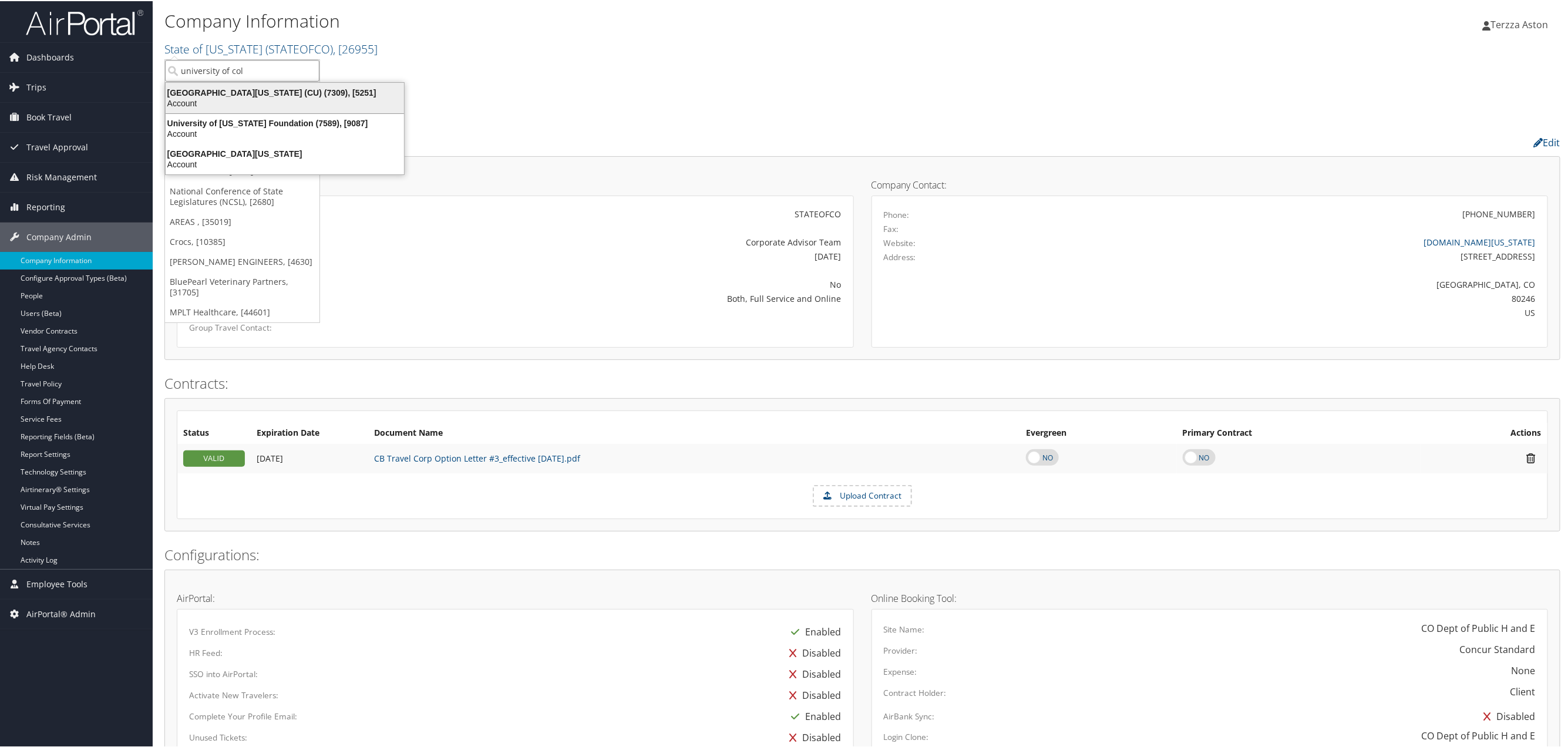
click at [195, 100] on div "Account" at bounding box center [284, 102] width 253 height 11
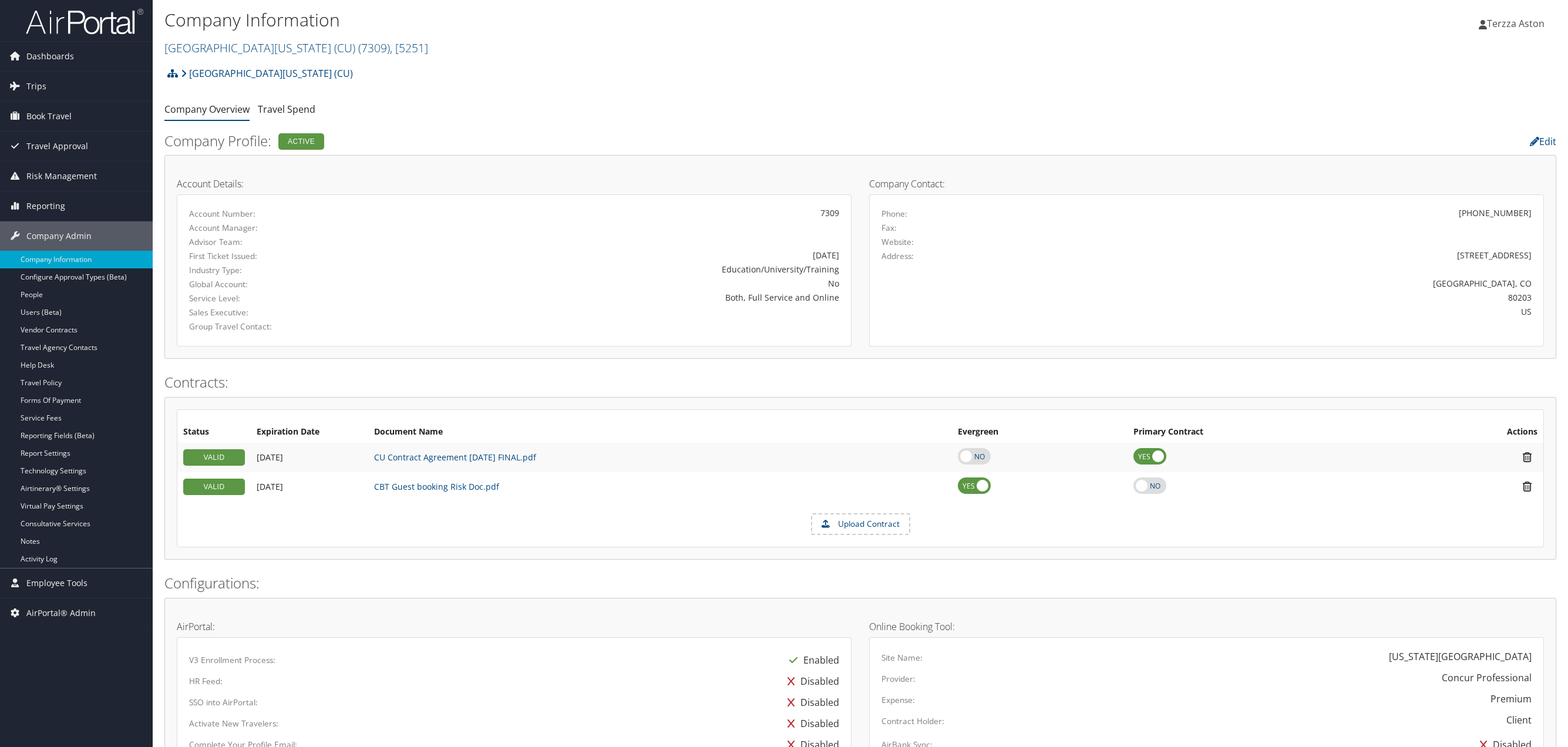
scroll to position [468, 0]
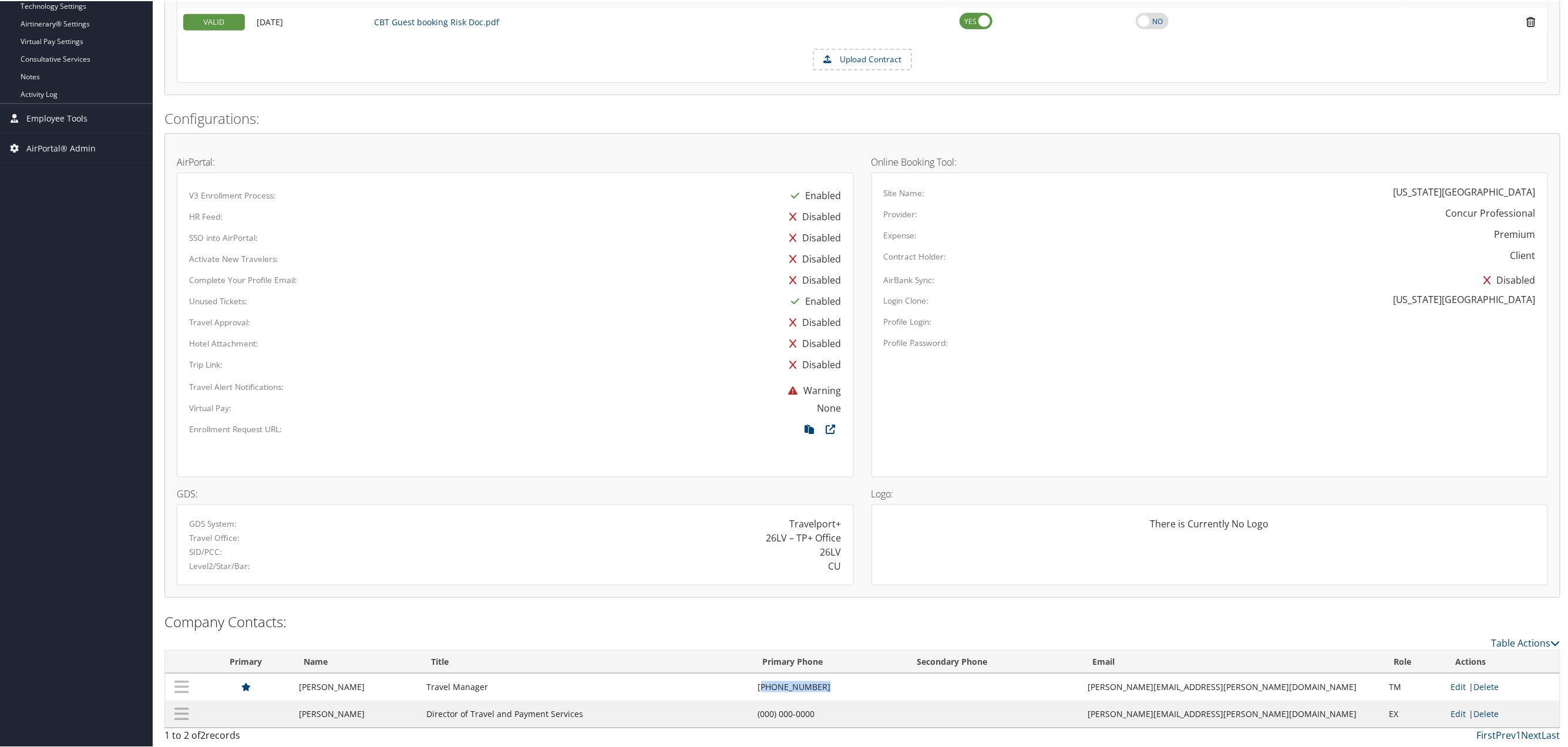
drag, startPoint x: 807, startPoint y: 687, endPoint x: 889, endPoint y: 683, distance: 82.1
click at [889, 683] on td "(303) 764-3457" at bounding box center [829, 685] width 155 height 27
copy td "303) 764-3457"
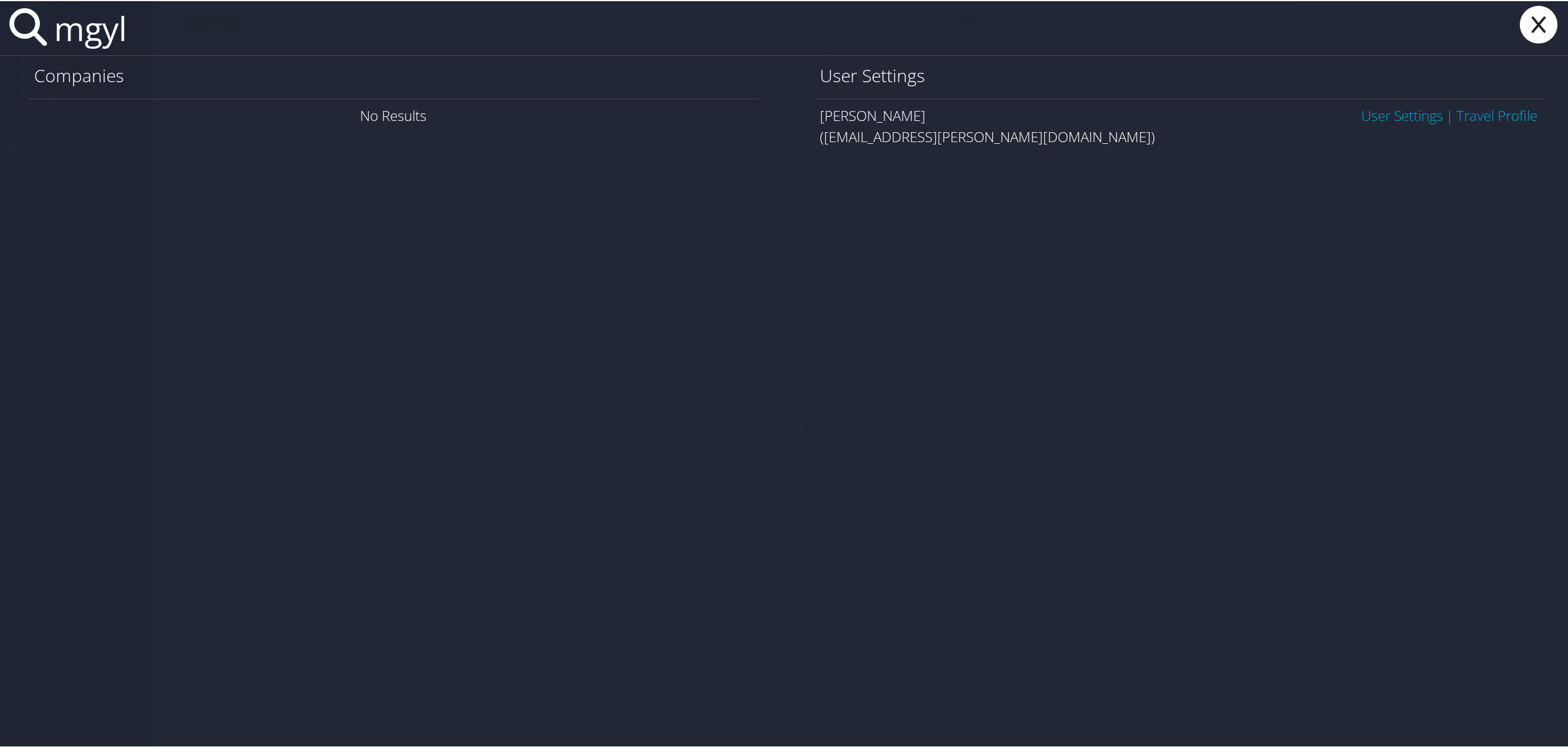
type input "mgyl"
click at [1392, 120] on link "User Settings" at bounding box center [1402, 114] width 82 height 20
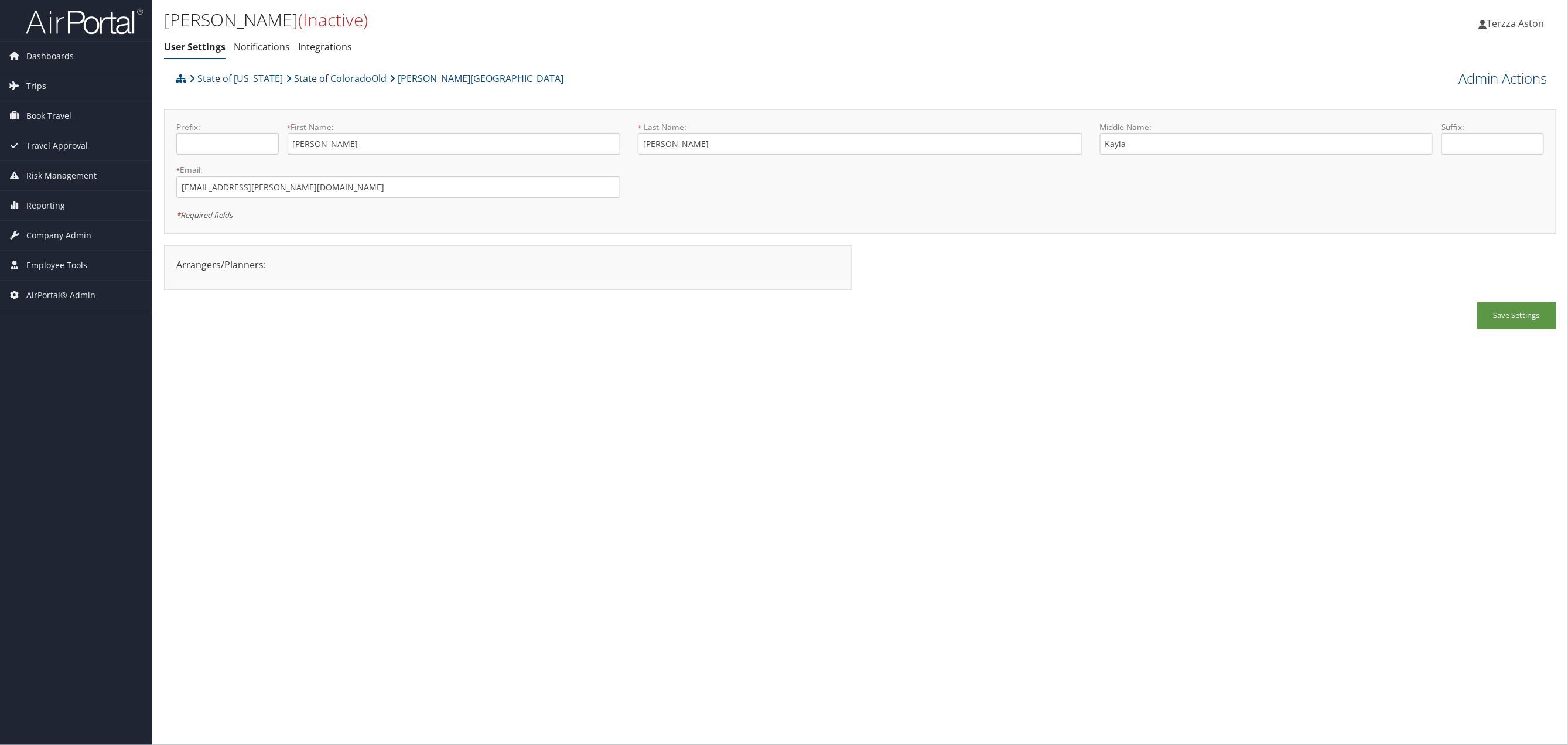
click at [1513, 71] on link "Admin Actions" at bounding box center [1503, 78] width 89 height 20
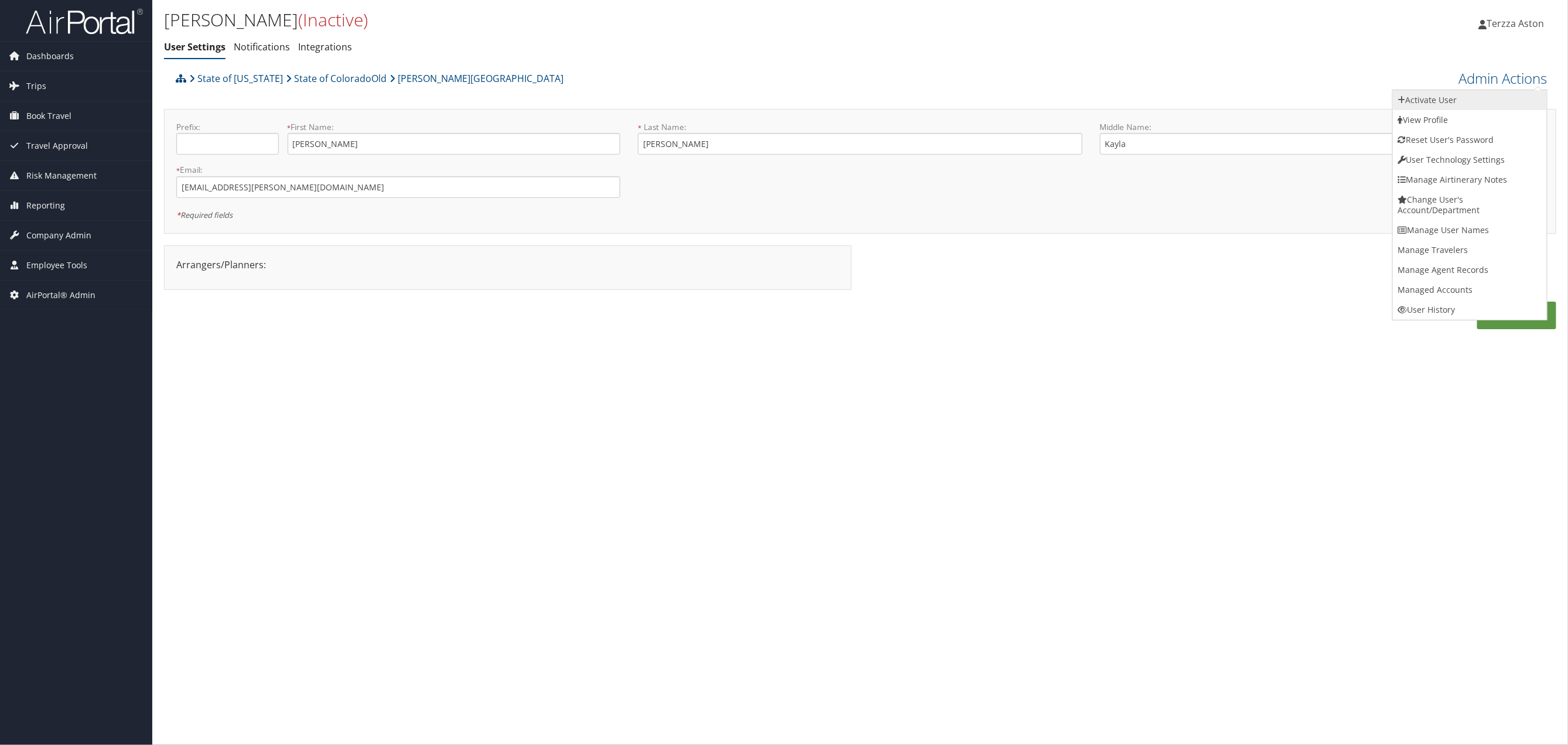
click at [1436, 98] on link "Activate User" at bounding box center [1470, 100] width 154 height 20
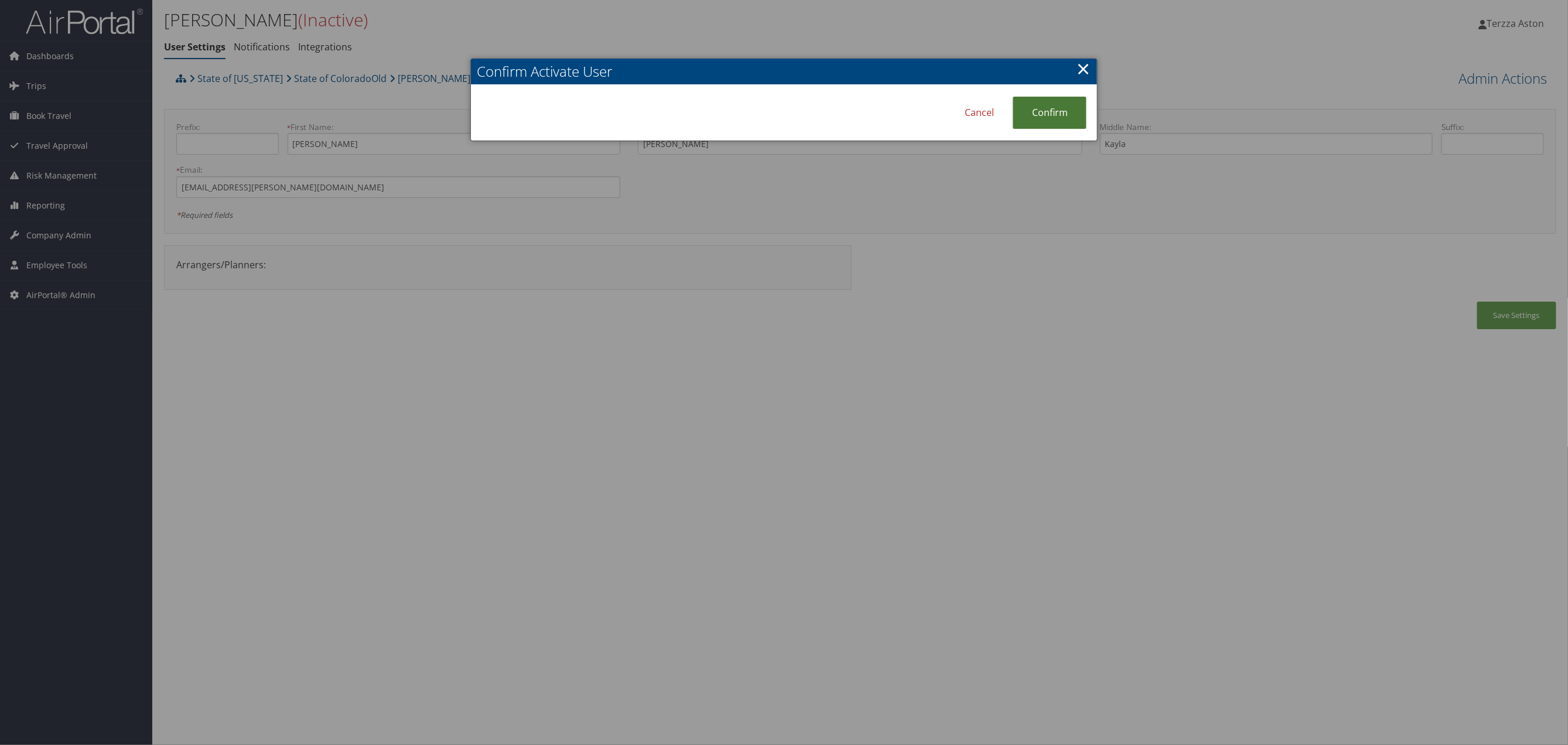
click at [1034, 121] on link "Confirm" at bounding box center [1050, 112] width 74 height 32
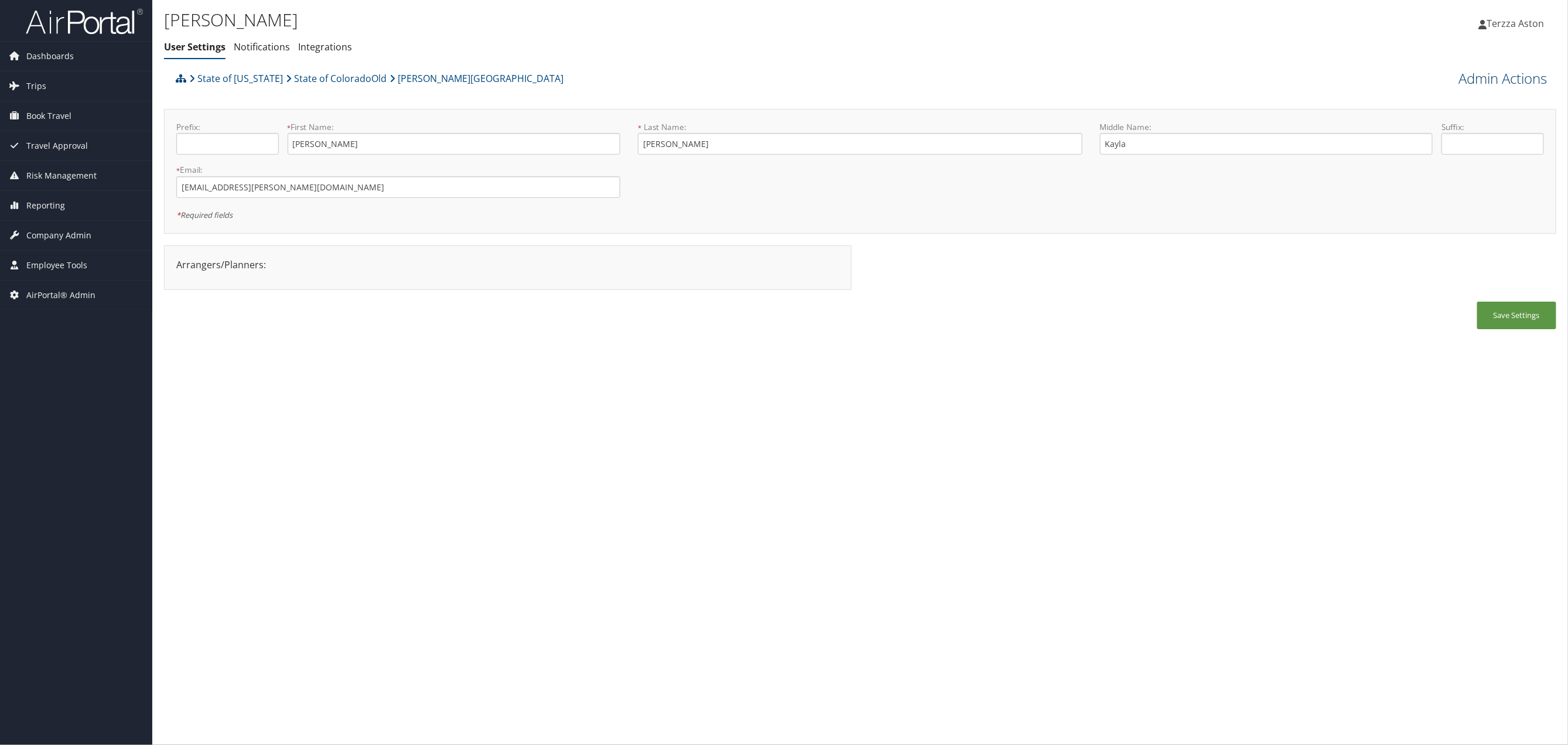
click at [1521, 78] on link "Admin Actions" at bounding box center [1503, 78] width 89 height 20
click at [1441, 144] on link "User Technology Settings" at bounding box center [1470, 140] width 154 height 20
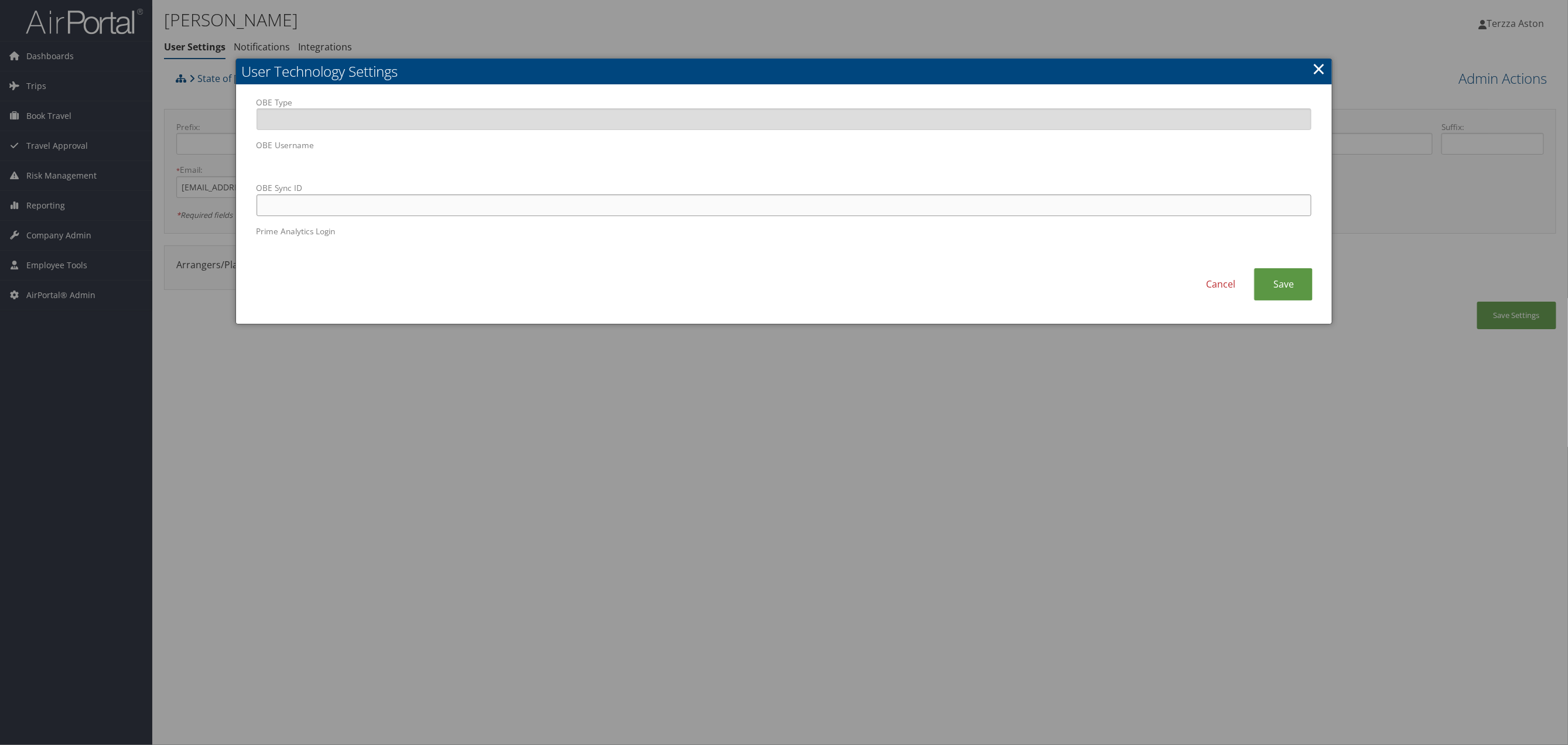
click at [563, 198] on input "OBE Sync ID" at bounding box center [784, 205] width 1055 height 22
paste input "mgylling@adams.edu"
type input "mgylling@adams.edu"
click at [1281, 293] on link "Save" at bounding box center [1284, 284] width 59 height 32
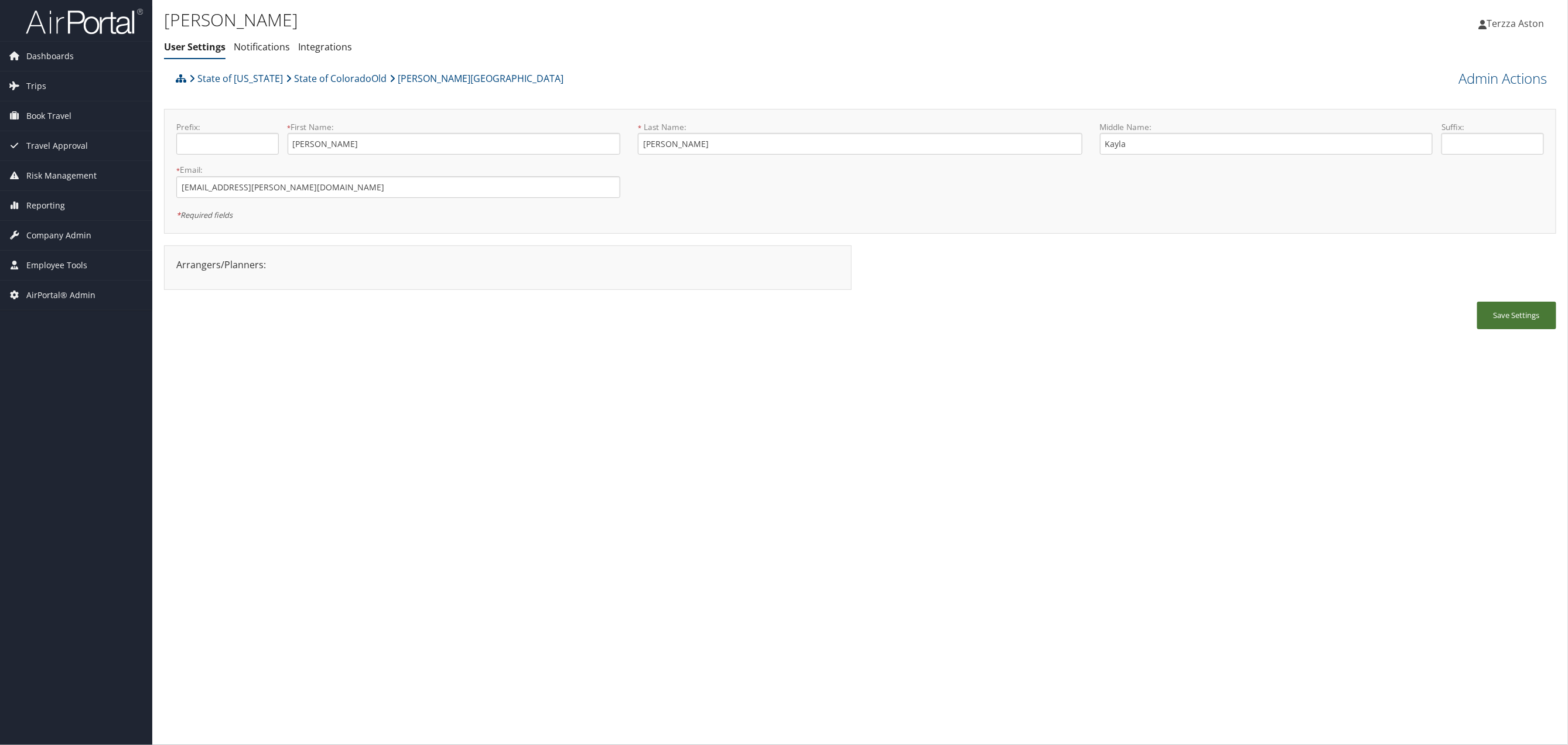
click at [1510, 314] on button "Save Settings" at bounding box center [1516, 315] width 79 height 27
click at [71, 235] on span "Company Admin" at bounding box center [59, 235] width 65 height 29
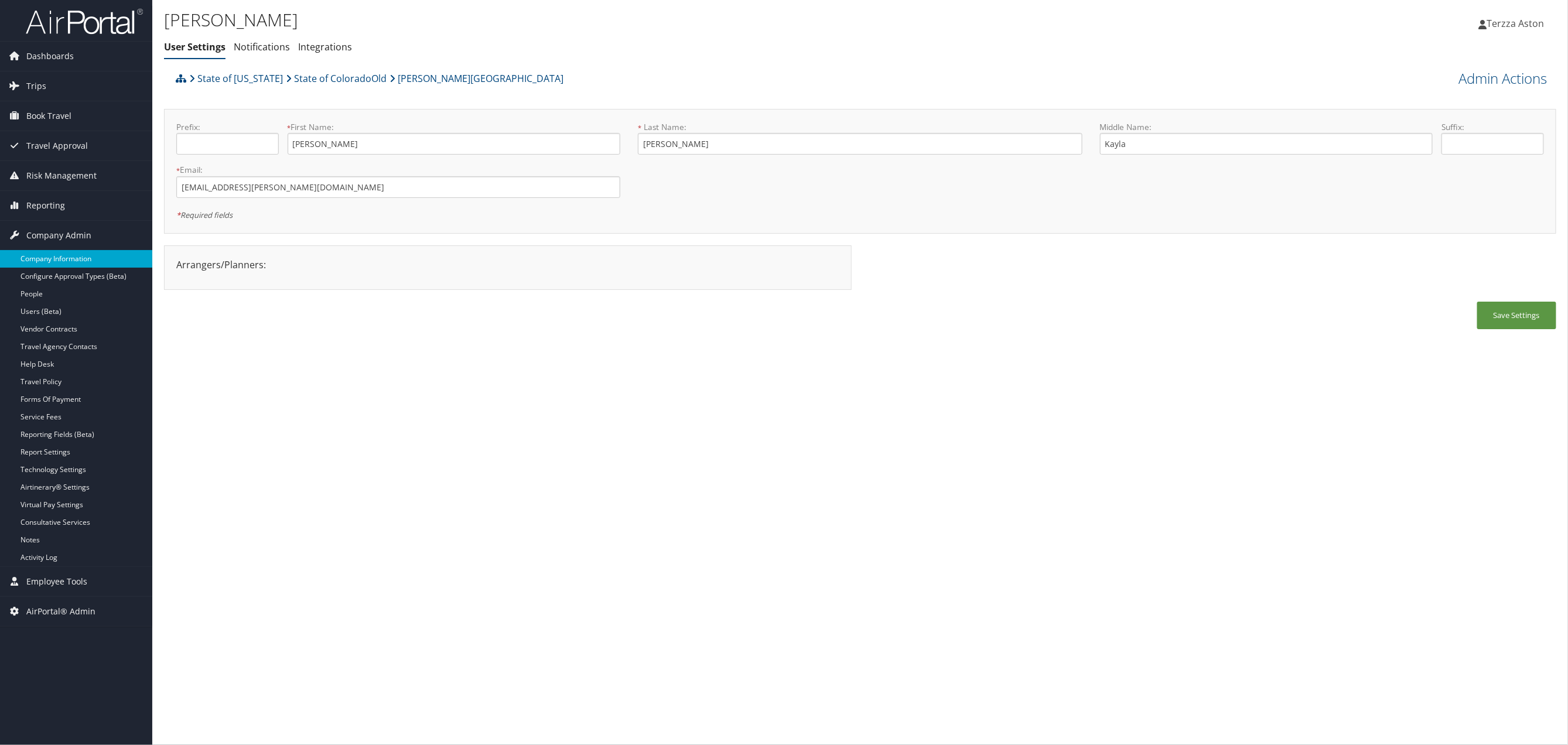
click at [60, 258] on link "Company Information" at bounding box center [76, 258] width 152 height 17
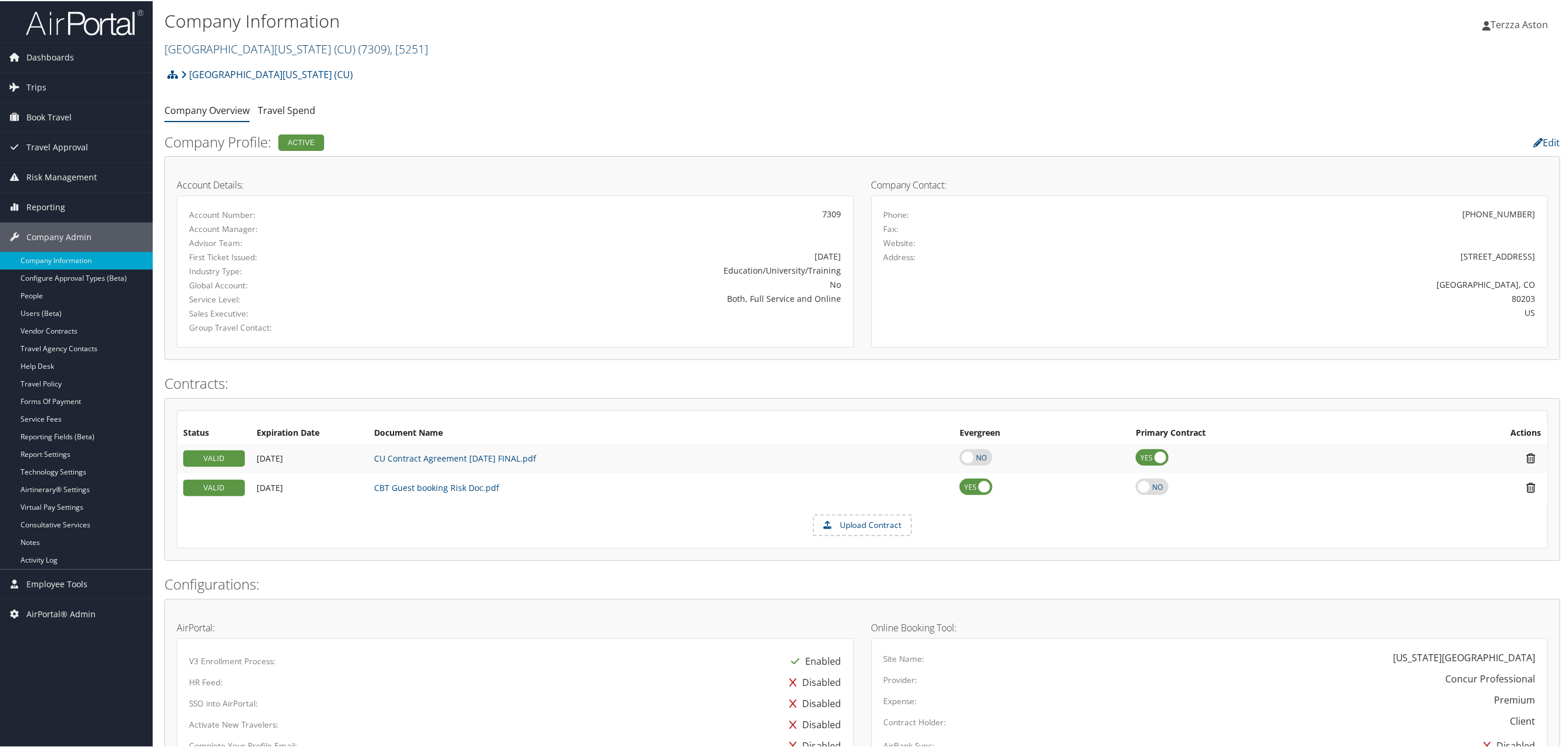
click at [227, 47] on link "University of Colorado (CU) ( 7309 ) , [ 5251 ]" at bounding box center [296, 48] width 264 height 16
click at [224, 71] on input "search" at bounding box center [242, 69] width 155 height 22
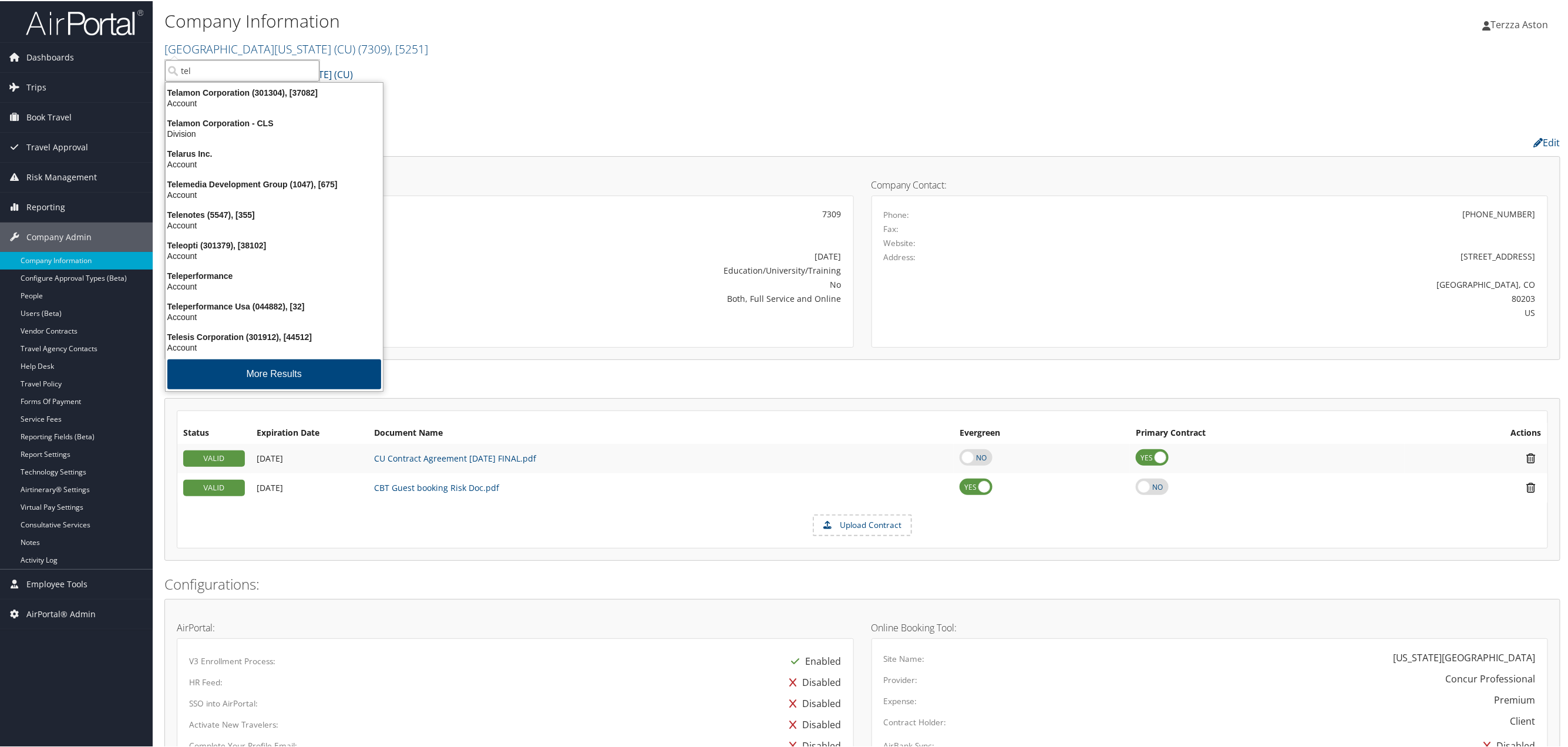
type input "tela"
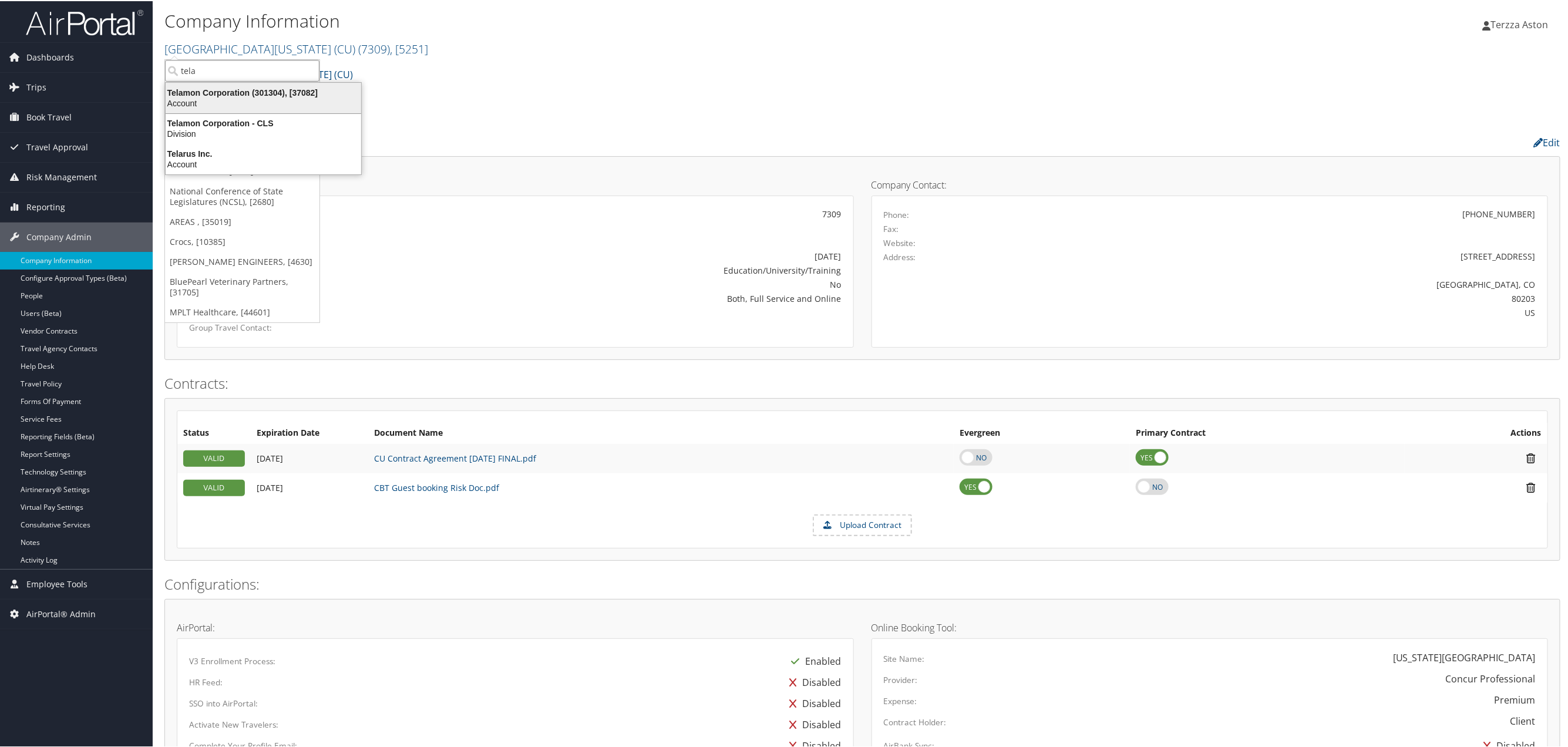
click at [243, 92] on div "Telamon Corporation (301304), [37082]" at bounding box center [263, 91] width 209 height 11
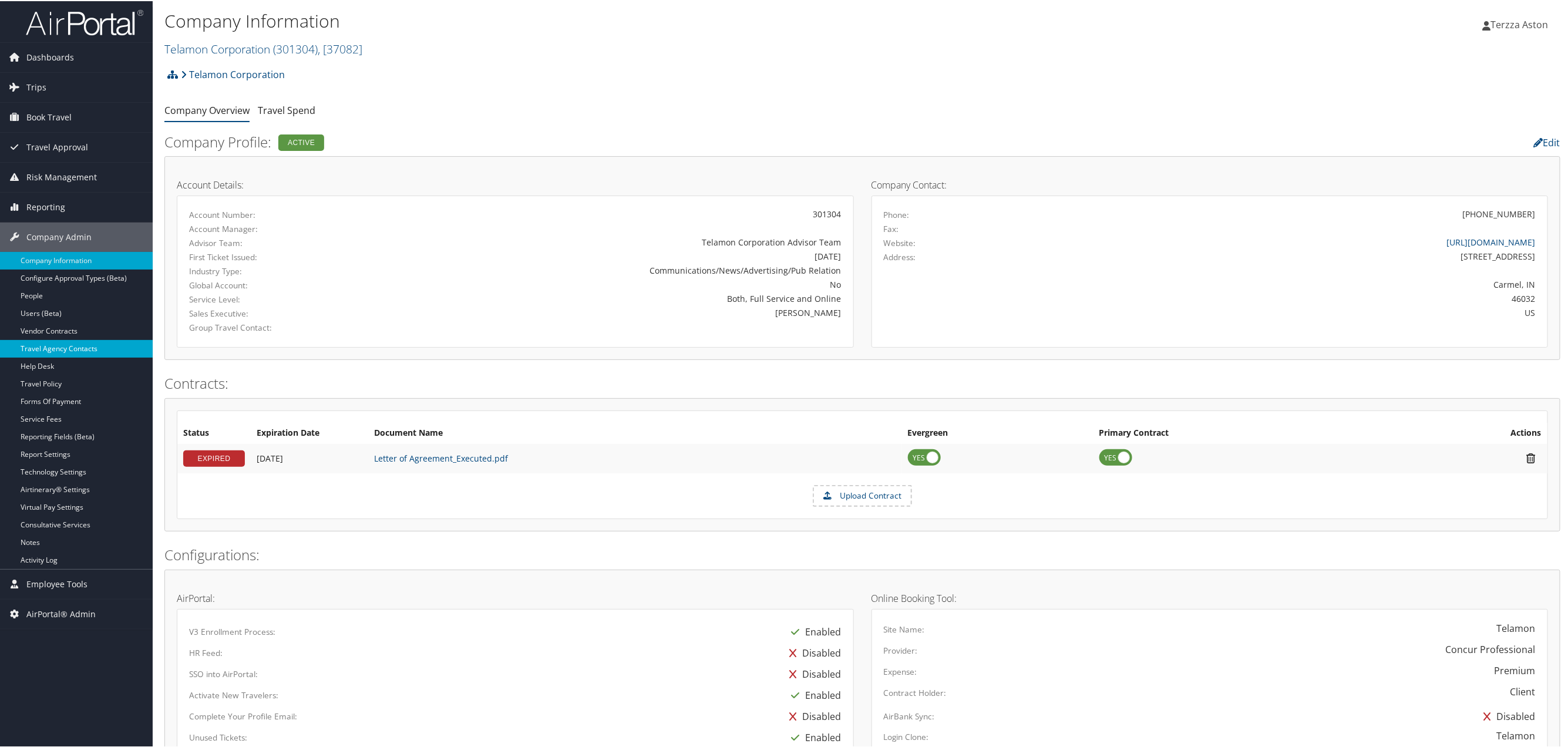
click at [42, 342] on link "Travel Agency Contacts" at bounding box center [76, 347] width 153 height 18
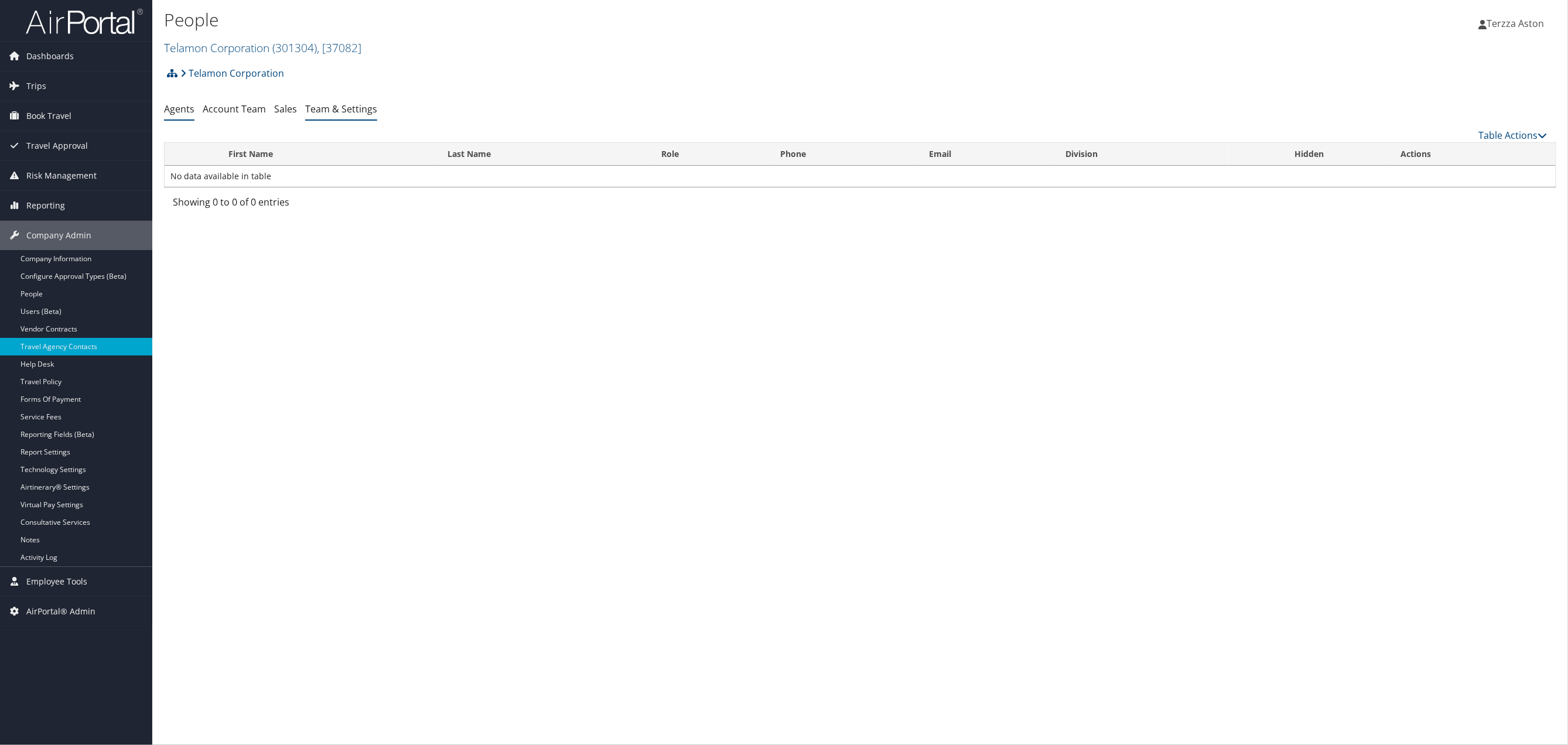
click at [343, 111] on link "Team & Settings" at bounding box center [341, 109] width 72 height 13
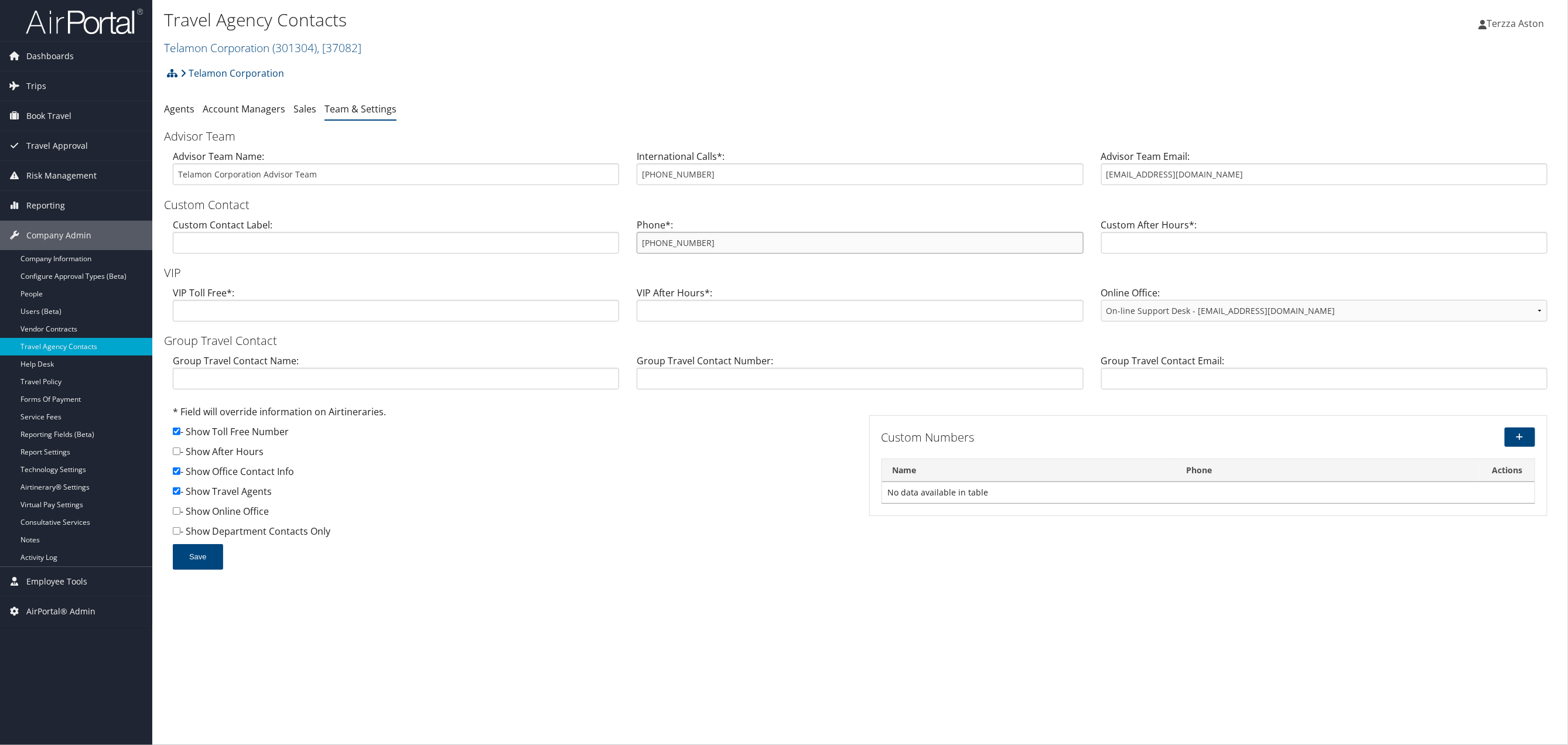
drag, startPoint x: 641, startPoint y: 241, endPoint x: 742, endPoint y: 249, distance: 101.3
click at [742, 249] on input "[PHONE_NUMBER]" at bounding box center [860, 242] width 446 height 22
